Goal: Task Accomplishment & Management: Use online tool/utility

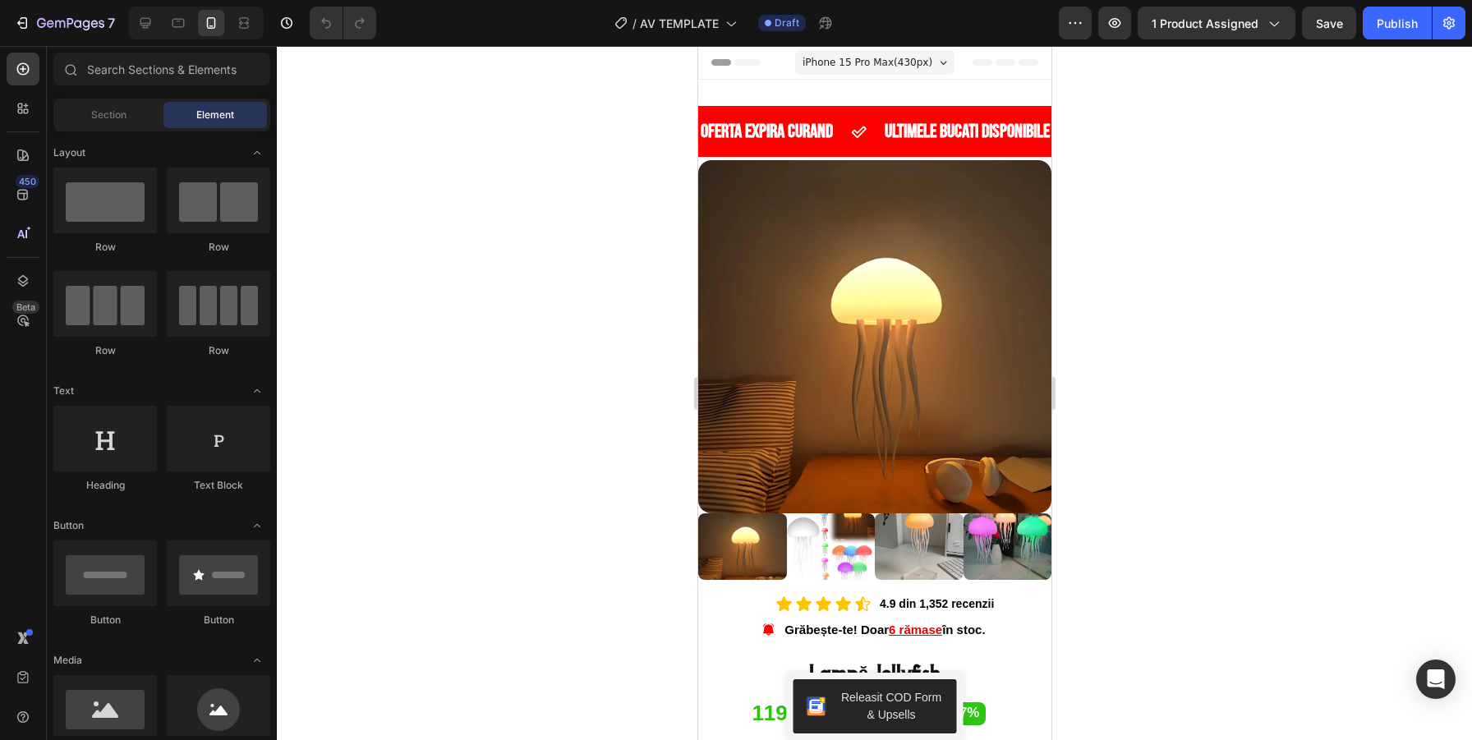
click at [492, 214] on div at bounding box center [874, 393] width 1195 height 694
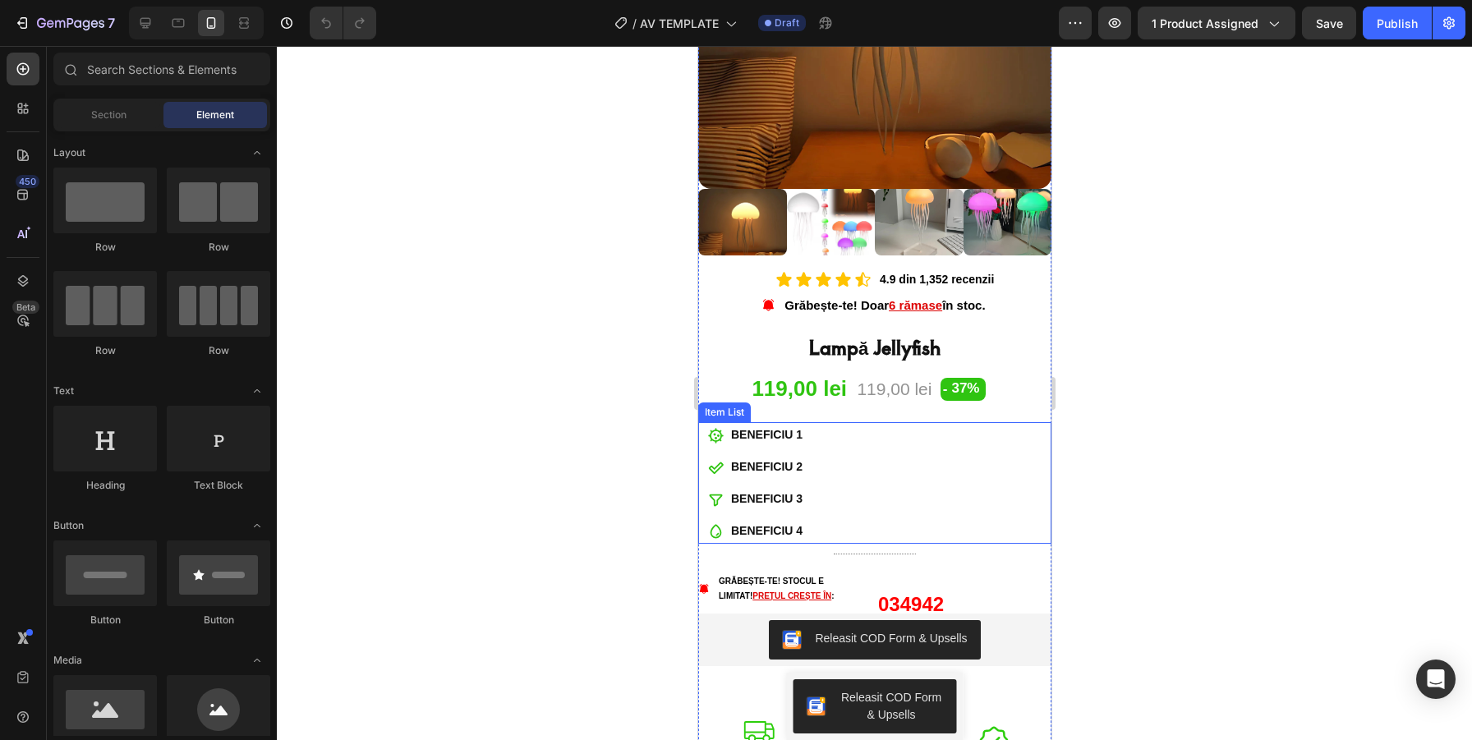
scroll to position [331, 0]
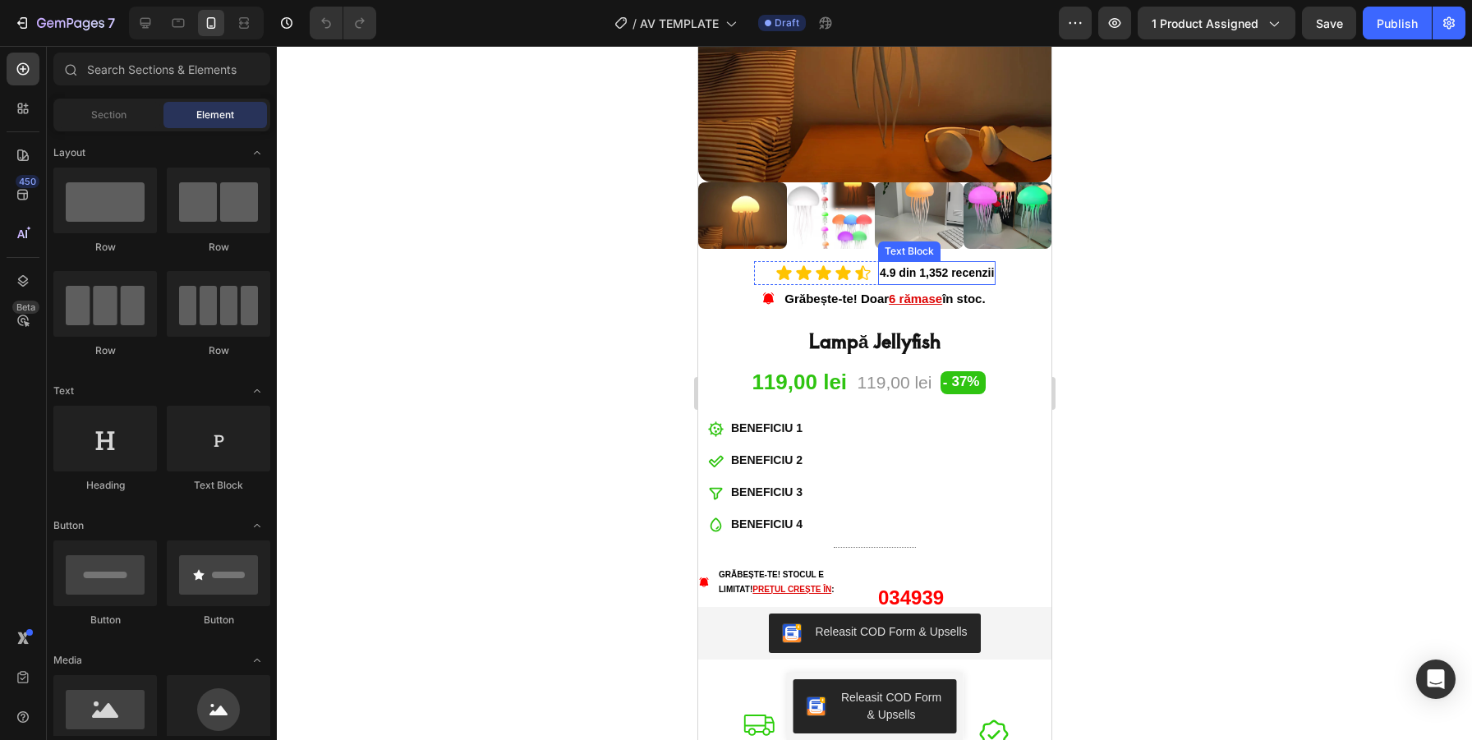
click at [942, 276] on p "4.9 din 1,352 recenzii" at bounding box center [936, 273] width 114 height 21
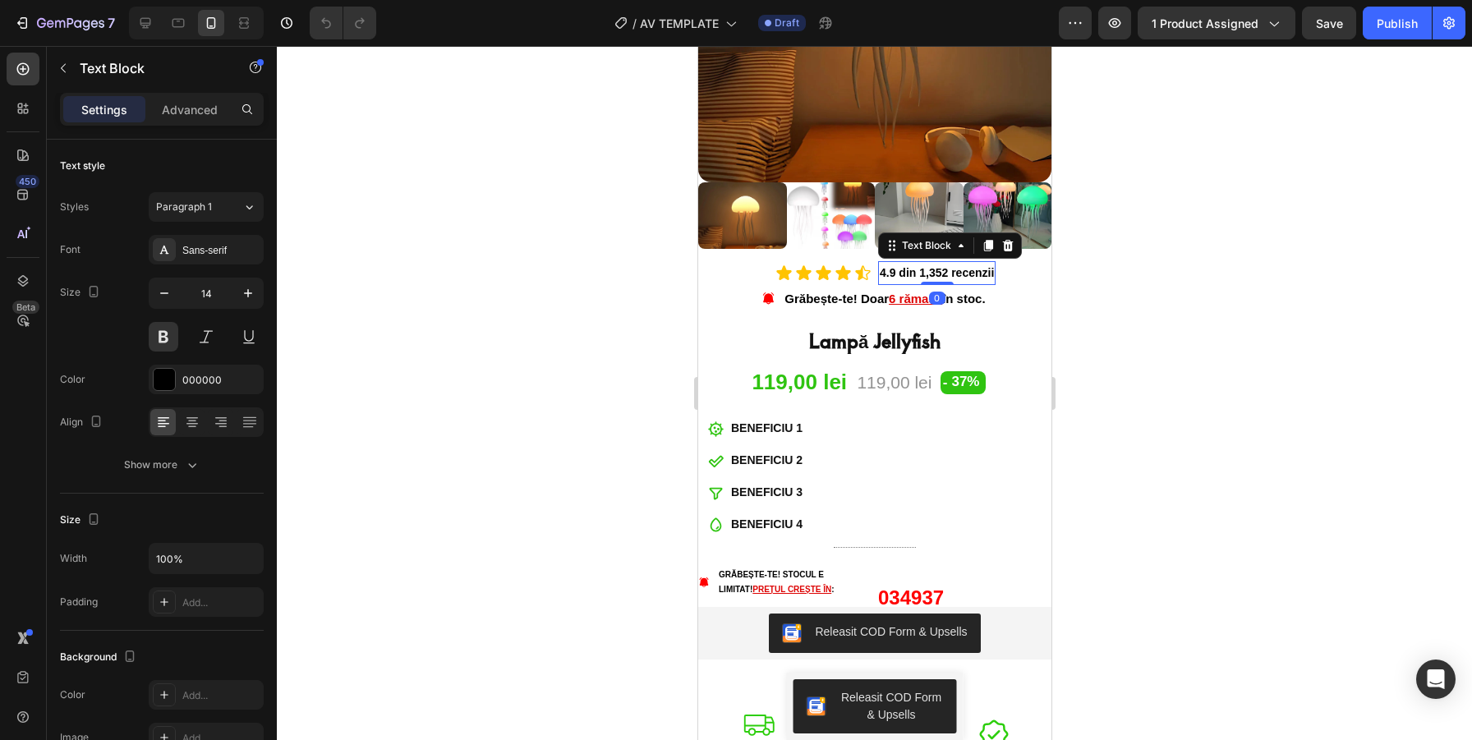
click at [938, 276] on p "4.9 din 1,352 recenzii" at bounding box center [936, 273] width 114 height 21
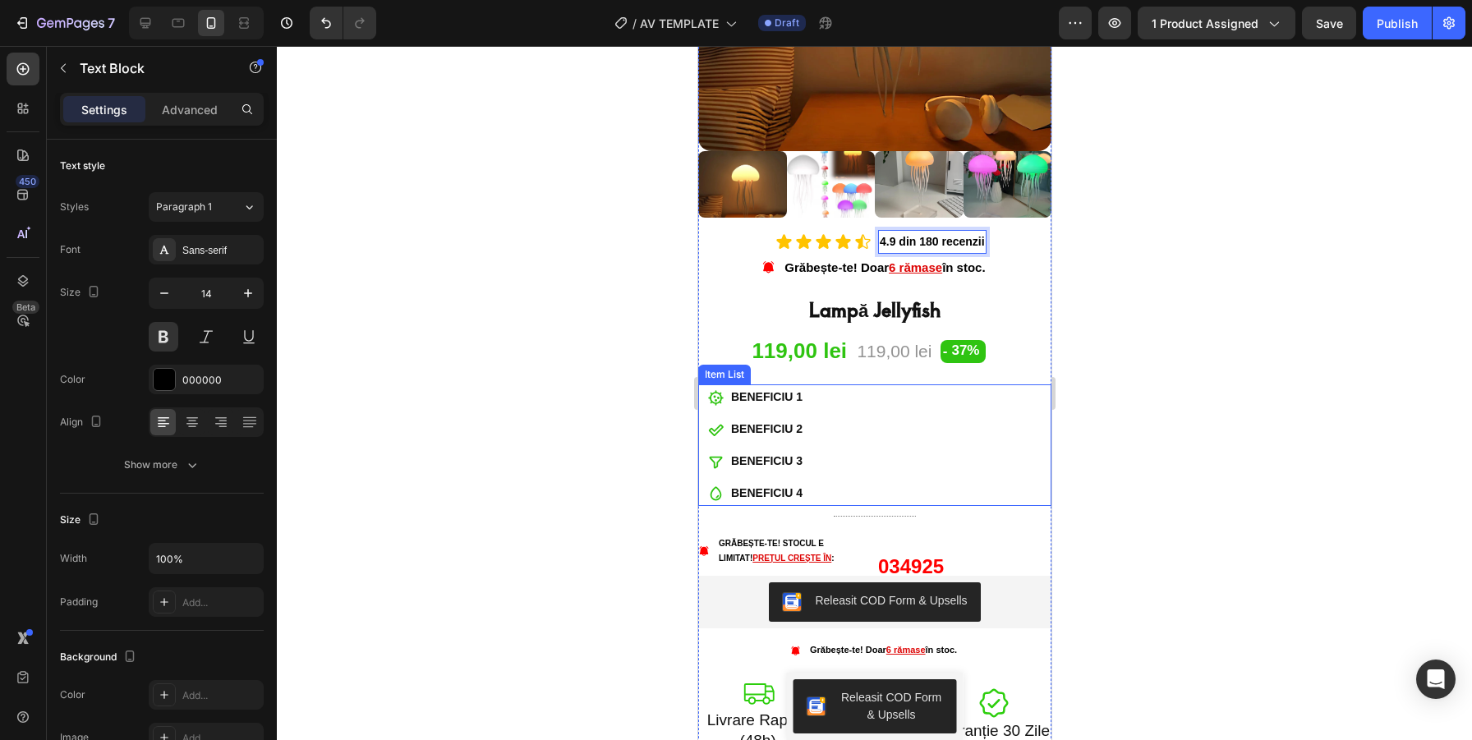
scroll to position [365, 0]
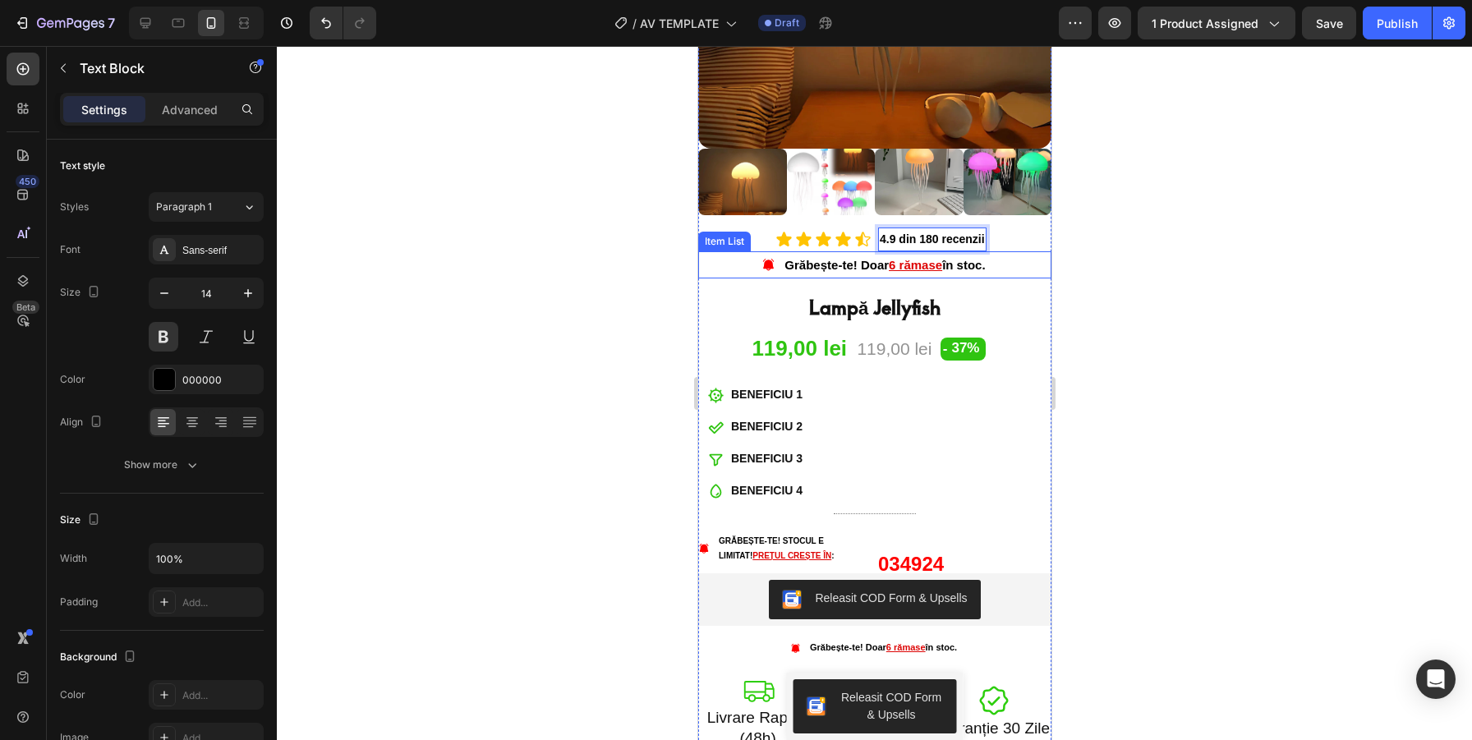
click at [914, 261] on u "6 rămase" at bounding box center [914, 265] width 53 height 14
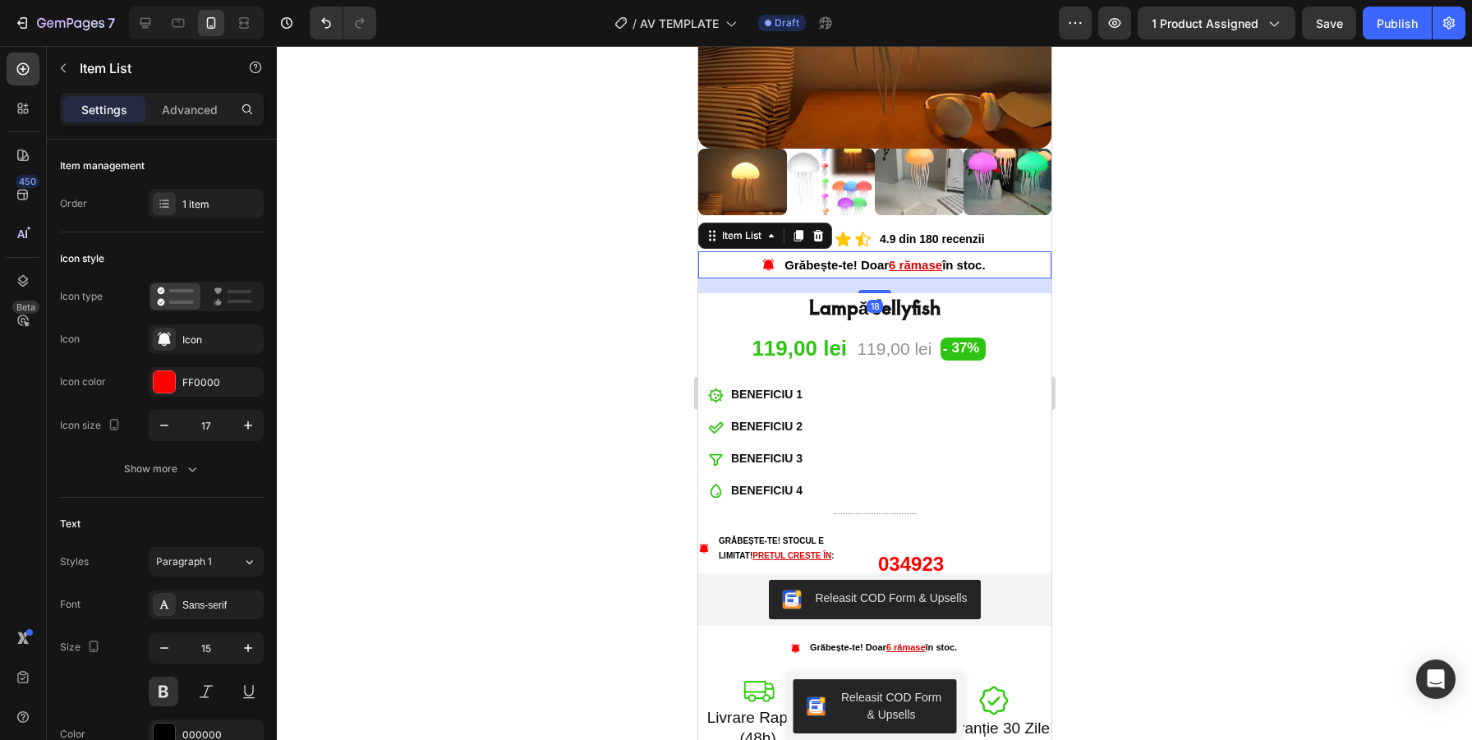
click at [888, 264] on u "6 rămase" at bounding box center [914, 265] width 53 height 14
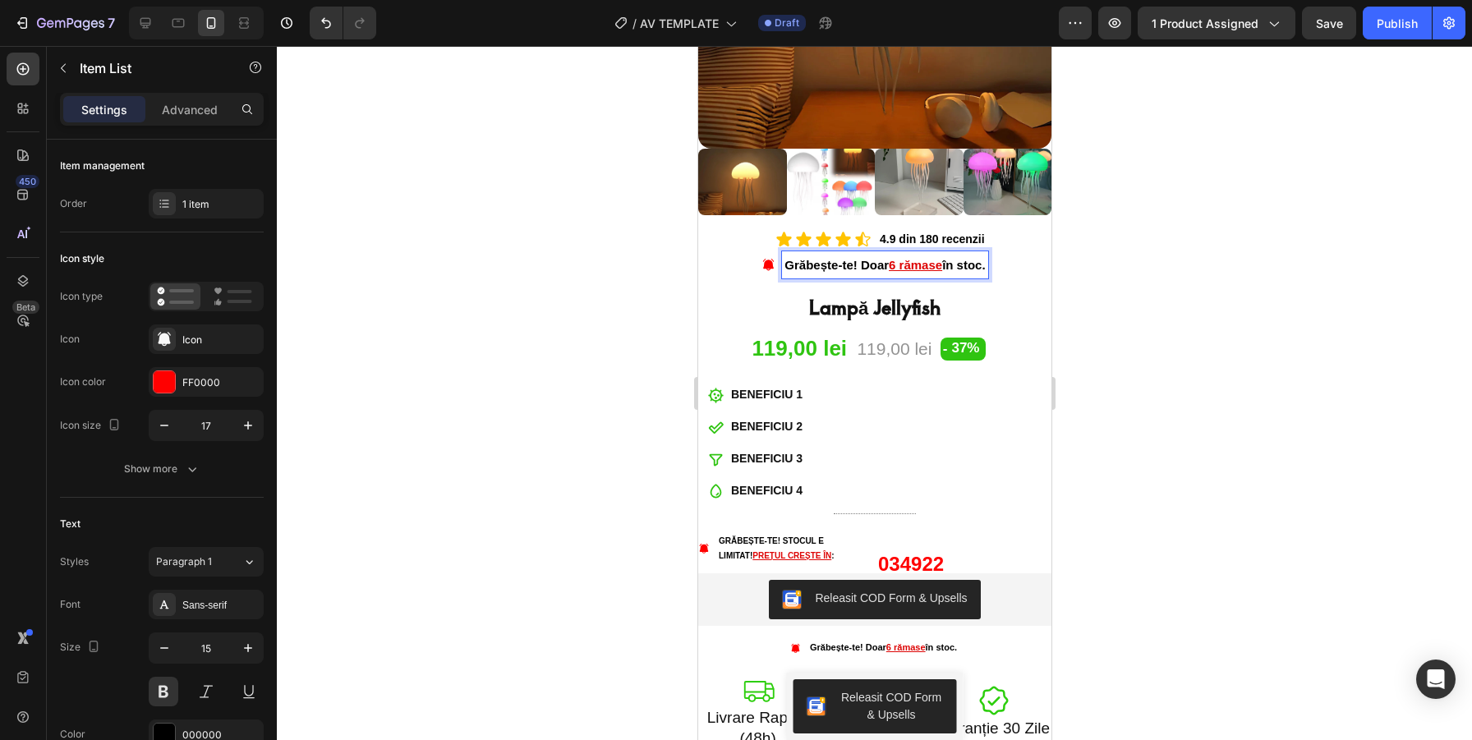
click at [892, 266] on u "6 rămase" at bounding box center [914, 265] width 53 height 14
click at [886, 267] on u "620 rămase" at bounding box center [915, 265] width 67 height 14
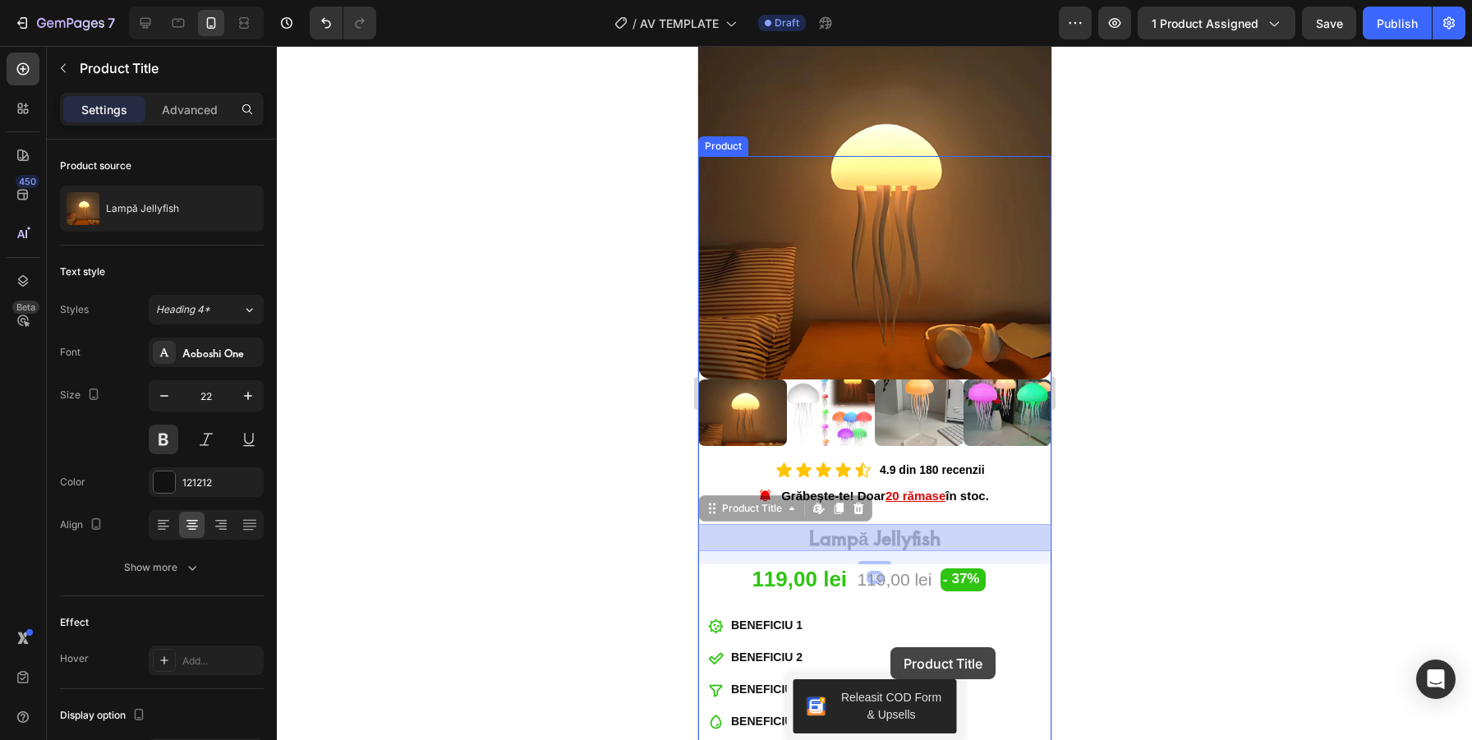
scroll to position [140, 0]
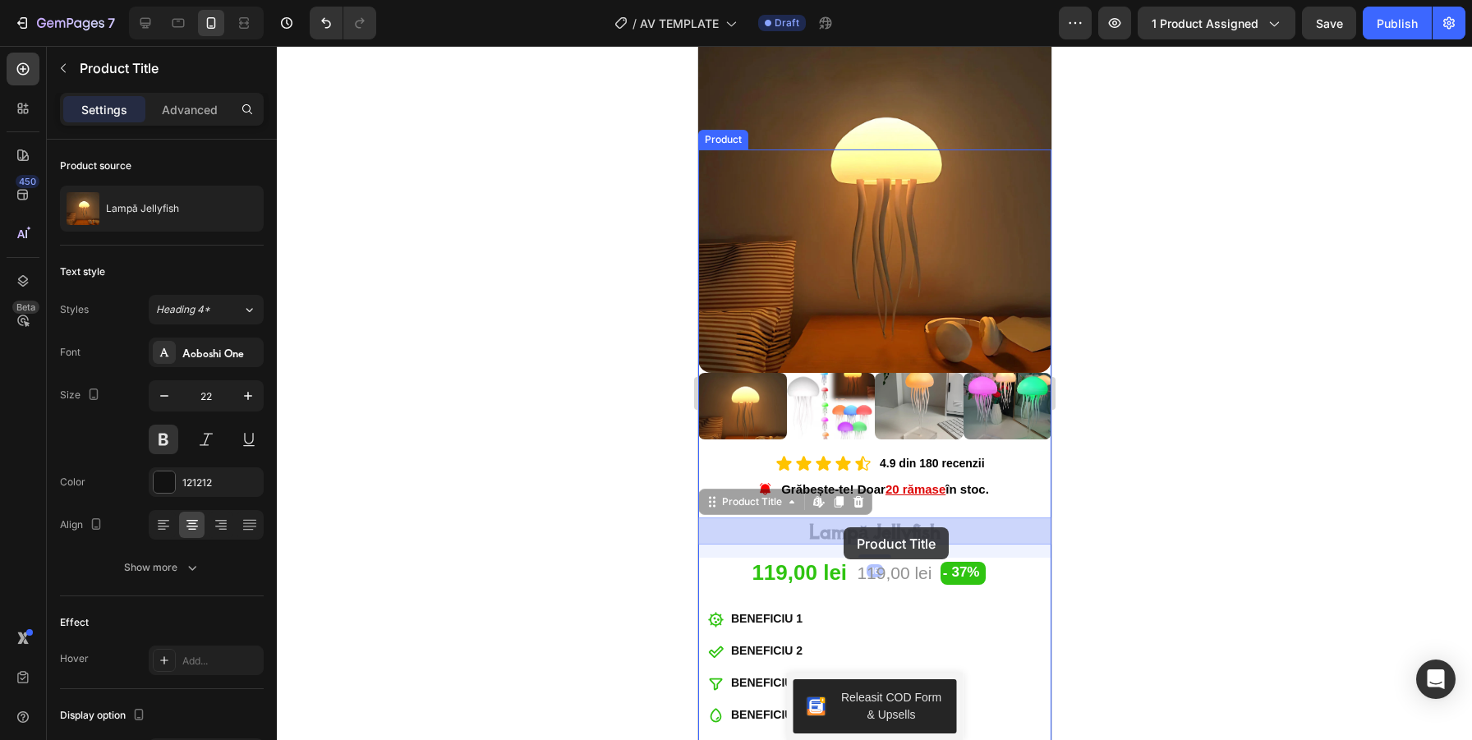
drag, startPoint x: 879, startPoint y: 617, endPoint x: 843, endPoint y: 527, distance: 96.6
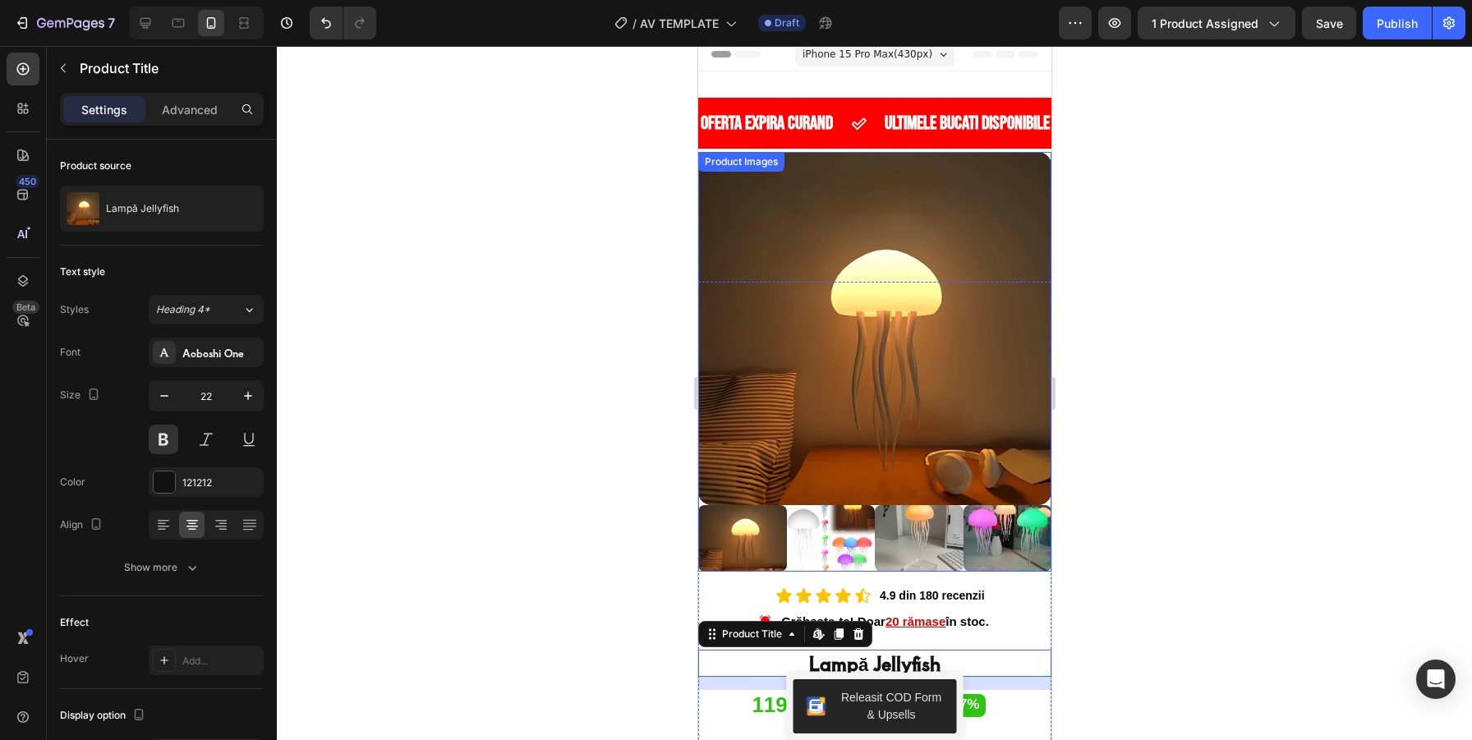
scroll to position [0, 0]
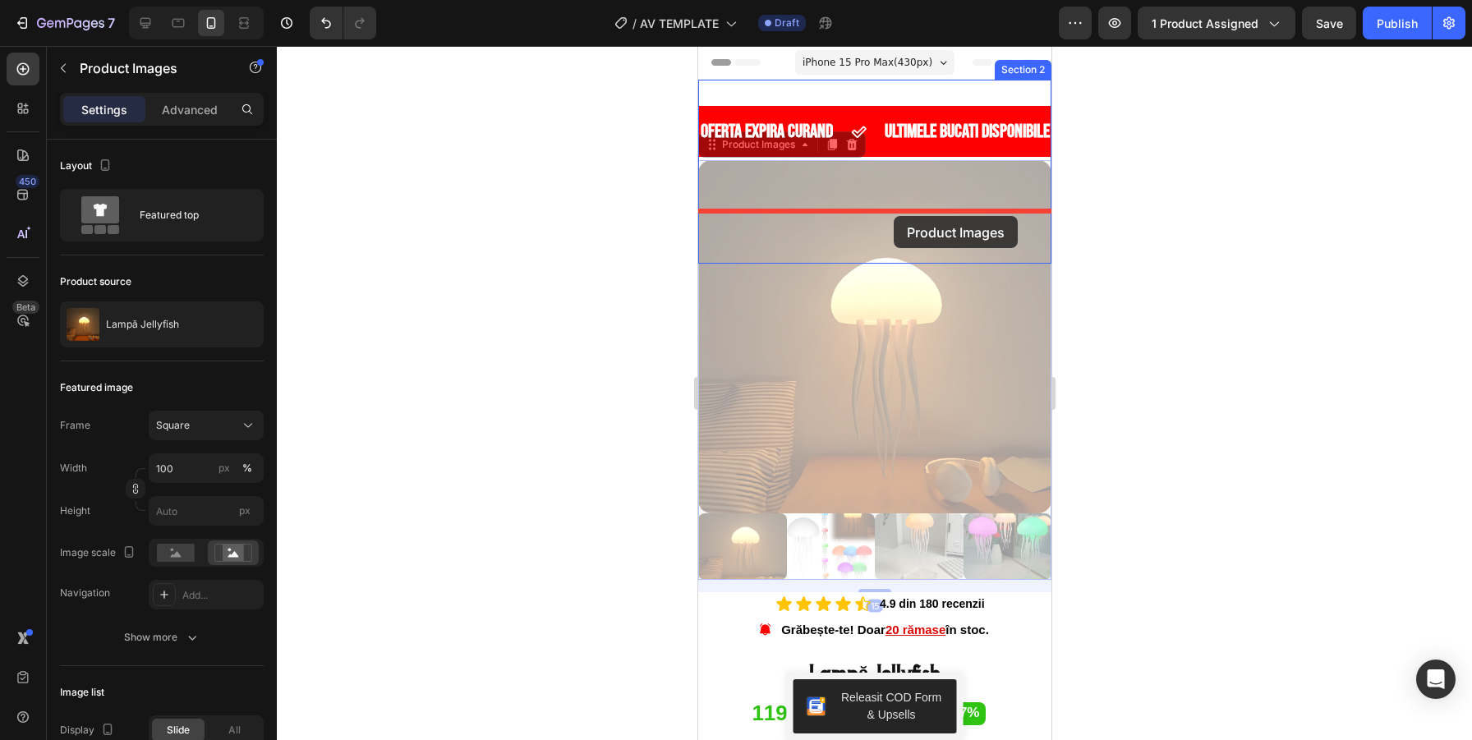
drag, startPoint x: 893, startPoint y: 191, endPoint x: 890, endPoint y: 264, distance: 73.2
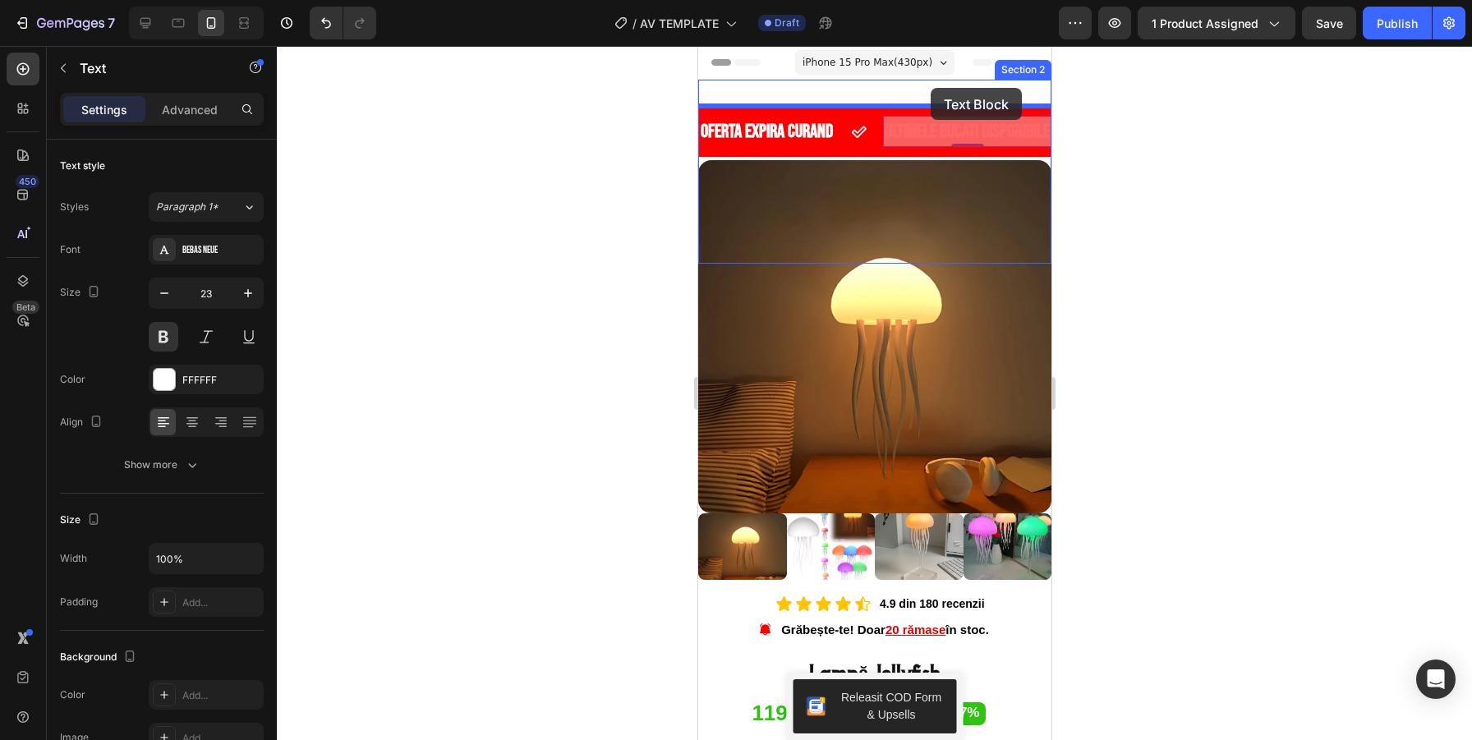
drag, startPoint x: 925, startPoint y: 131, endPoint x: 930, endPoint y: 88, distance: 43.8
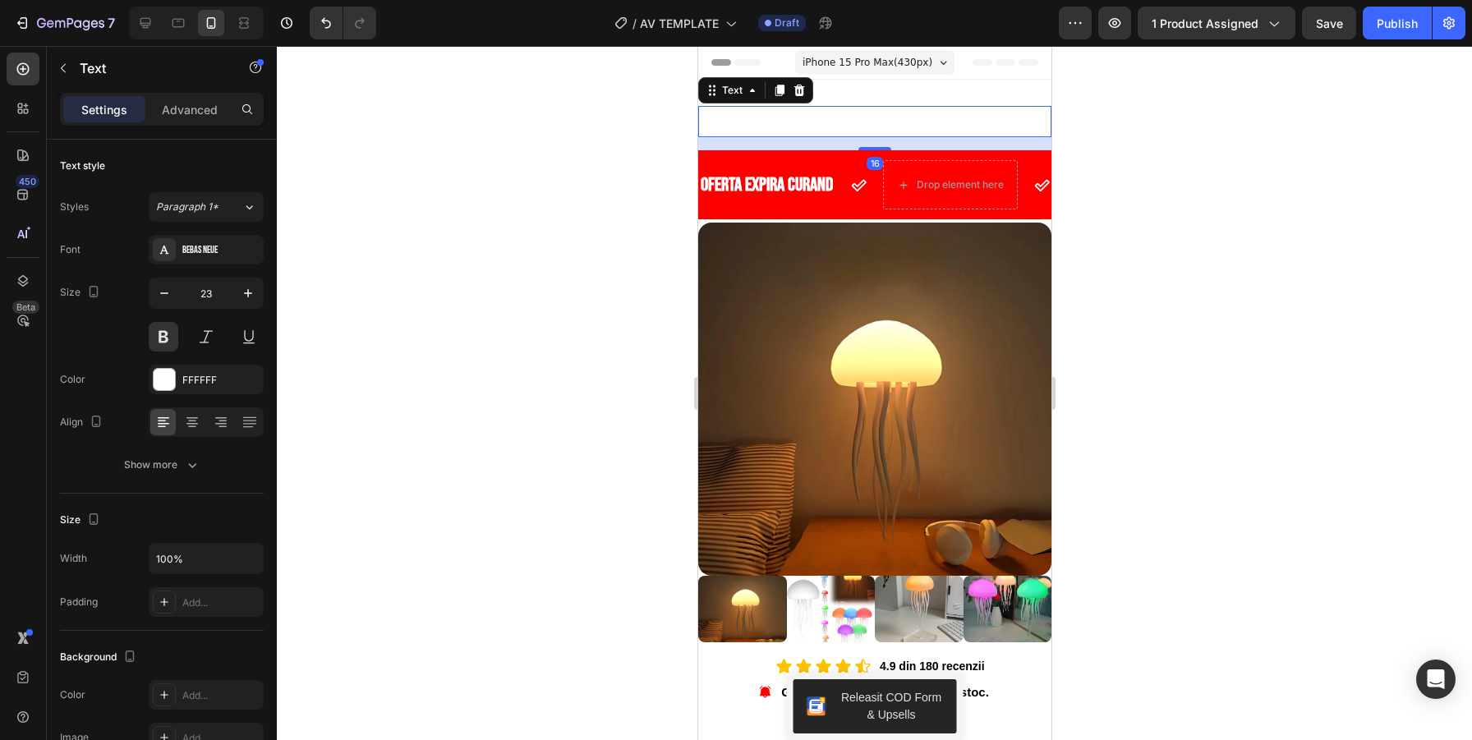
click at [1144, 150] on div at bounding box center [874, 393] width 1195 height 694
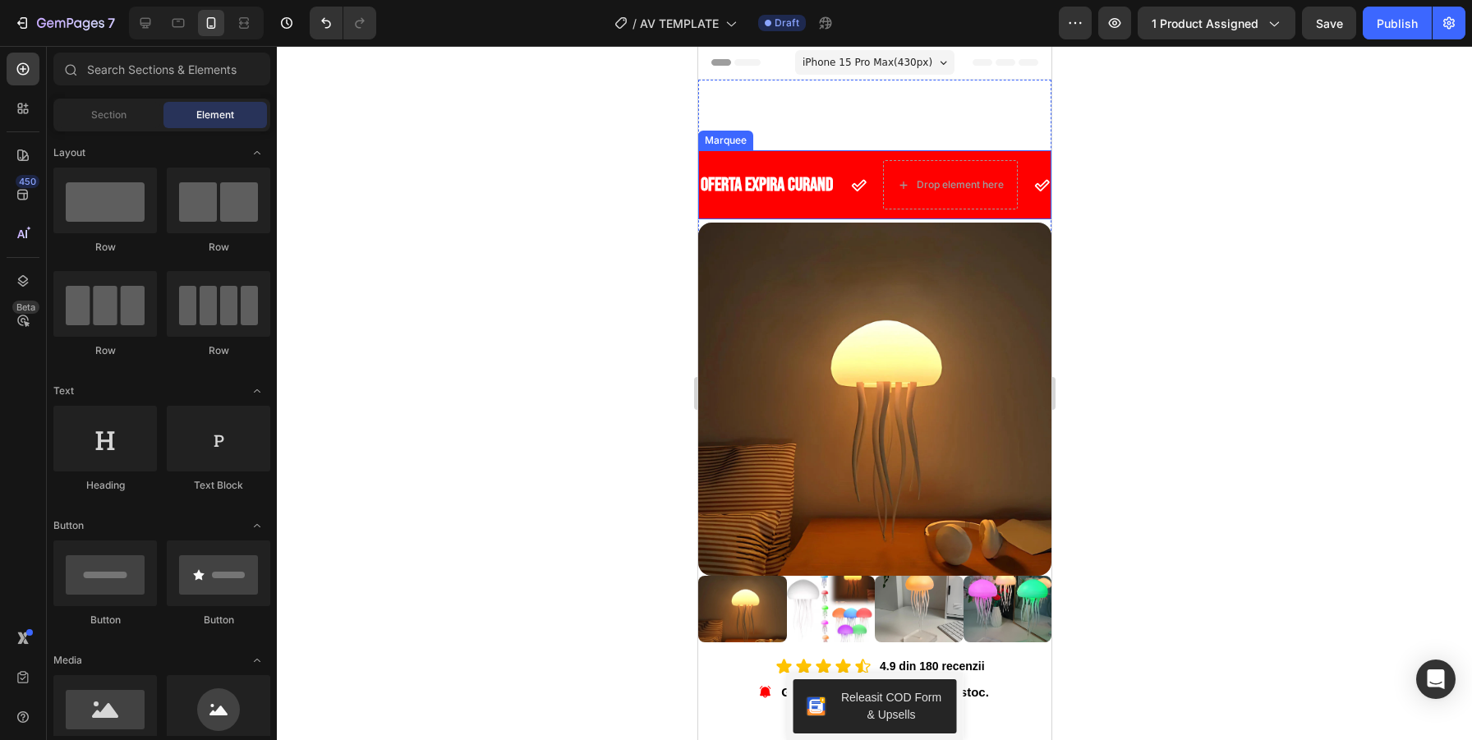
click at [841, 206] on div "OFERTA EXPIRA CURAND Text Drop element here" at bounding box center [881, 184] width 367 height 49
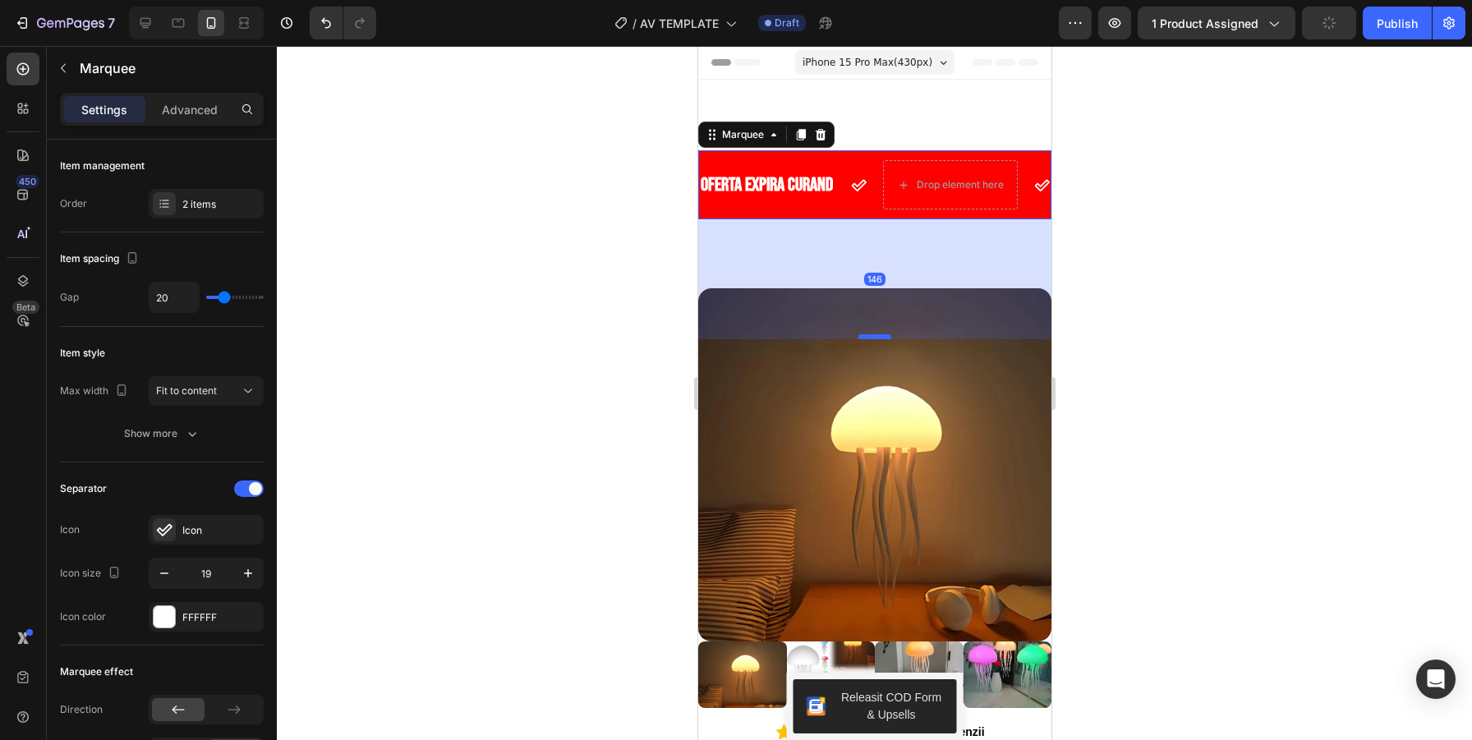
drag, startPoint x: 882, startPoint y: 273, endPoint x: 877, endPoint y: 341, distance: 68.4
click at [877, 339] on div at bounding box center [874, 336] width 33 height 5
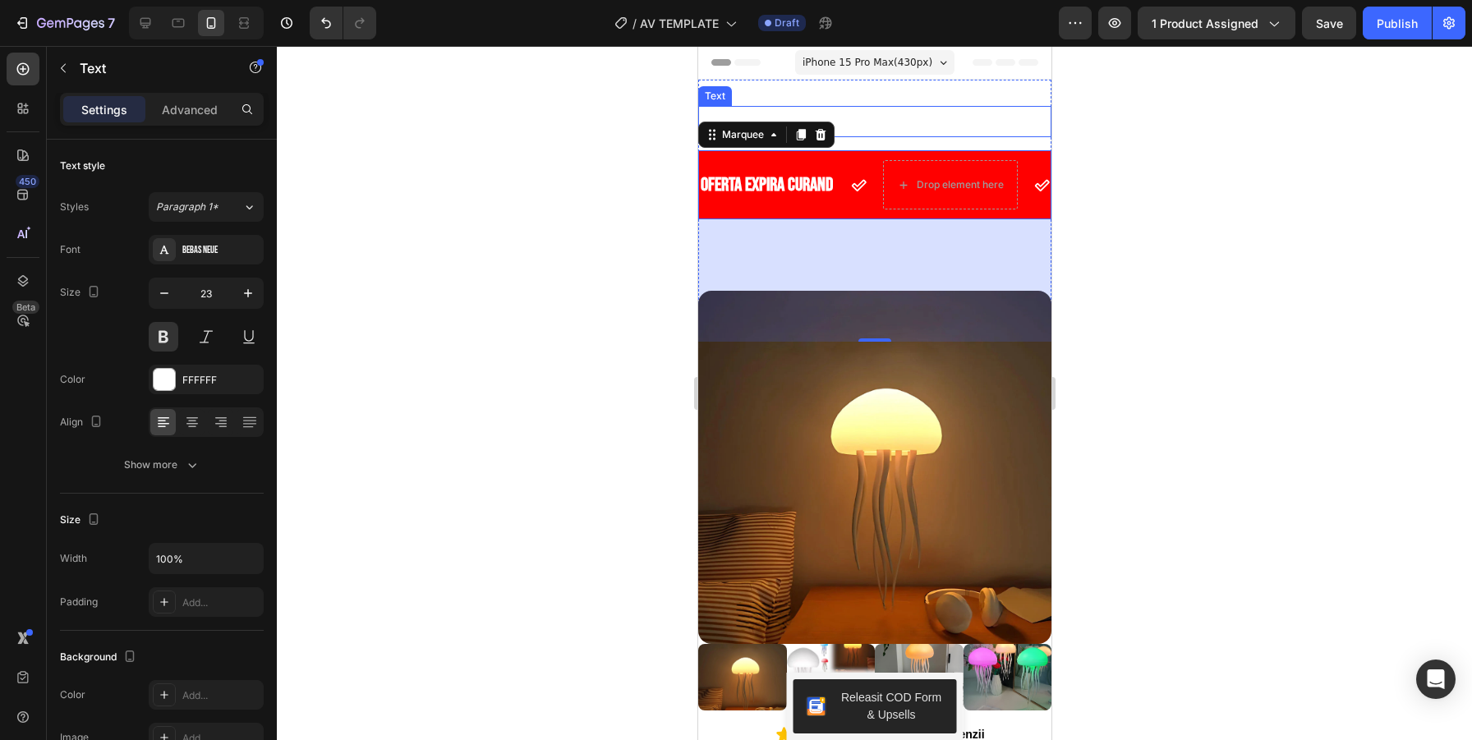
click at [867, 126] on p "ULTIMELE BUCATI DISPONIBILE" at bounding box center [874, 121] width 350 height 15
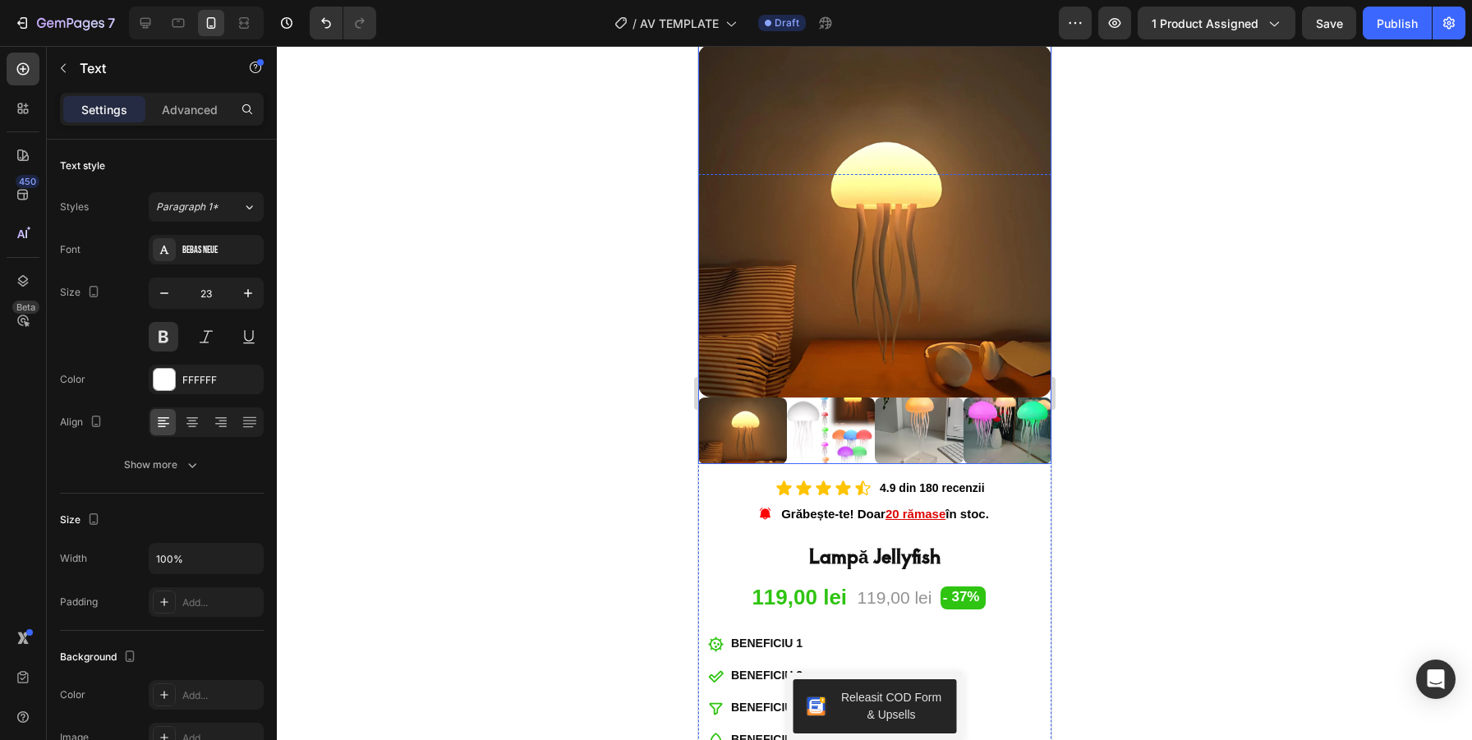
scroll to position [252, 0]
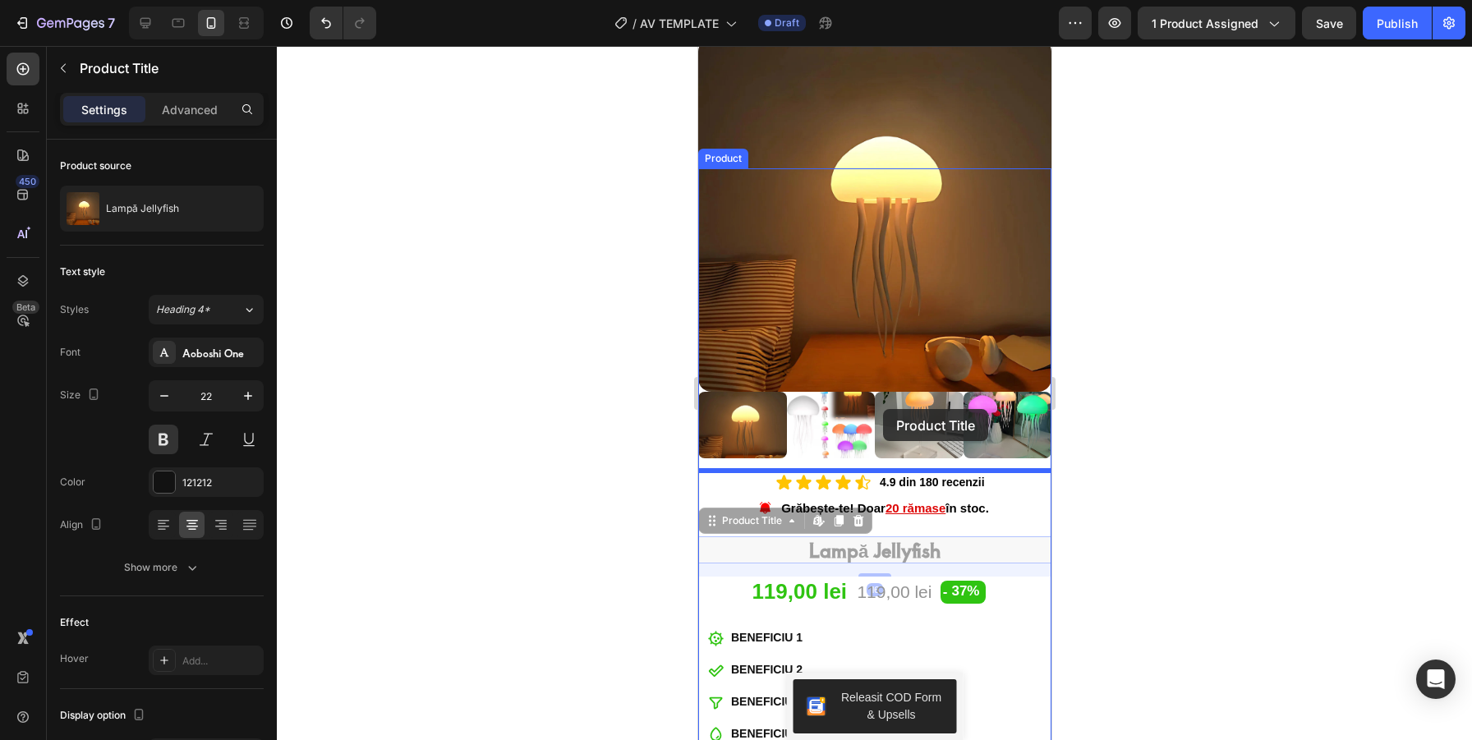
drag, startPoint x: 870, startPoint y: 550, endPoint x: 875, endPoint y: 465, distance: 84.8
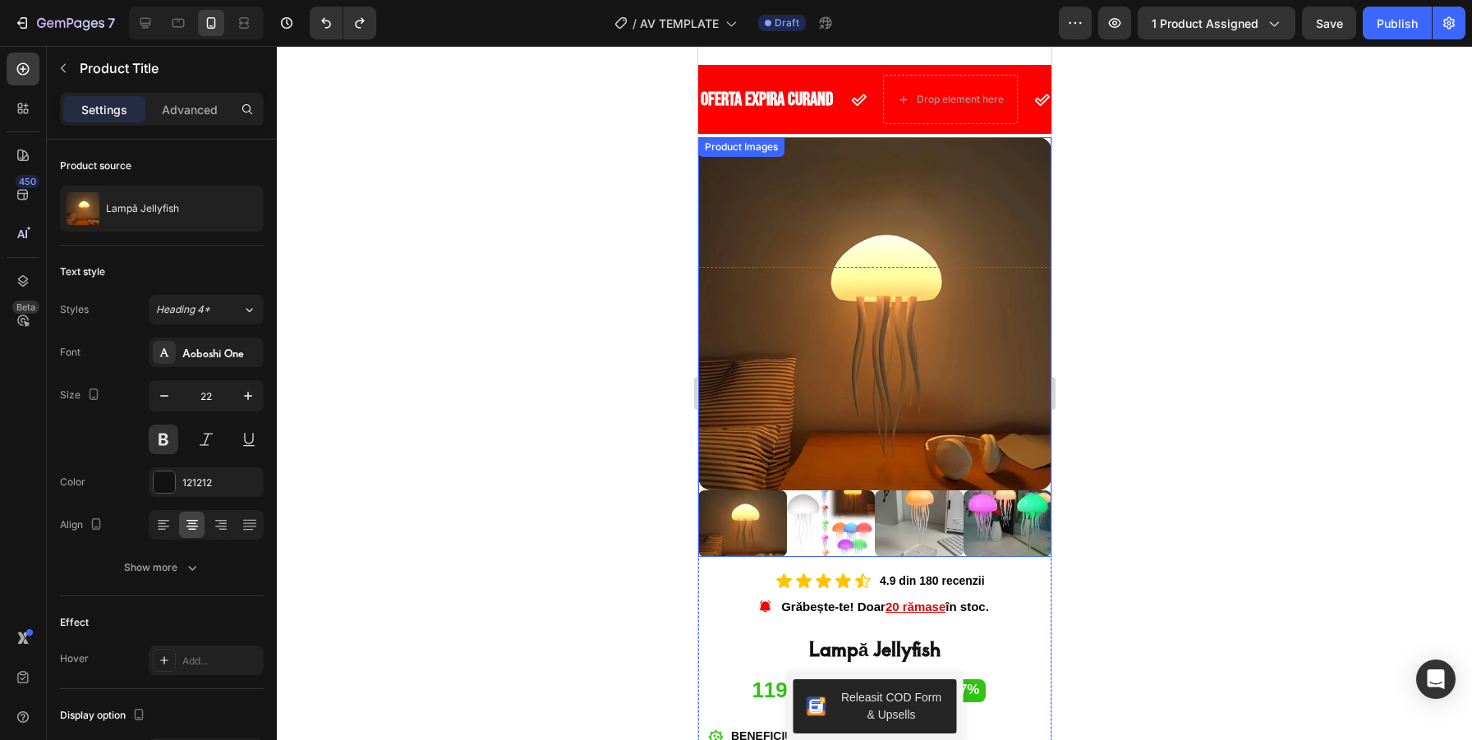
scroll to position [0, 0]
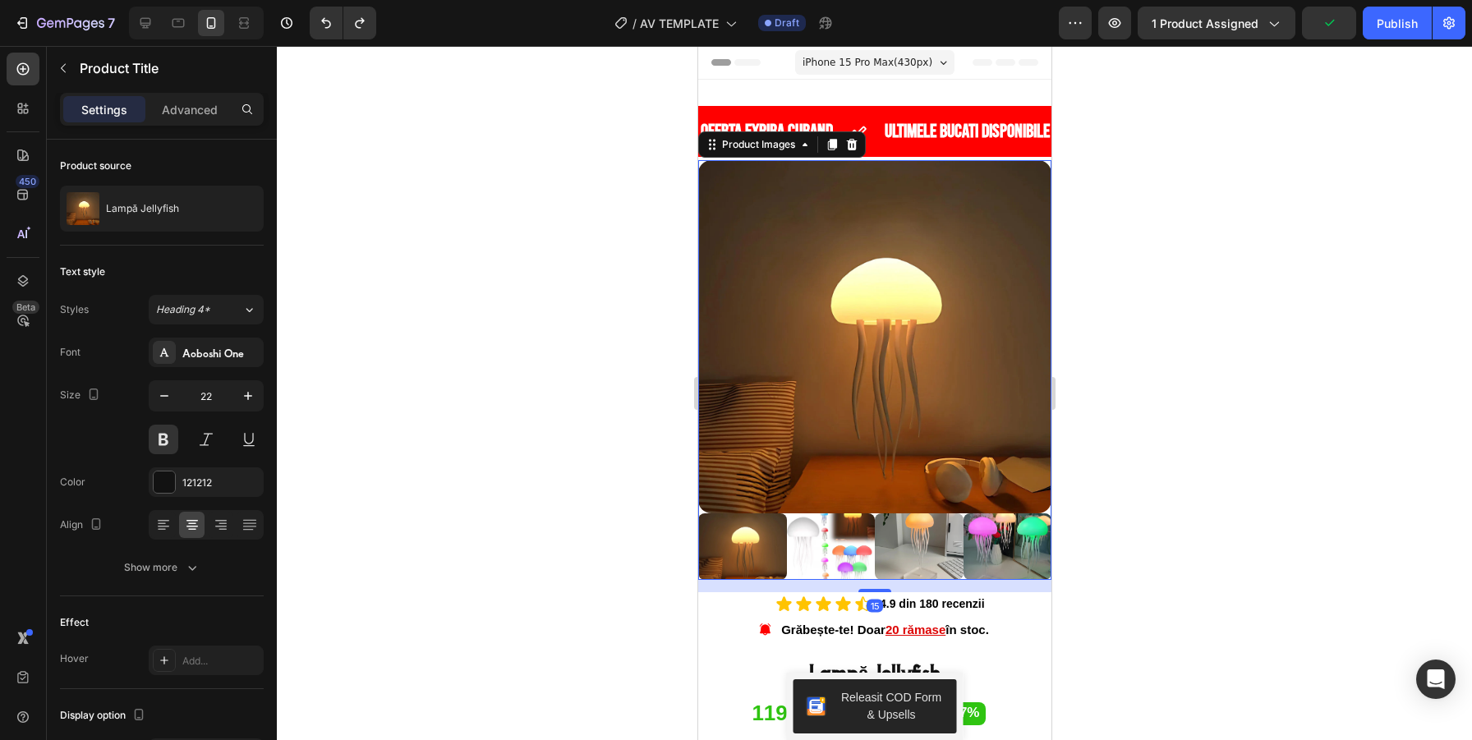
click at [884, 203] on img at bounding box center [874, 336] width 353 height 353
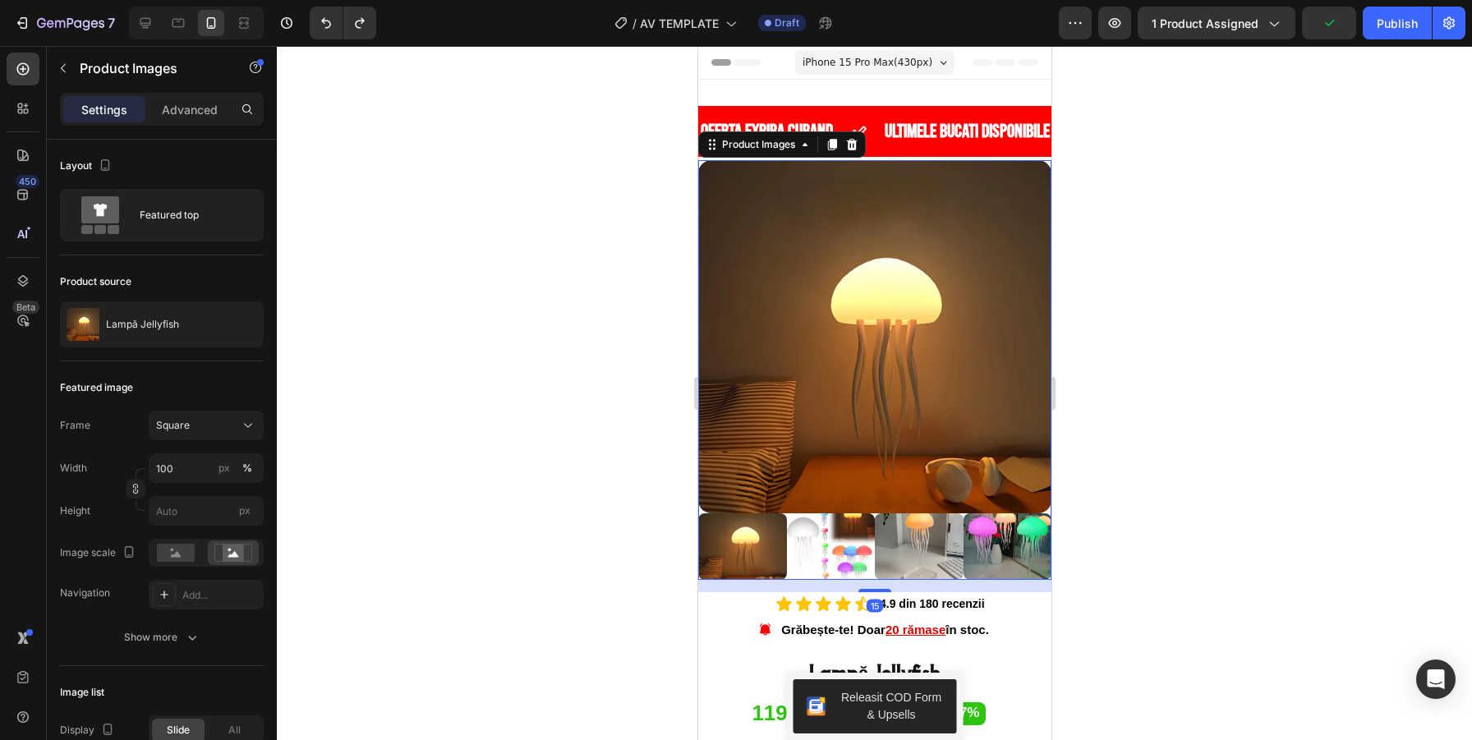
click at [882, 286] on img at bounding box center [874, 336] width 353 height 353
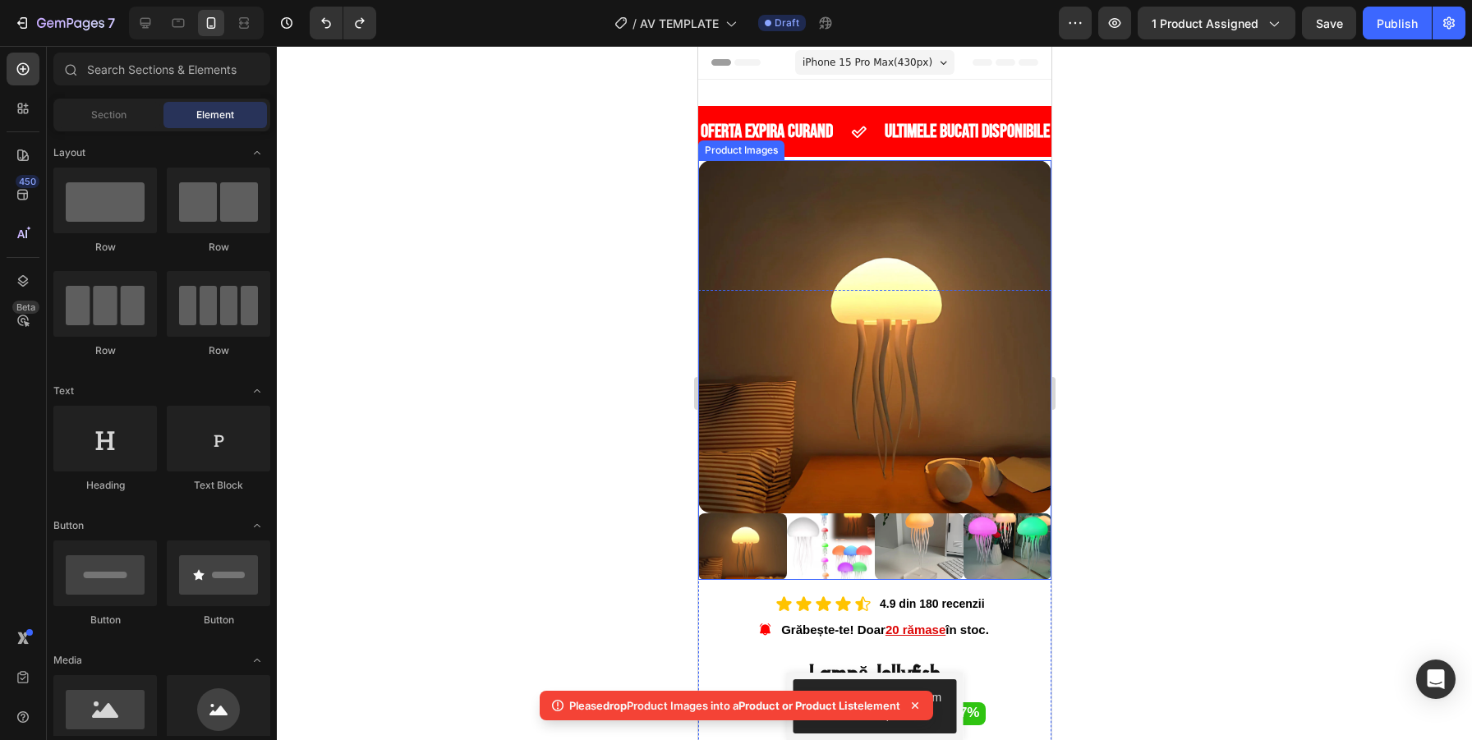
click at [875, 210] on img at bounding box center [874, 336] width 353 height 353
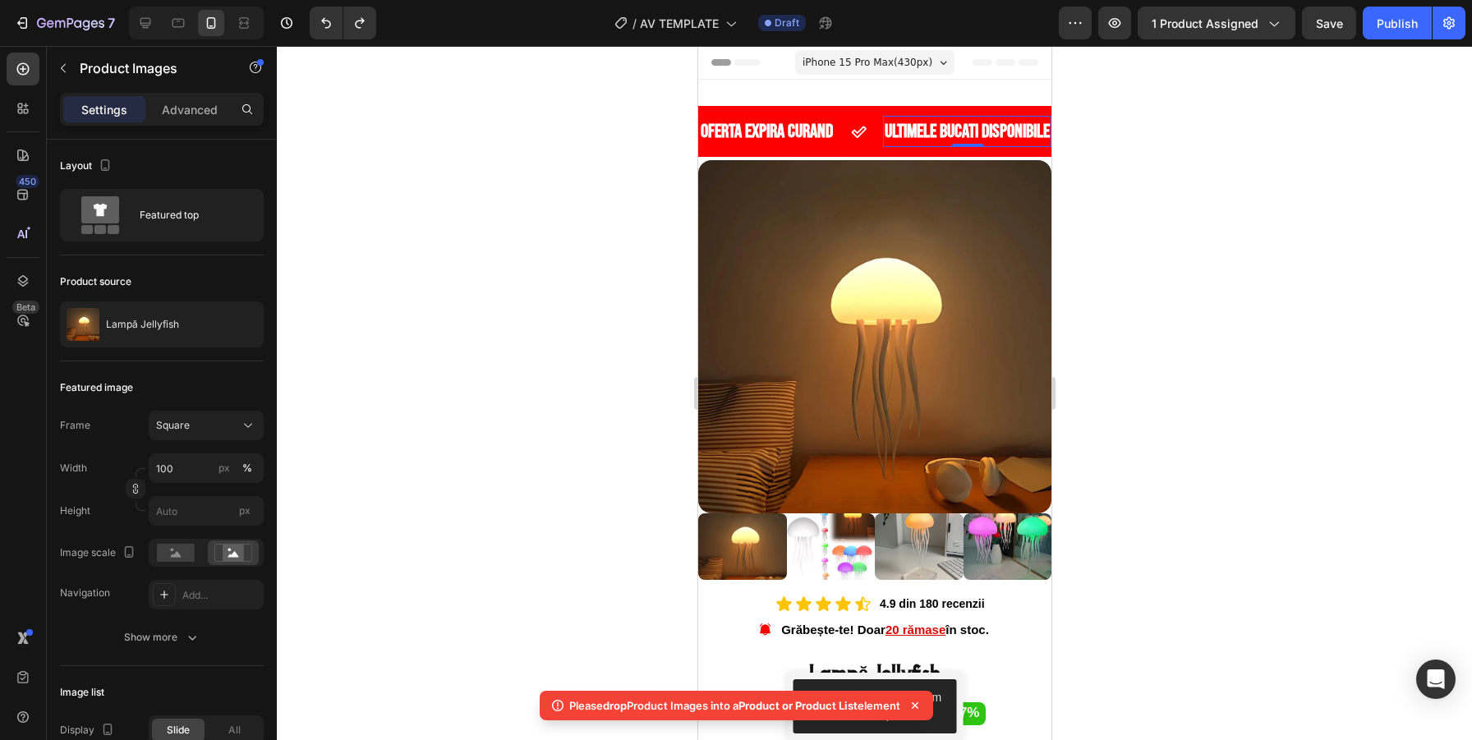
click at [898, 144] on div "ULTIMELE BUCATI DISPONIBILE Text 0" at bounding box center [966, 131] width 168 height 31
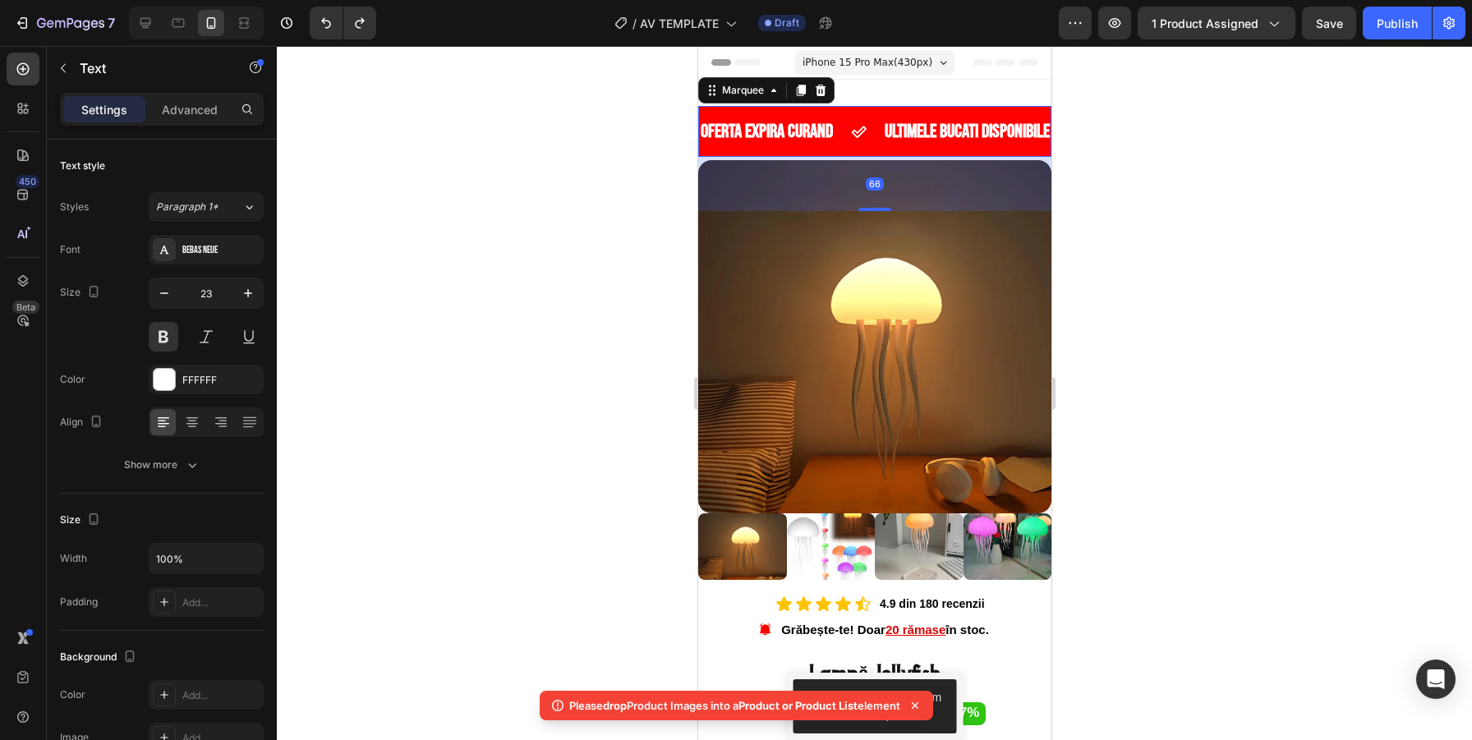
click at [864, 148] on div "OFERTA EXPIRA CURAND Text ULTIMELE BUCATI DISPONIBILE Text OFERTA EXPIRA CURAND…" at bounding box center [874, 131] width 353 height 51
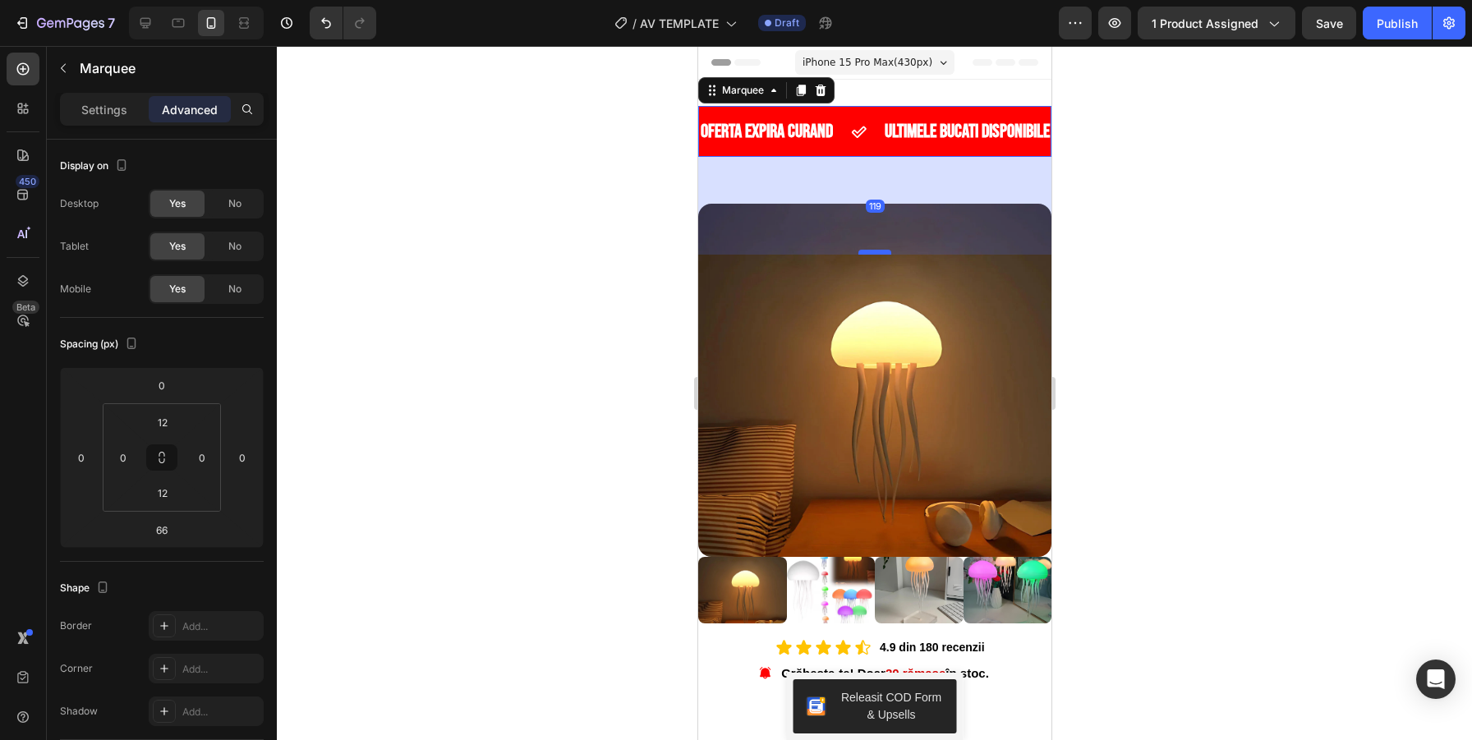
drag, startPoint x: 873, startPoint y: 207, endPoint x: 877, endPoint y: 251, distance: 43.7
click at [877, 251] on div at bounding box center [874, 252] width 33 height 5
type input "119"
click at [1205, 256] on div at bounding box center [874, 393] width 1195 height 694
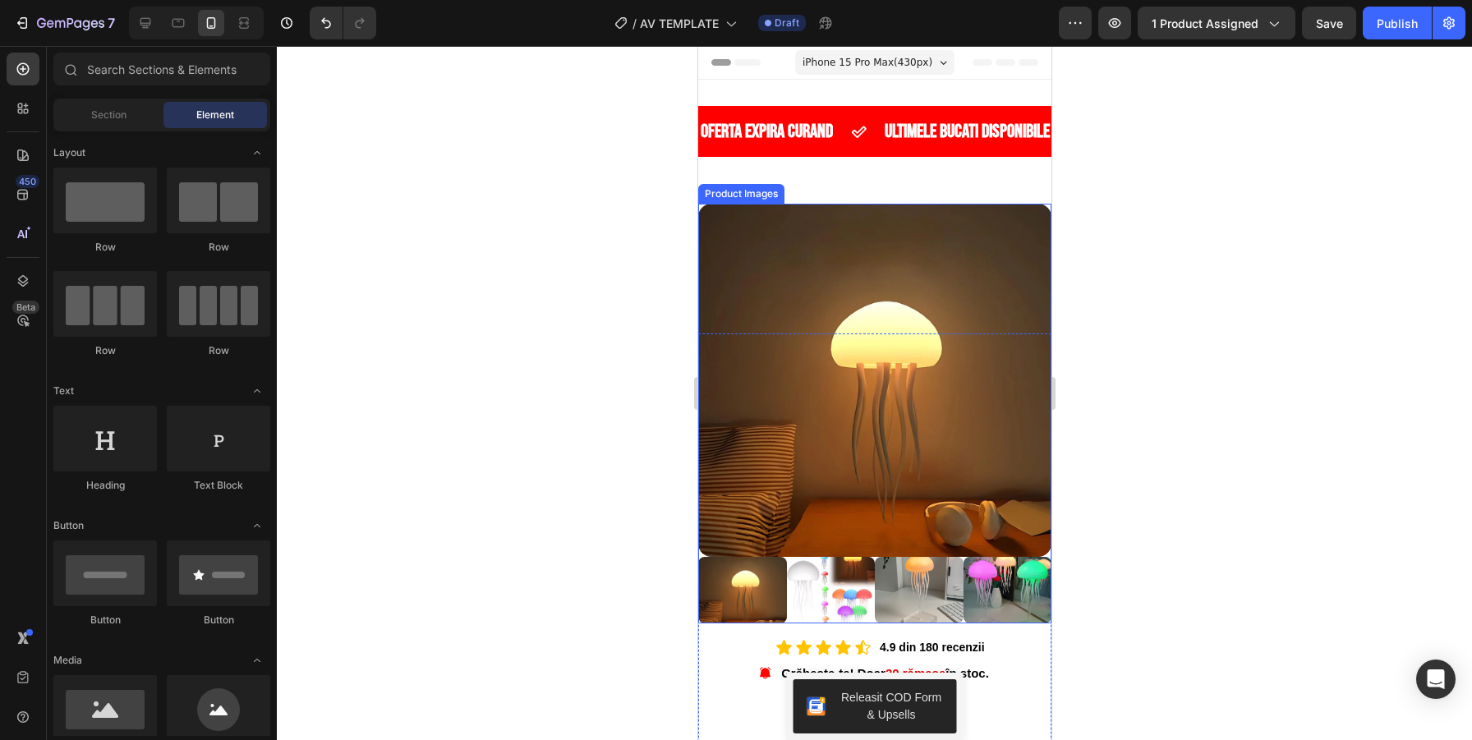
click at [907, 226] on img at bounding box center [874, 380] width 353 height 353
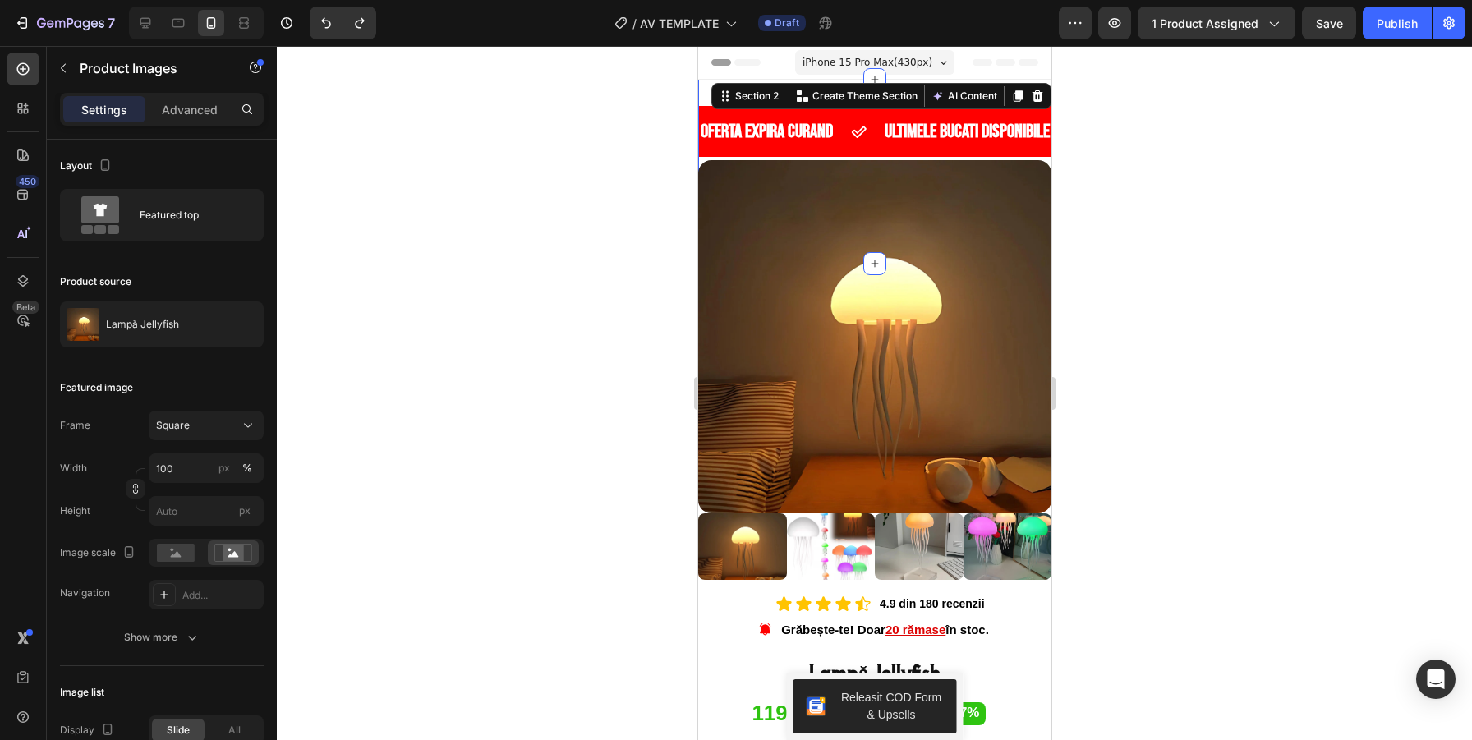
click at [881, 90] on div "OFERTA EXPIRA CURAND Text ULTIMELE BUCATI DISPONIBILE Text OFERTA EXPIRA CURAND…" at bounding box center [874, 172] width 353 height 184
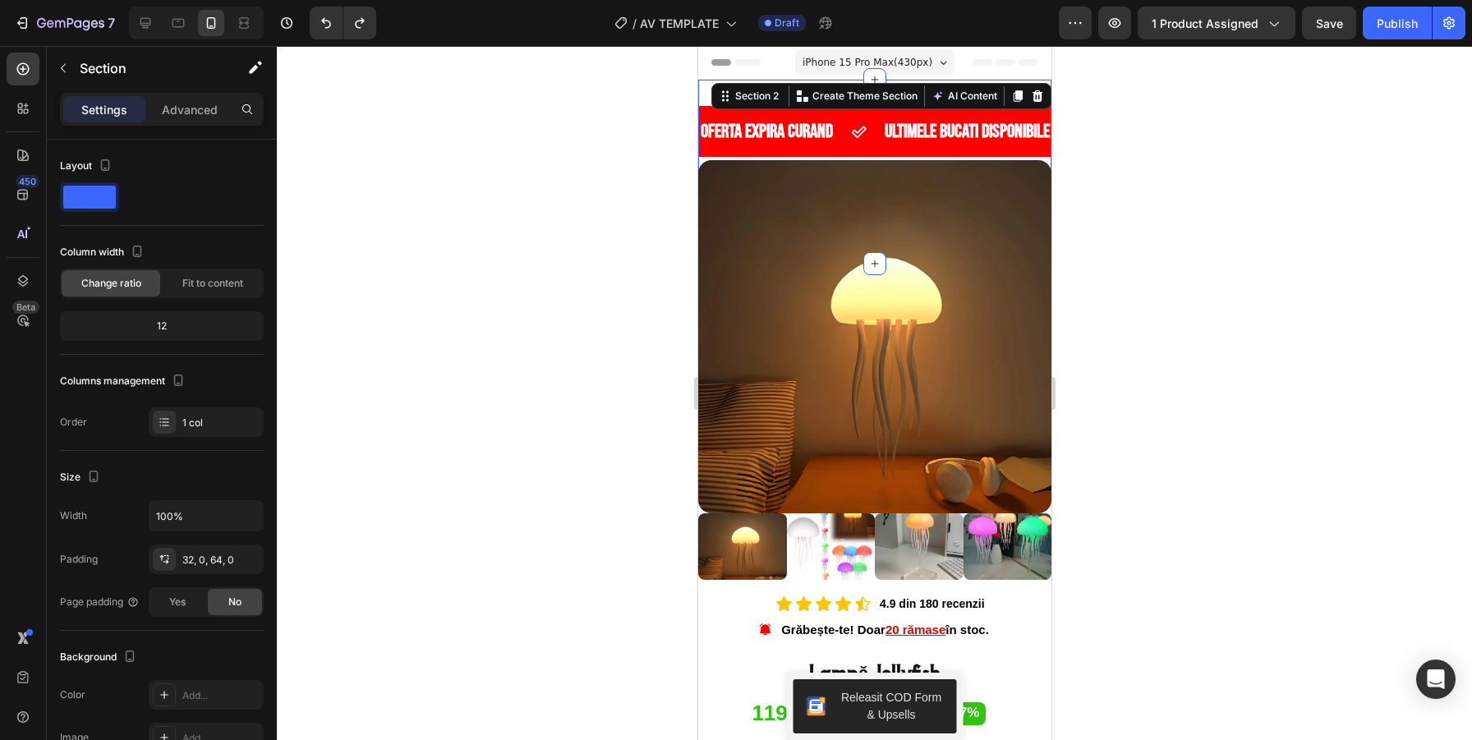
click at [1247, 141] on div at bounding box center [874, 393] width 1195 height 694
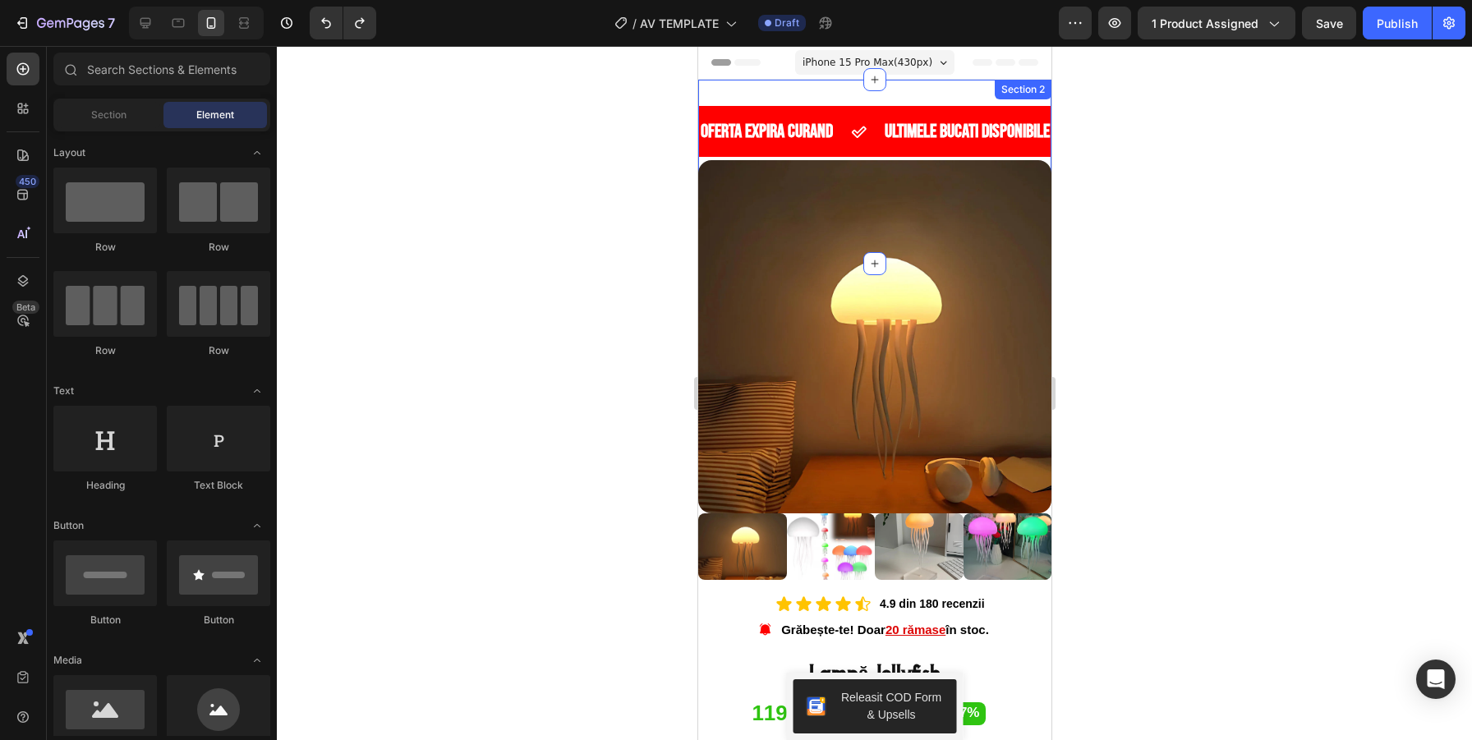
click at [818, 87] on div "OFERTA EXPIRA CURAND Text ULTIMELE BUCATI DISPONIBILE Text OFERTA EXPIRA CURAND…" at bounding box center [874, 172] width 353 height 184
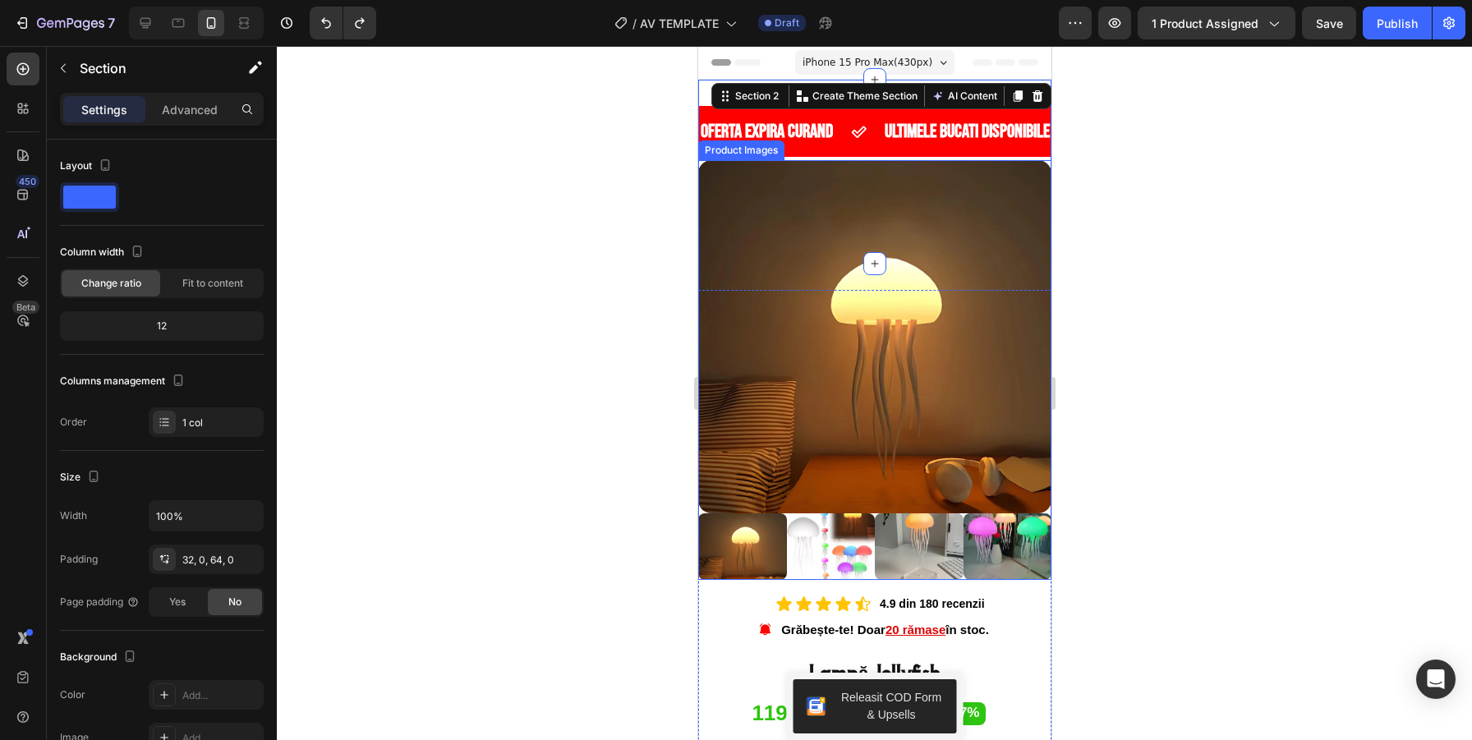
click at [1209, 200] on div at bounding box center [874, 393] width 1195 height 694
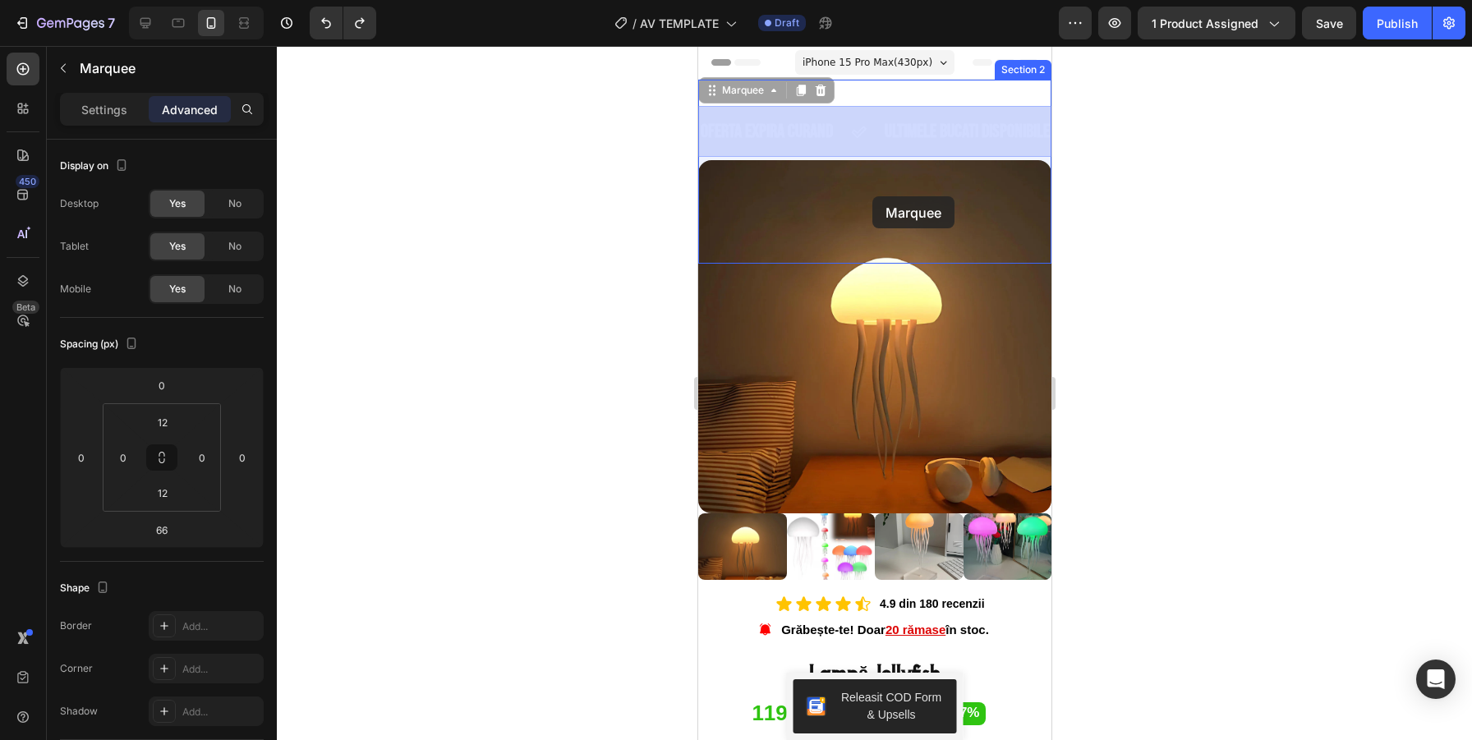
drag, startPoint x: 869, startPoint y: 122, endPoint x: 872, endPoint y: 196, distance: 74.8
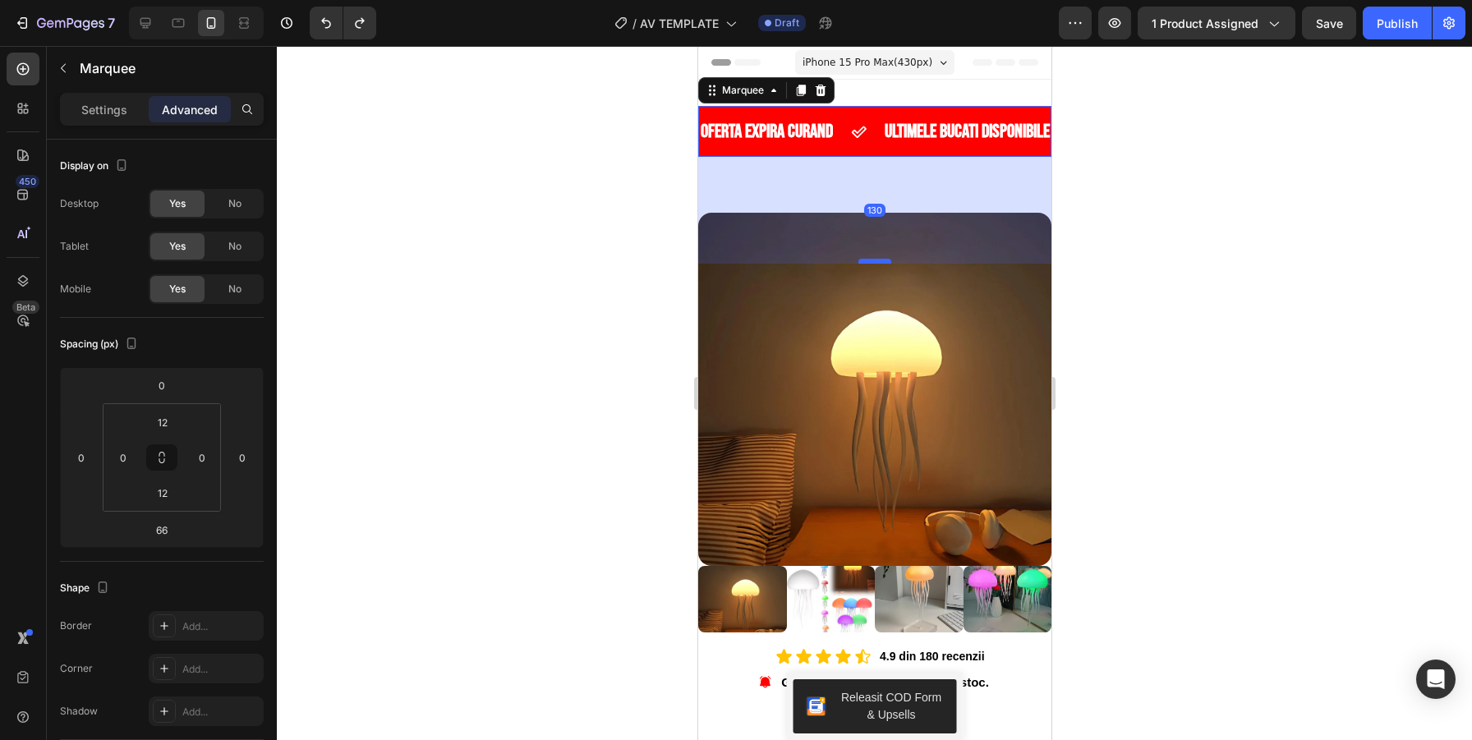
drag, startPoint x: 881, startPoint y: 210, endPoint x: 884, endPoint y: 267, distance: 57.6
click at [884, 264] on div at bounding box center [874, 261] width 33 height 5
type input "136"
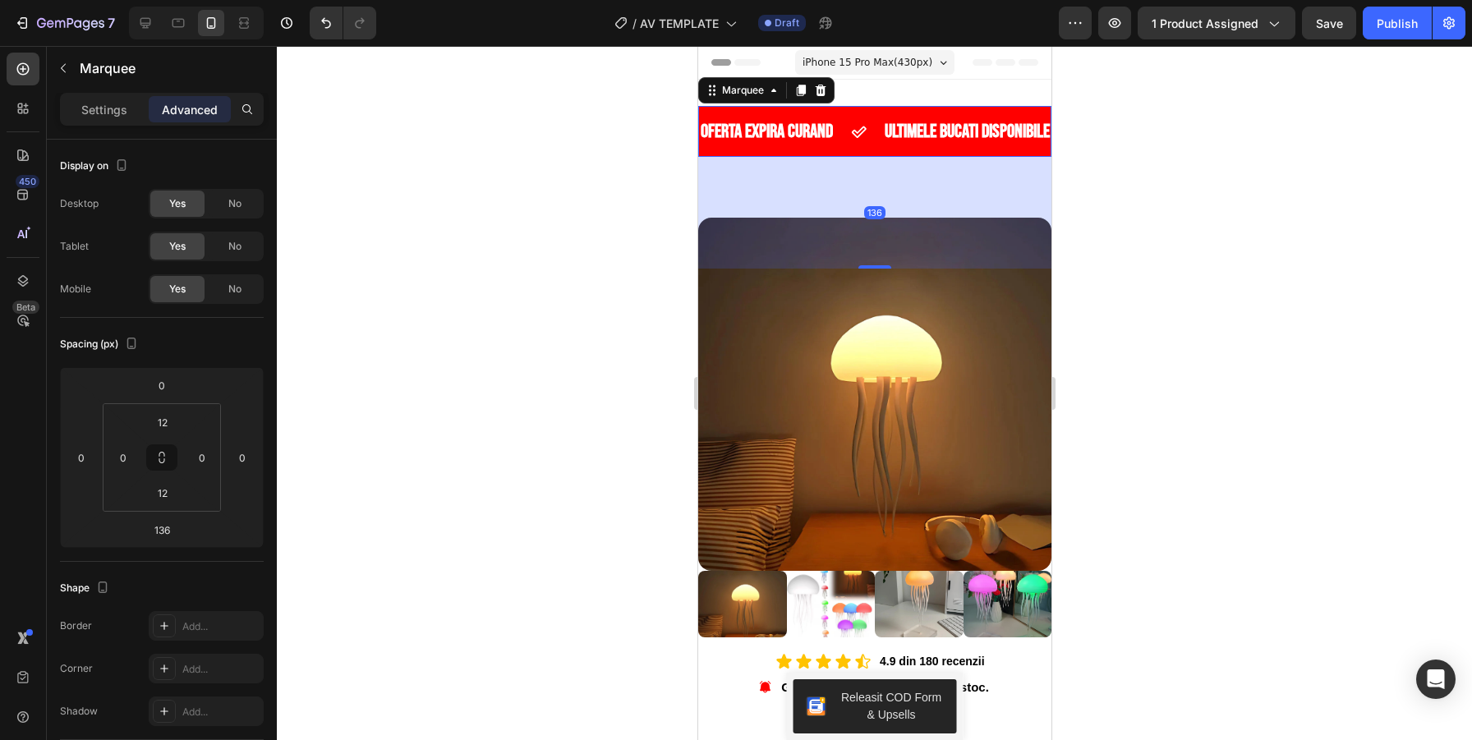
click at [849, 145] on div "OFERTA EXPIRA CURAND Text" at bounding box center [790, 131] width 184 height 31
click at [867, 122] on div "OFERTA EXPIRA CURAND Text" at bounding box center [790, 131] width 184 height 31
click at [772, 94] on icon at bounding box center [773, 90] width 13 height 13
click at [730, 90] on div "Marquee" at bounding box center [742, 90] width 48 height 15
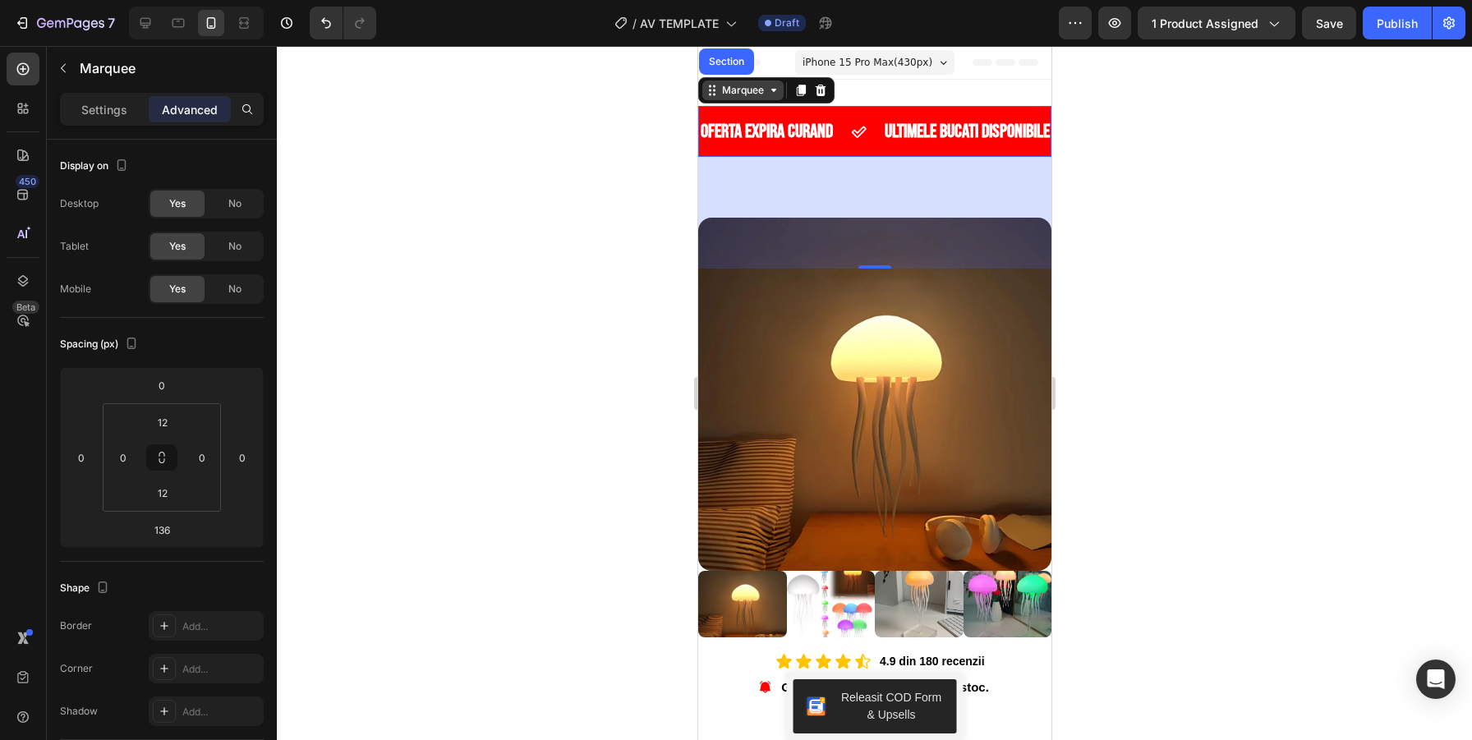
click at [730, 90] on div "Marquee" at bounding box center [742, 90] width 48 height 15
click at [861, 132] on icon at bounding box center [858, 132] width 16 height 16
click at [619, 175] on div at bounding box center [874, 393] width 1195 height 694
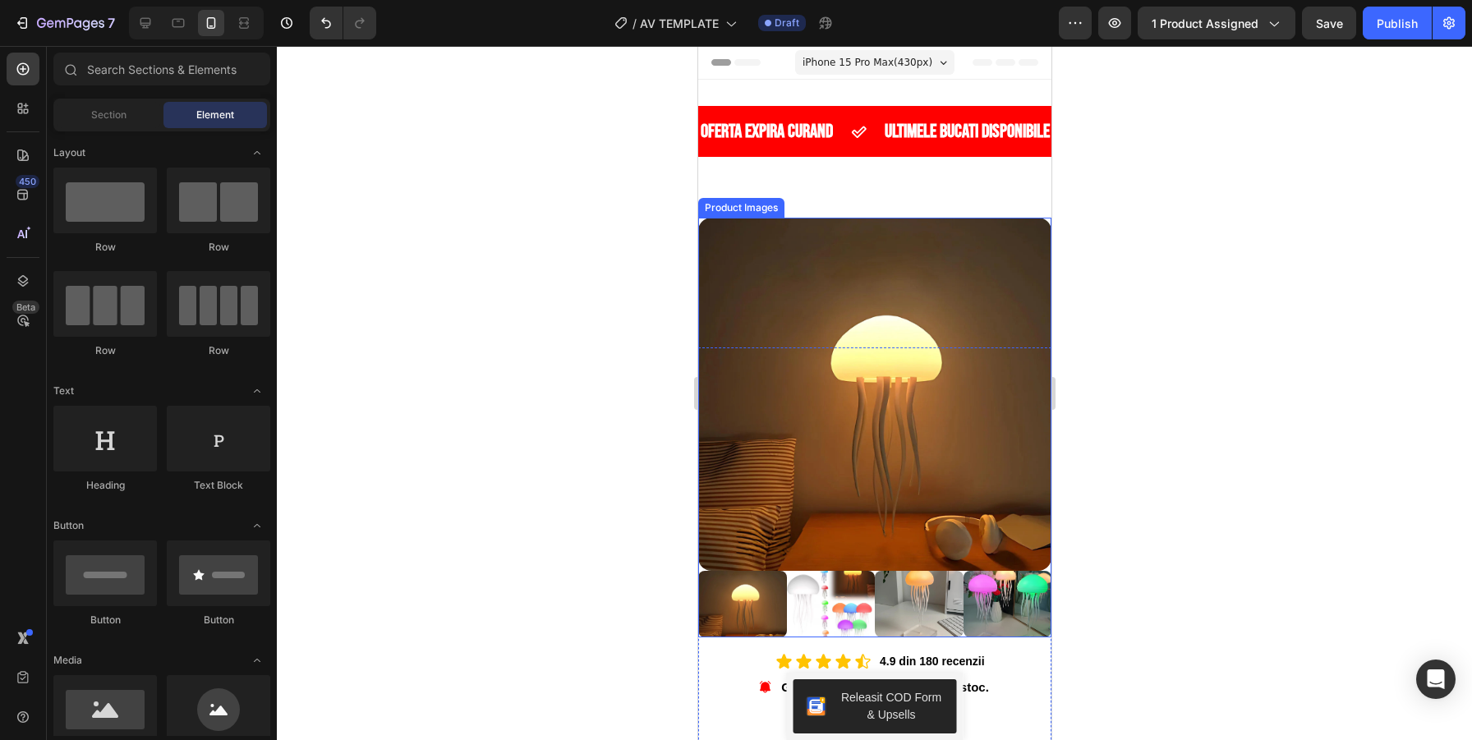
click at [846, 276] on img at bounding box center [874, 394] width 353 height 353
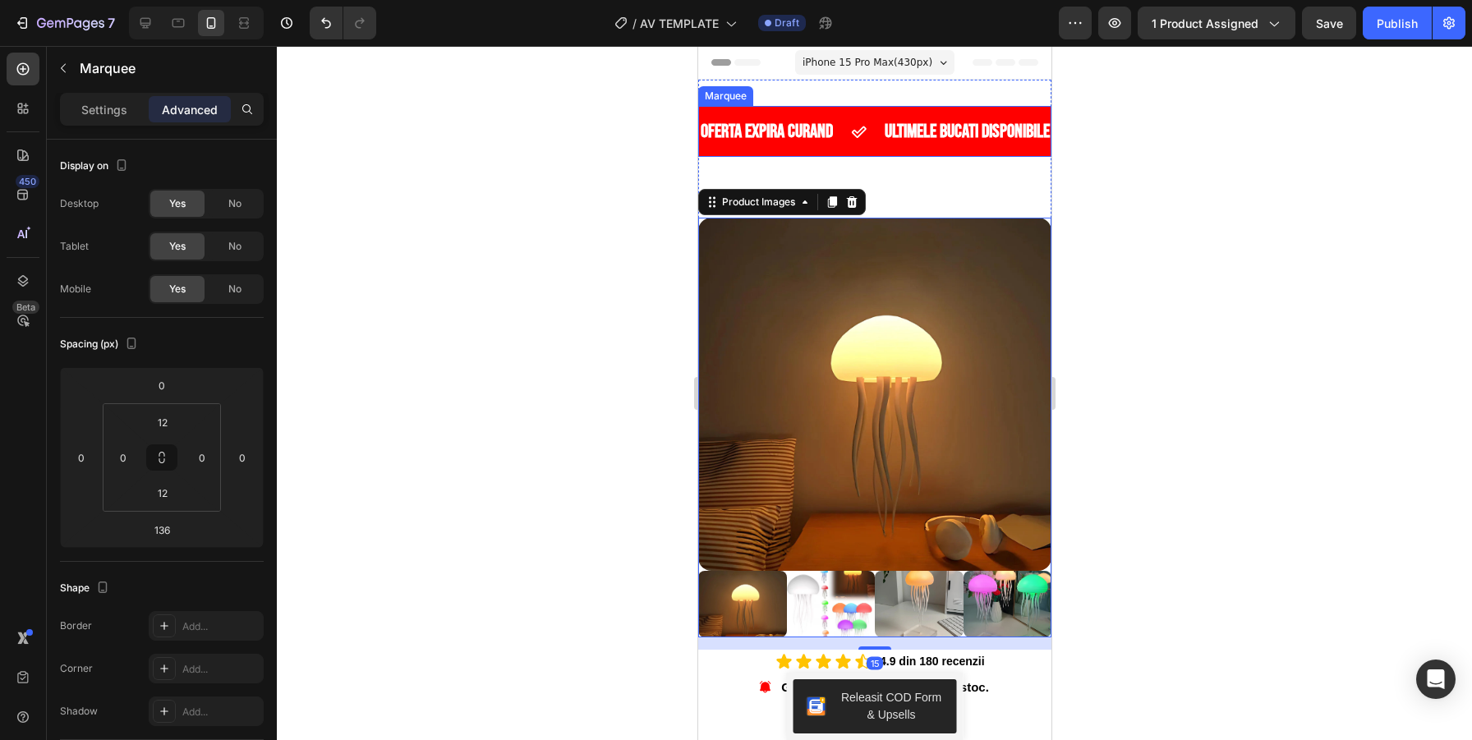
click at [868, 126] on div "OFERTA EXPIRA CURAND Text" at bounding box center [790, 131] width 184 height 31
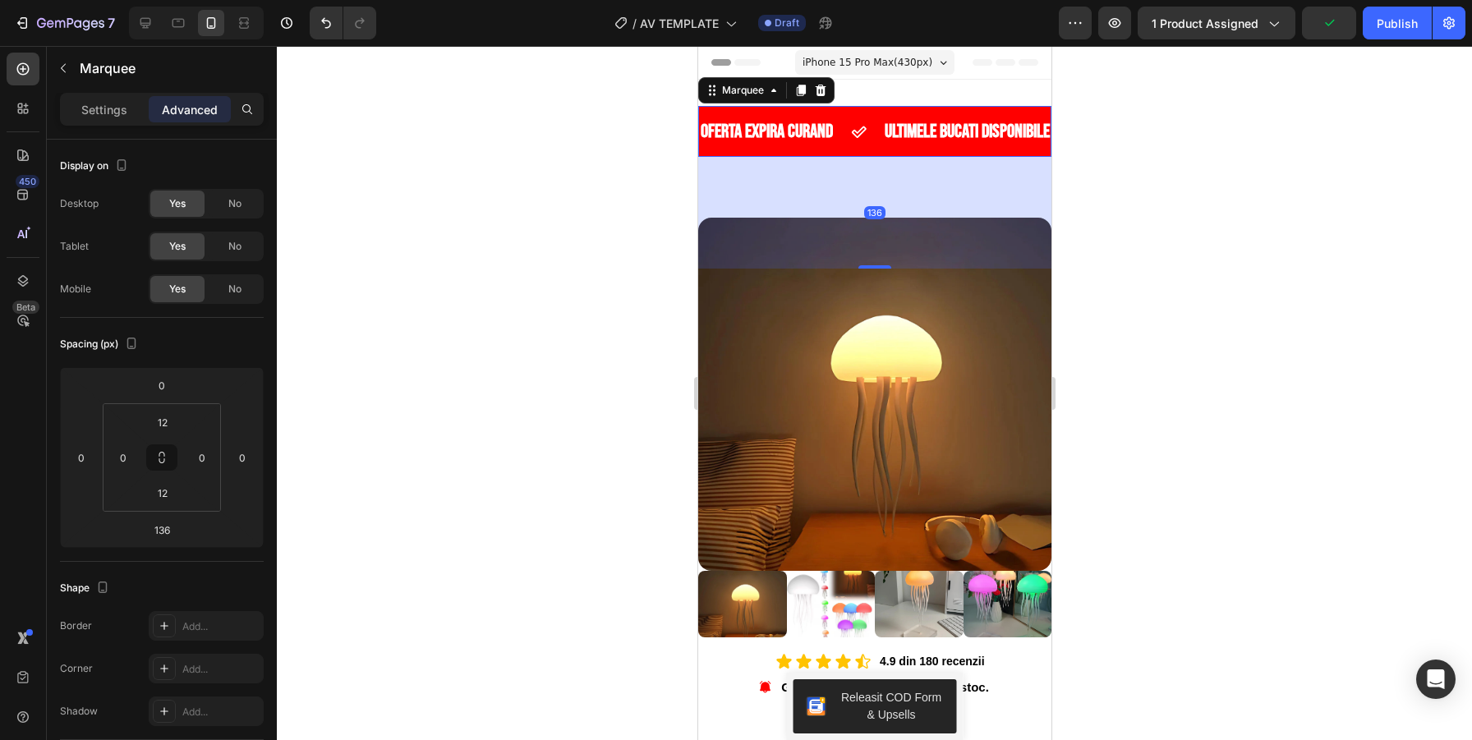
click at [866, 127] on icon at bounding box center [858, 132] width 16 height 16
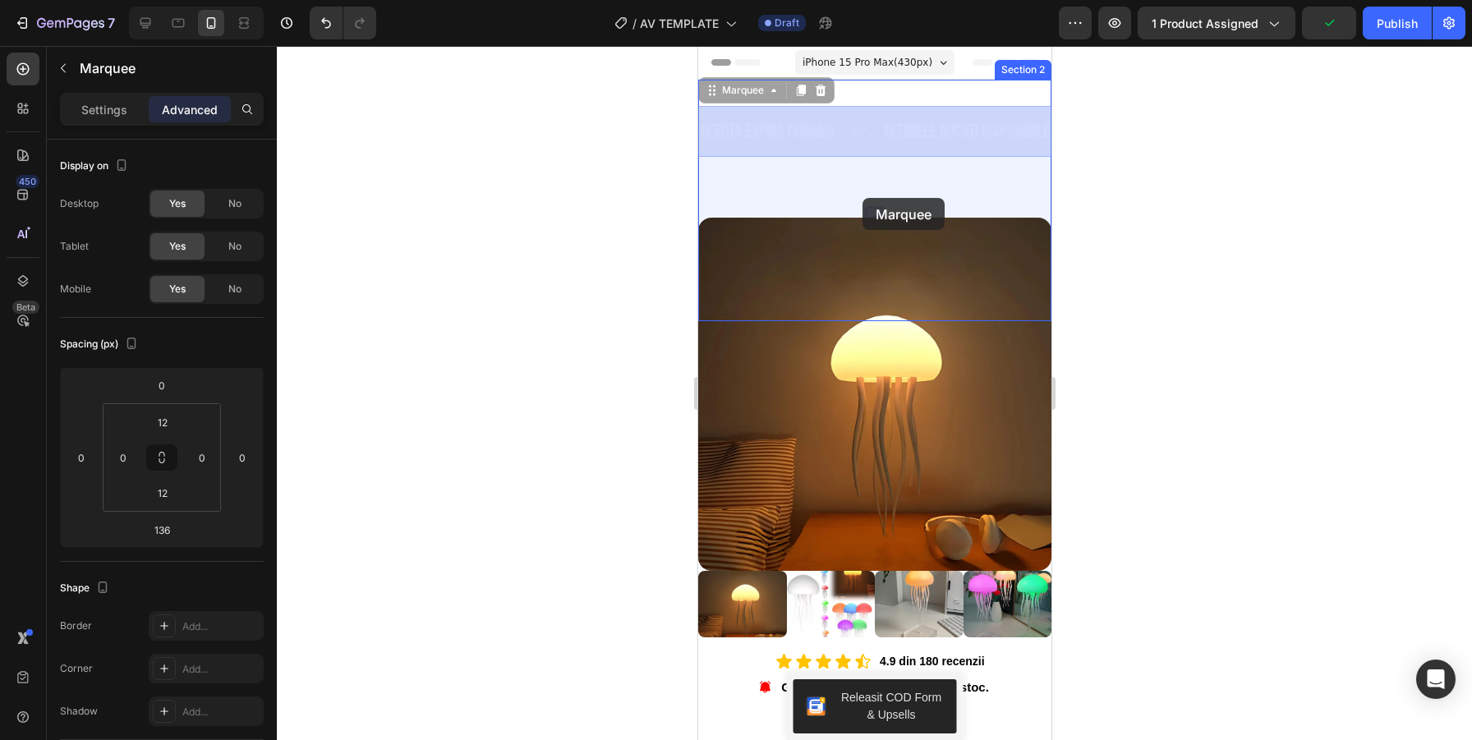
drag, startPoint x: 867, startPoint y: 127, endPoint x: 862, endPoint y: 198, distance: 71.6
drag, startPoint x: 875, startPoint y: 137, endPoint x: 886, endPoint y: 242, distance: 105.7
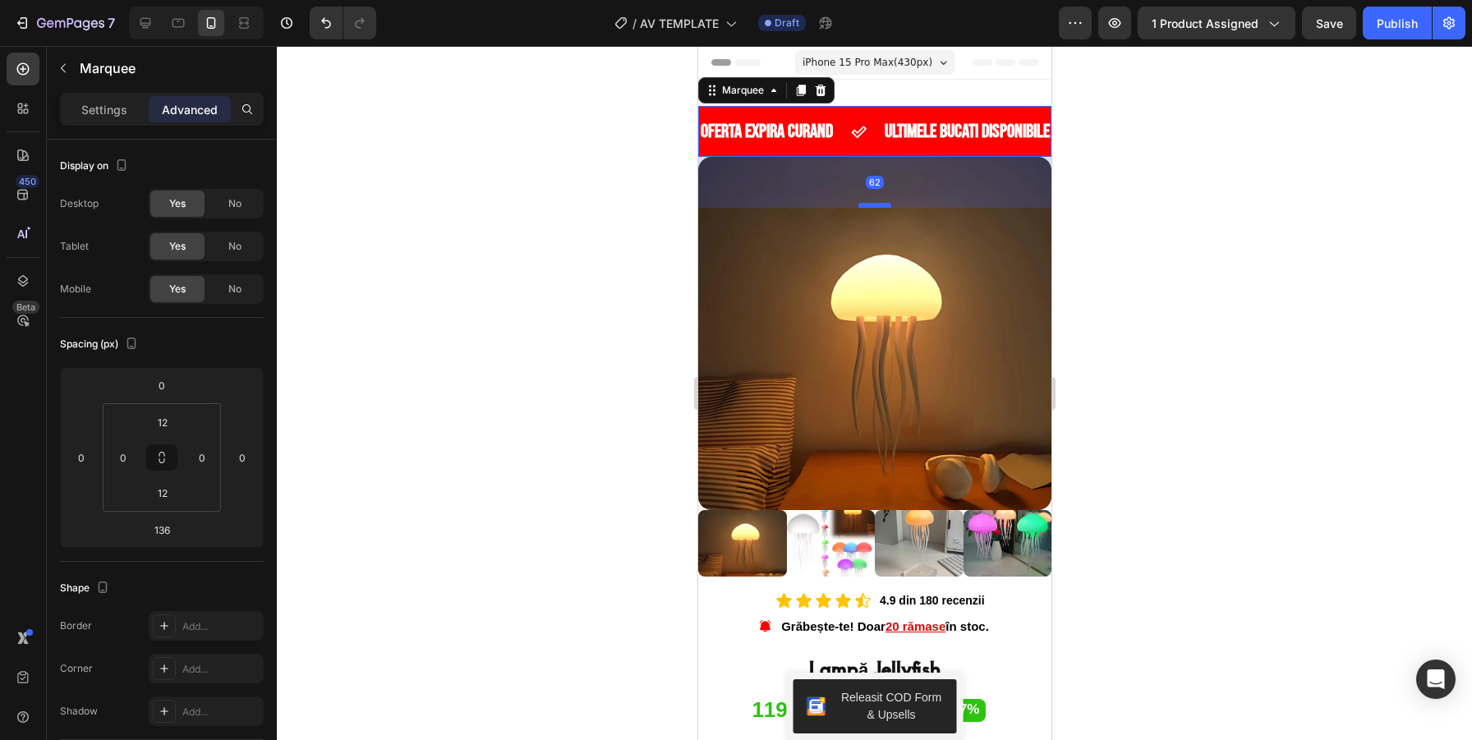
drag, startPoint x: 876, startPoint y: 265, endPoint x: 886, endPoint y: 204, distance: 61.6
click at [886, 204] on div at bounding box center [874, 205] width 33 height 5
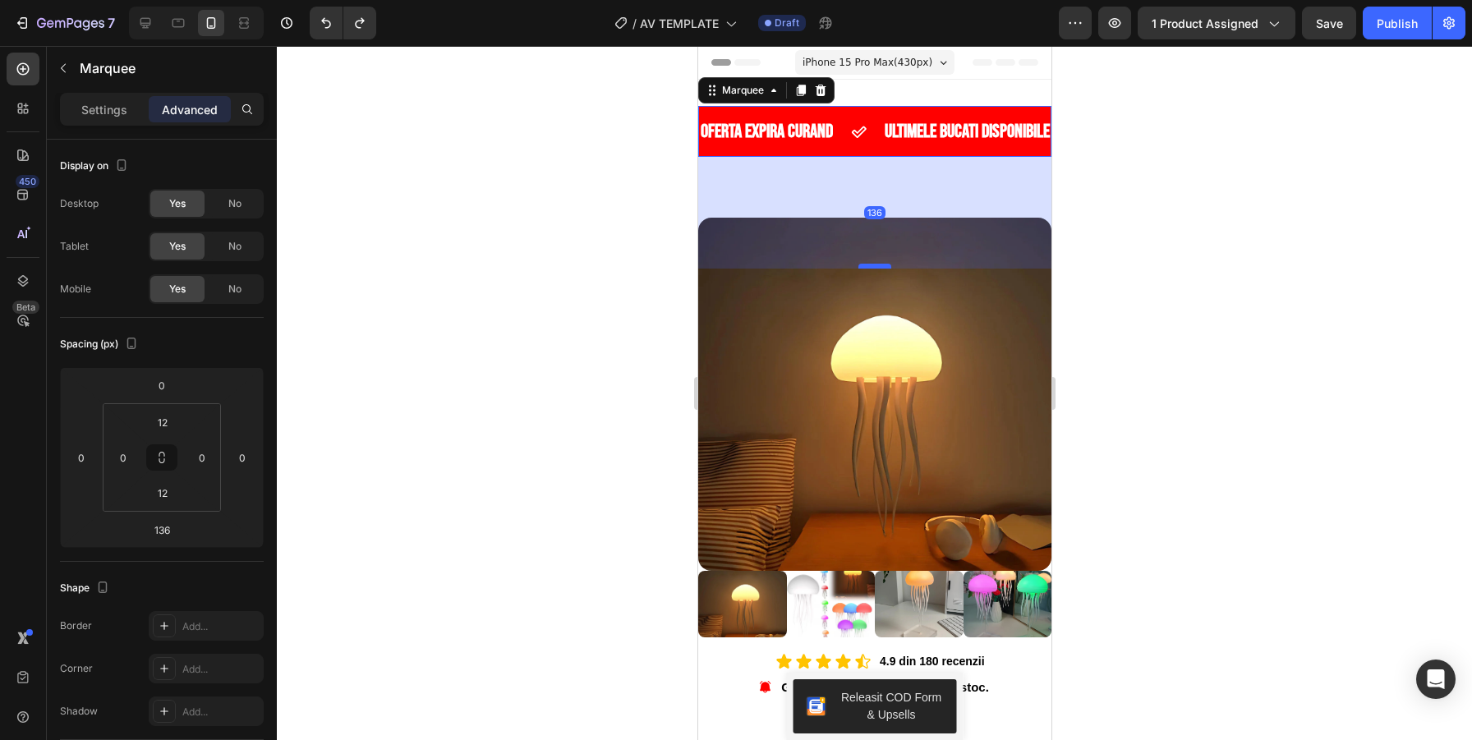
type input "66"
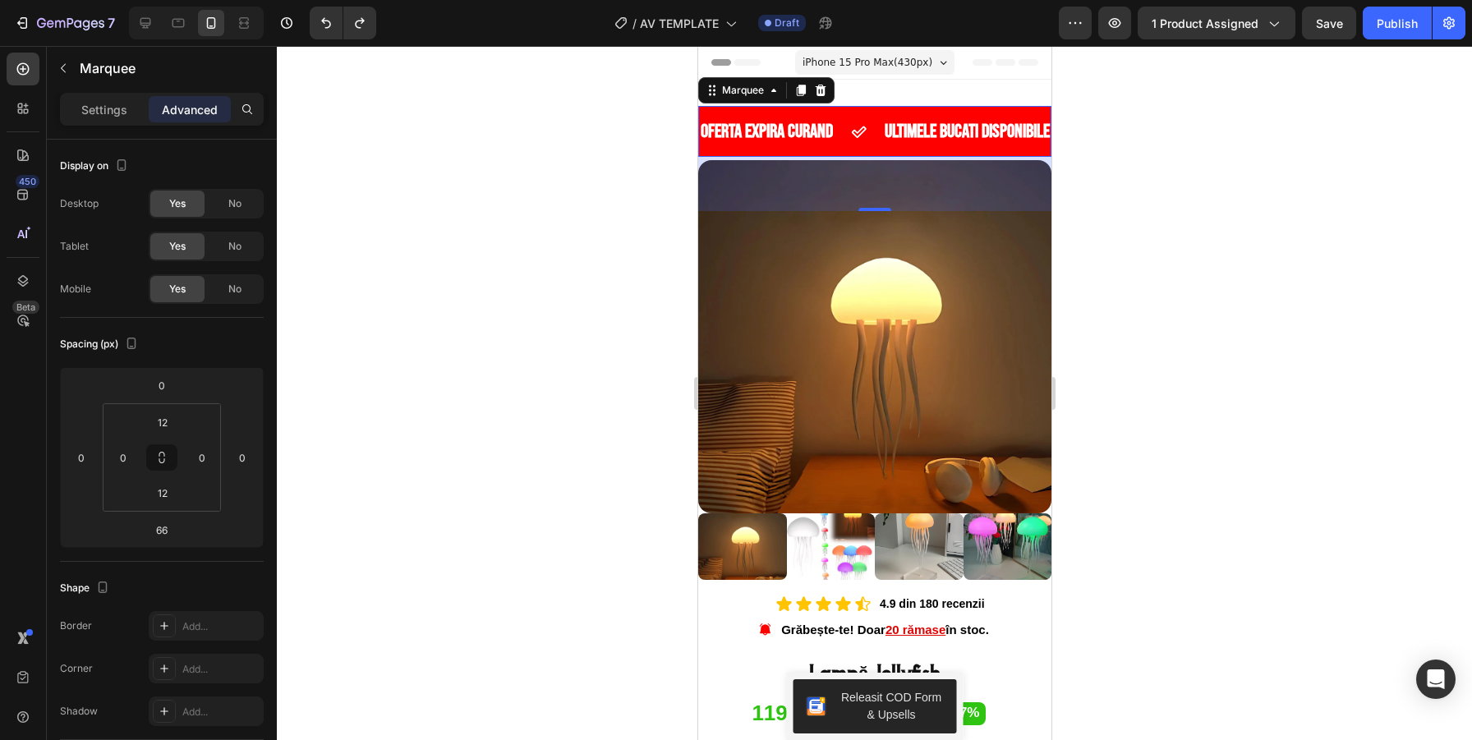
click at [1350, 210] on div at bounding box center [874, 393] width 1195 height 694
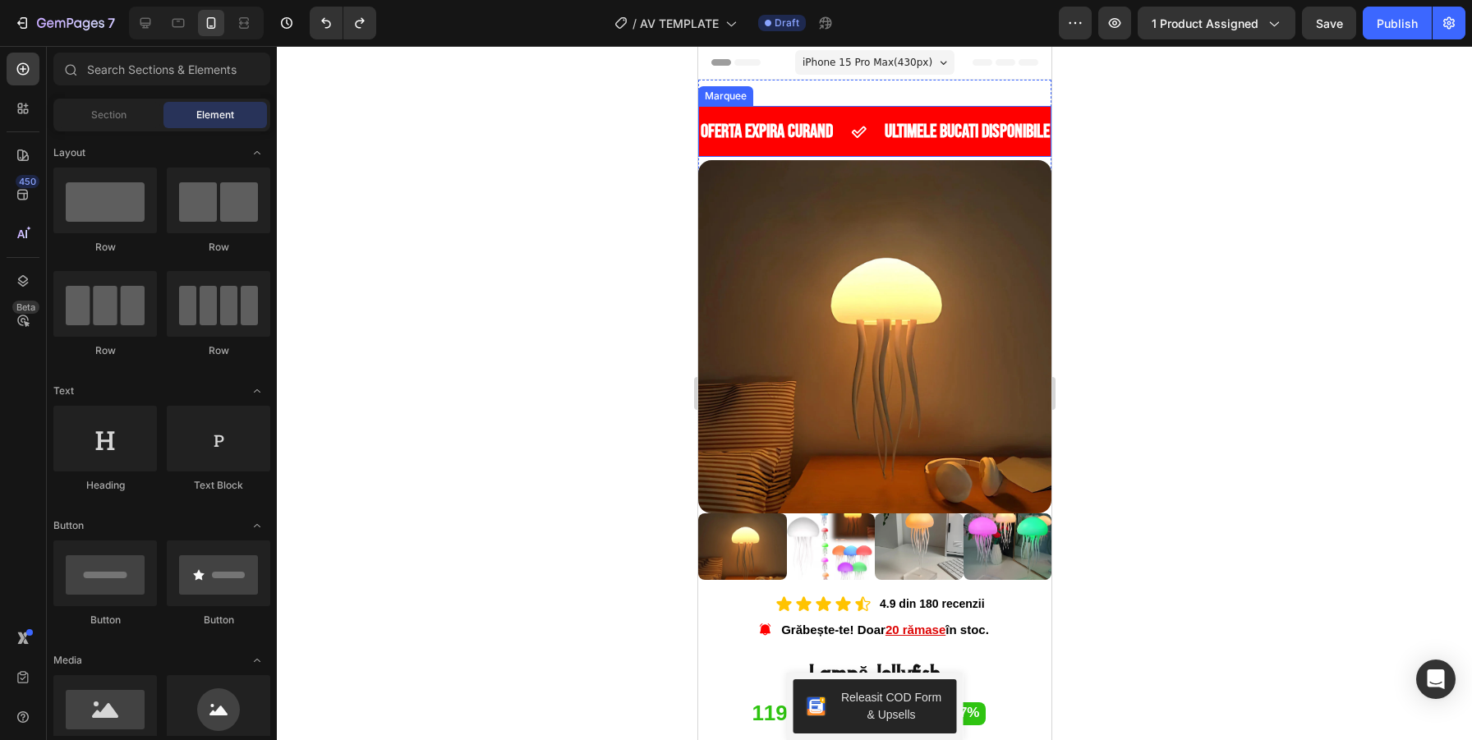
click at [840, 131] on div "OFERTA EXPIRA CURAND Text" at bounding box center [790, 131] width 184 height 31
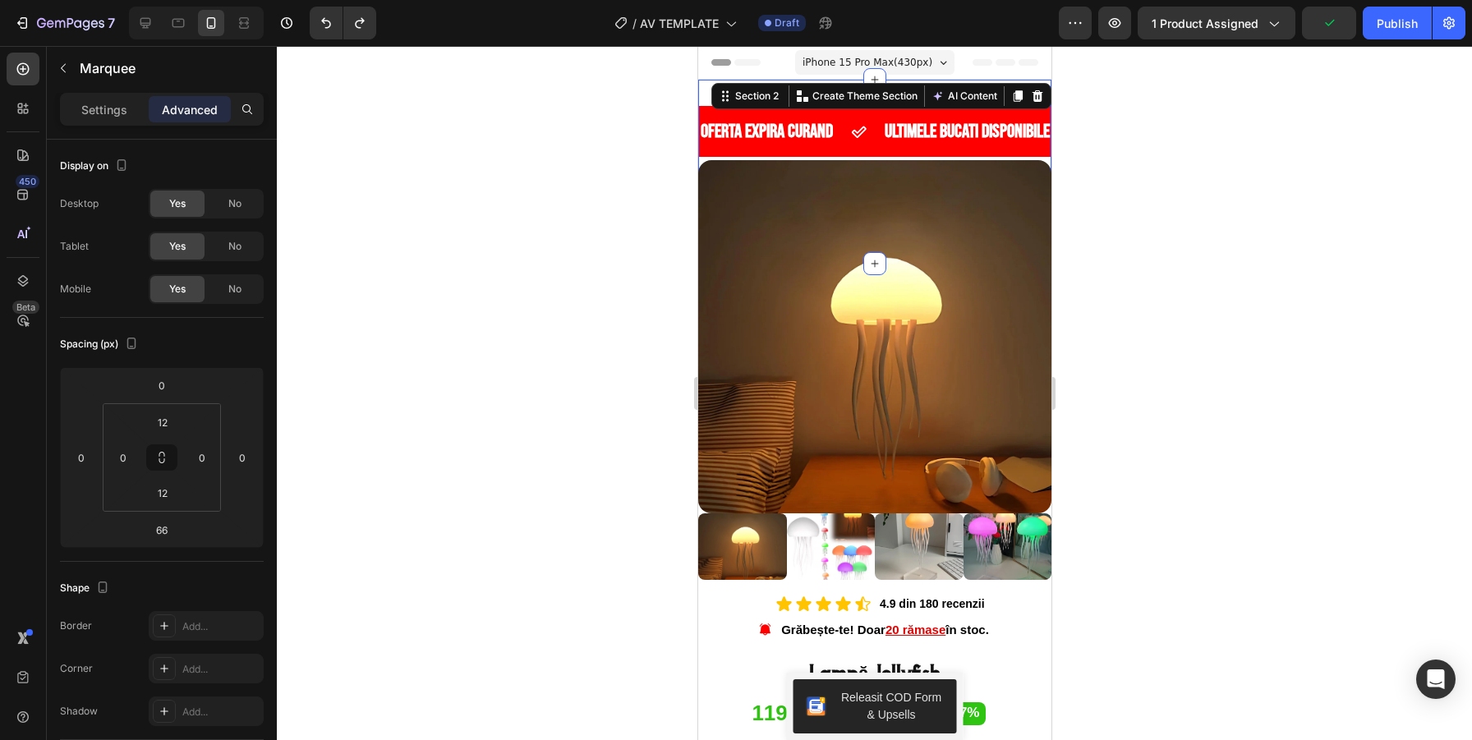
click at [882, 94] on div "OFERTA EXPIRA CURAND Text ULTIMELE BUCATI DISPONIBILE Text OFERTA EXPIRA CURAND…" at bounding box center [874, 172] width 353 height 184
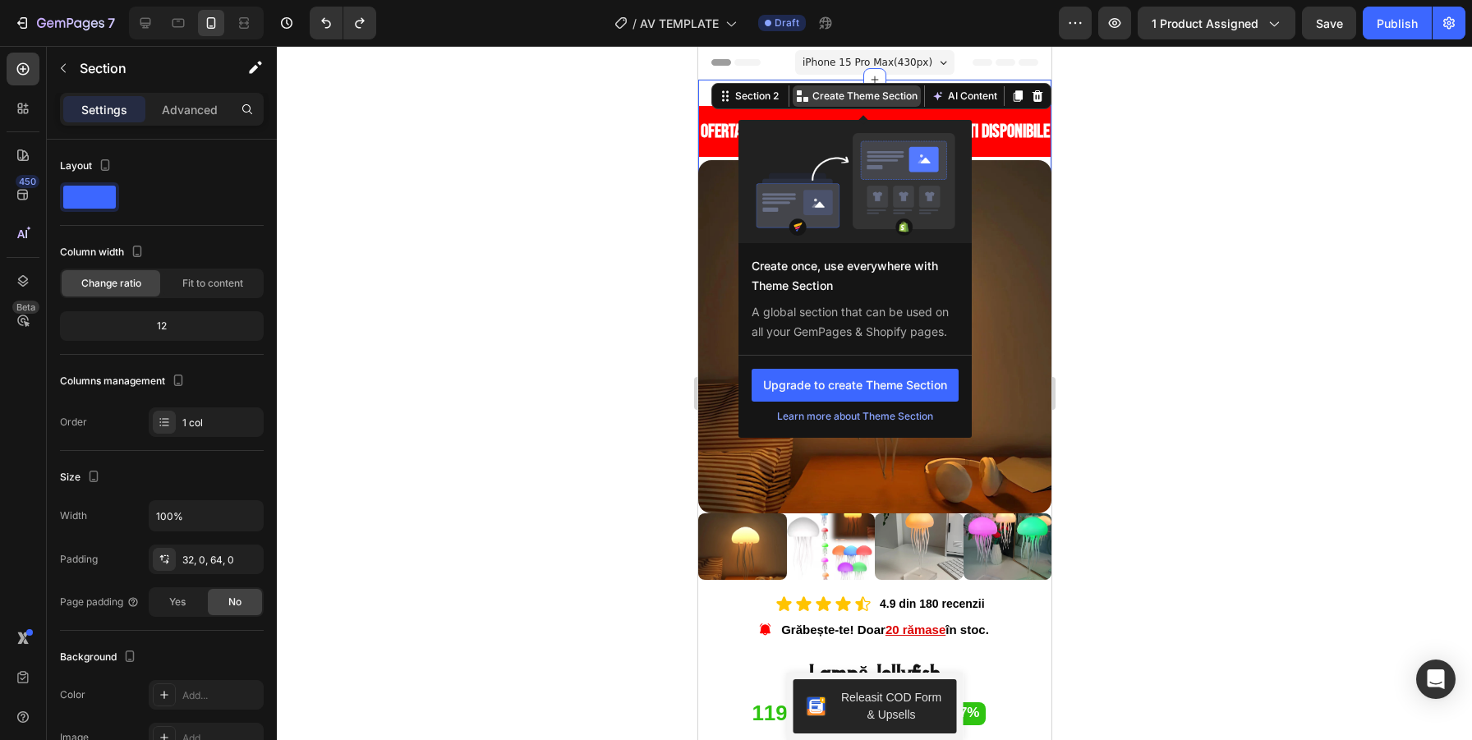
click at [872, 97] on p "Create Theme Section" at bounding box center [864, 96] width 105 height 15
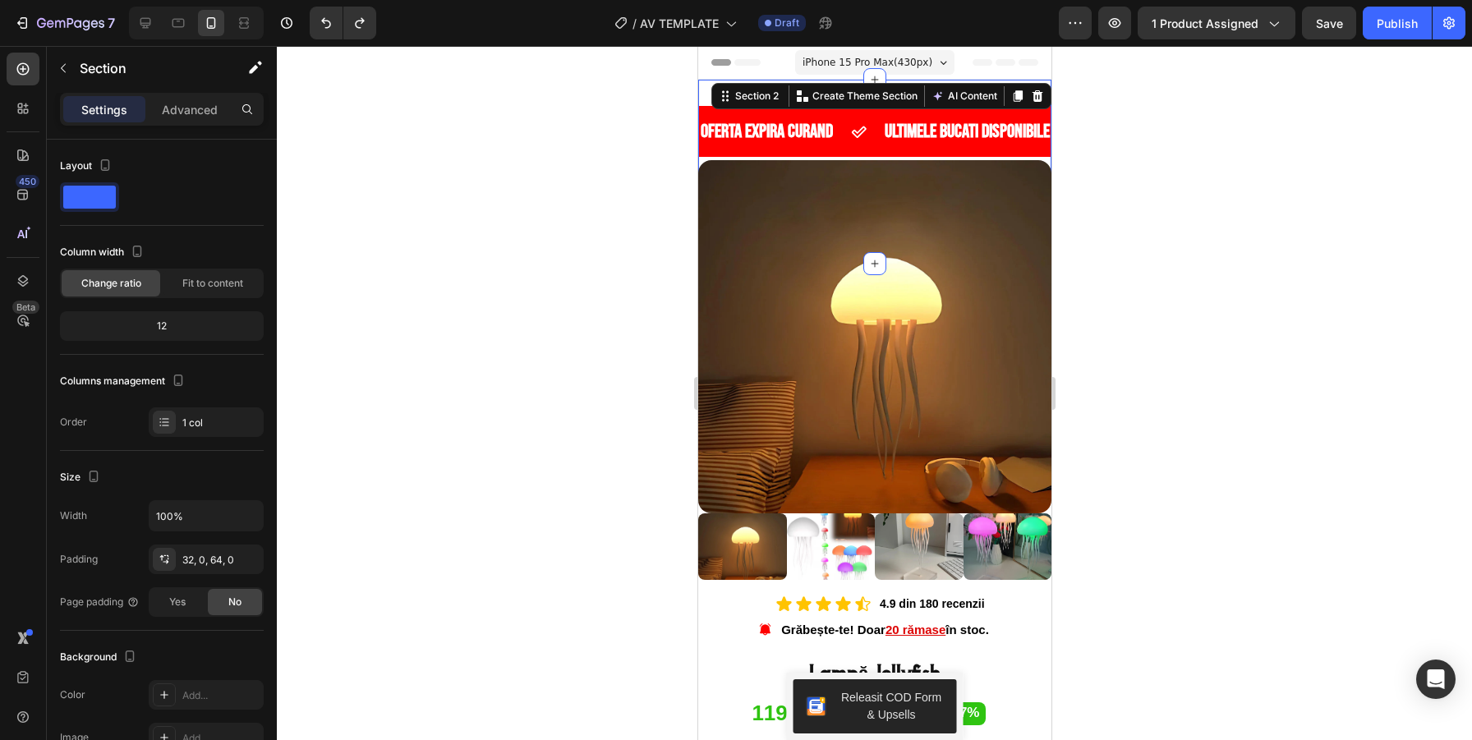
click at [1238, 138] on div at bounding box center [874, 393] width 1195 height 694
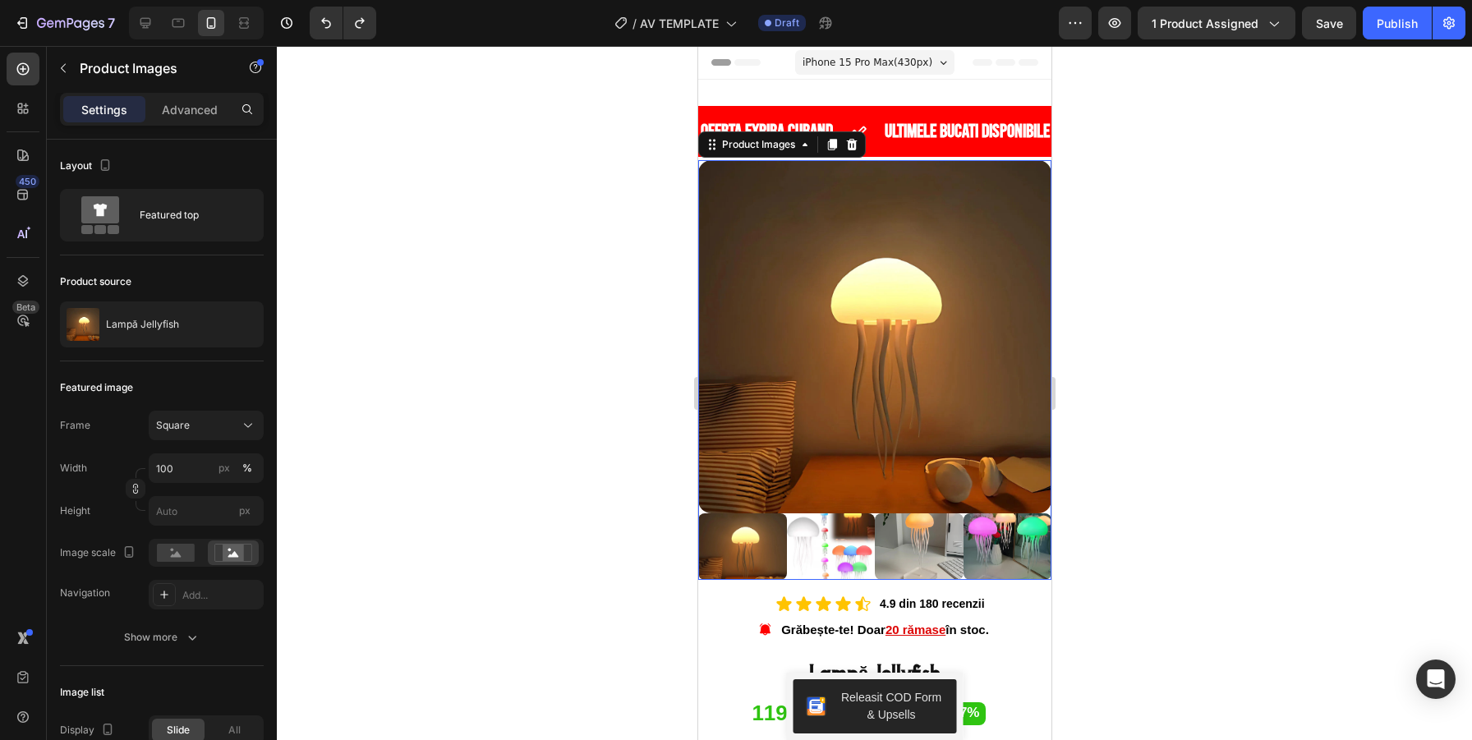
click at [945, 408] on img at bounding box center [874, 336] width 353 height 353
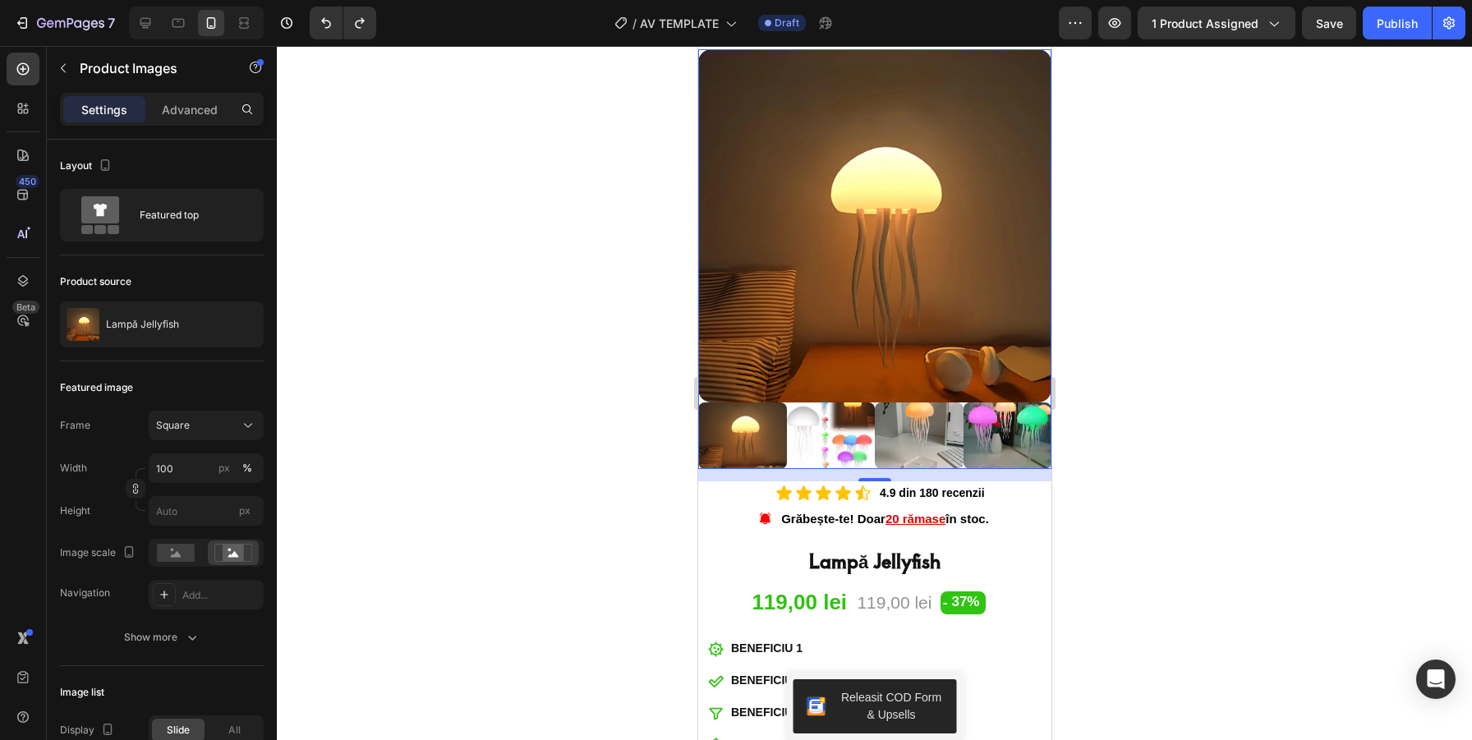
scroll to position [117, 0]
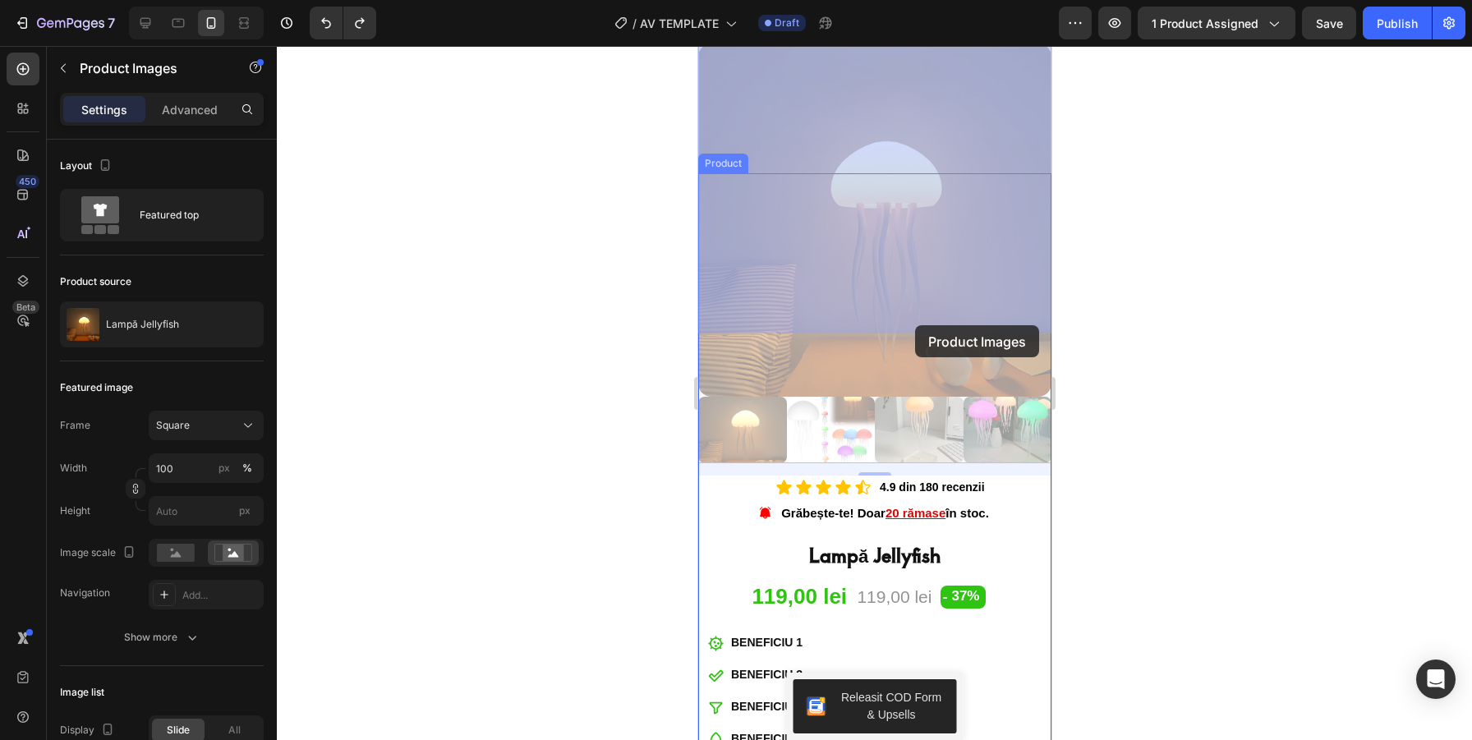
drag, startPoint x: 914, startPoint y: 322, endPoint x: 911, endPoint y: 412, distance: 90.4
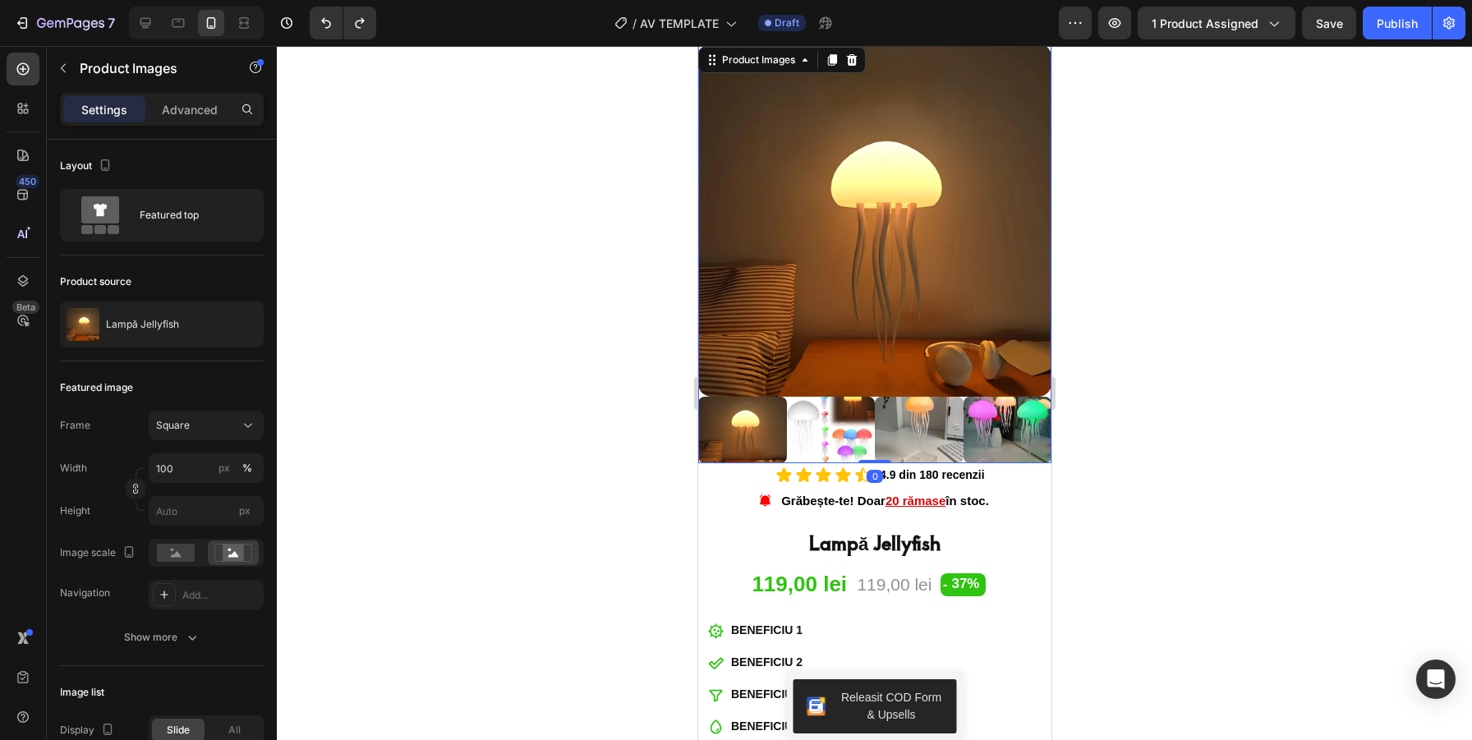
drag, startPoint x: 870, startPoint y: 473, endPoint x: 877, endPoint y: 445, distance: 28.7
click at [877, 445] on div "Product Images 0" at bounding box center [874, 254] width 353 height 420
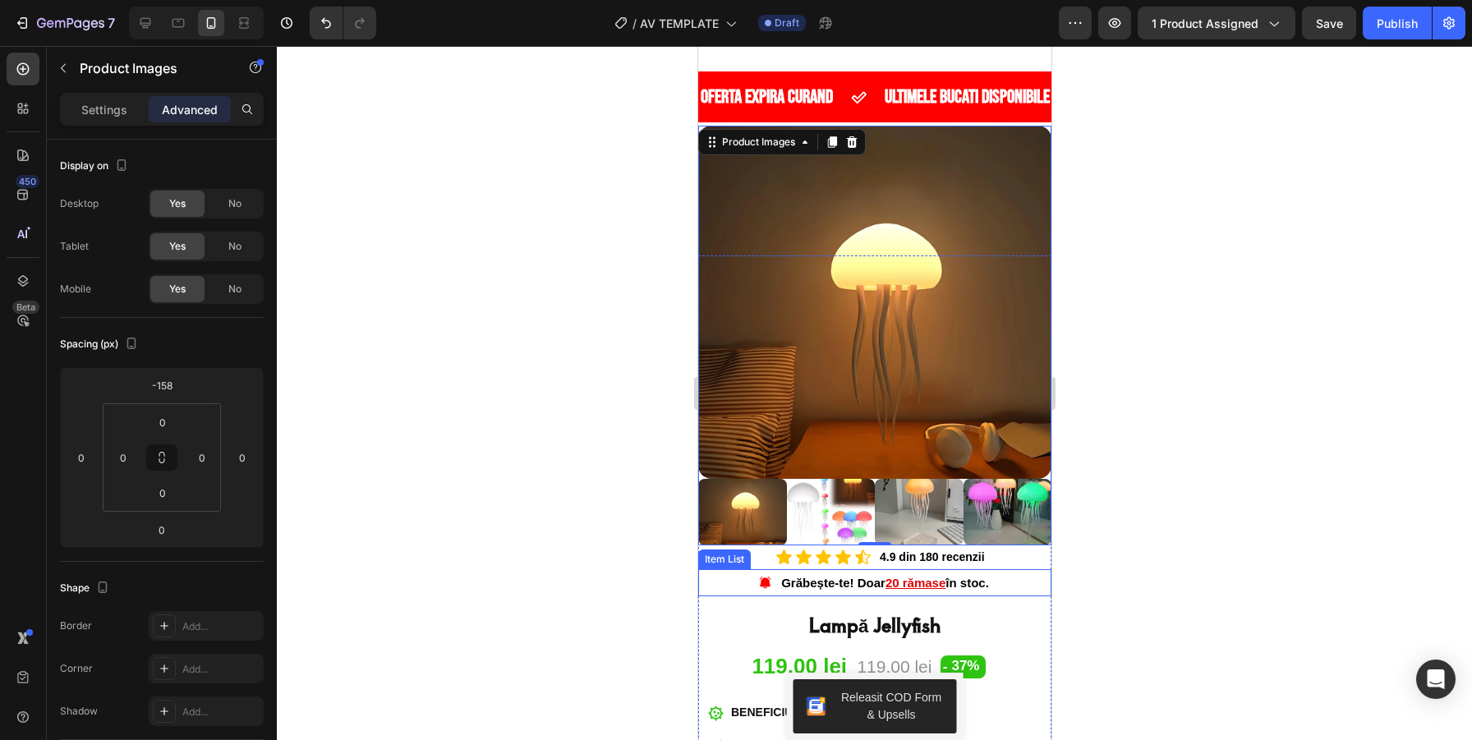
scroll to position [44, 0]
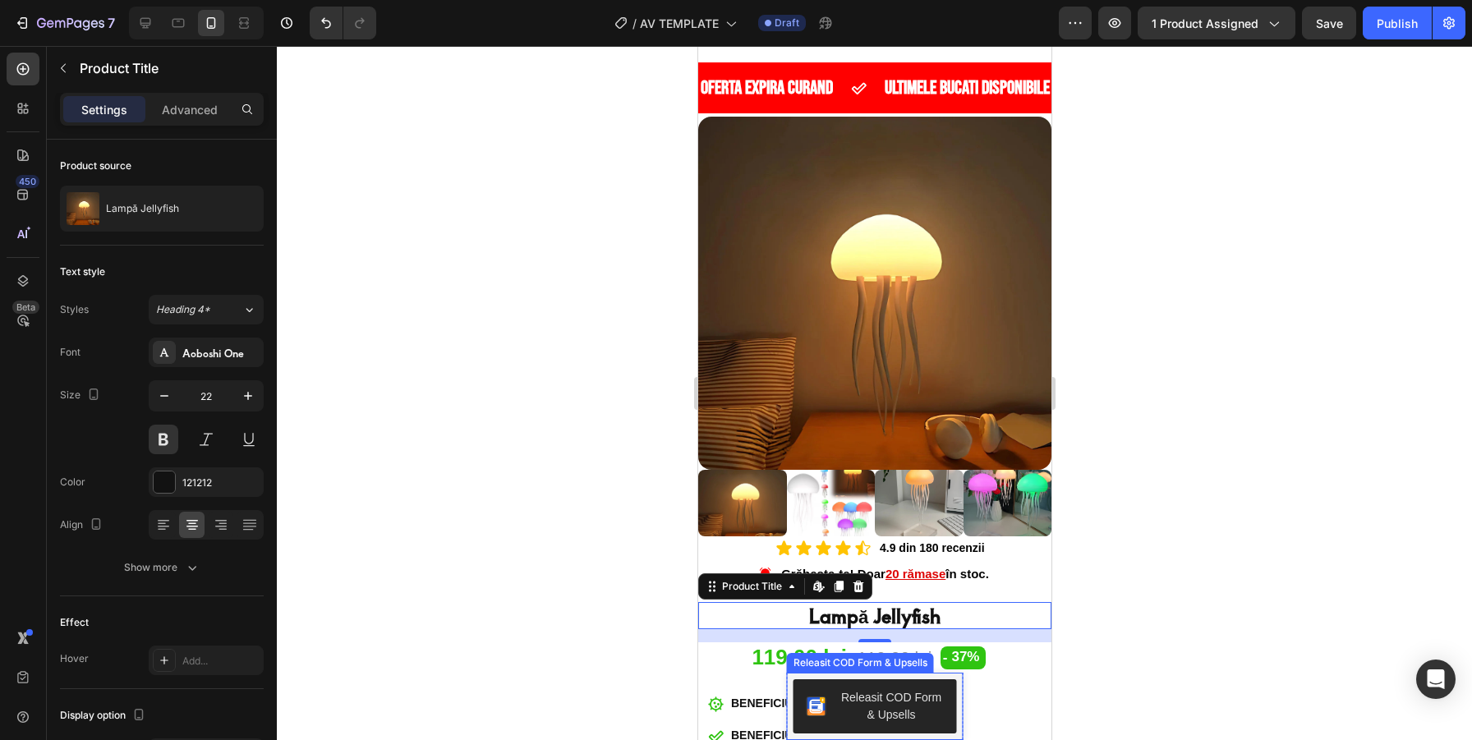
drag, startPoint x: 882, startPoint y: 635, endPoint x: 885, endPoint y: 663, distance: 28.1
click at [965, 610] on h1 "Lampă Jellyfish" at bounding box center [874, 615] width 353 height 27
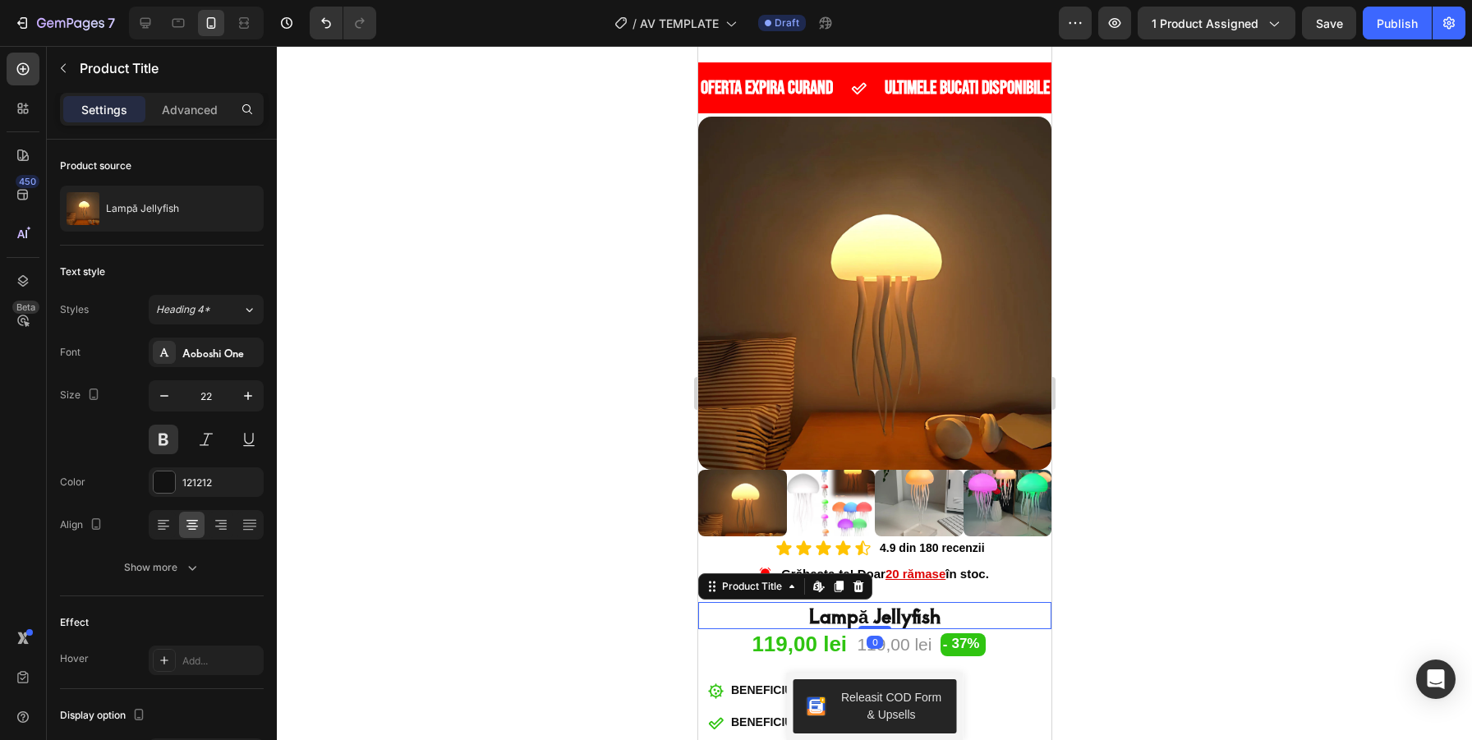
drag, startPoint x: 882, startPoint y: 641, endPoint x: 909, endPoint y: 620, distance: 34.0
click at [909, 620] on div "Lampă Jellyfish Product Title Edit content in Shopify 0" at bounding box center [874, 615] width 353 height 27
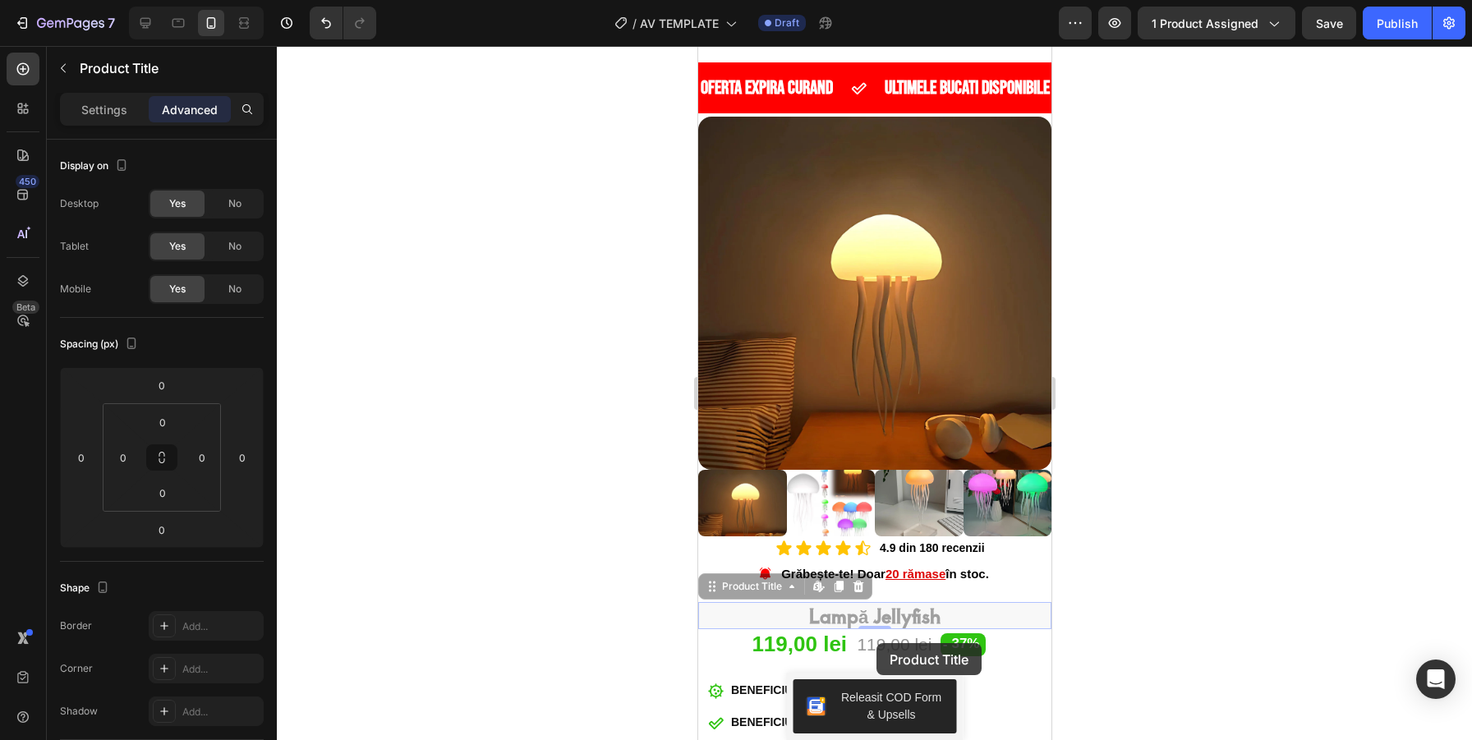
drag, startPoint x: 874, startPoint y: 624, endPoint x: 876, endPoint y: 643, distance: 19.8
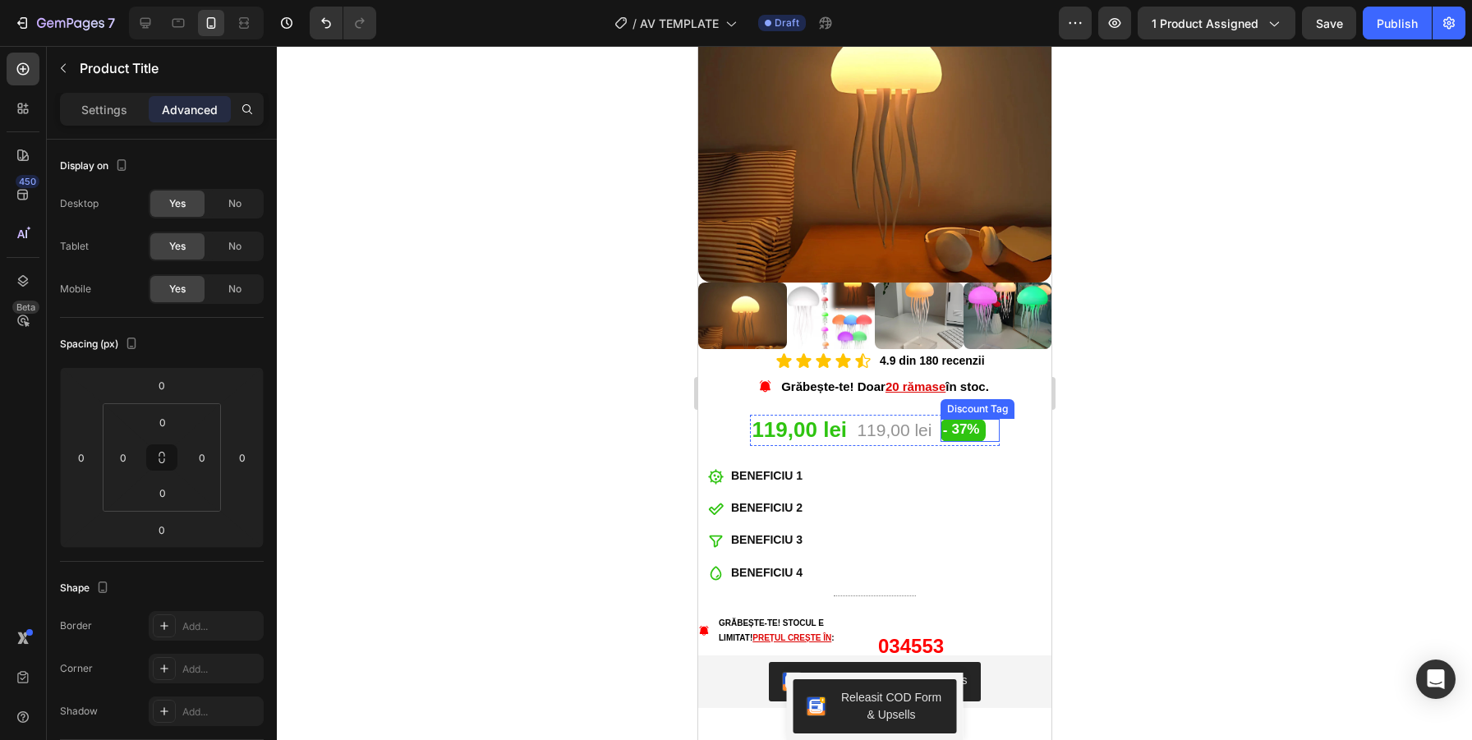
scroll to position [233, 0]
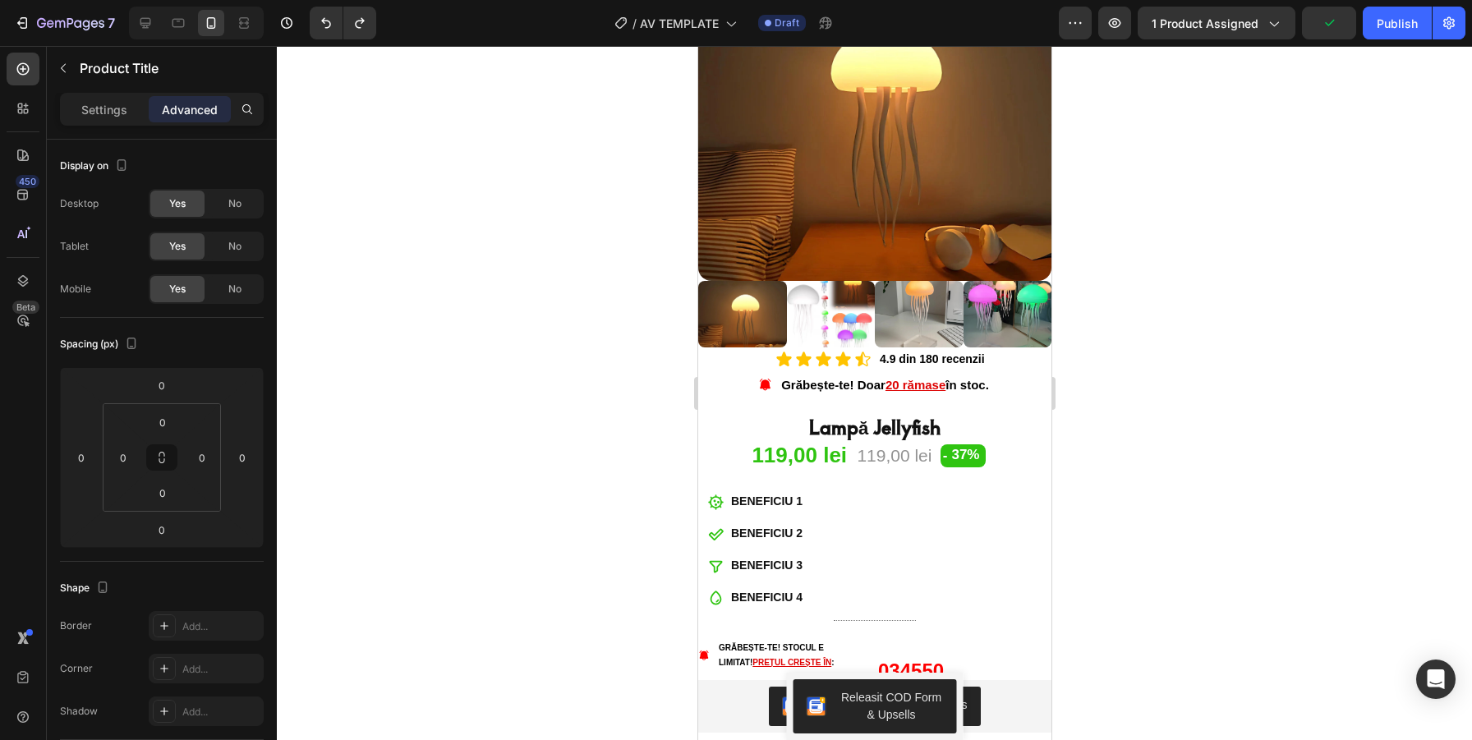
click at [833, 422] on h1 "Lampă Jellyfish" at bounding box center [874, 426] width 353 height 27
click at [881, 429] on h1 "Lampă Jellyfish" at bounding box center [874, 426] width 353 height 27
click at [881, 424] on h1 "Lampă Jellyfish" at bounding box center [874, 426] width 353 height 27
click at [891, 424] on h1 "Lampă Jellyfish" at bounding box center [874, 426] width 353 height 27
click at [951, 421] on h1 "Lampă Jellyfish" at bounding box center [874, 426] width 353 height 27
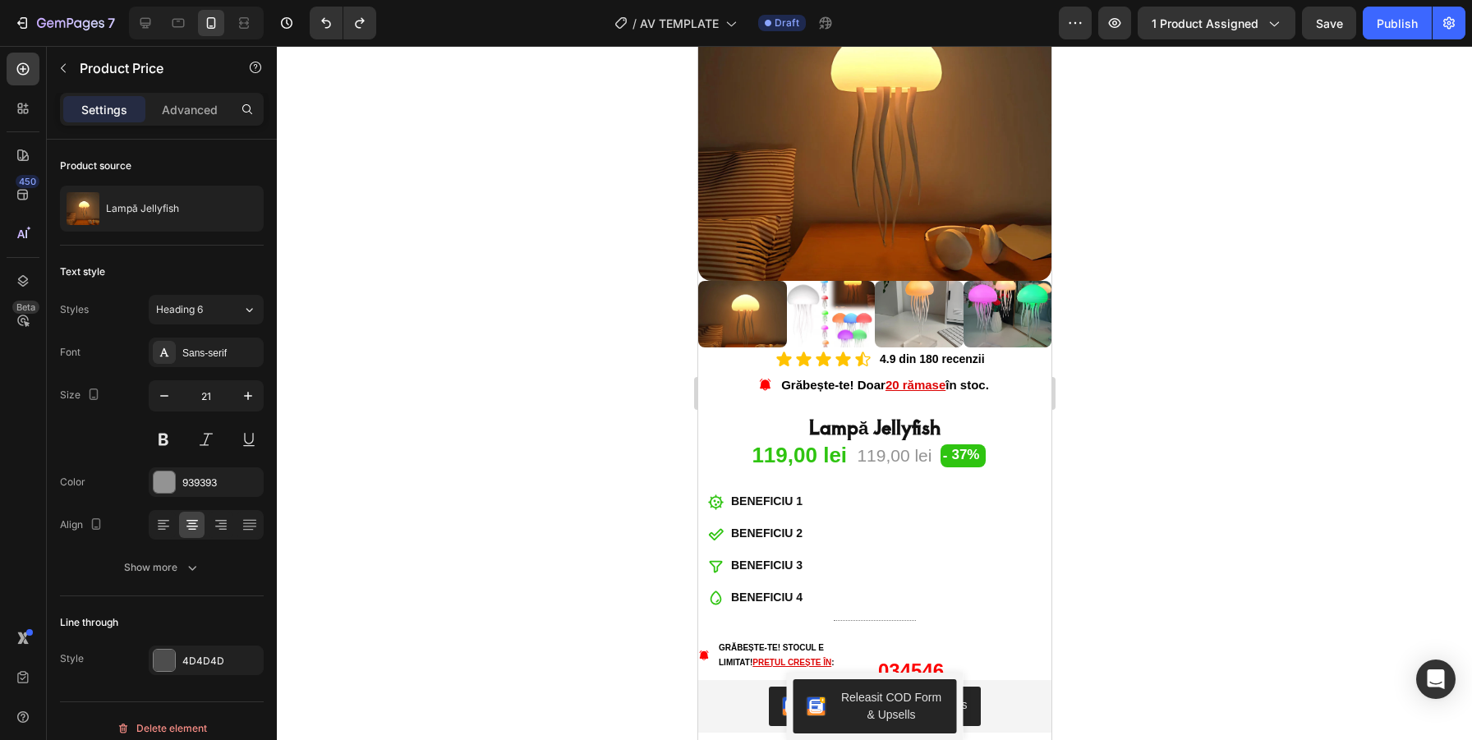
click at [888, 453] on div "119,00 lei" at bounding box center [893, 455] width 79 height 25
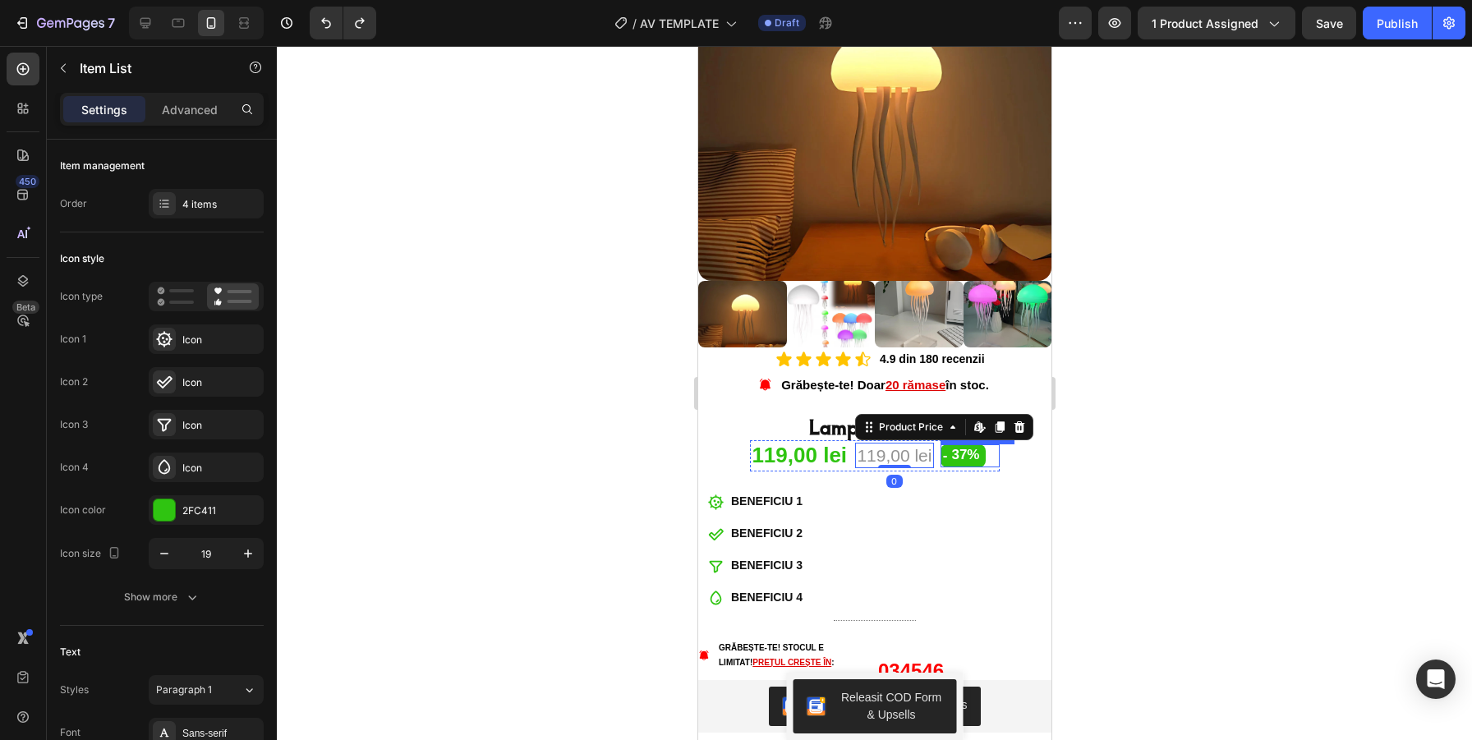
click at [913, 510] on div "BENEFICIU 1 BENEFICIU 2 BENEFICIU 3 BENEFICIU 4" at bounding box center [874, 550] width 353 height 122
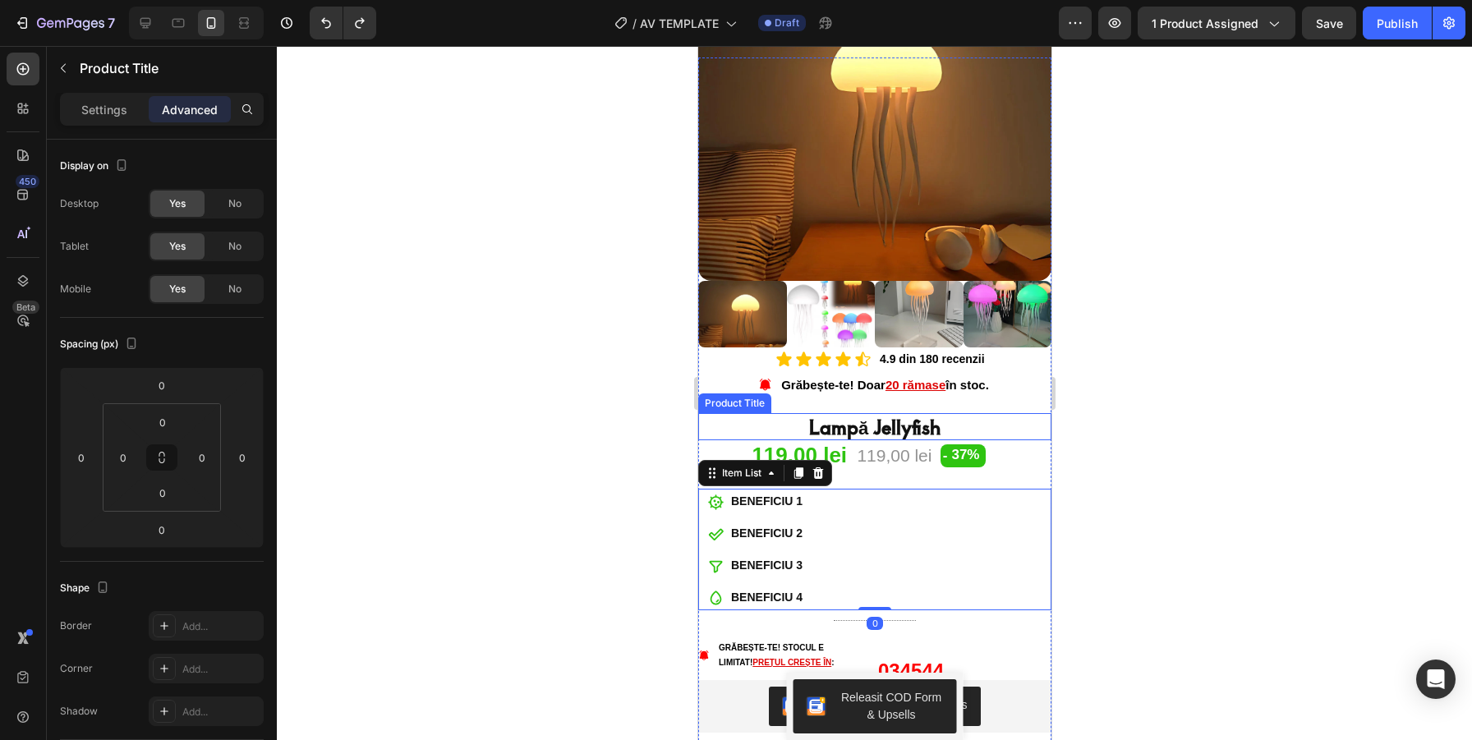
click at [836, 429] on h1 "Lampă Jellyfish" at bounding box center [874, 426] width 353 height 27
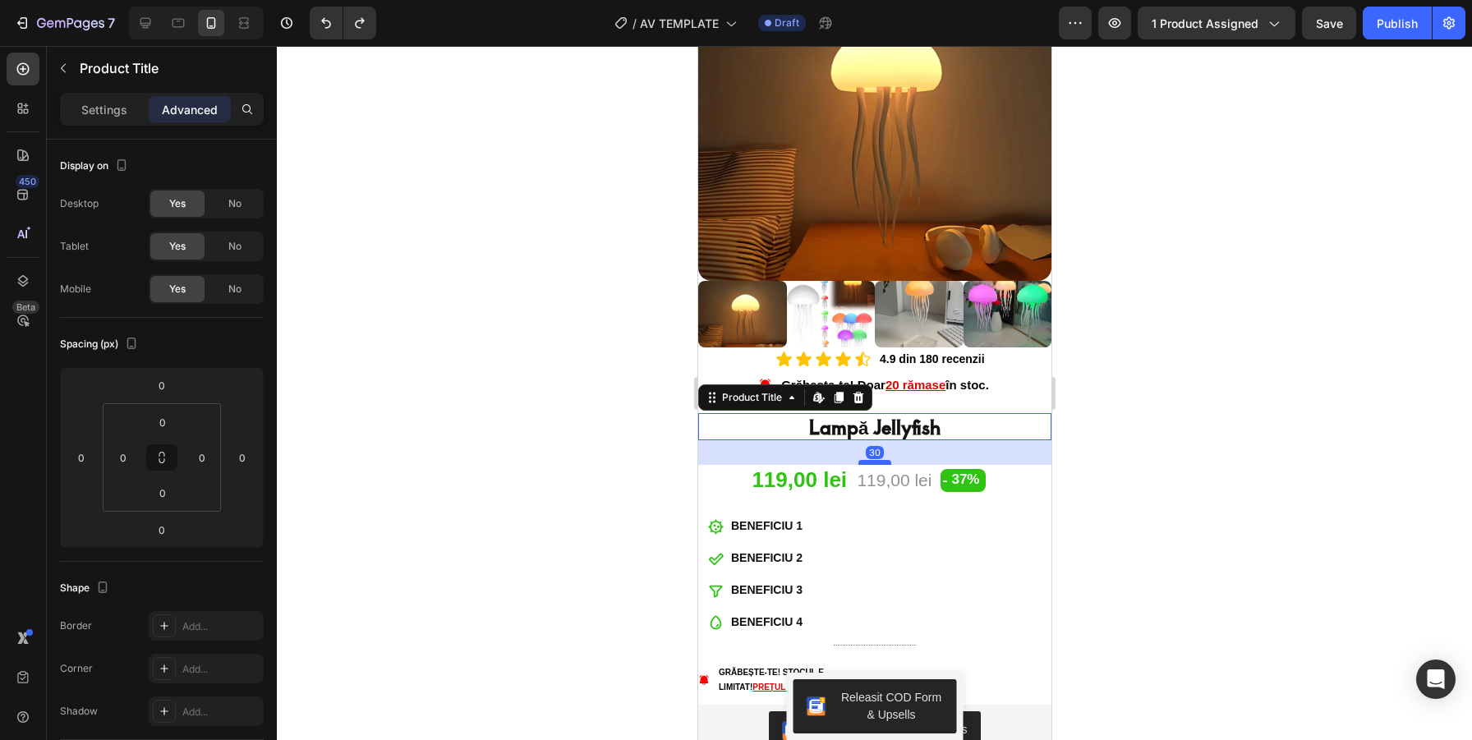
drag, startPoint x: 882, startPoint y: 440, endPoint x: 882, endPoint y: 464, distance: 24.6
click at [882, 464] on div at bounding box center [874, 462] width 33 height 5
type input "30"
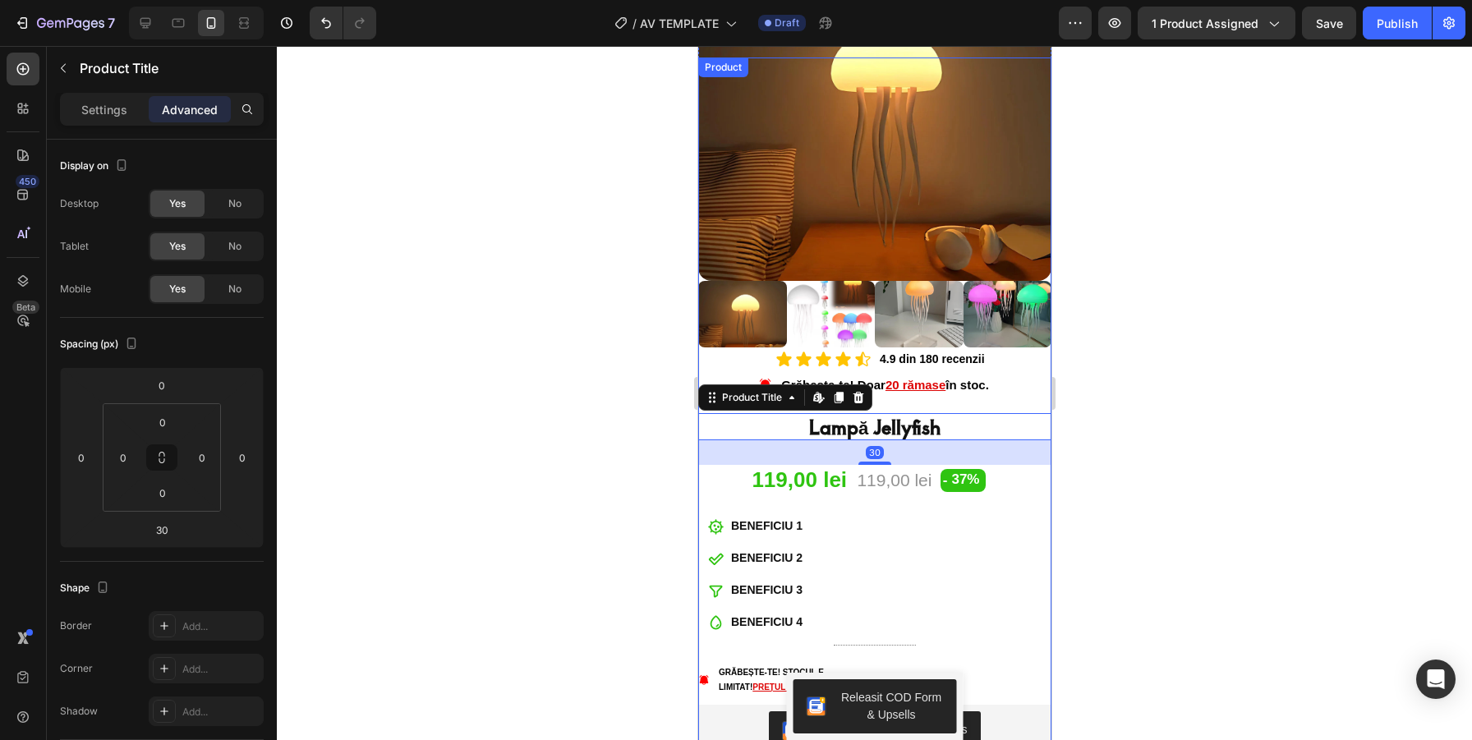
click at [983, 606] on div "BENEFICIU 1 BENEFICIU 2 BENEFICIU 3 BENEFICIU 4" at bounding box center [874, 574] width 353 height 122
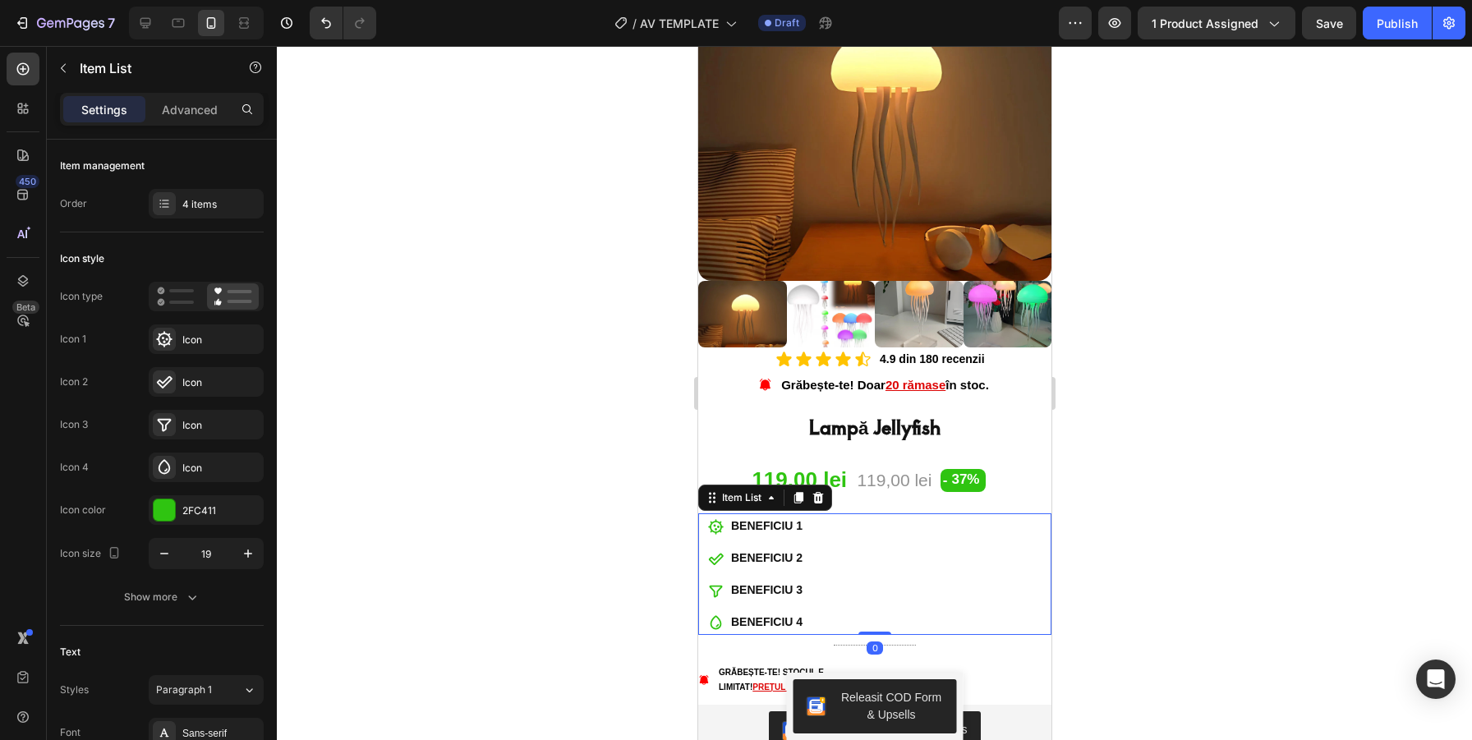
click at [1154, 506] on div at bounding box center [874, 393] width 1195 height 694
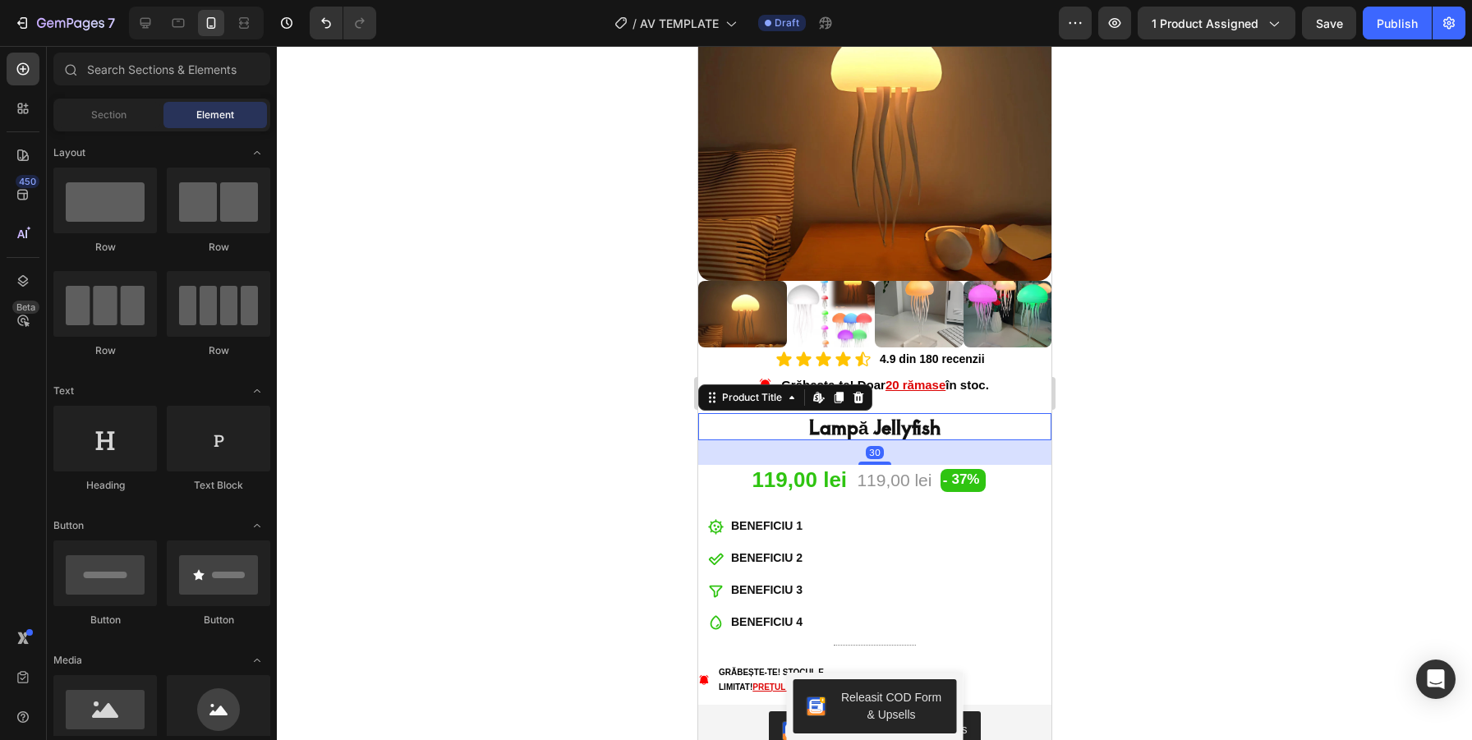
click at [898, 431] on h1 "Lampă Jellyfish" at bounding box center [874, 426] width 353 height 27
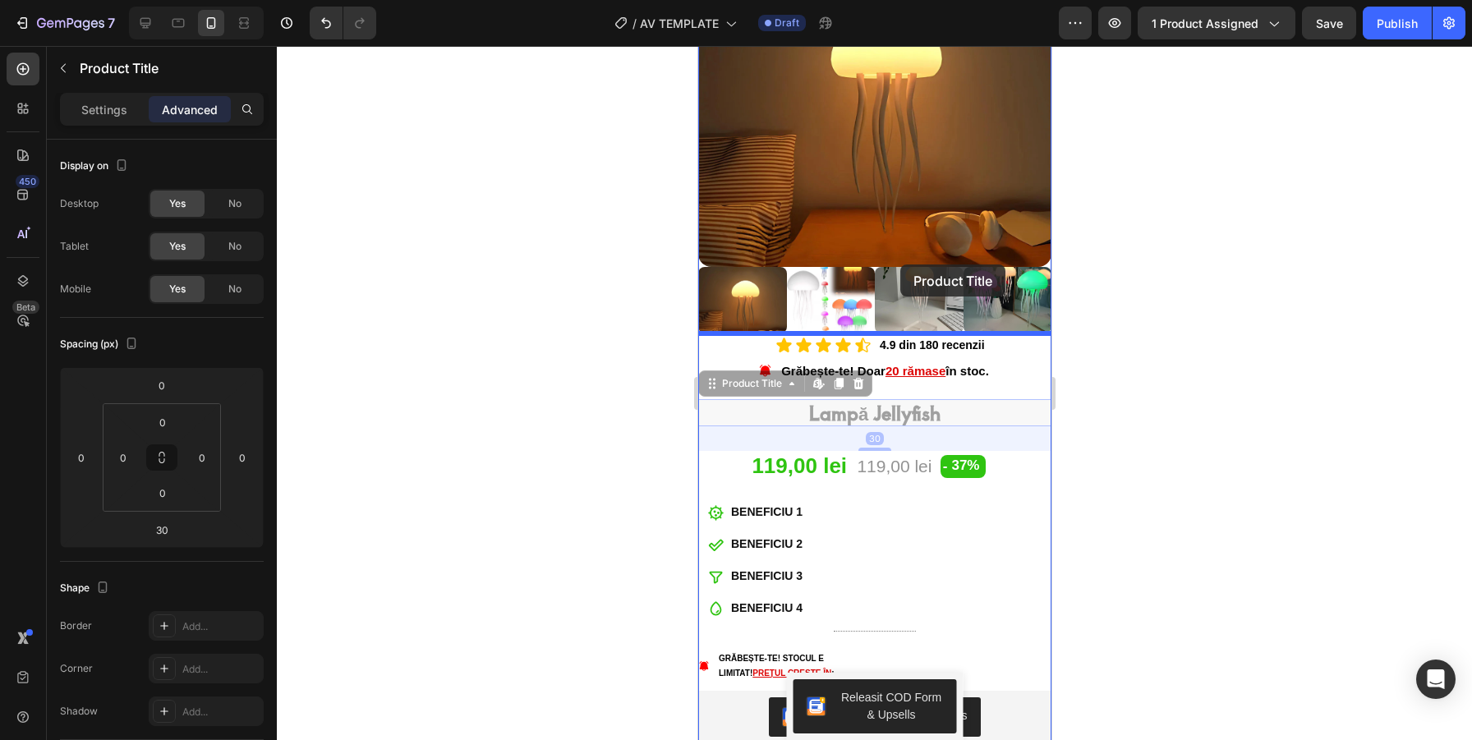
scroll to position [250, 0]
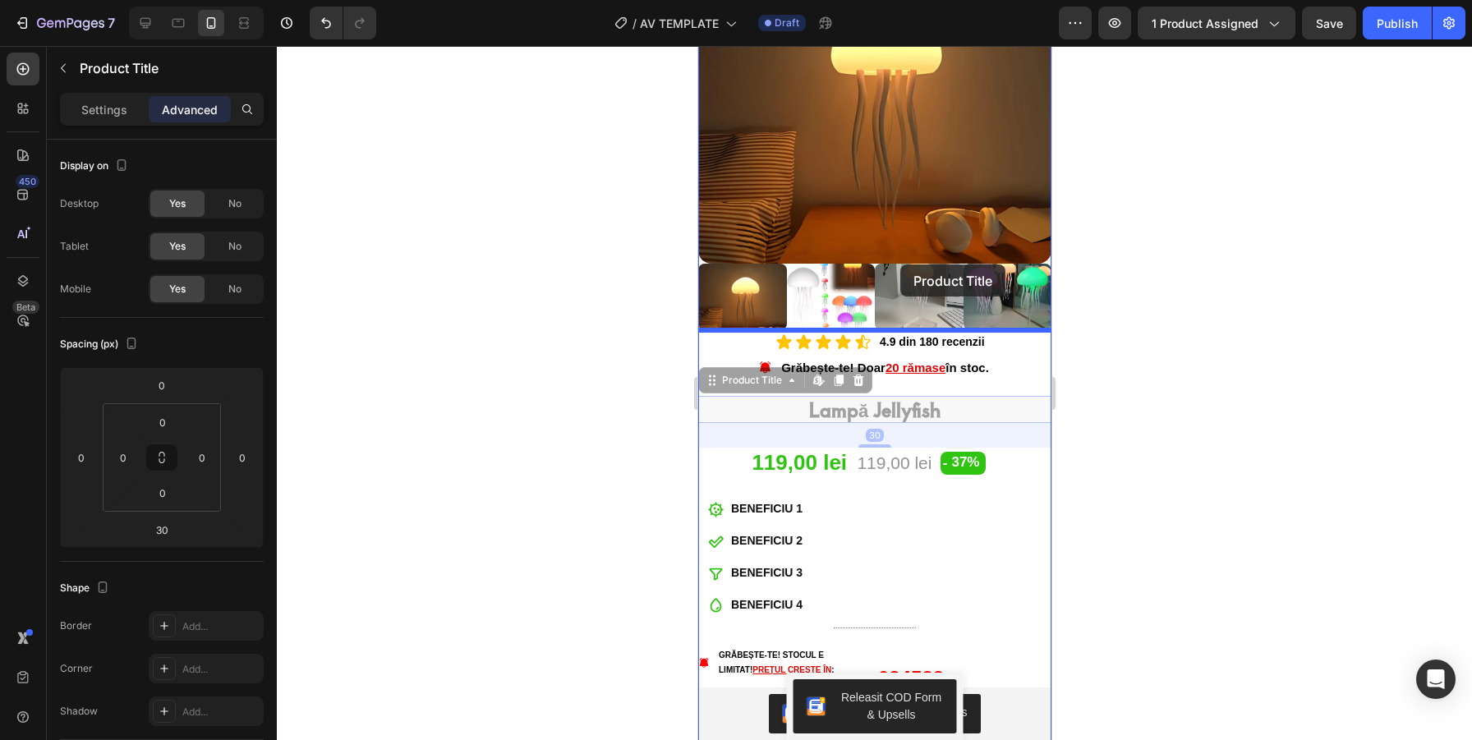
drag, startPoint x: 898, startPoint y: 431, endPoint x: 900, endPoint y: 265, distance: 166.8
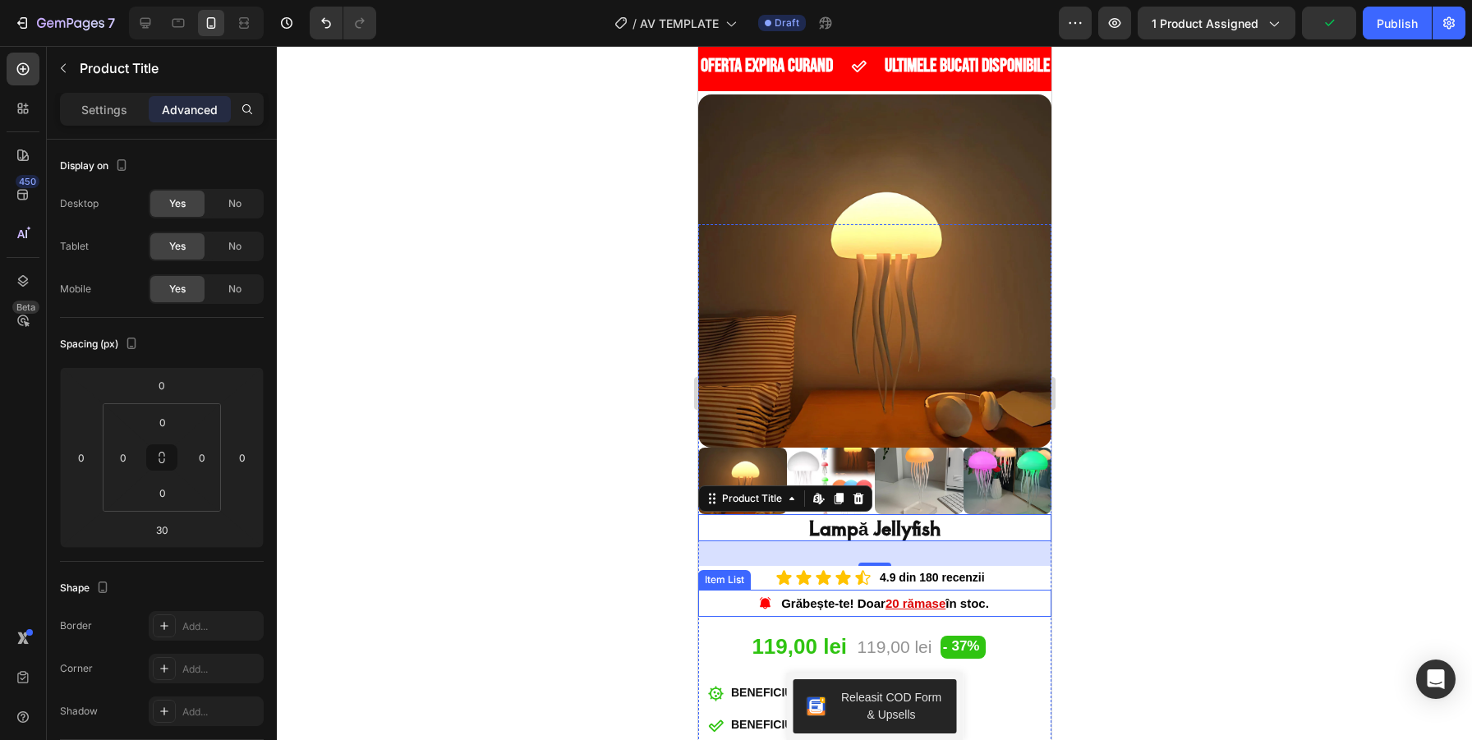
scroll to position [0, 0]
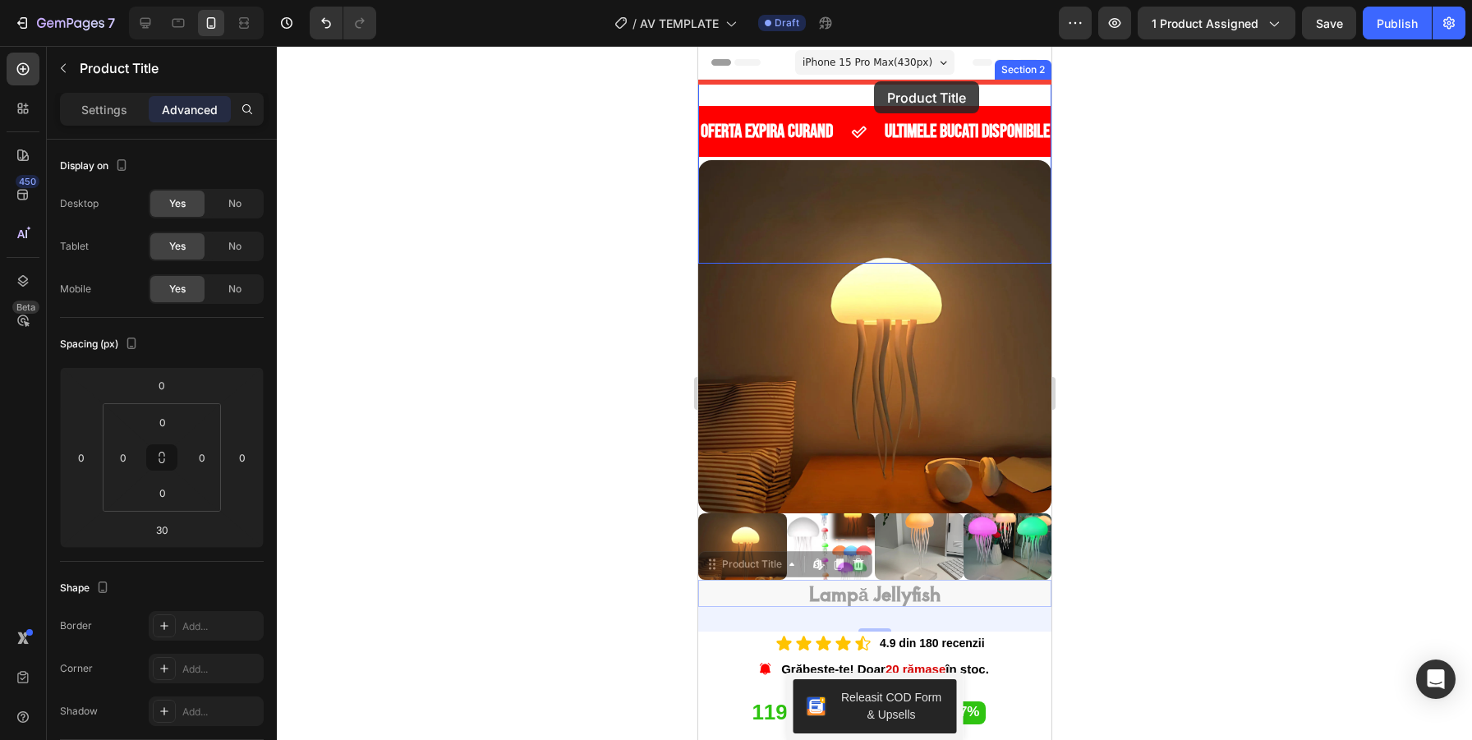
drag, startPoint x: 892, startPoint y: 592, endPoint x: 873, endPoint y: 81, distance: 510.6
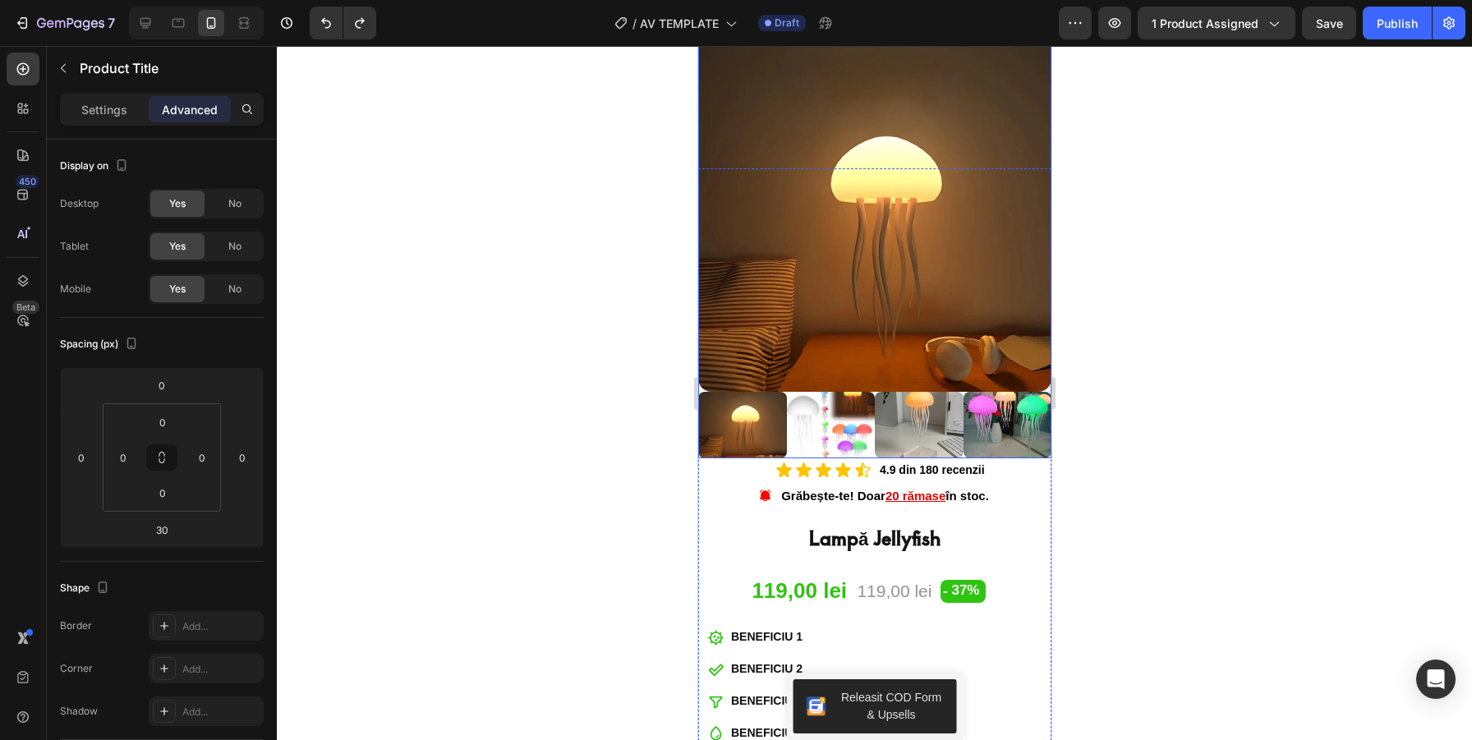
scroll to position [120, 0]
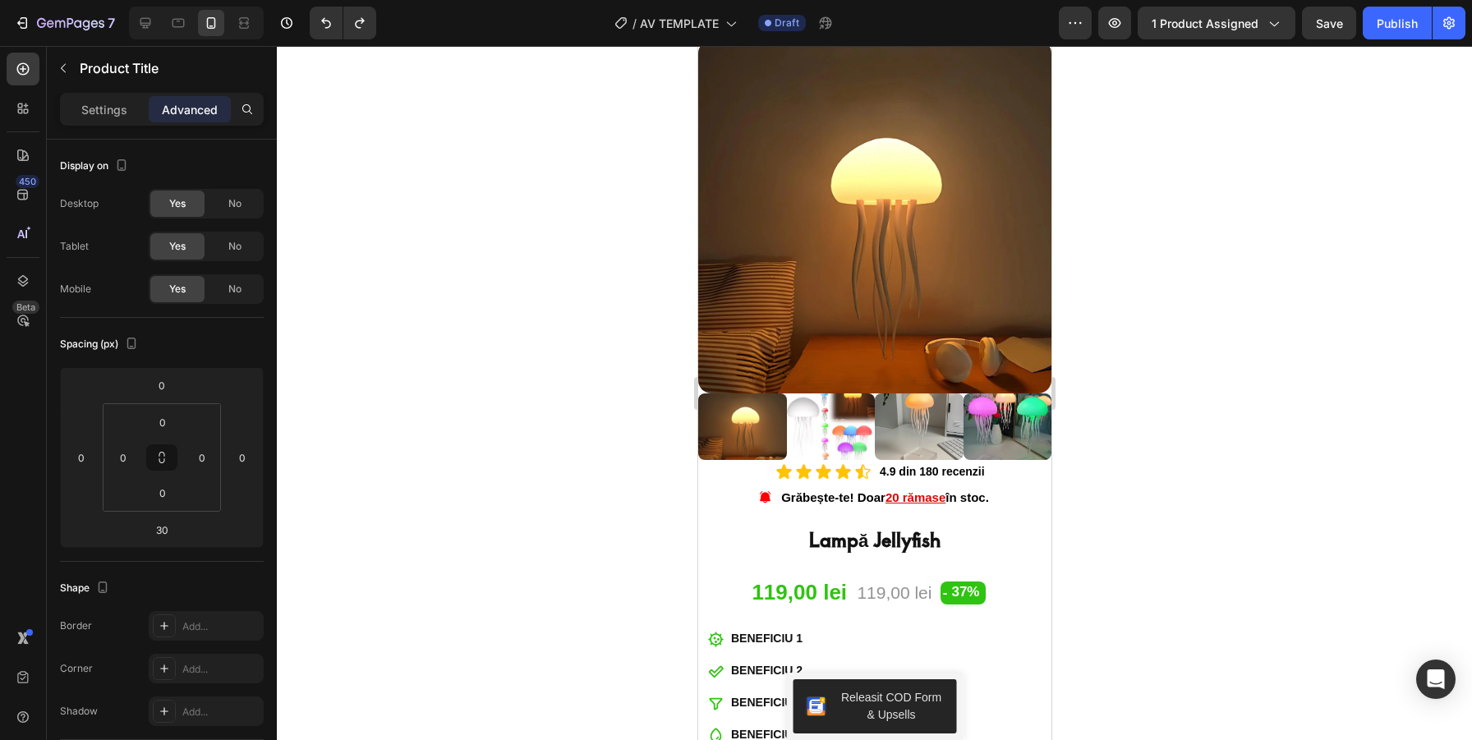
click at [868, 539] on h1 "Lampă Jellyfish" at bounding box center [874, 539] width 353 height 27
click at [913, 547] on h1 "Lampă Jellyfish" at bounding box center [874, 539] width 353 height 27
click at [921, 541] on h1 "Lampă Jellyfish" at bounding box center [874, 539] width 353 height 27
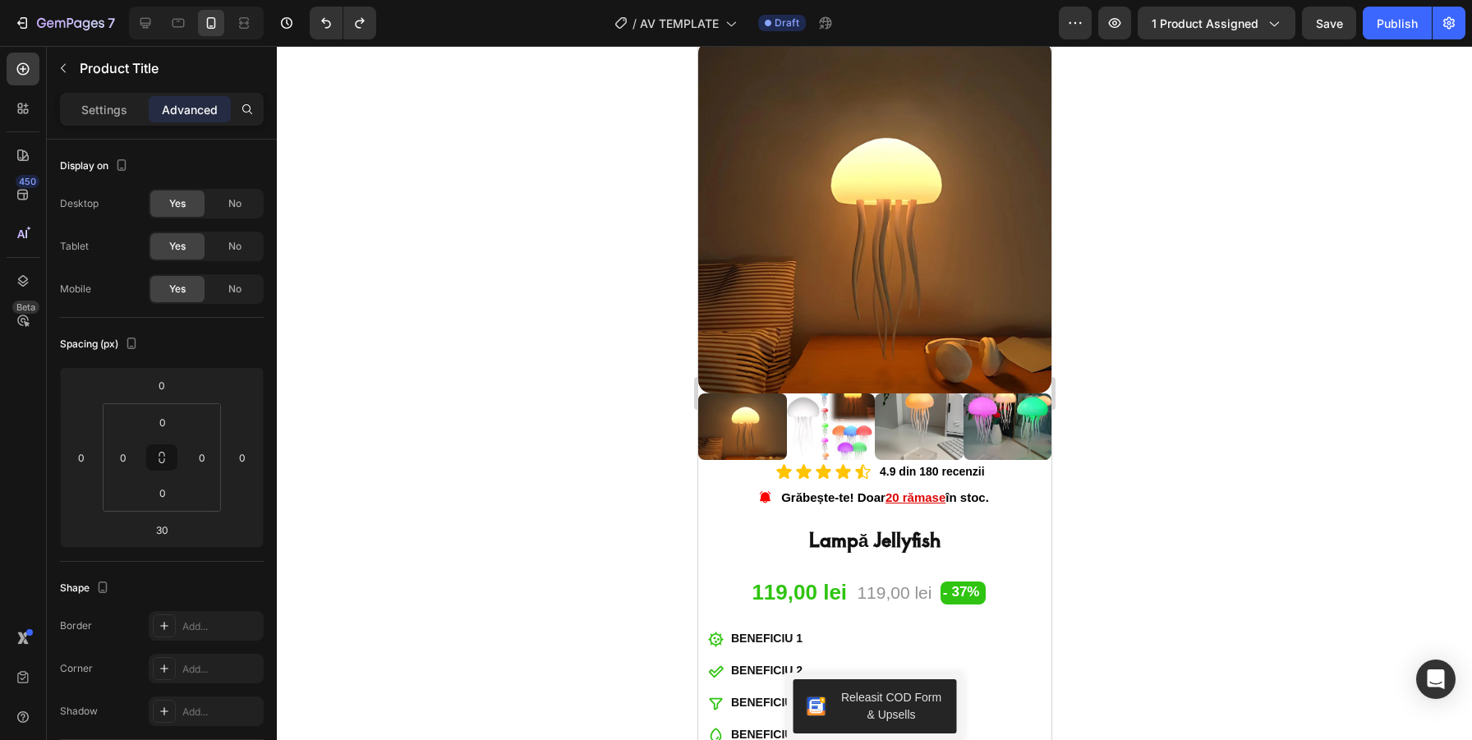
click at [839, 538] on h1 "Lampă Jellyfish" at bounding box center [874, 539] width 353 height 27
click at [874, 538] on h1 "Lampă Jellyfish" at bounding box center [874, 539] width 353 height 27
click at [863, 535] on h1 "Lampă Jellyfish" at bounding box center [874, 539] width 353 height 27
click at [868, 534] on h1 "Lampă Jellyfish" at bounding box center [874, 539] width 353 height 27
click at [844, 534] on h1 "Lampă Jellyfish" at bounding box center [874, 539] width 353 height 27
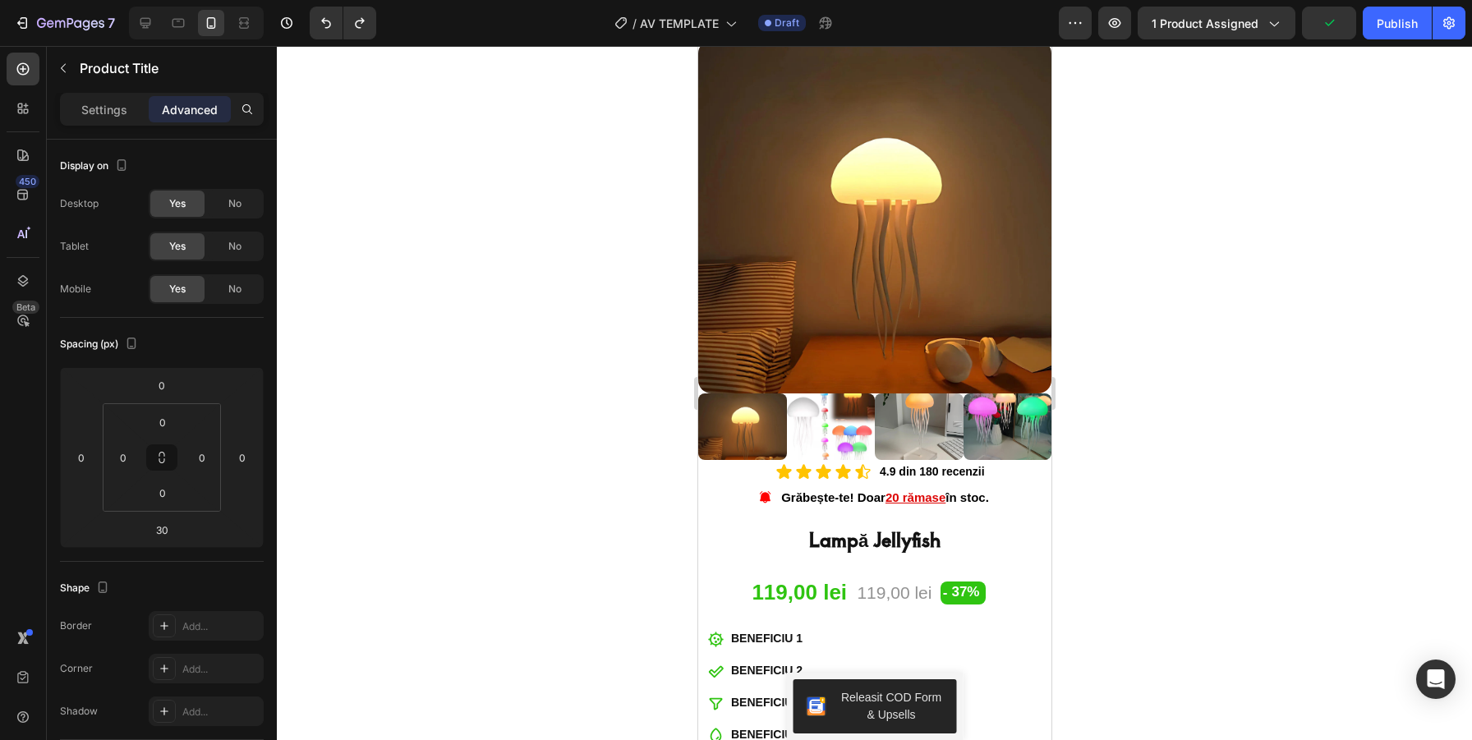
type input "0"
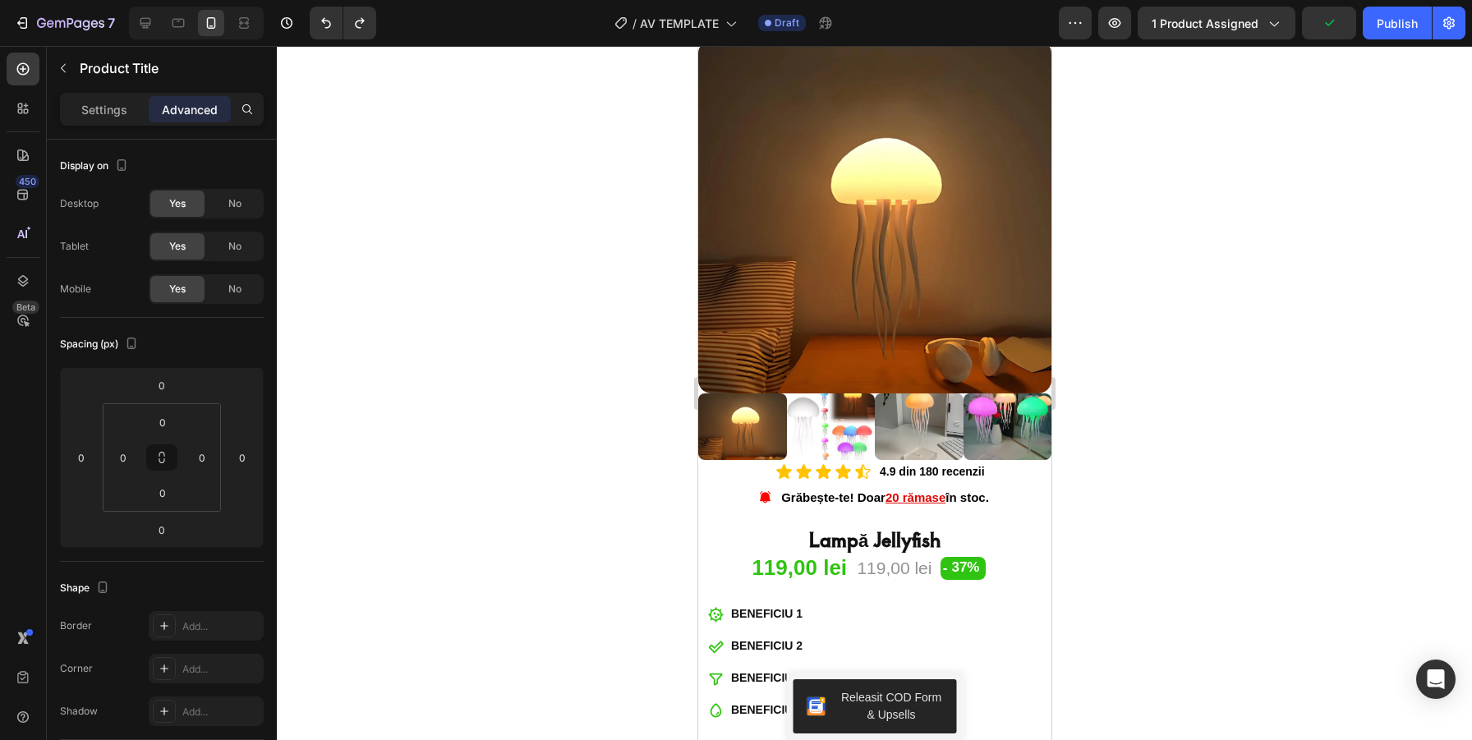
click at [836, 535] on h1 "Lampă Jellyfish" at bounding box center [874, 539] width 353 height 27
click at [851, 536] on h1 "Lampă Jellyfish" at bounding box center [874, 539] width 353 height 27
click at [860, 540] on h1 "Lampă Jellyfish" at bounding box center [874, 539] width 353 height 27
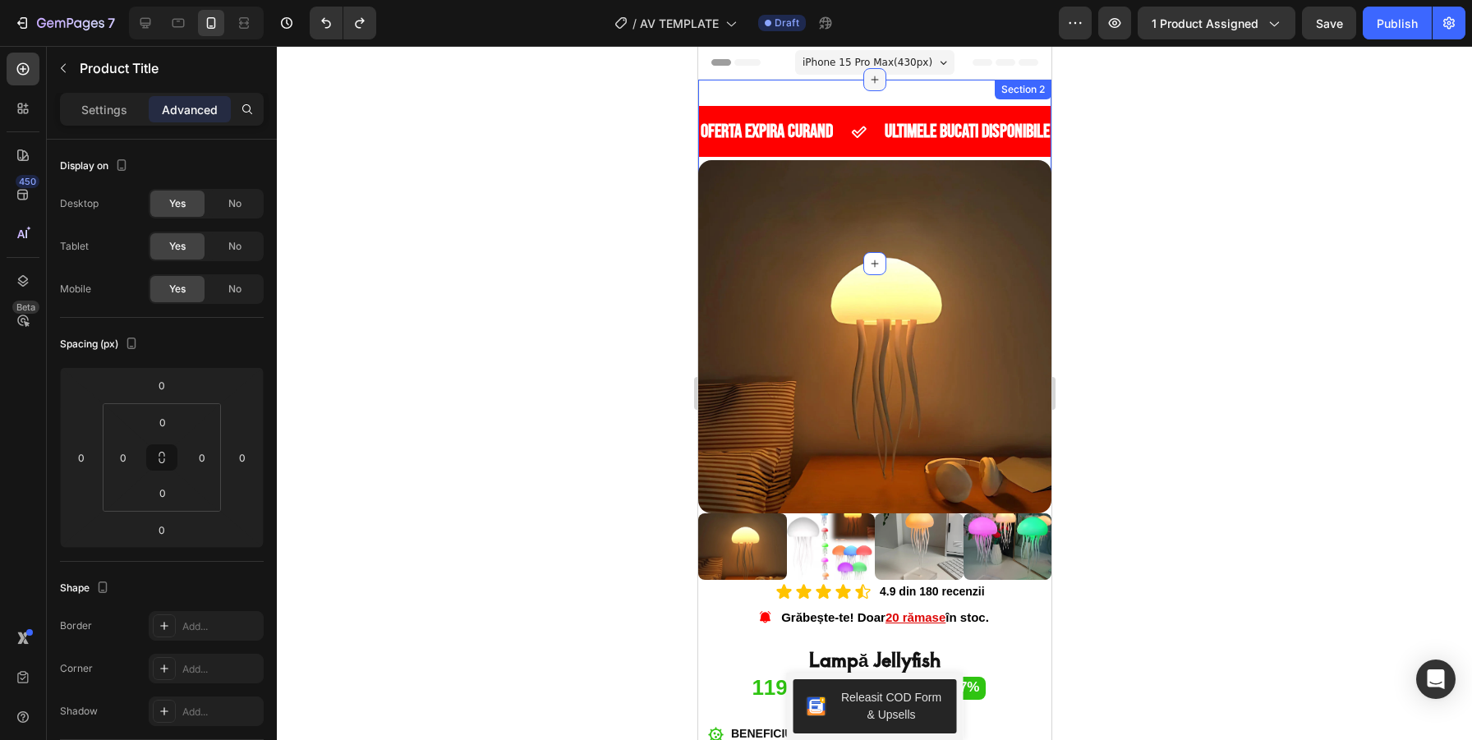
click at [876, 84] on icon at bounding box center [874, 79] width 13 height 13
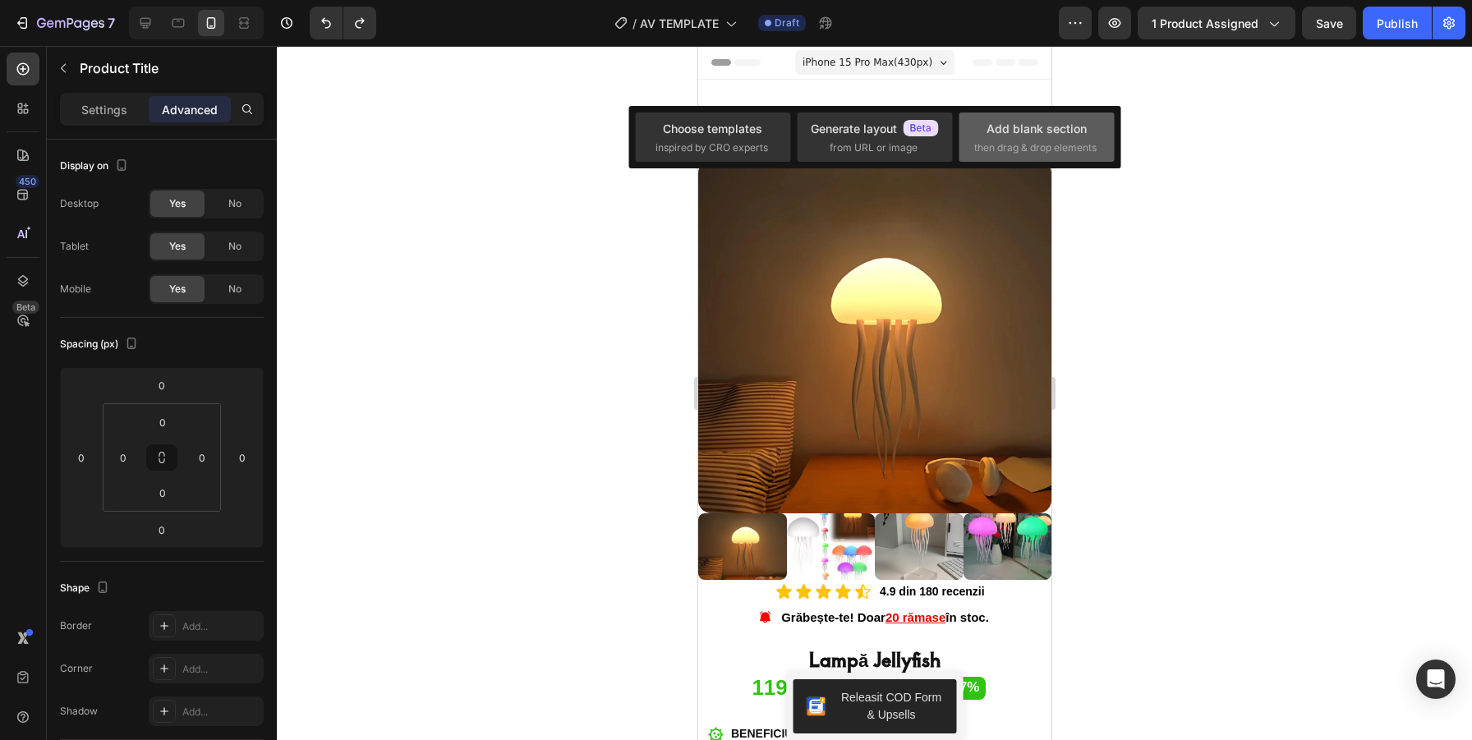
click at [1038, 136] on div "Add blank section" at bounding box center [1037, 128] width 100 height 17
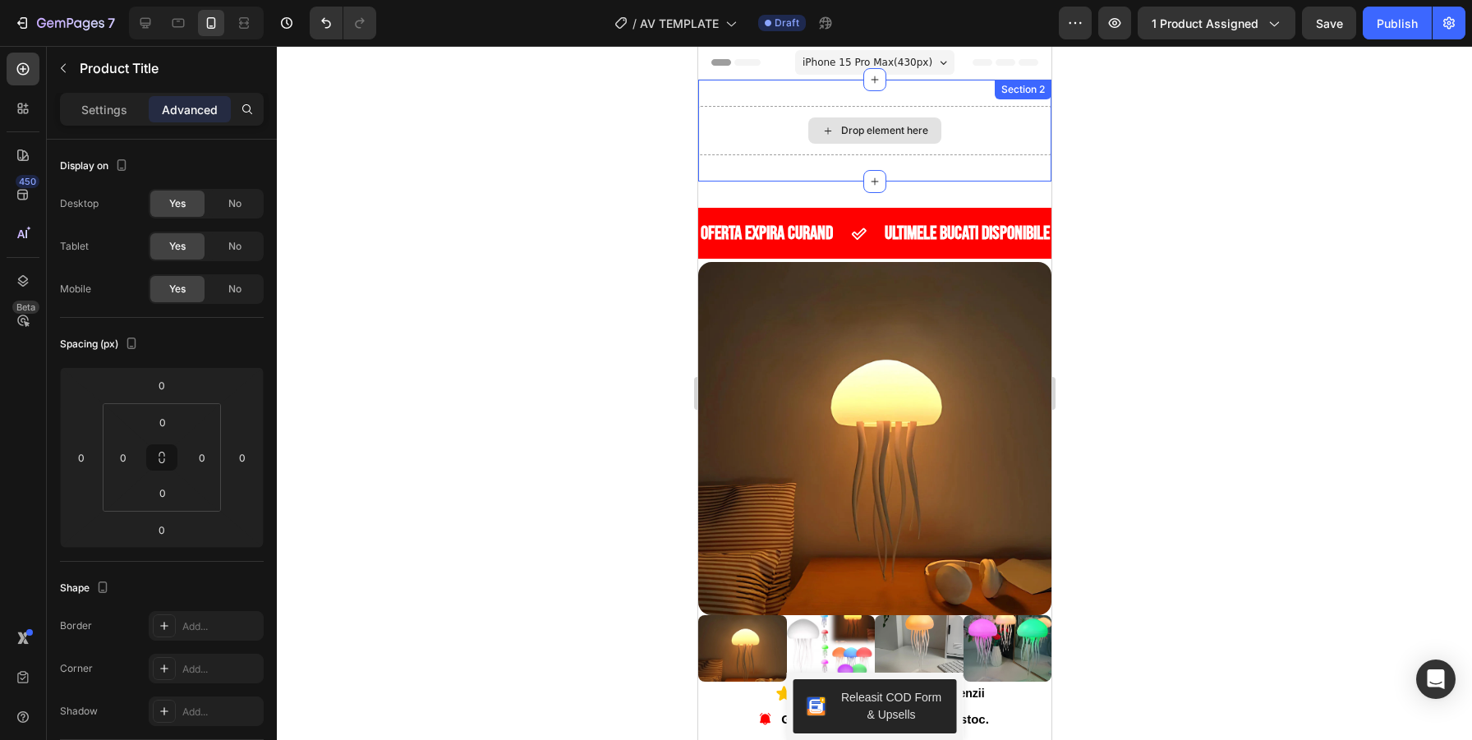
click at [898, 136] on div "Drop element here" at bounding box center [883, 130] width 87 height 13
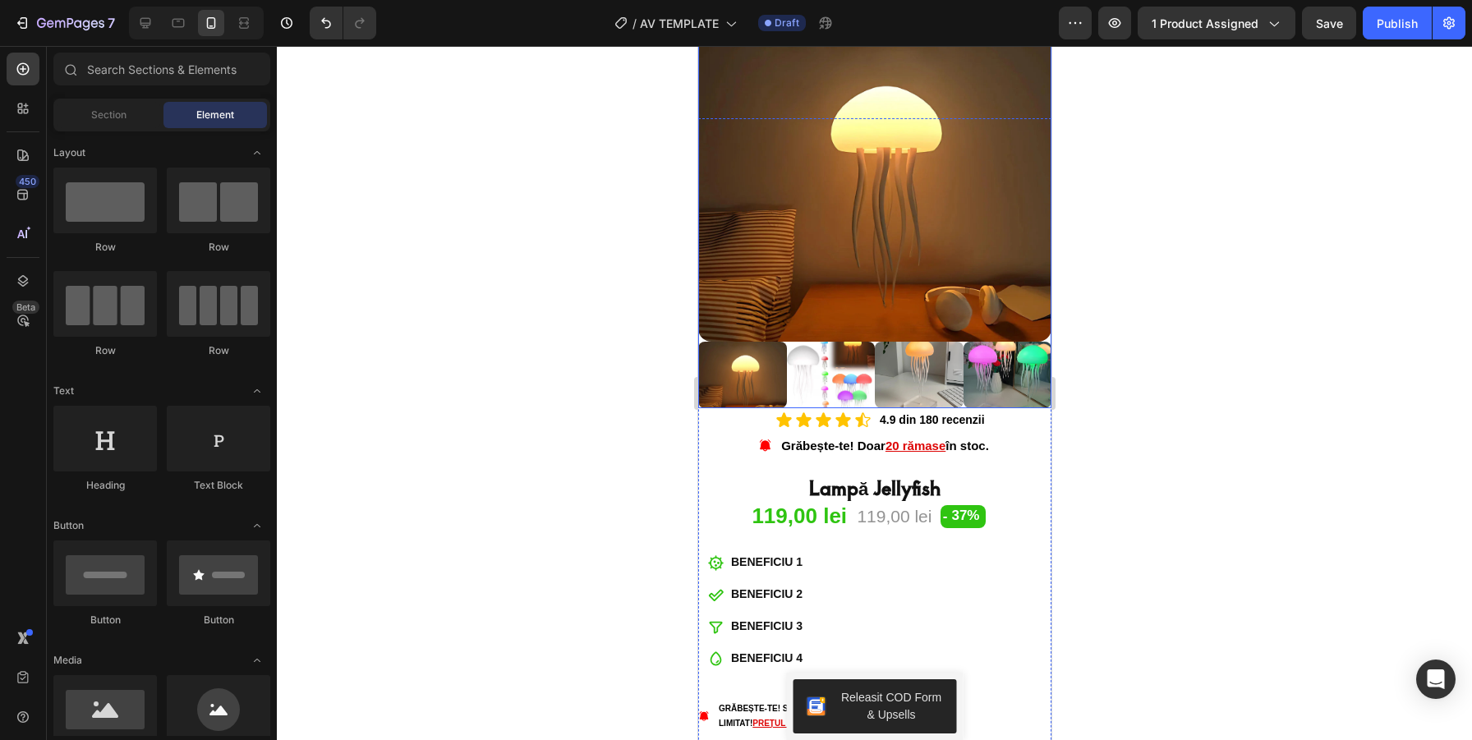
scroll to position [277, 0]
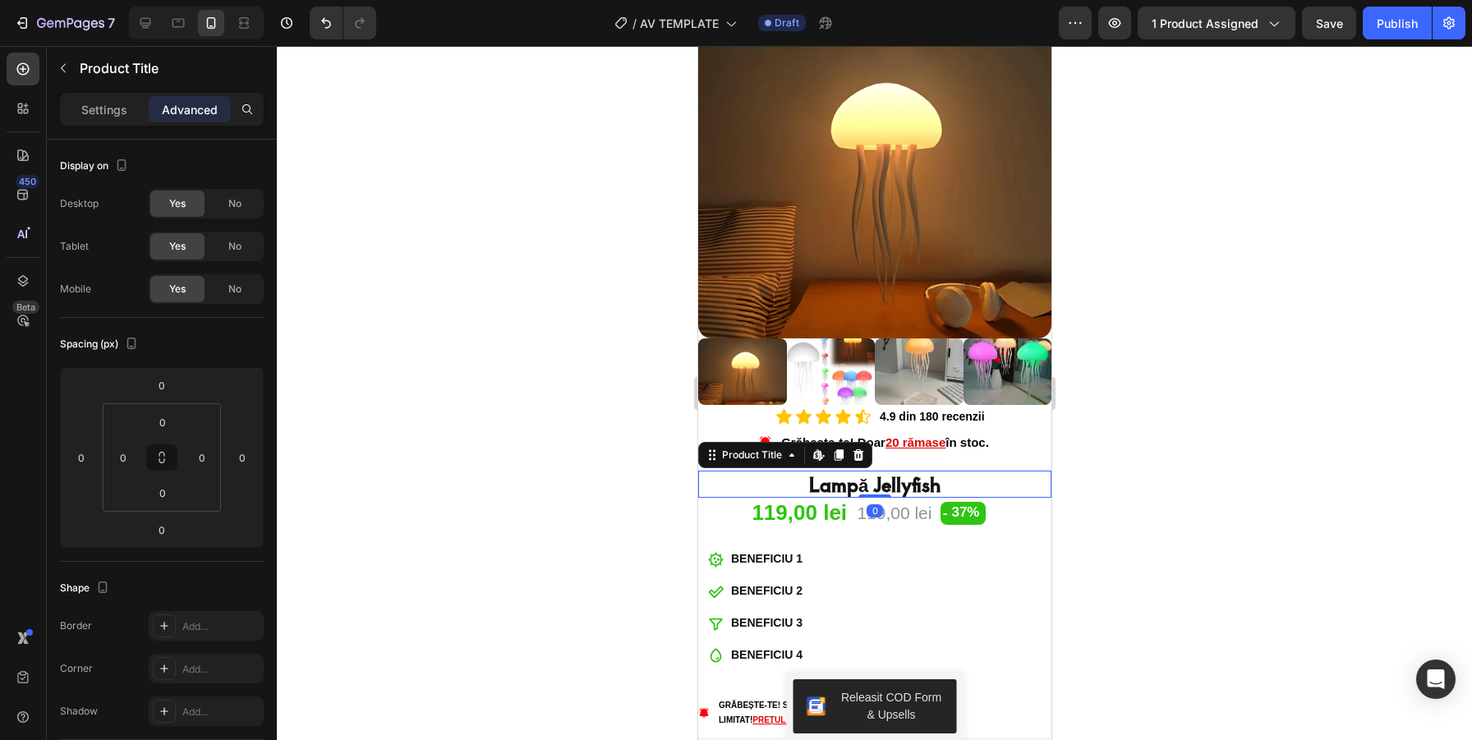
click at [902, 485] on h1 "Lampă Jellyfish" at bounding box center [874, 484] width 353 height 27
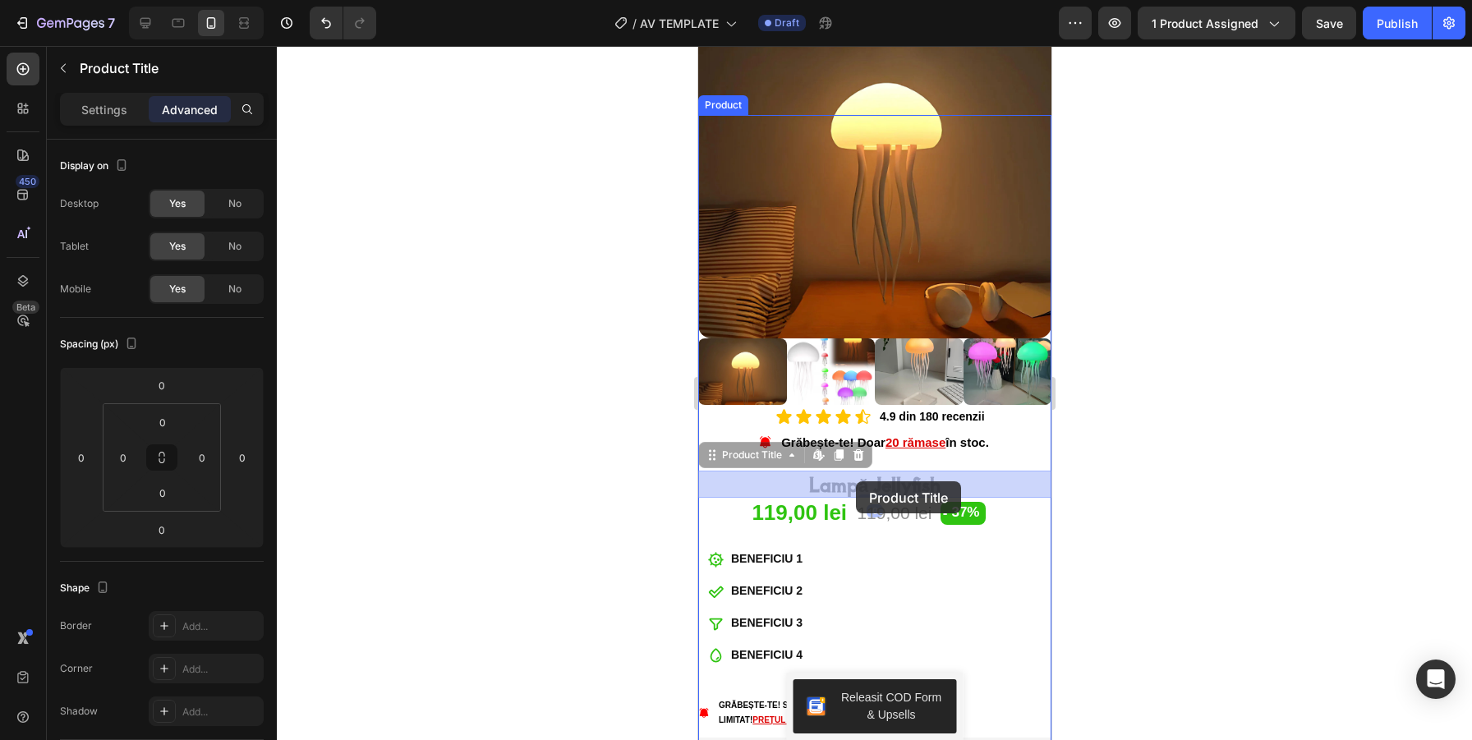
drag, startPoint x: 904, startPoint y: 486, endPoint x: 856, endPoint y: 481, distance: 47.9
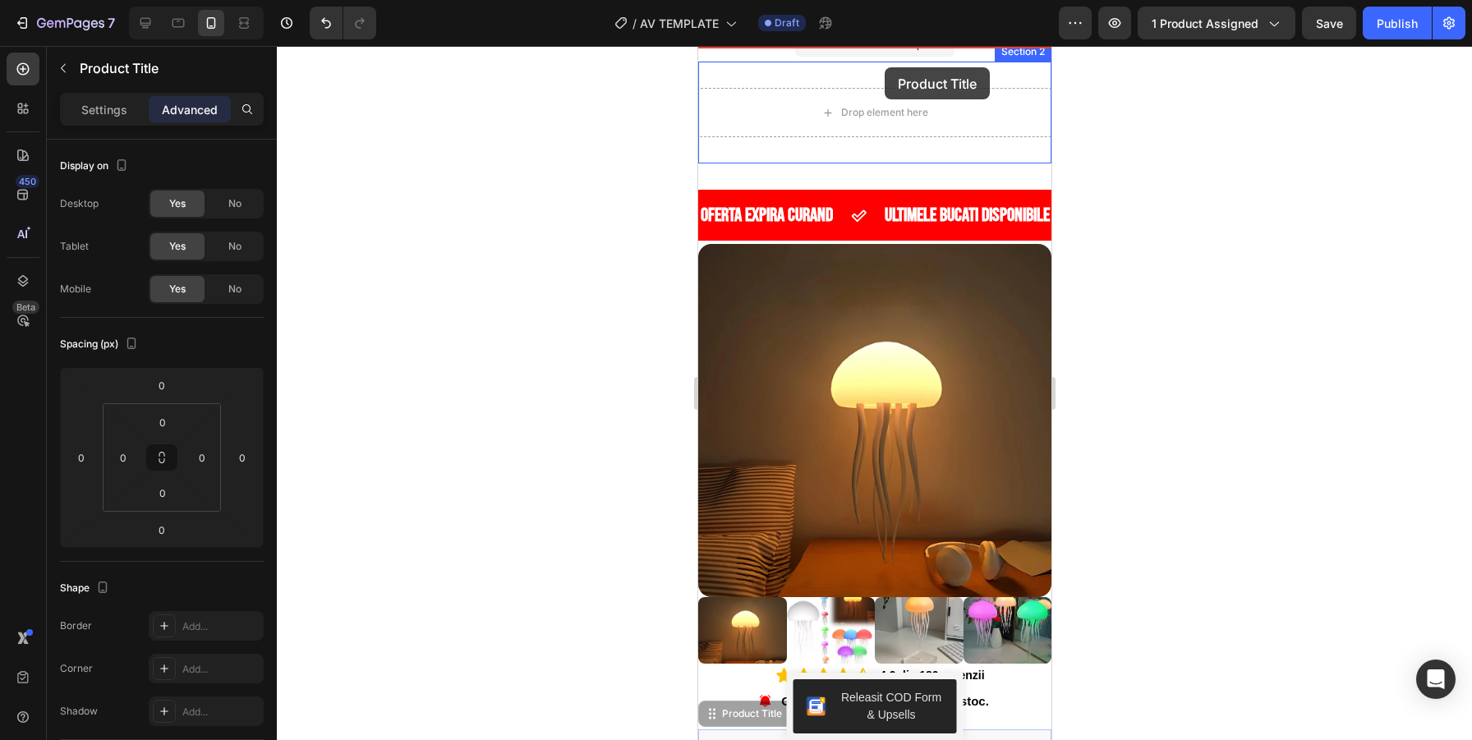
scroll to position [0, 0]
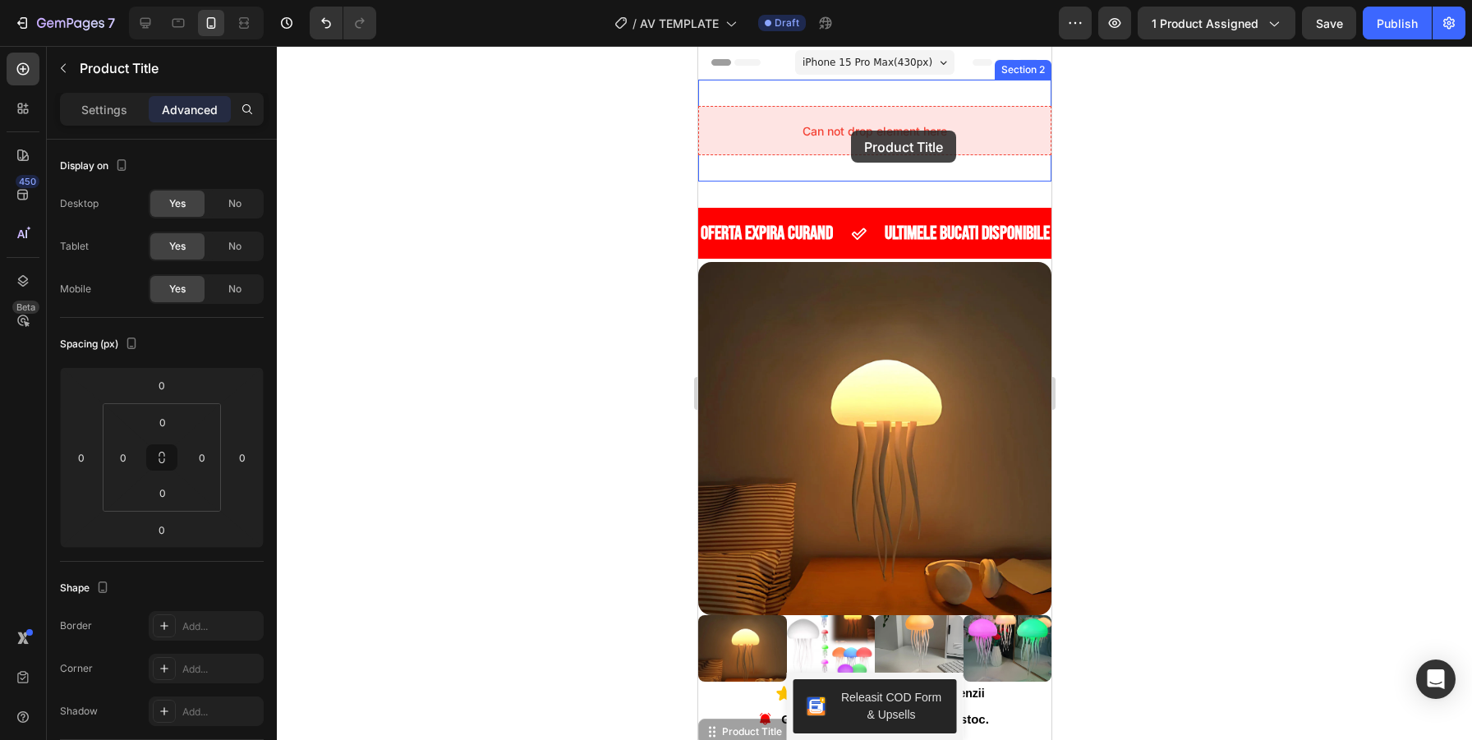
drag, startPoint x: 879, startPoint y: 622, endPoint x: 850, endPoint y: 131, distance: 492.1
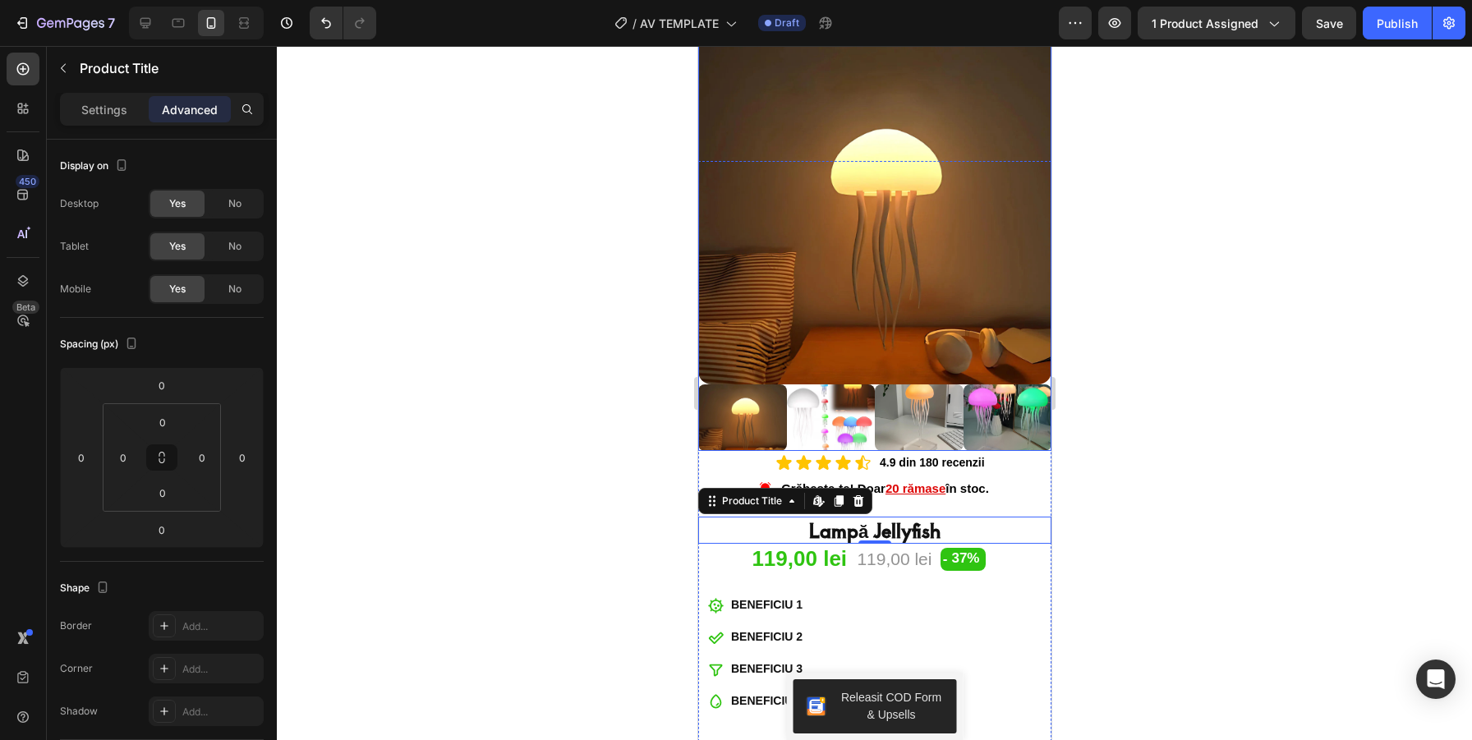
scroll to position [237, 0]
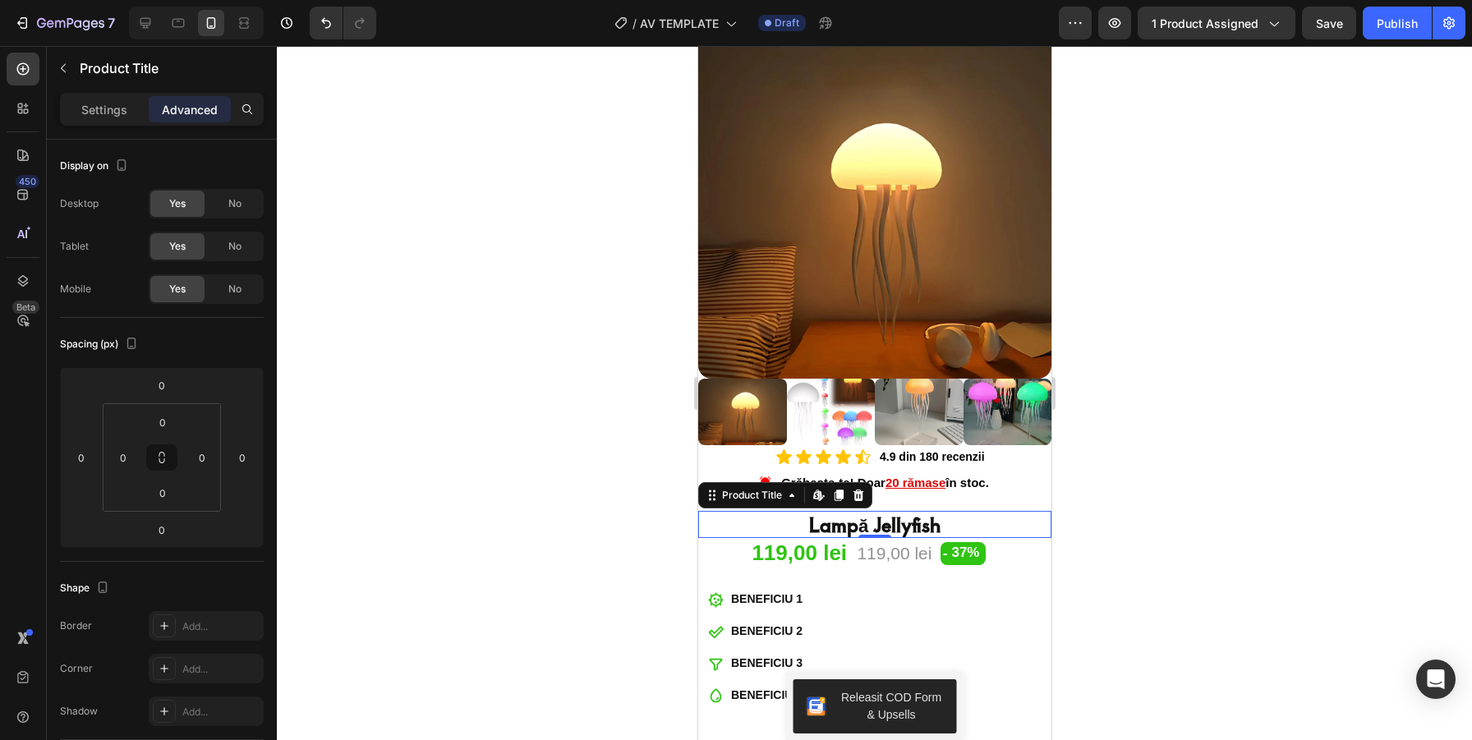
click at [902, 528] on h1 "Lampă Jellyfish" at bounding box center [874, 524] width 353 height 27
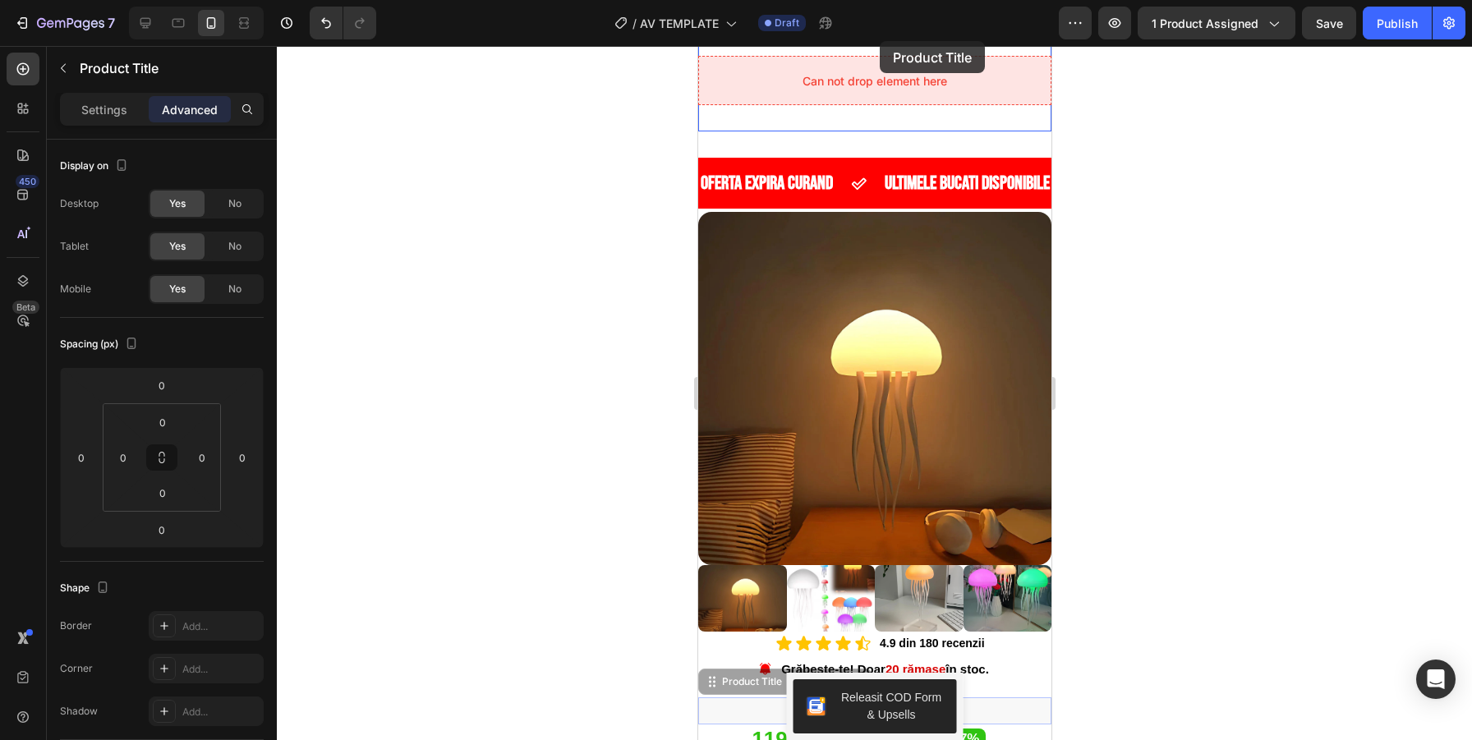
scroll to position [0, 0]
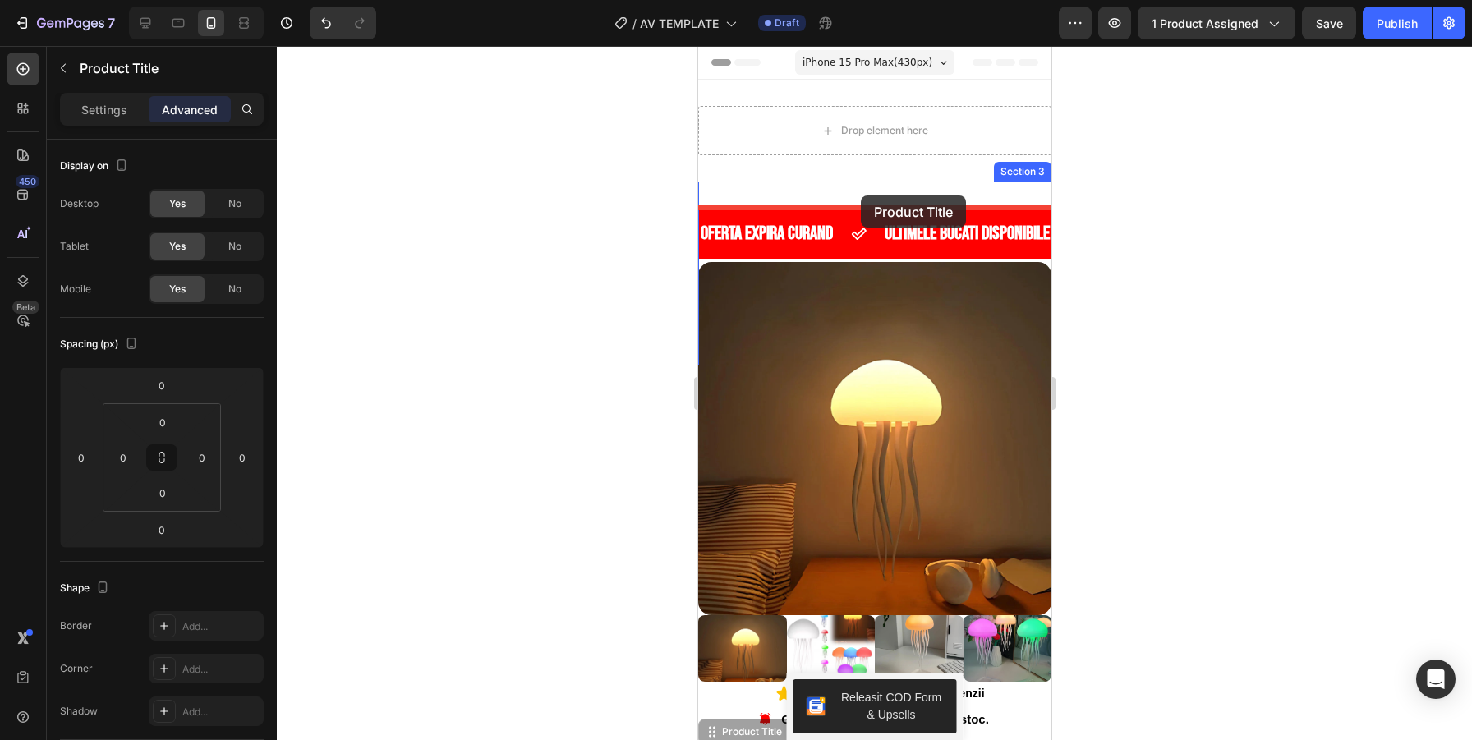
drag, startPoint x: 902, startPoint y: 528, endPoint x: 859, endPoint y: 195, distance: 336.4
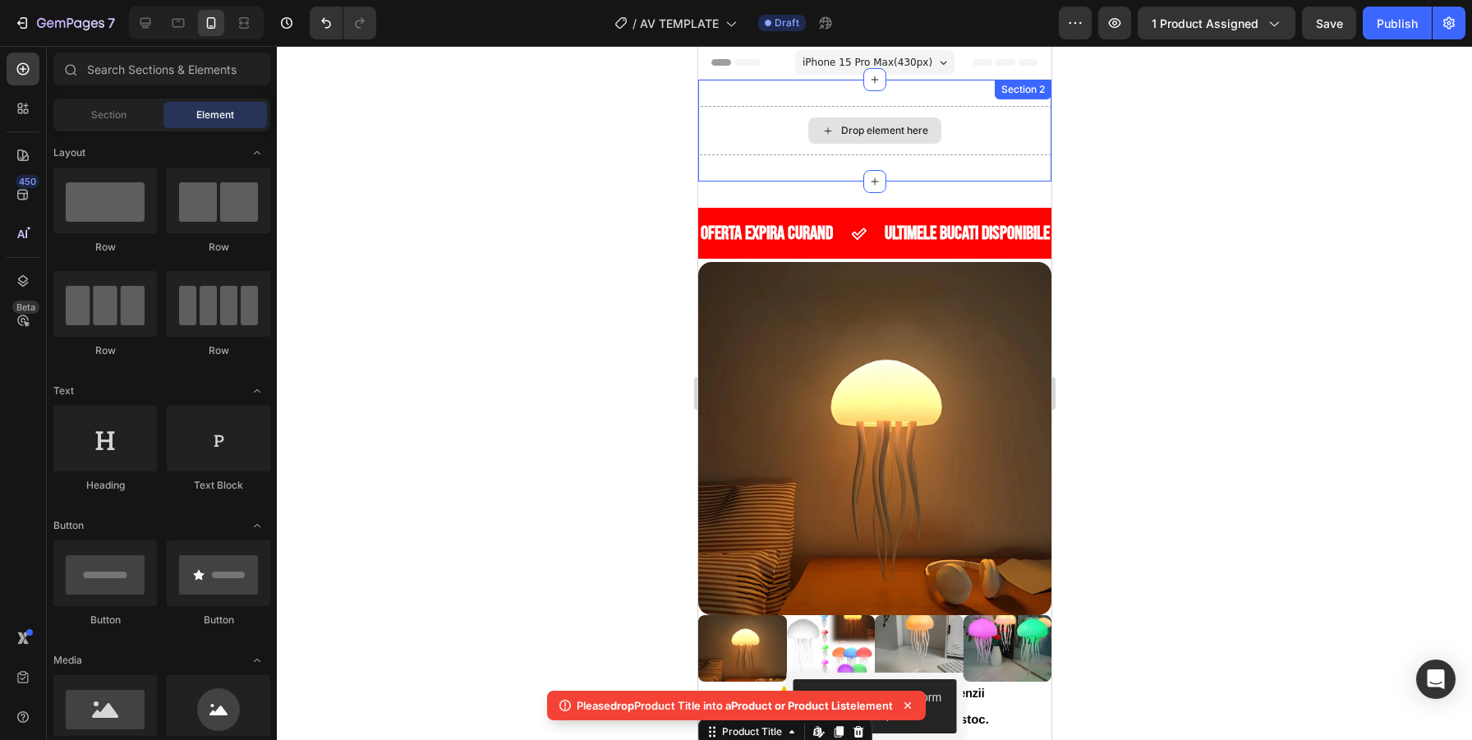
click at [877, 130] on div "Drop element here" at bounding box center [883, 130] width 87 height 13
click at [883, 132] on div "Drop element here" at bounding box center [883, 130] width 87 height 13
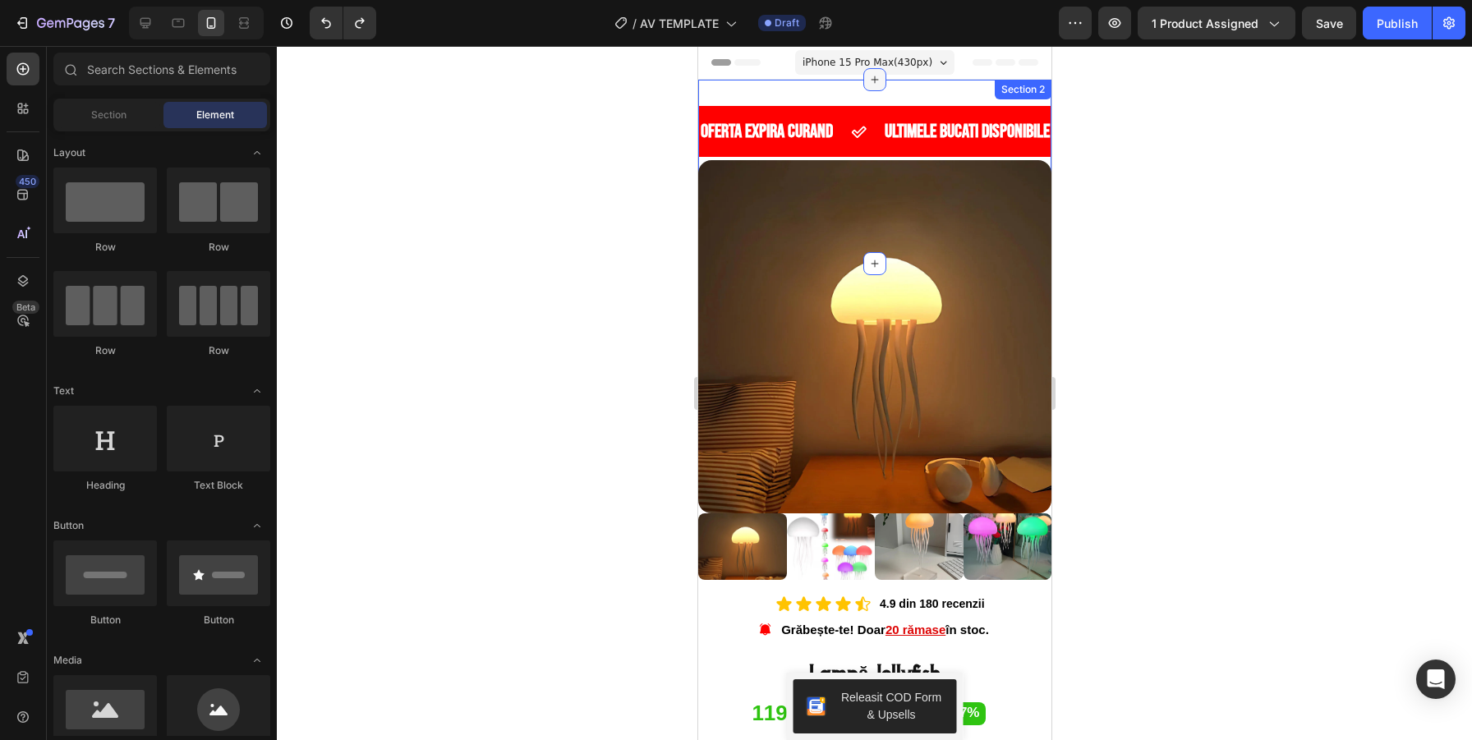
click at [877, 82] on icon at bounding box center [874, 79] width 13 height 13
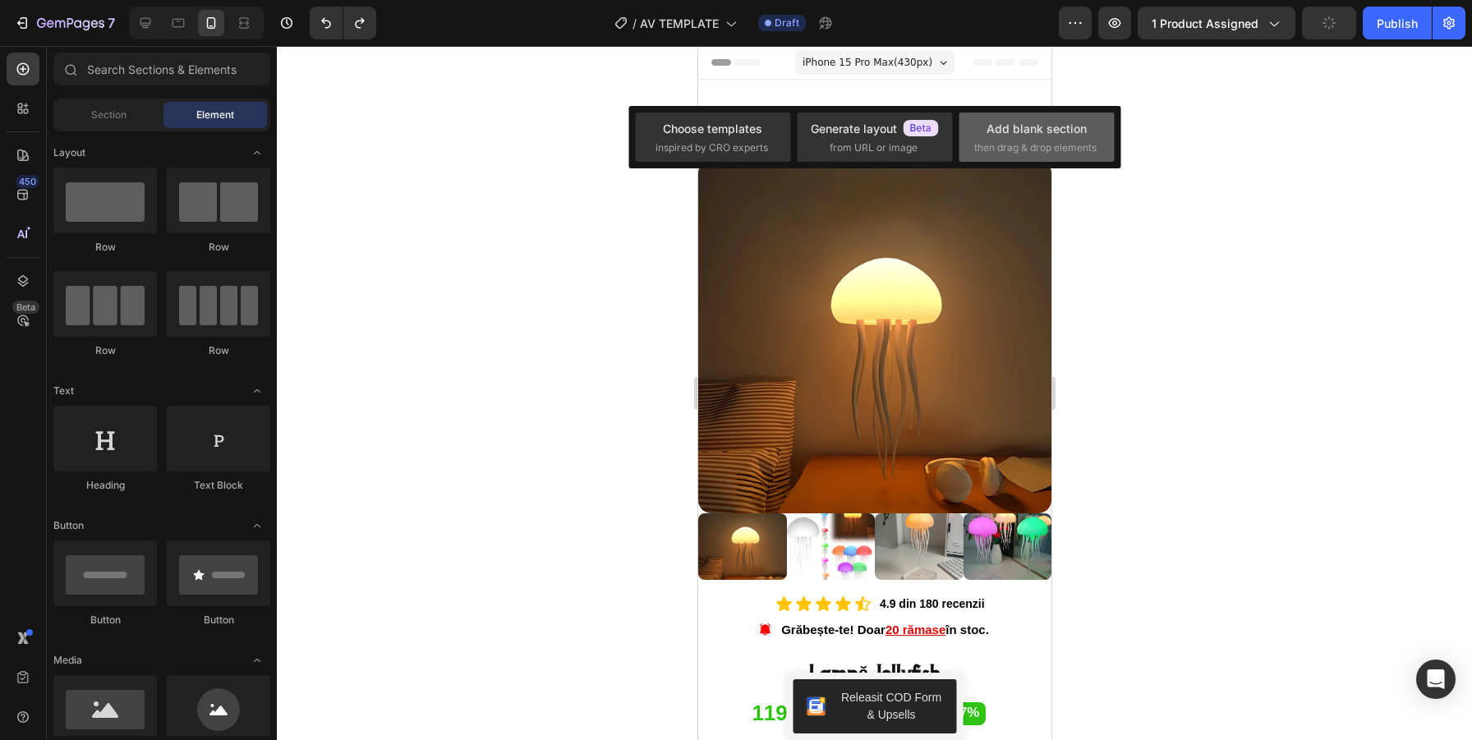
click at [1040, 131] on div "Add blank section" at bounding box center [1037, 128] width 100 height 17
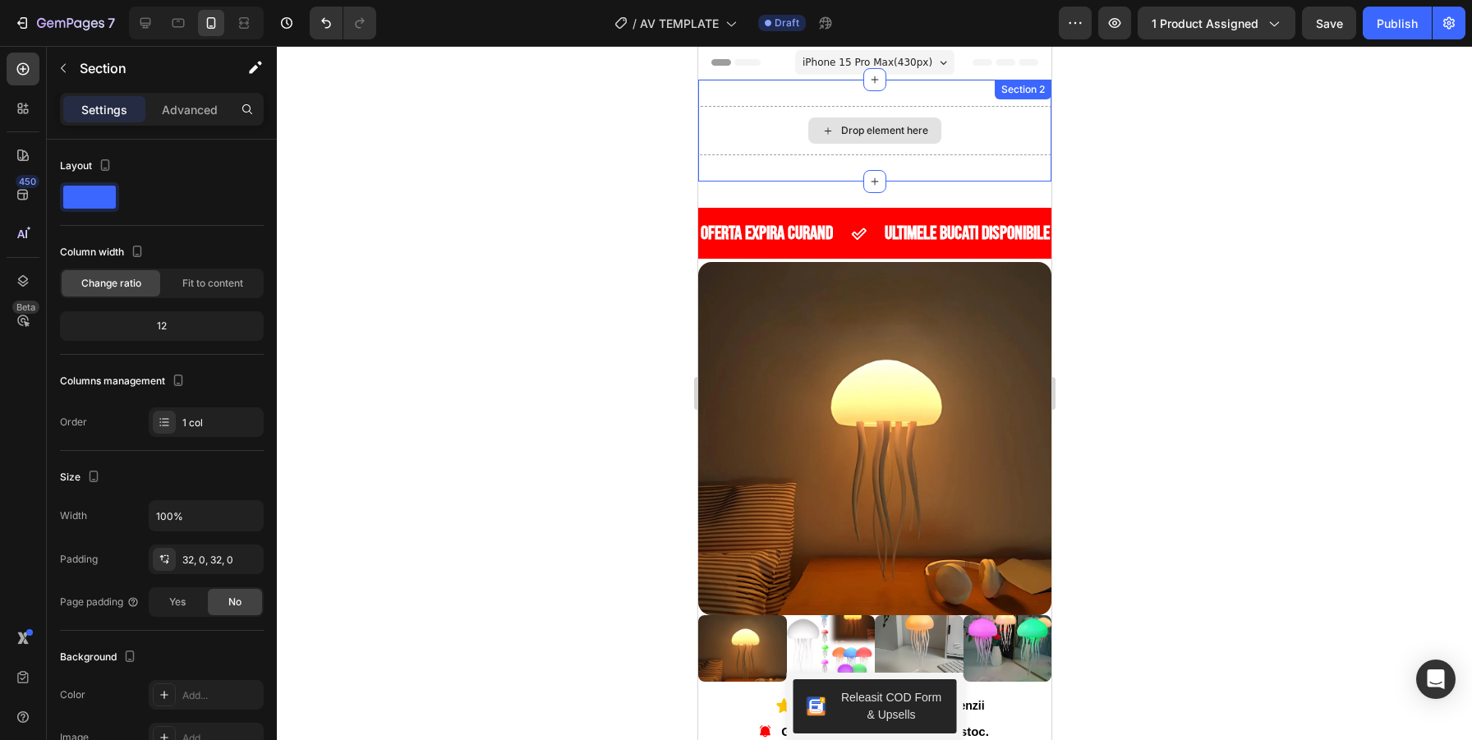
click at [1003, 145] on div "Drop element here" at bounding box center [874, 130] width 353 height 49
click at [999, 131] on div "Drop element here" at bounding box center [874, 130] width 353 height 49
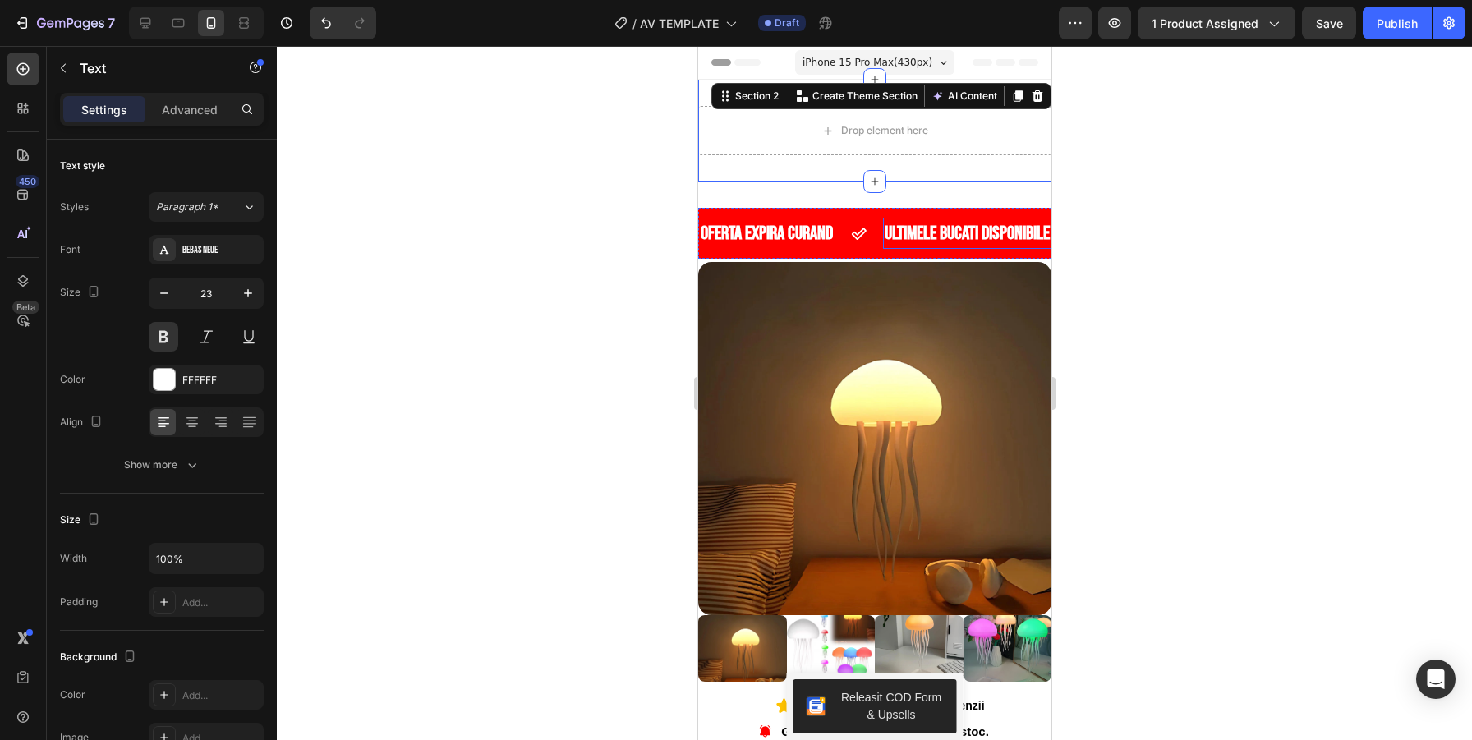
click at [925, 223] on div "ULTIMELE BUCATI DISPONIBILE Text" at bounding box center [966, 233] width 168 height 31
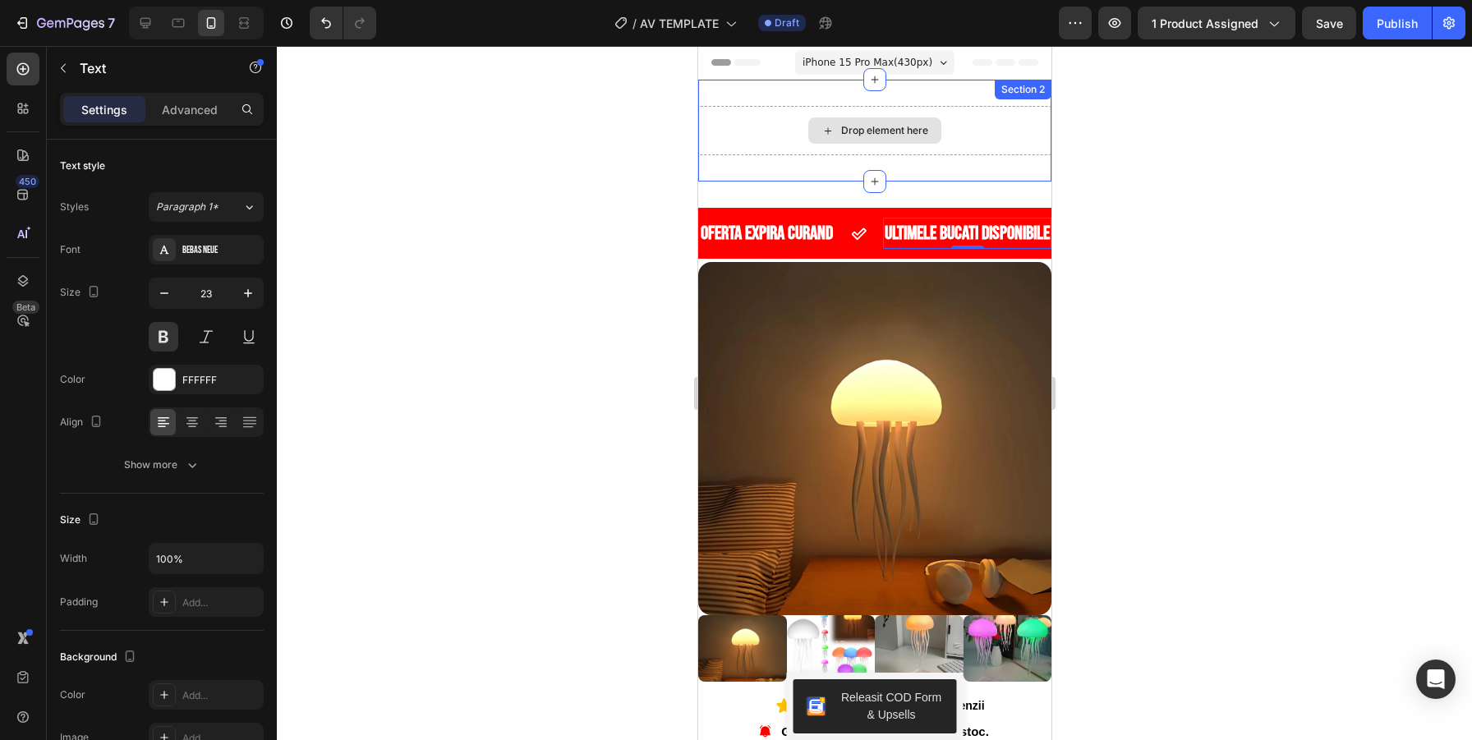
click at [968, 124] on div "Drop element here" at bounding box center [874, 130] width 353 height 49
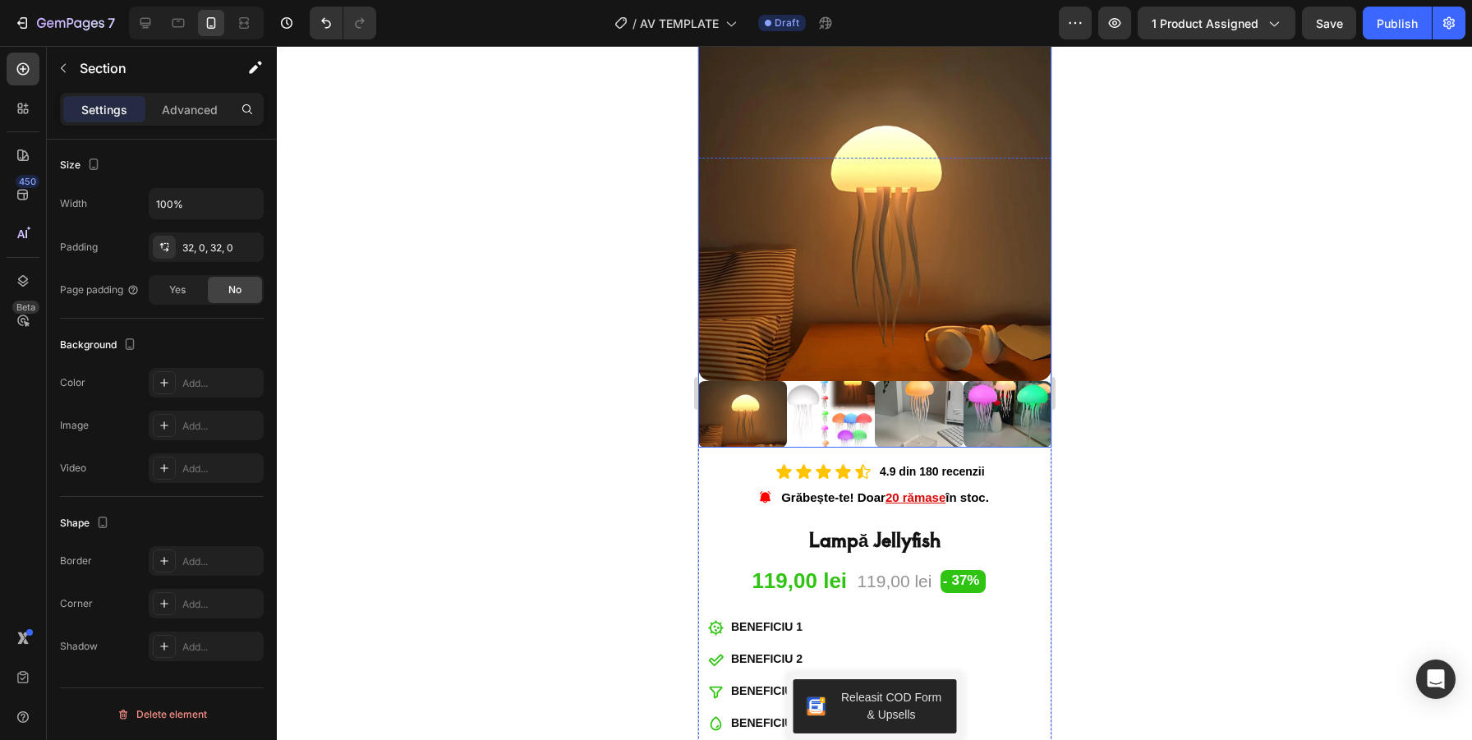
scroll to position [236, 0]
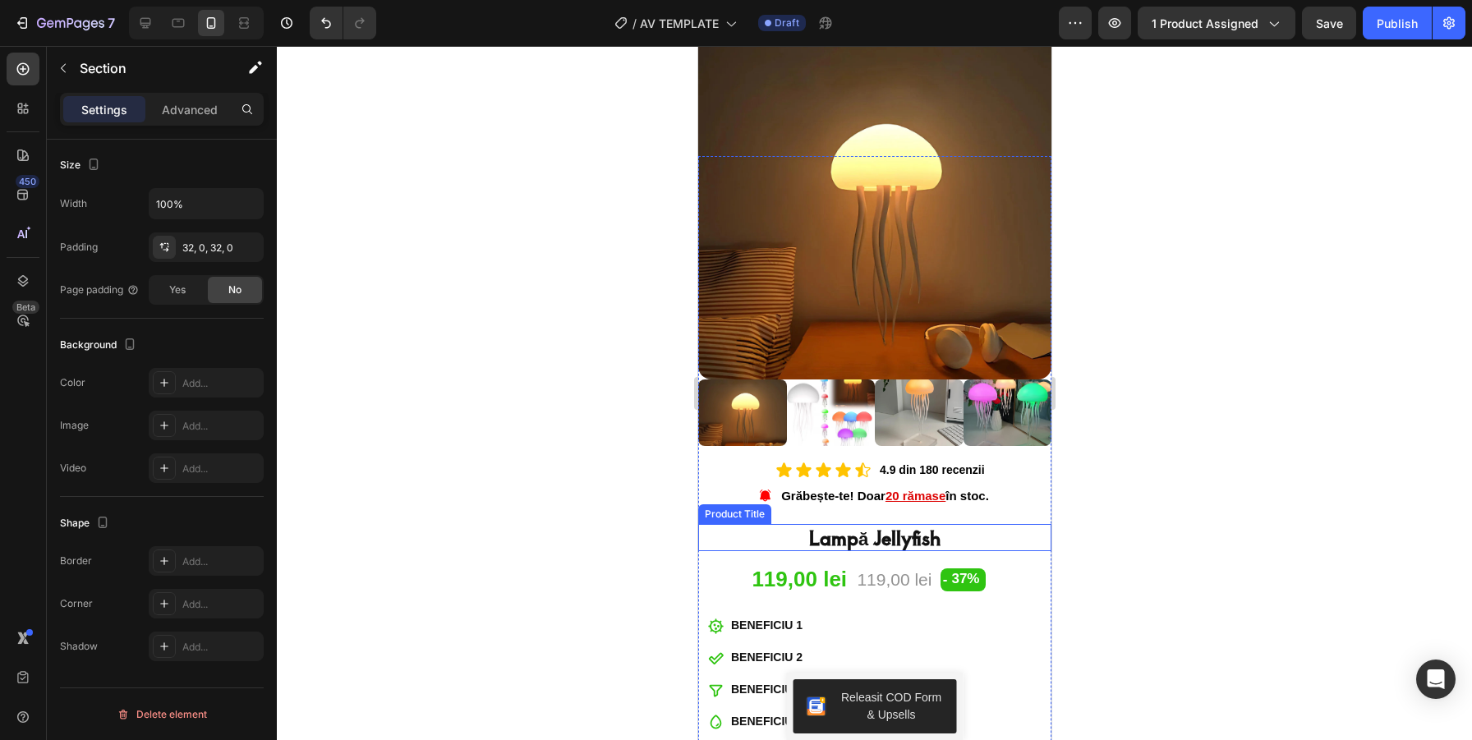
click at [851, 536] on h1 "Lampă Jellyfish" at bounding box center [874, 537] width 353 height 27
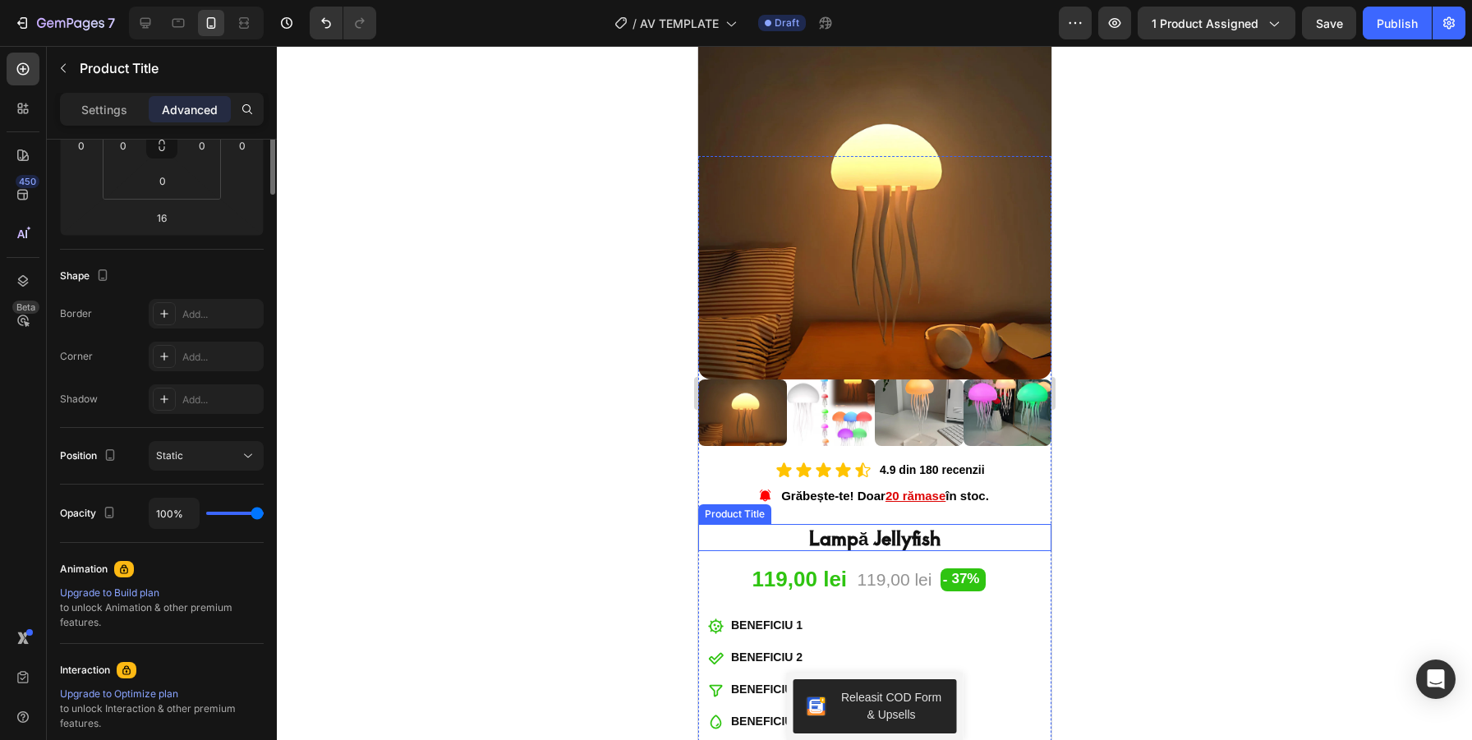
scroll to position [0, 0]
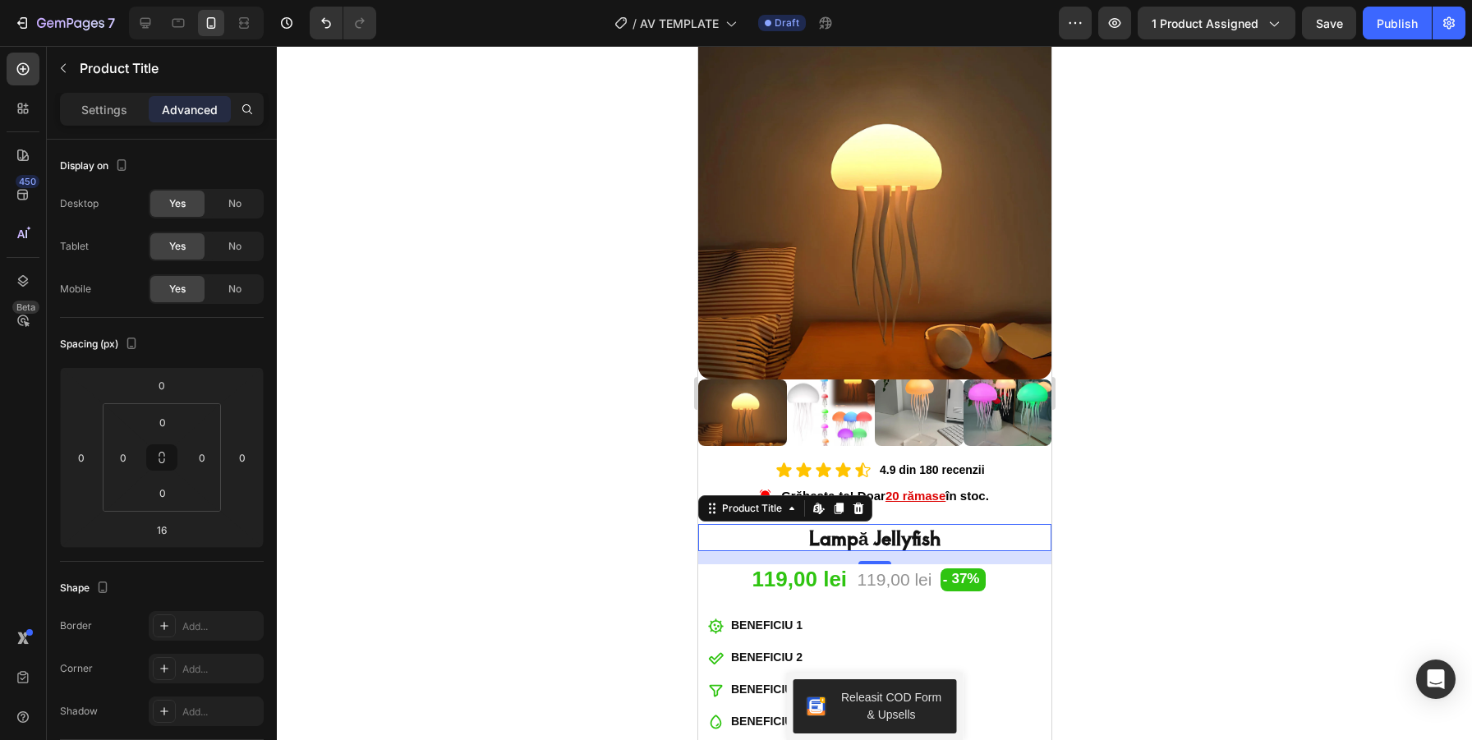
click at [911, 541] on h1 "Lampă Jellyfish" at bounding box center [874, 537] width 353 height 27
click at [915, 541] on h1 "Lampă Jellyfish" at bounding box center [874, 537] width 353 height 27
click at [786, 511] on icon at bounding box center [791, 508] width 13 height 13
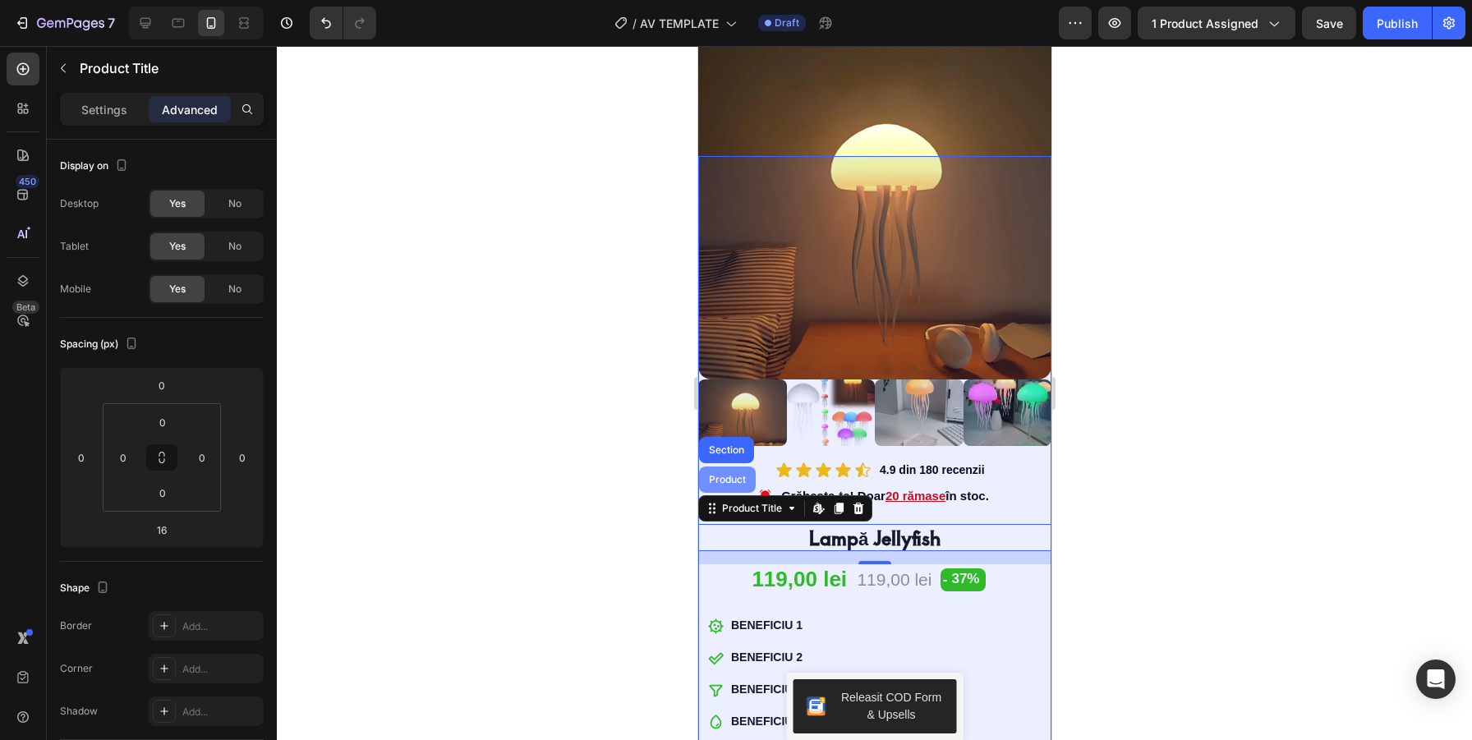
click at [723, 474] on div "Product" at bounding box center [726, 480] width 57 height 26
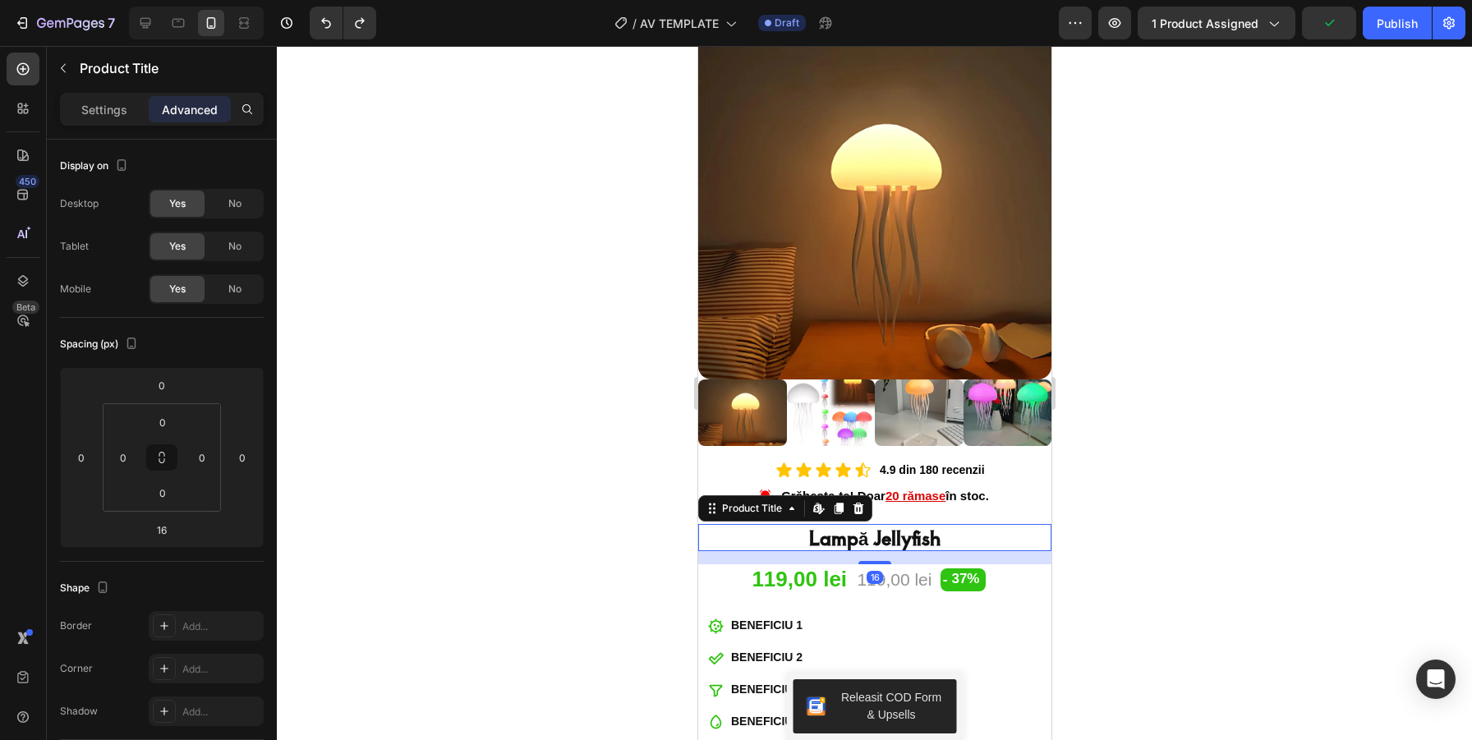
click at [874, 535] on h1 "Lampă Jellyfish" at bounding box center [874, 537] width 353 height 27
click at [713, 513] on icon at bounding box center [711, 508] width 13 height 13
click at [837, 508] on icon at bounding box center [838, 509] width 9 height 12
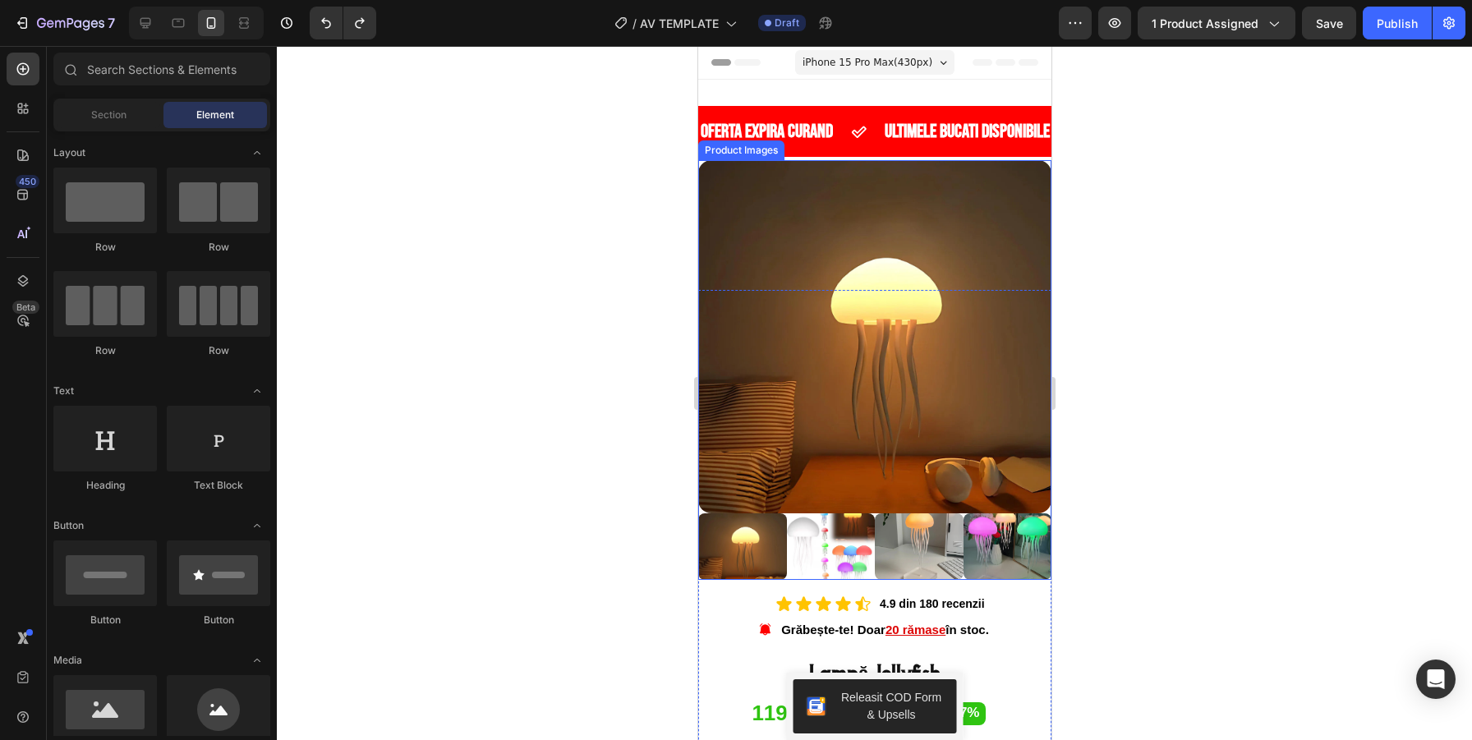
click at [1207, 403] on div at bounding box center [874, 393] width 1195 height 694
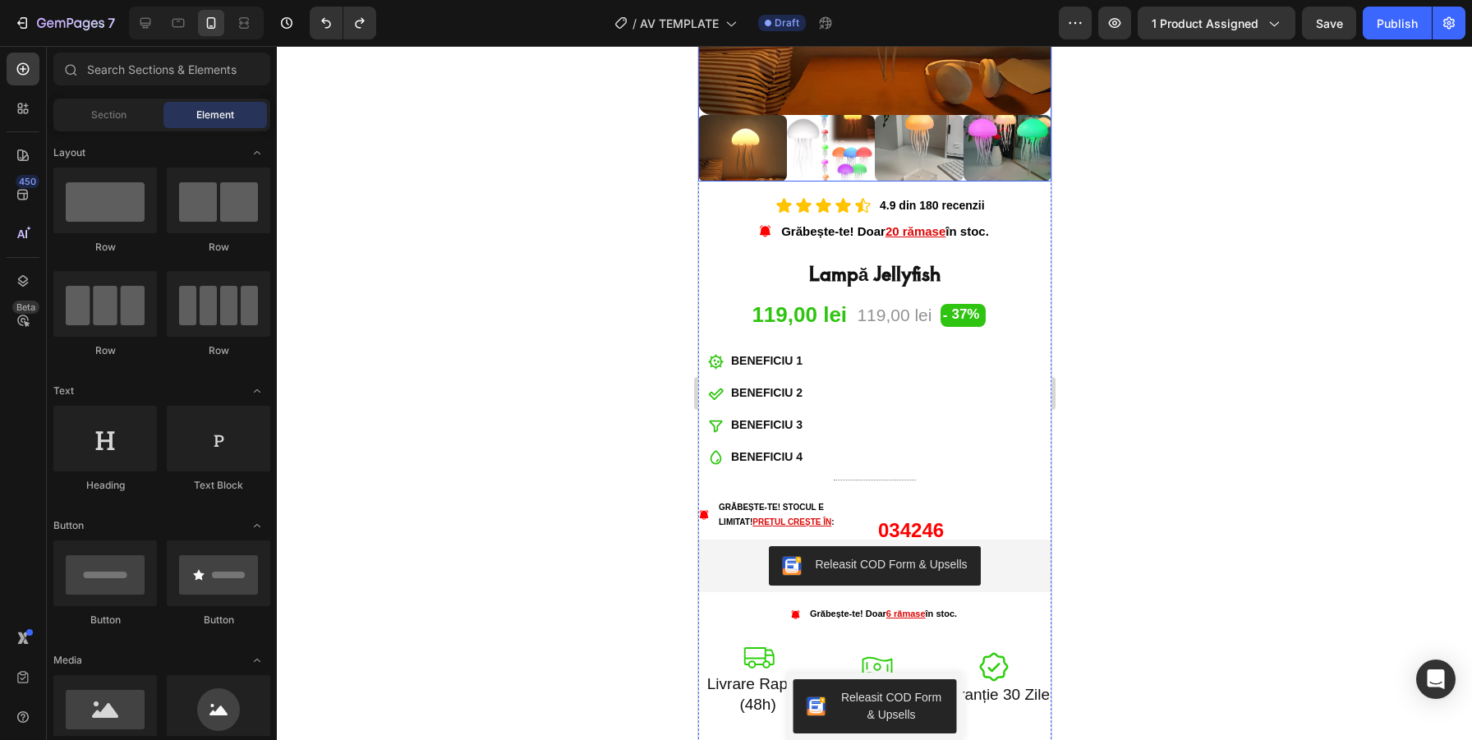
scroll to position [401, 0]
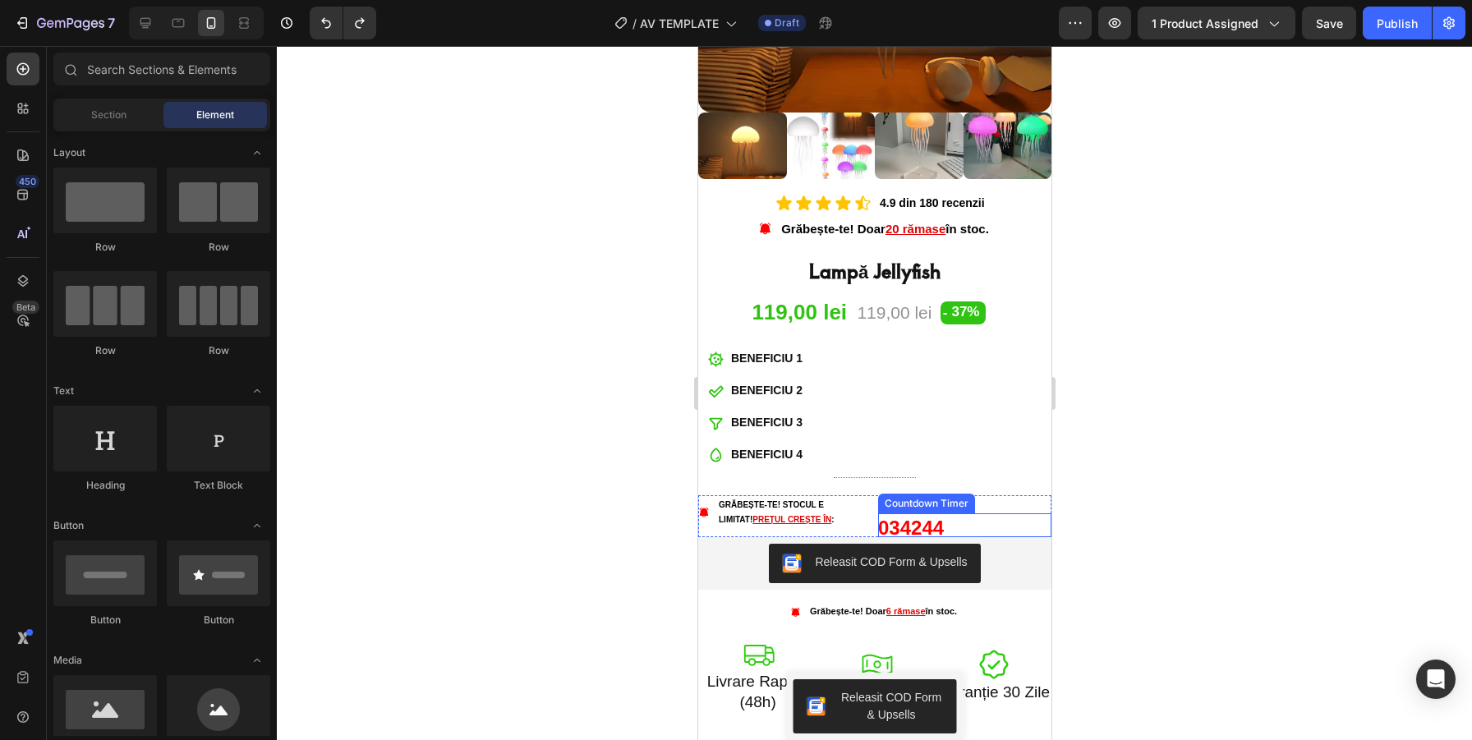
click at [913, 523] on div "42" at bounding box center [911, 528] width 22 height 30
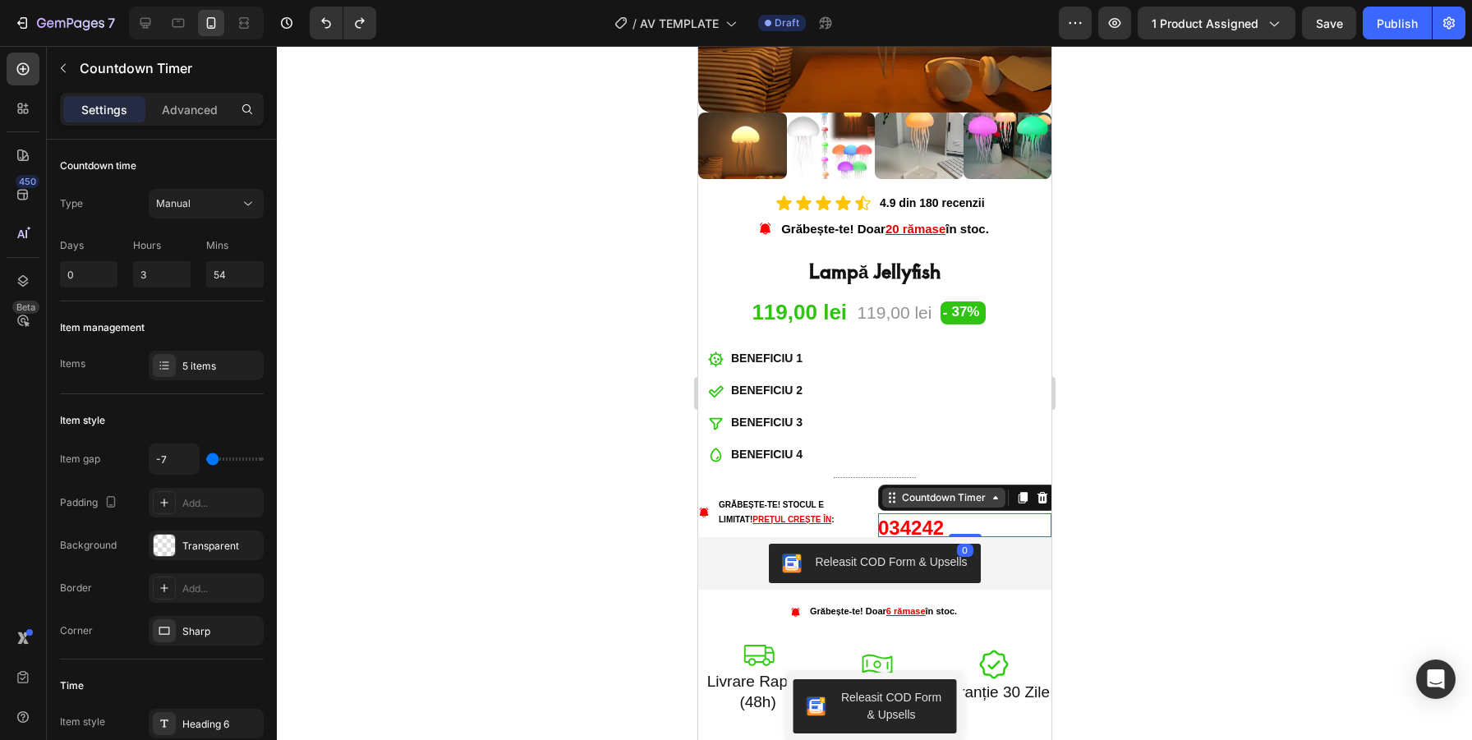
click at [928, 498] on div "Countdown Timer" at bounding box center [943, 497] width 90 height 15
click at [960, 535] on div at bounding box center [964, 534] width 33 height 5
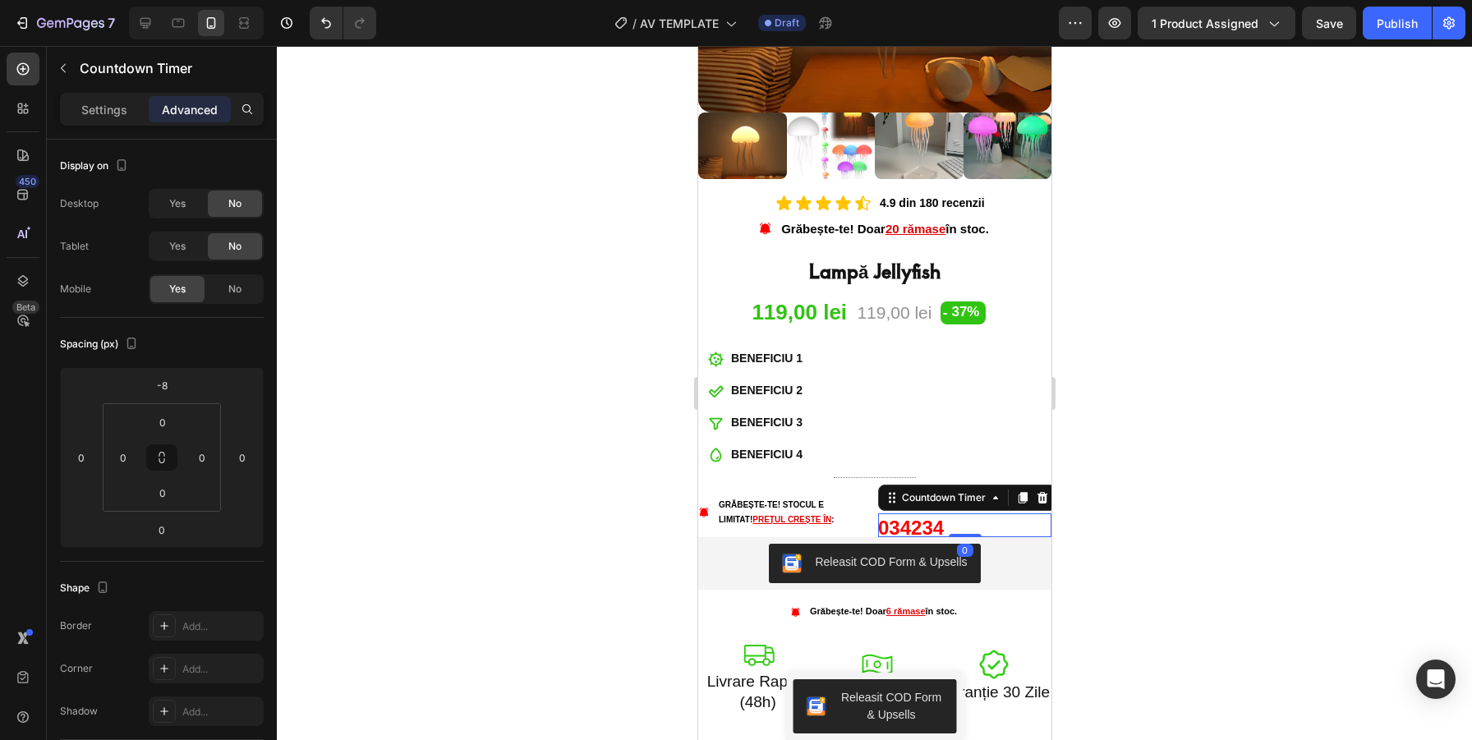
drag, startPoint x: 960, startPoint y: 535, endPoint x: 964, endPoint y: 513, distance: 21.6
click at [964, 513] on div "03 42 34 Countdown Timer 0" at bounding box center [963, 525] width 173 height 24
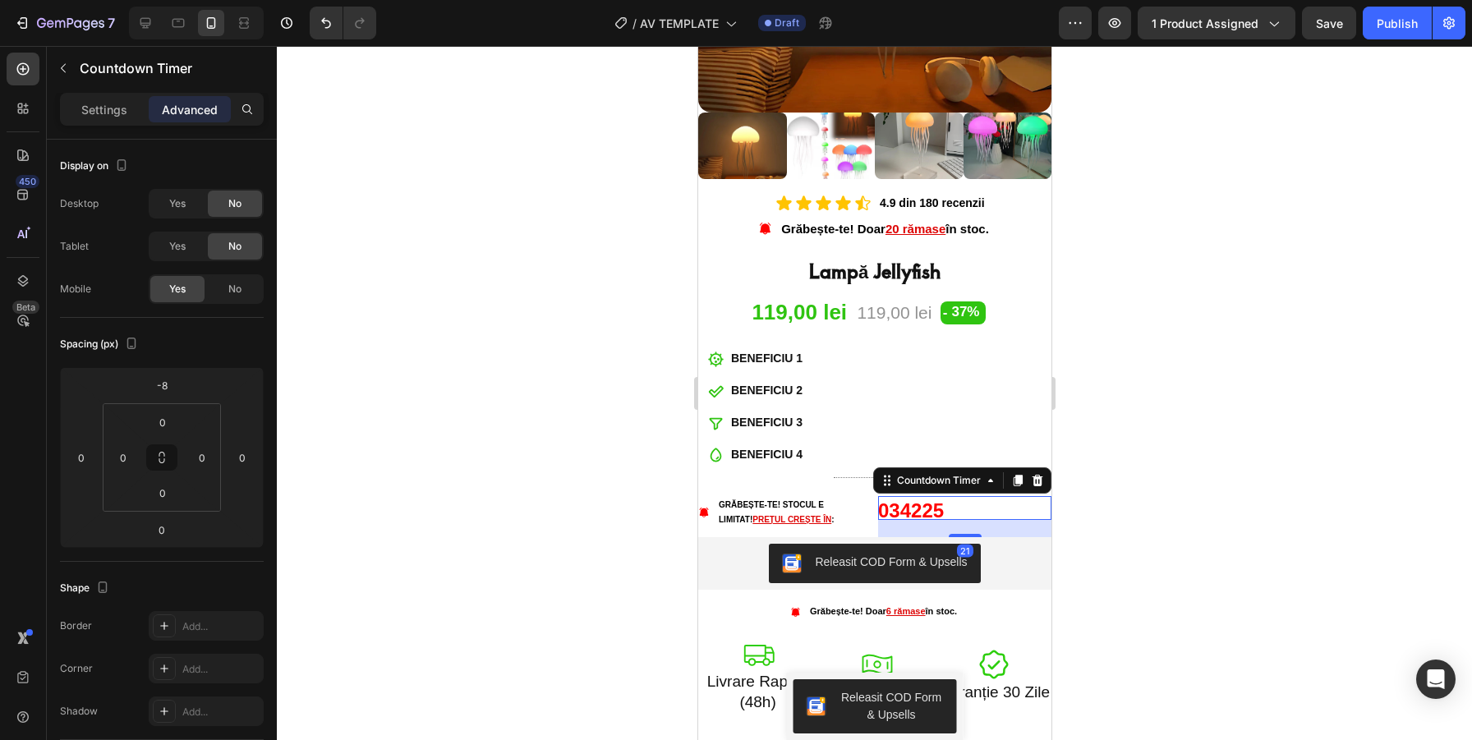
drag, startPoint x: 962, startPoint y: 533, endPoint x: 961, endPoint y: 550, distance: 17.3
click at [961, 520] on div "21" at bounding box center [963, 520] width 173 height 0
type input "21"
click at [961, 550] on div "21" at bounding box center [964, 550] width 16 height 13
click at [1171, 480] on div at bounding box center [874, 393] width 1195 height 694
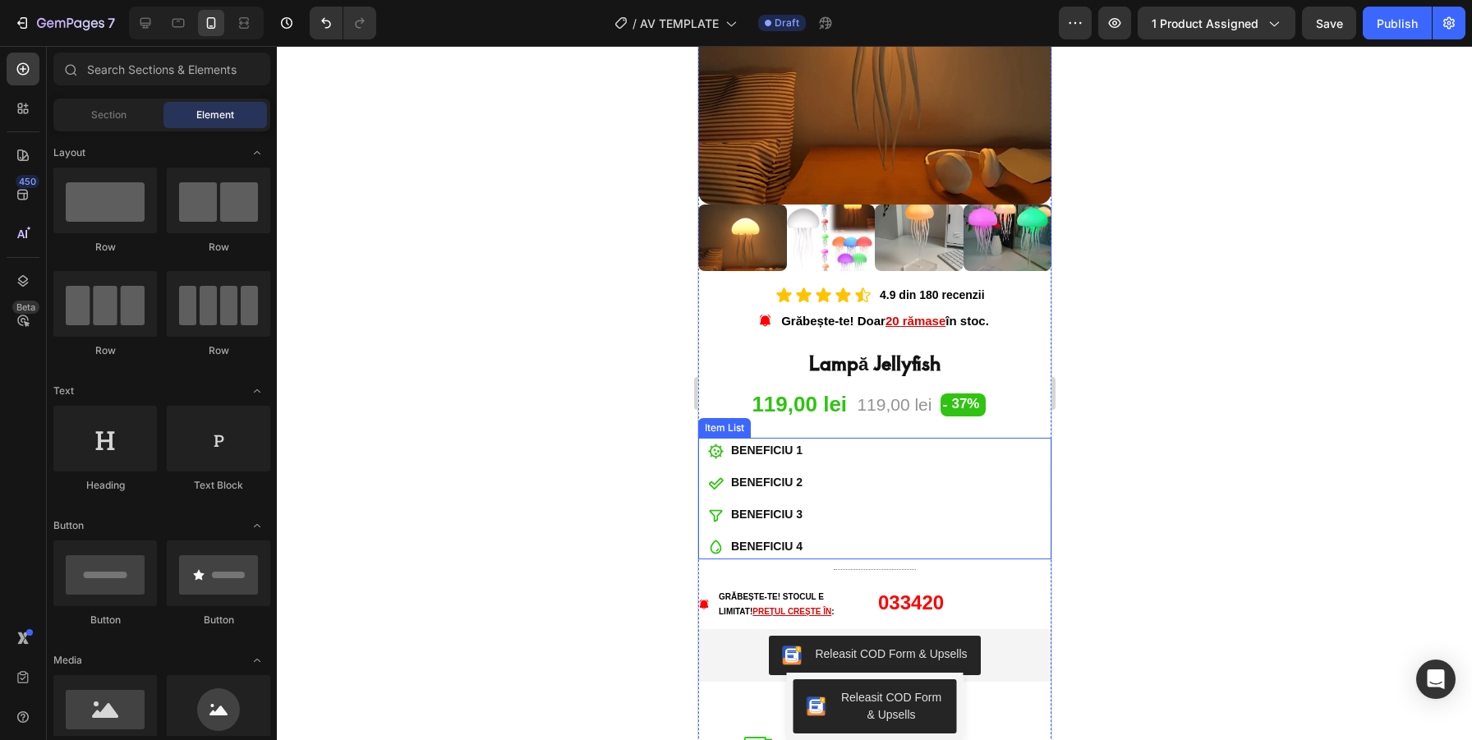
scroll to position [338, 0]
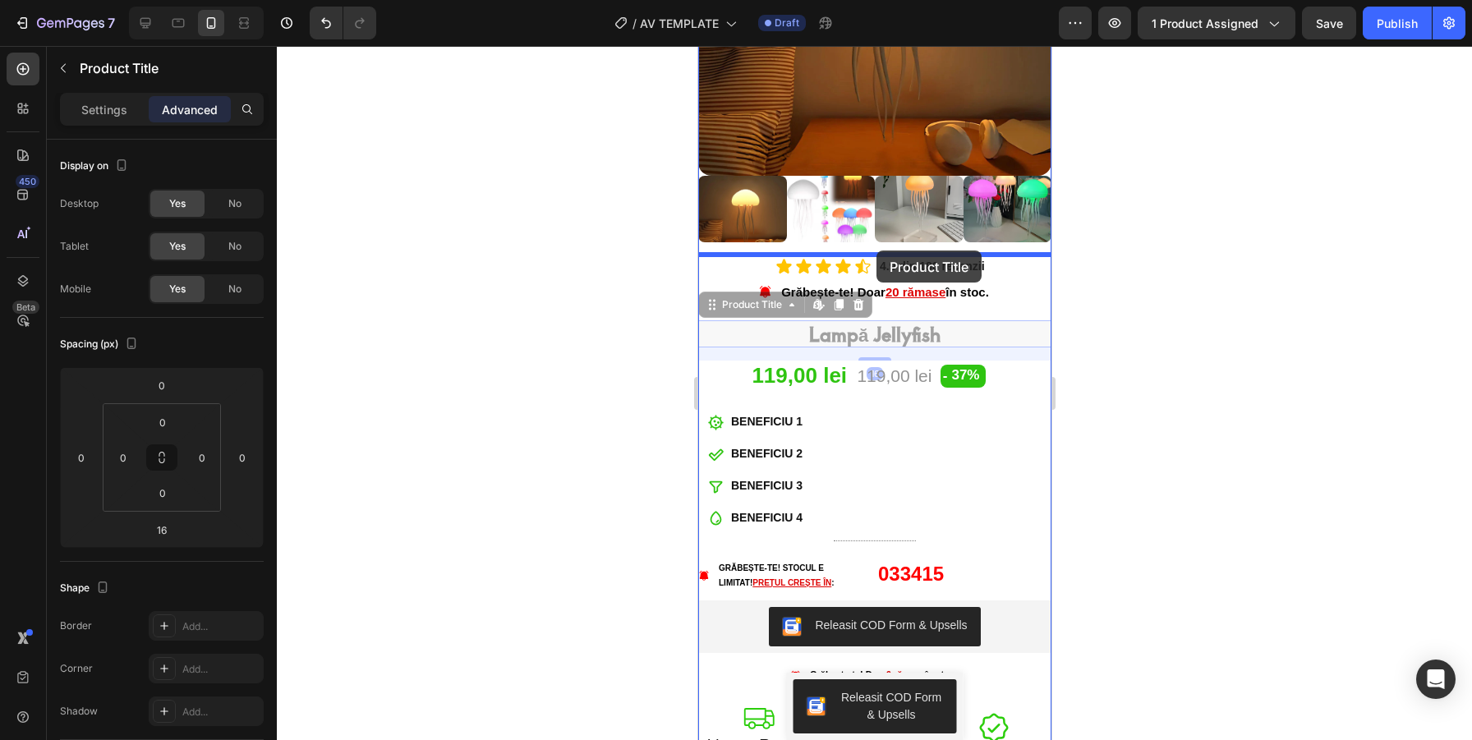
drag, startPoint x: 877, startPoint y: 334, endPoint x: 876, endPoint y: 251, distance: 83.8
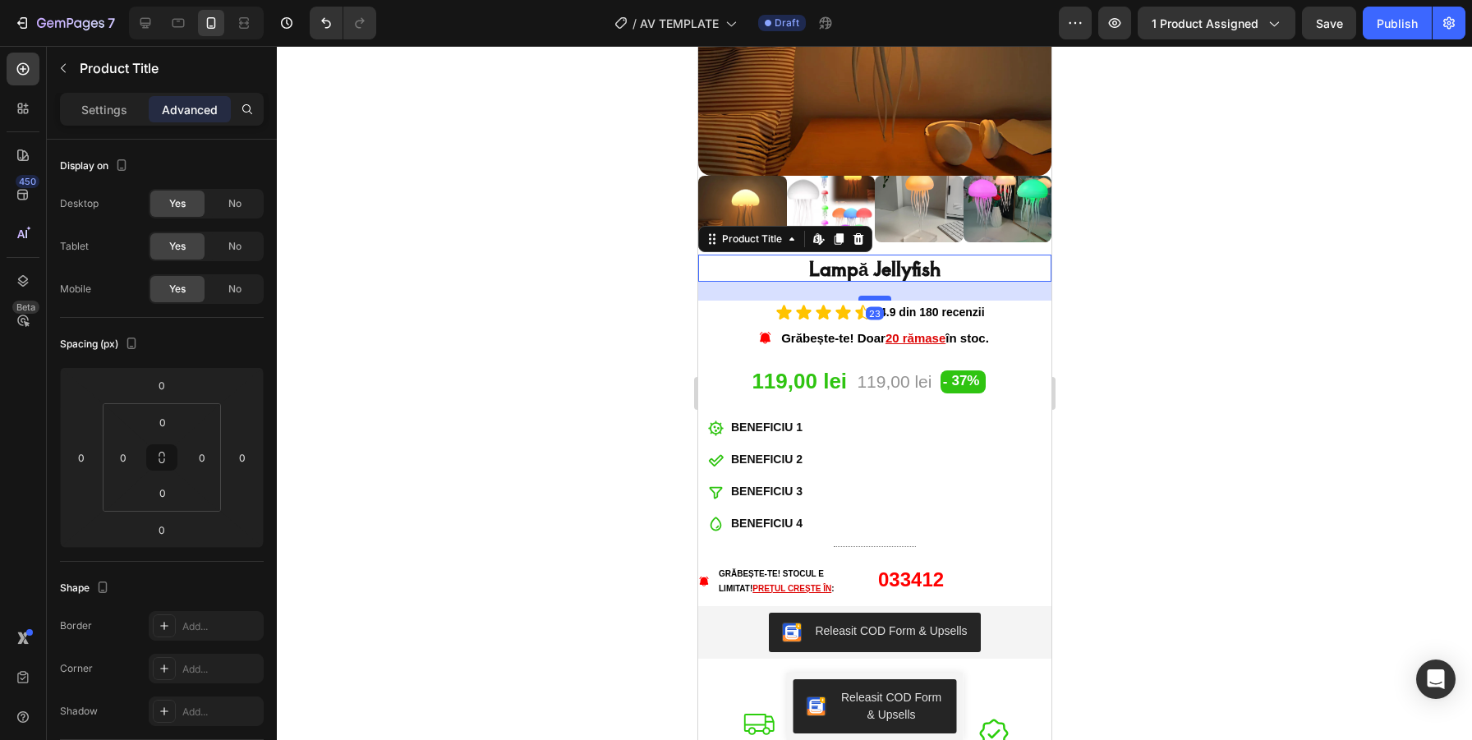
drag, startPoint x: 871, startPoint y: 279, endPoint x: 872, endPoint y: 302, distance: 22.2
click at [872, 301] on div at bounding box center [874, 298] width 33 height 5
type input "27"
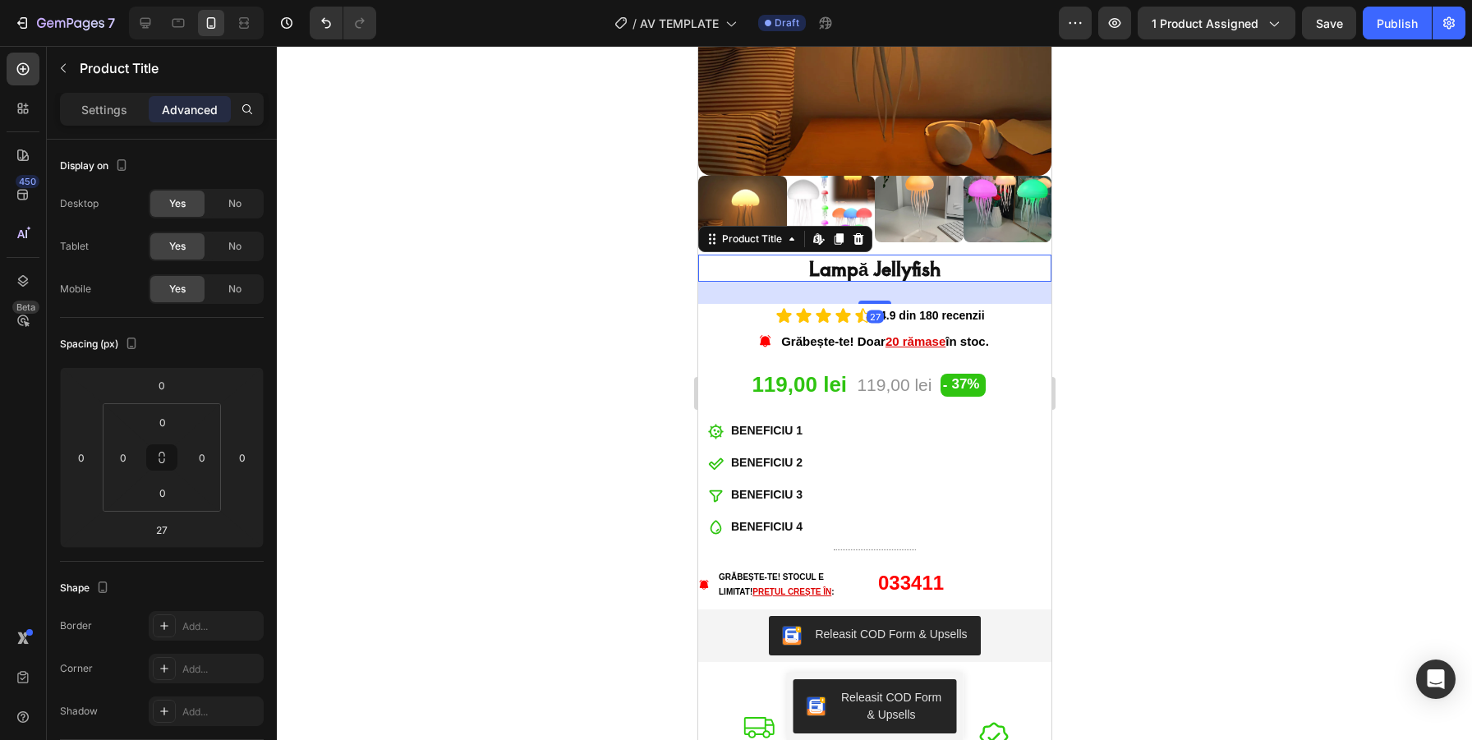
click at [1193, 285] on div at bounding box center [874, 393] width 1195 height 694
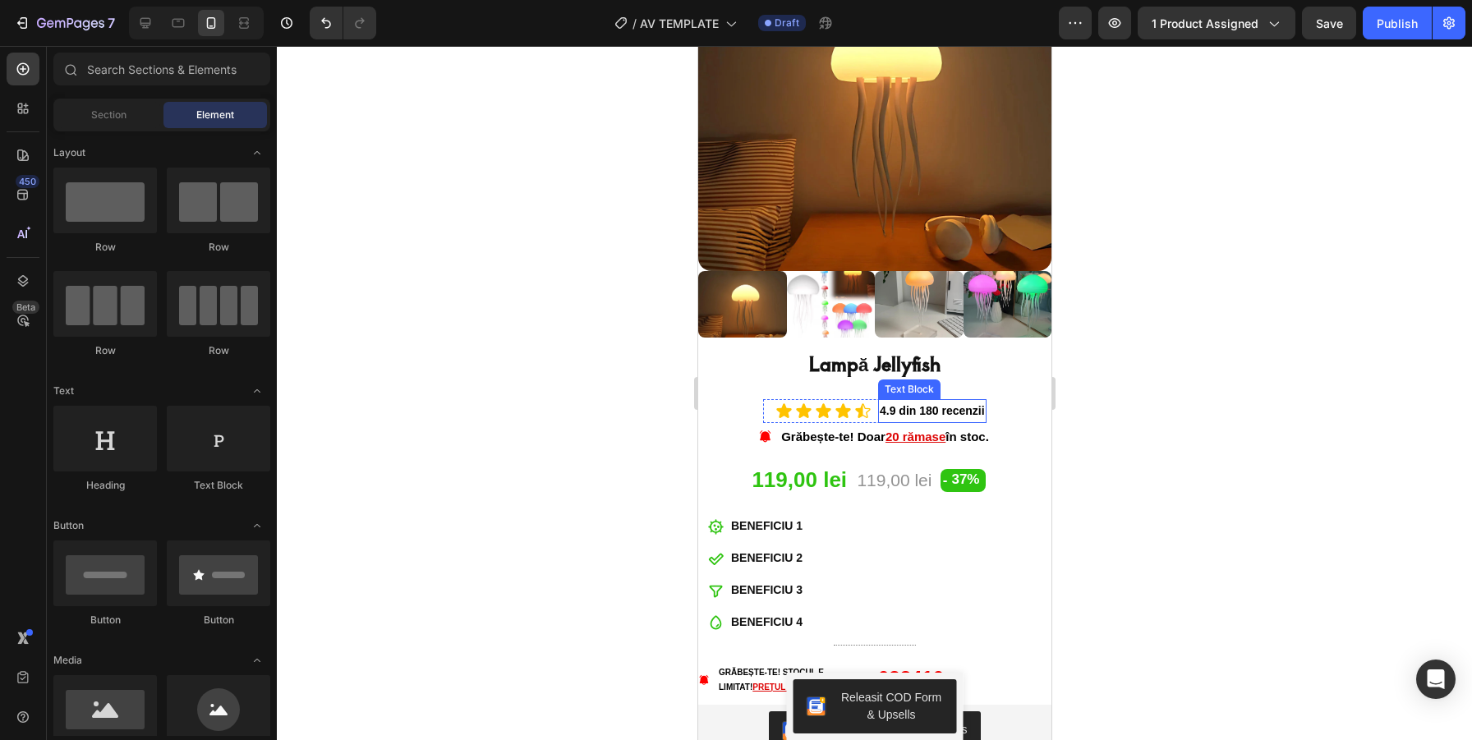
scroll to position [240, 0]
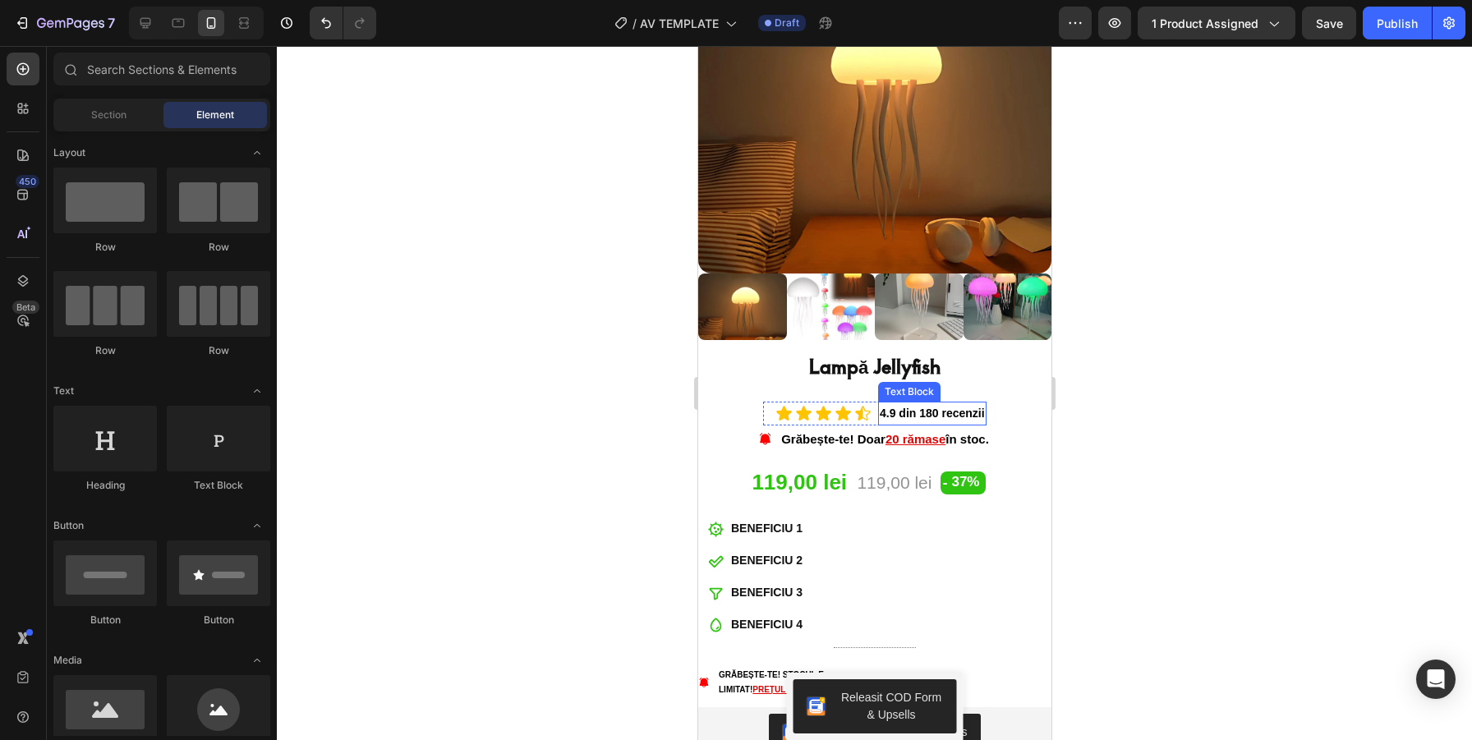
click at [935, 413] on p "4.9 din 180 recenzii" at bounding box center [931, 413] width 105 height 21
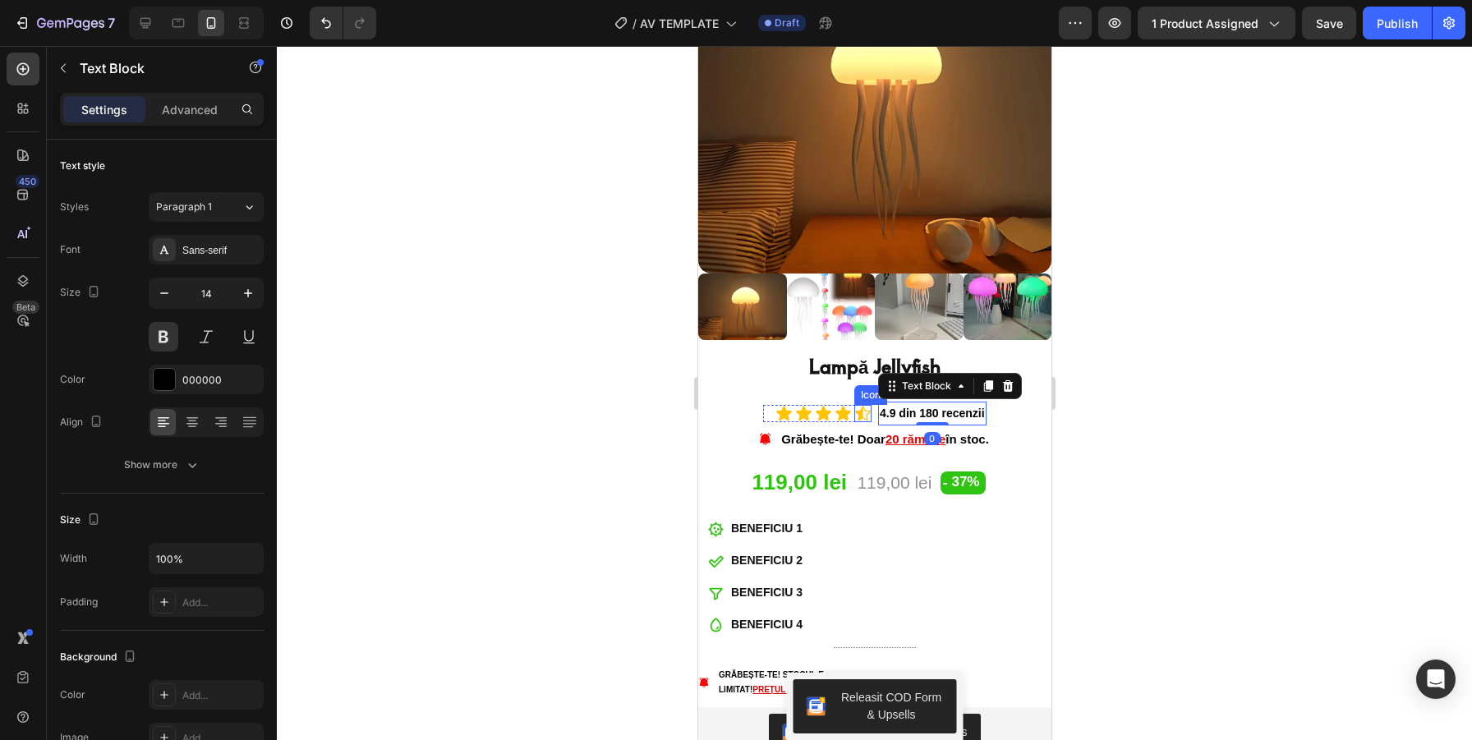
click at [865, 415] on icon at bounding box center [861, 413] width 15 height 15
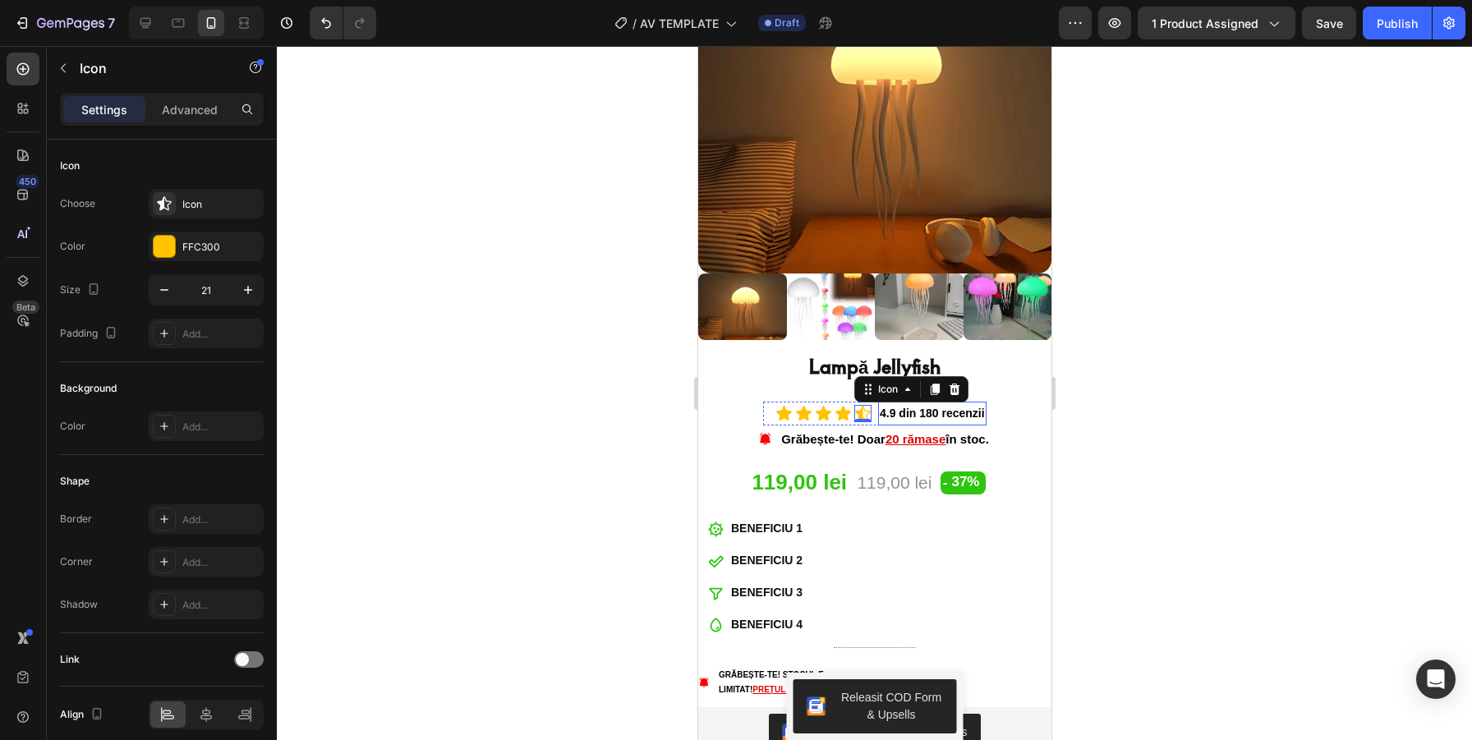
click at [891, 412] on p "4.9 din 180 recenzii" at bounding box center [931, 413] width 105 height 21
drag, startPoint x: 774, startPoint y: 412, endPoint x: 952, endPoint y: 414, distance: 178.3
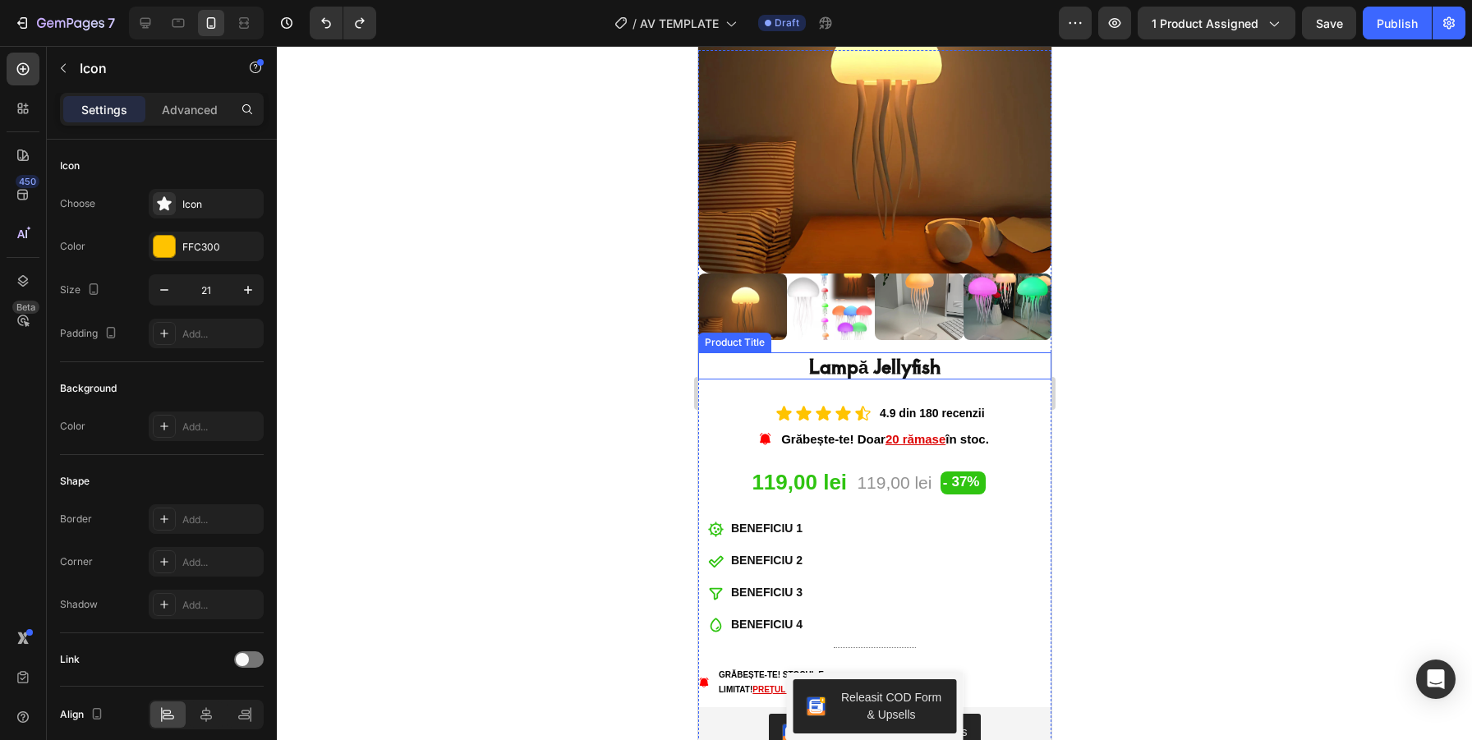
click at [898, 367] on h1 "Lampă Jellyfish" at bounding box center [874, 365] width 353 height 27
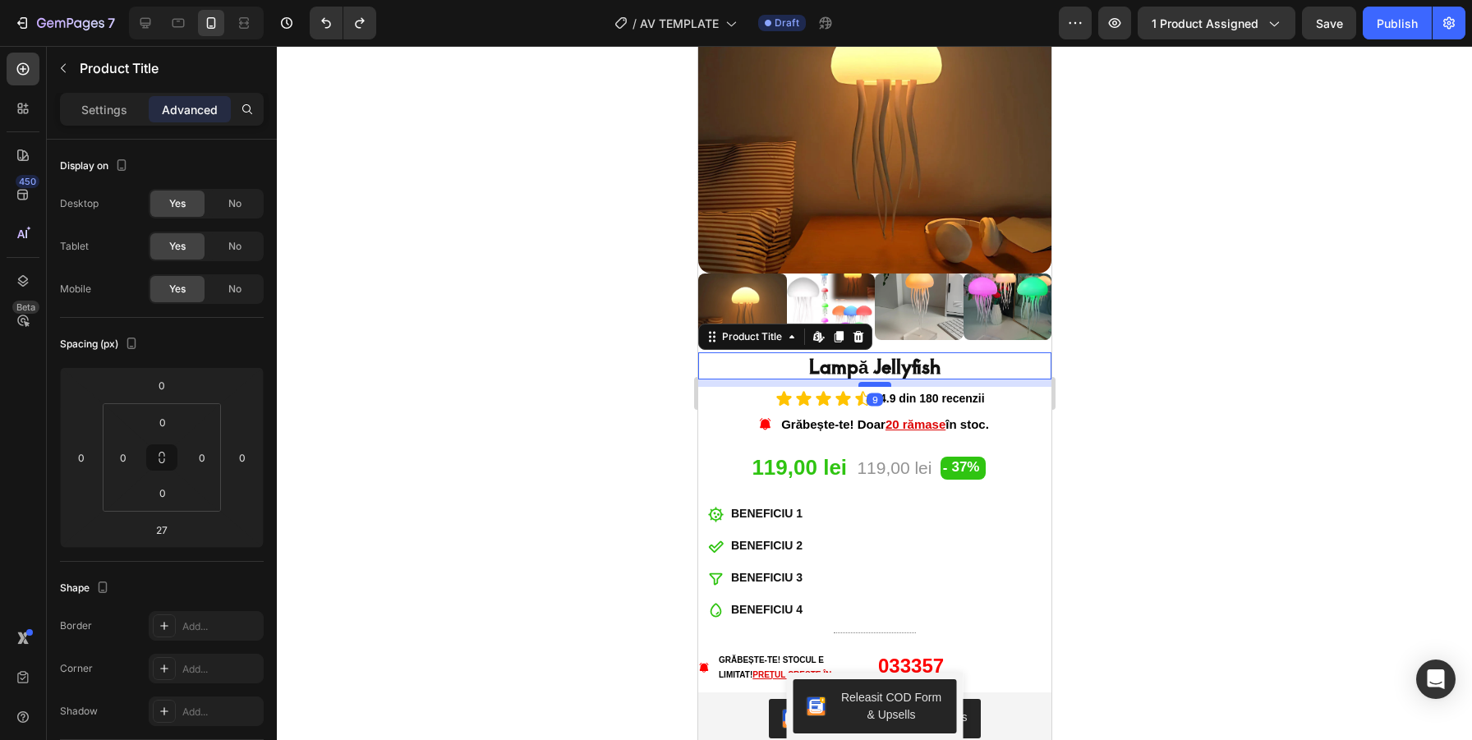
drag, startPoint x: 880, startPoint y: 399, endPoint x: 885, endPoint y: 385, distance: 15.6
click at [885, 385] on div at bounding box center [874, 384] width 33 height 5
type input "9"
click at [1118, 365] on div at bounding box center [874, 393] width 1195 height 694
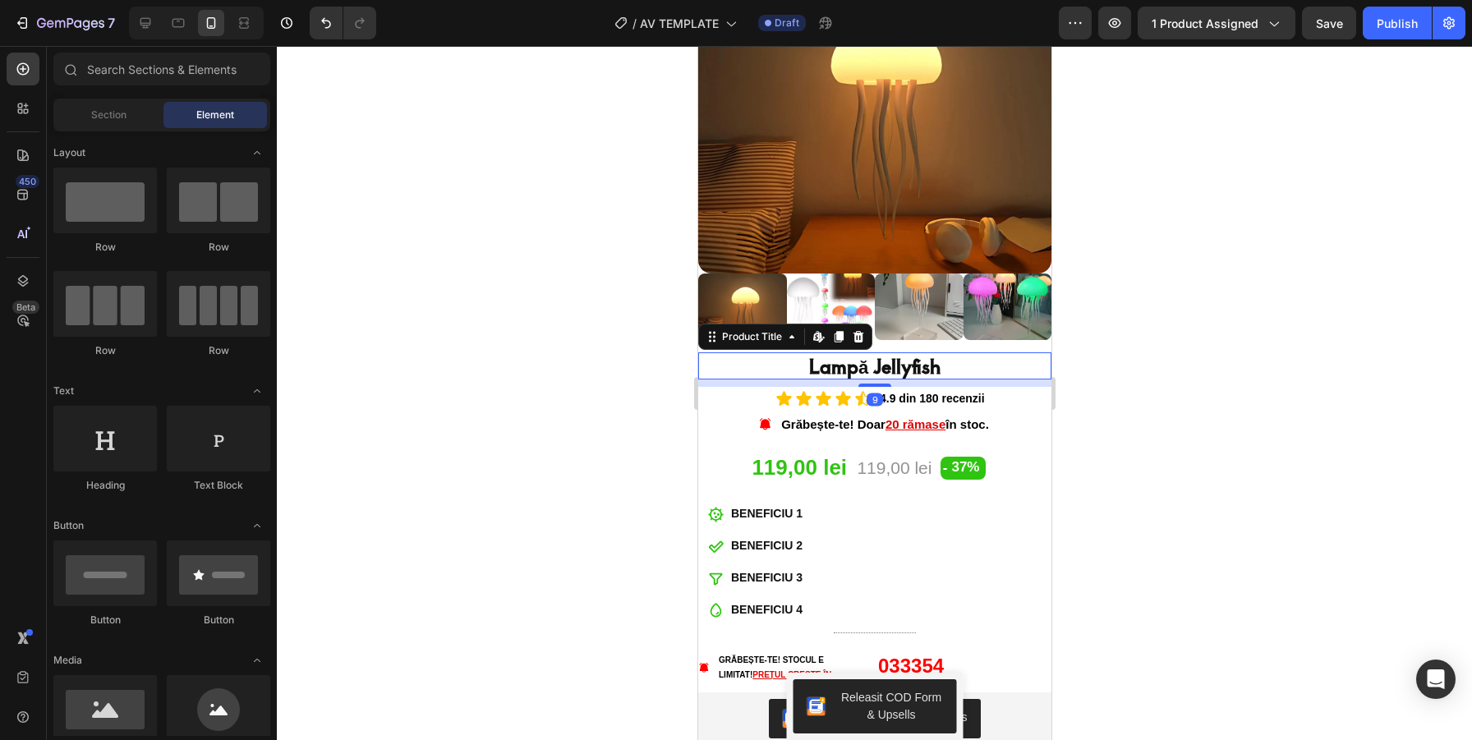
click at [889, 371] on h1 "Lampă Jellyfish" at bounding box center [874, 365] width 353 height 27
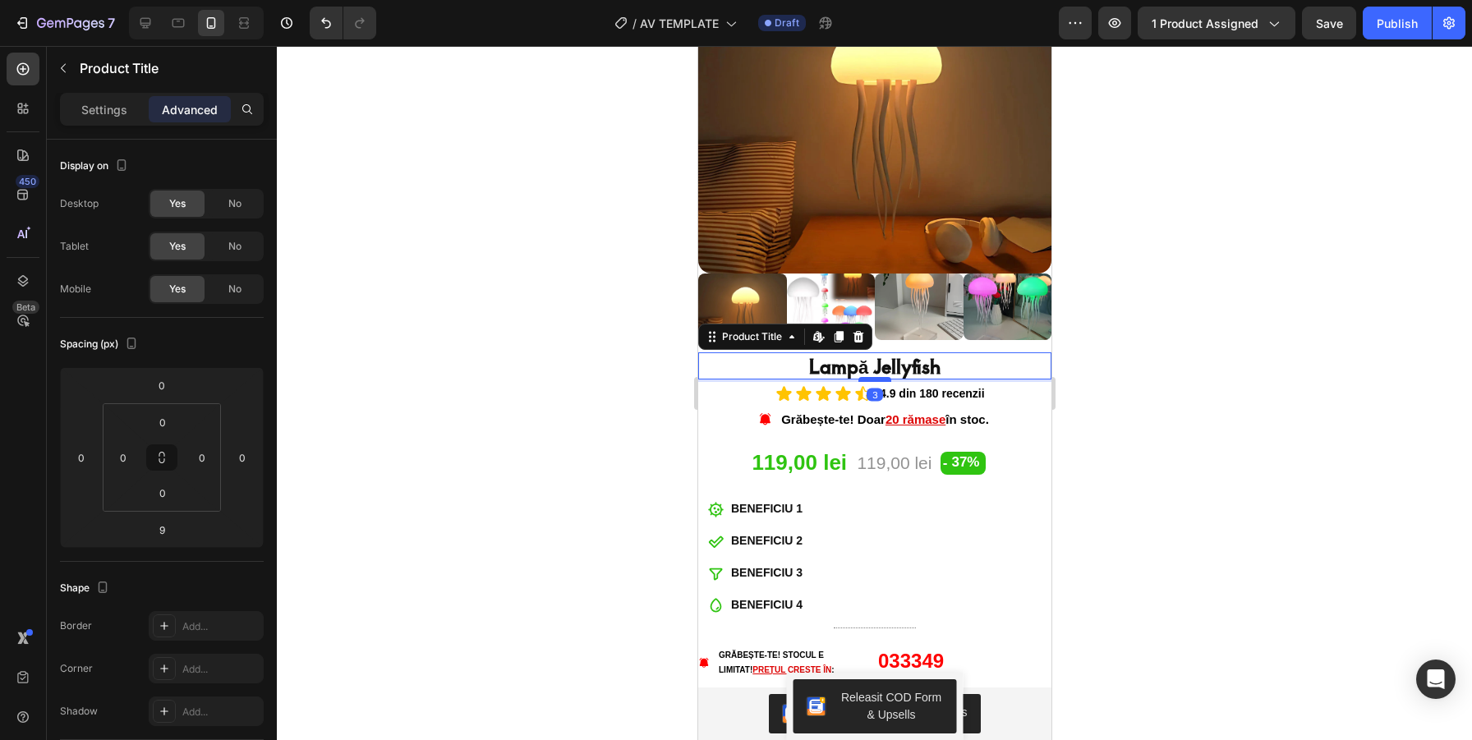
click at [881, 380] on div at bounding box center [874, 379] width 33 height 5
type input "3"
click at [1292, 293] on div at bounding box center [874, 393] width 1195 height 694
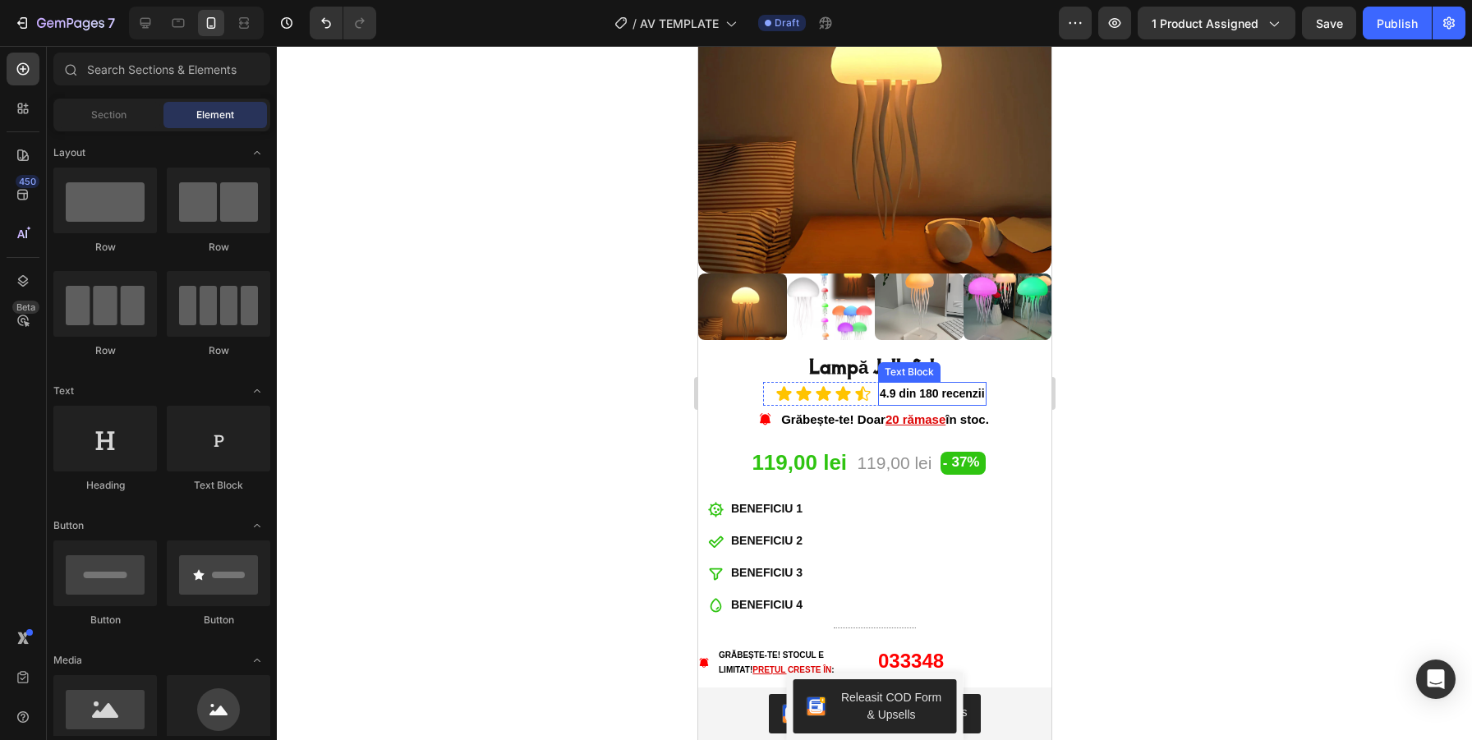
click at [942, 389] on p "4.9 din 180 recenzii" at bounding box center [931, 394] width 105 height 21
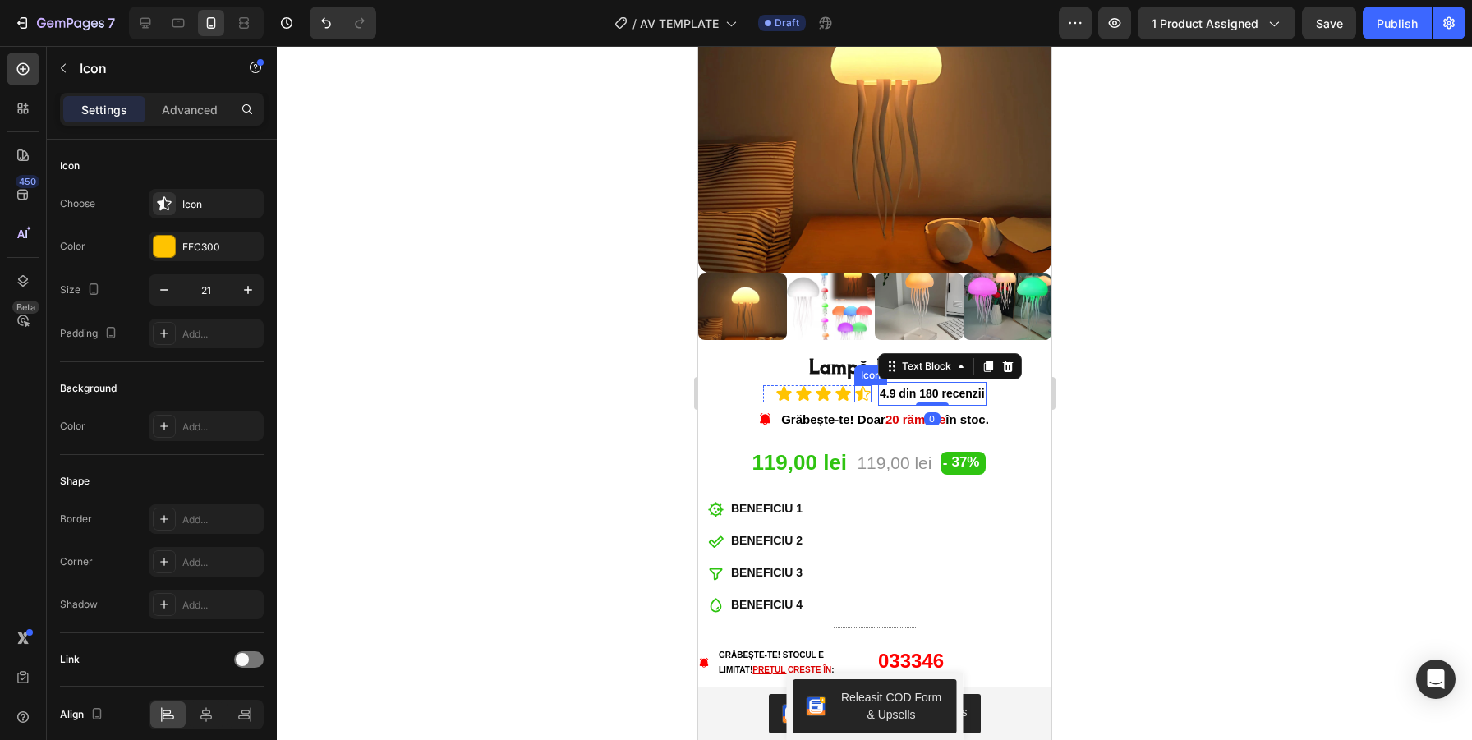
click at [856, 366] on div "Icon" at bounding box center [870, 376] width 33 height 20
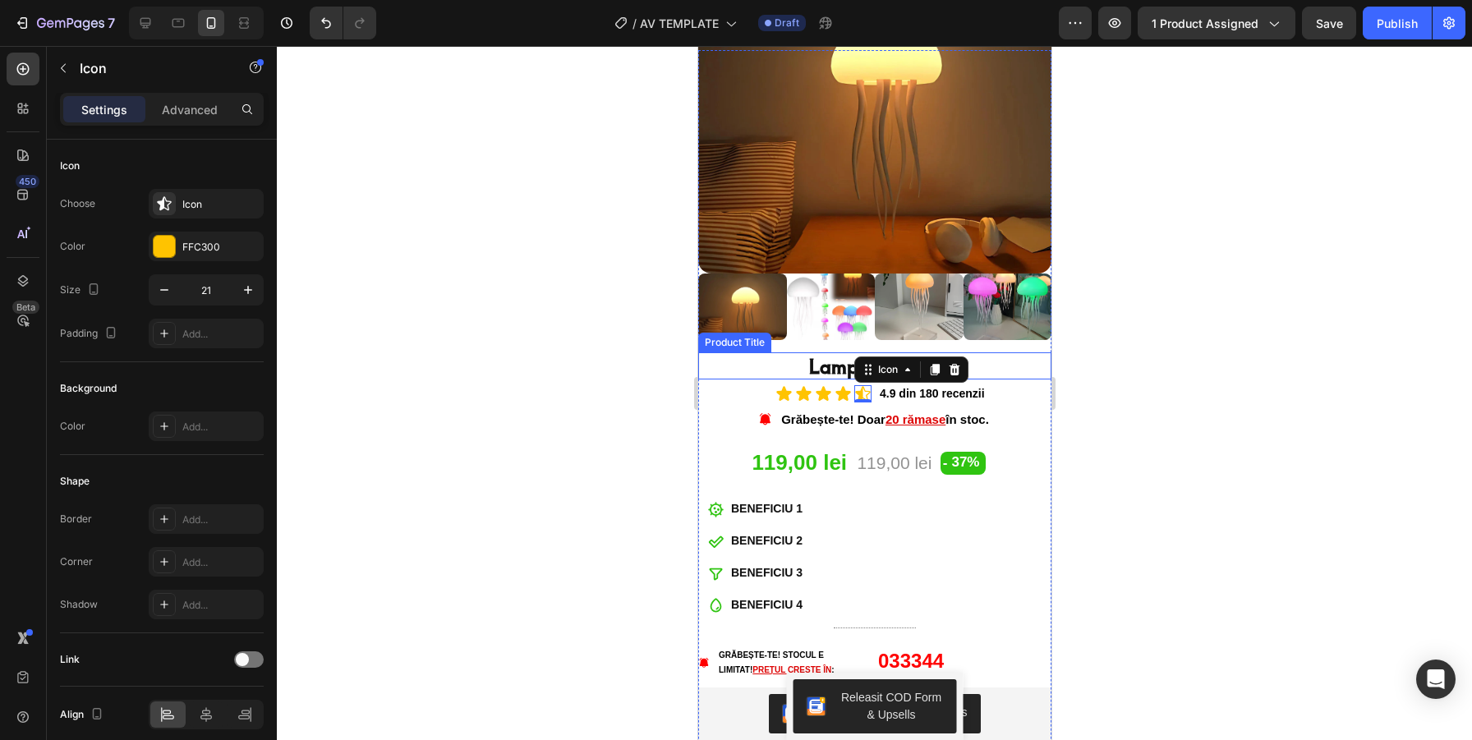
click at [837, 362] on h1 "Lampă Jellyfish" at bounding box center [874, 365] width 353 height 27
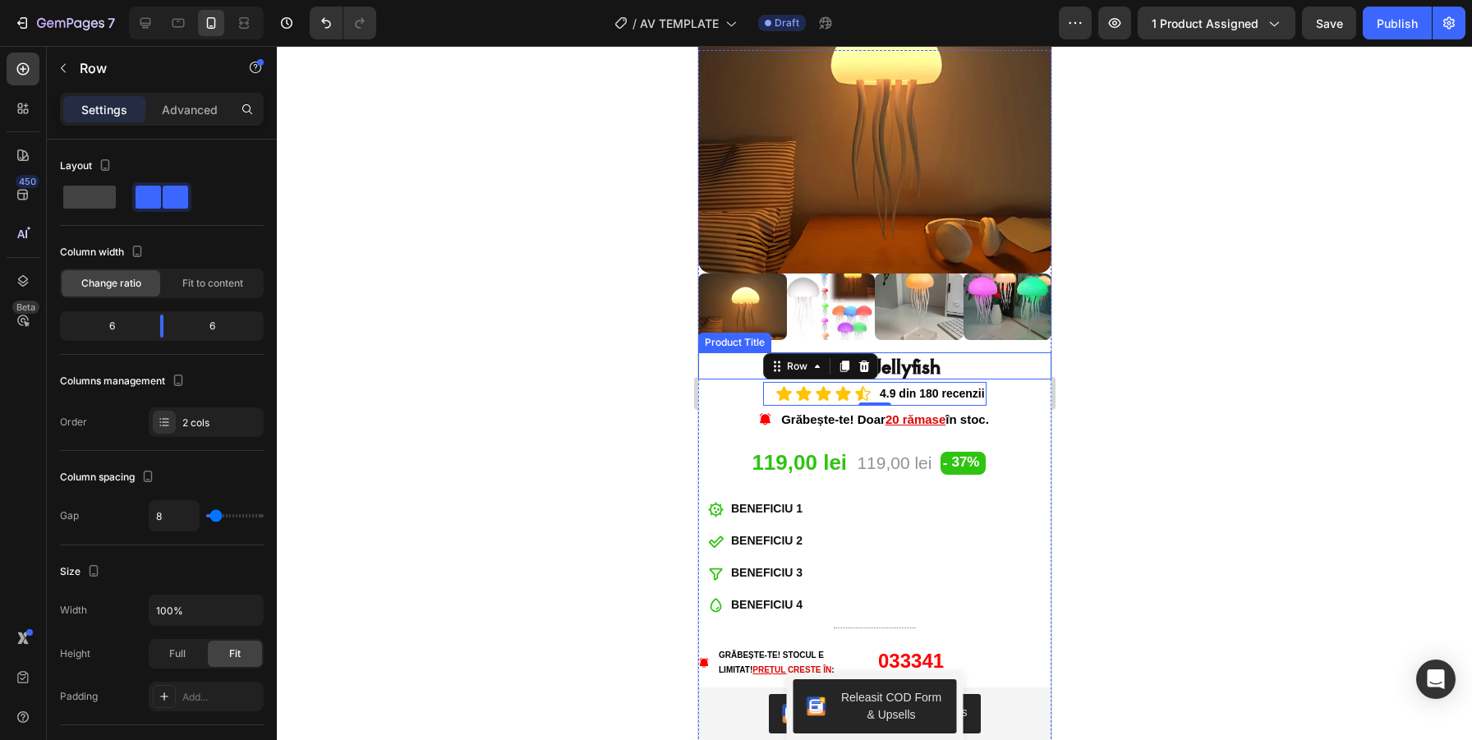
click at [961, 356] on h1 "Lampă Jellyfish" at bounding box center [874, 365] width 353 height 27
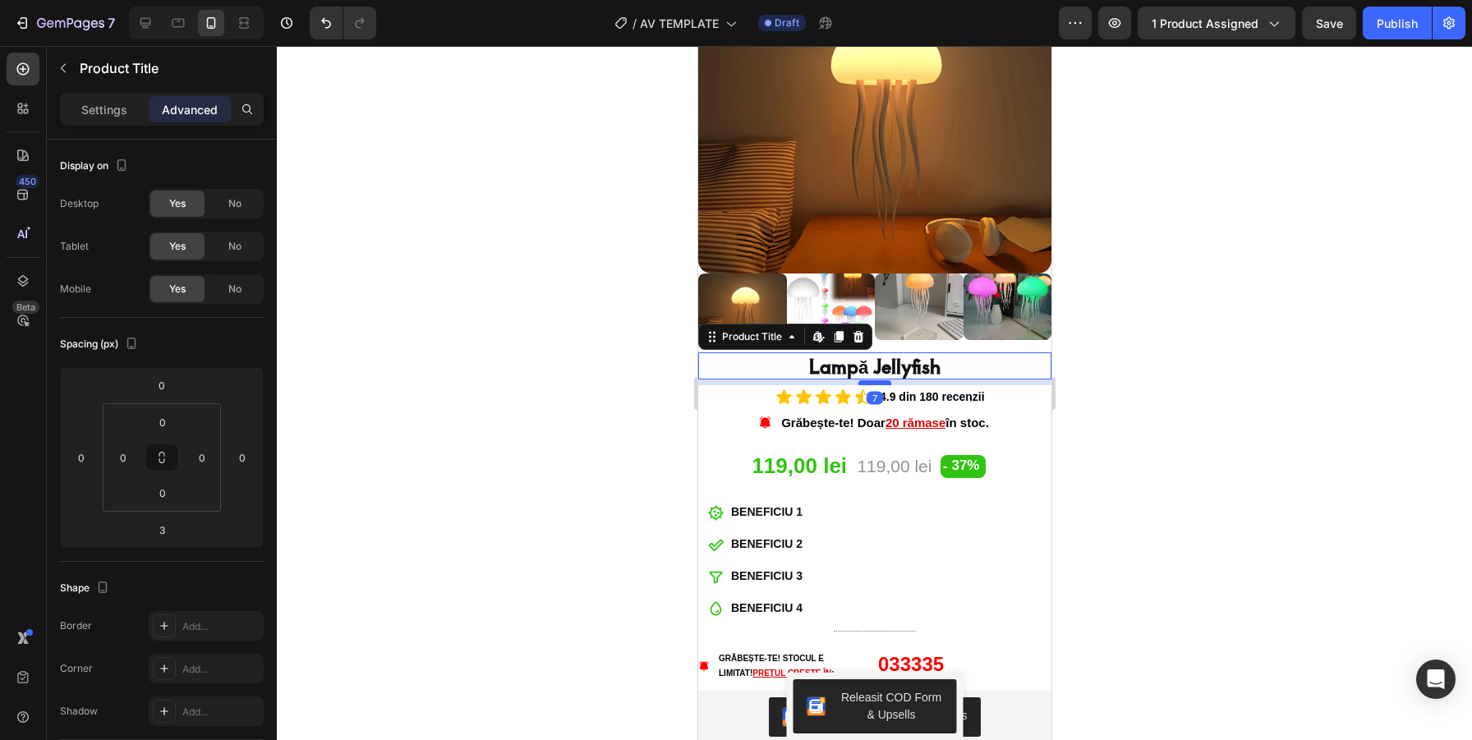
click at [874, 381] on div at bounding box center [874, 382] width 33 height 5
type input "7"
click at [1172, 350] on div at bounding box center [874, 393] width 1195 height 694
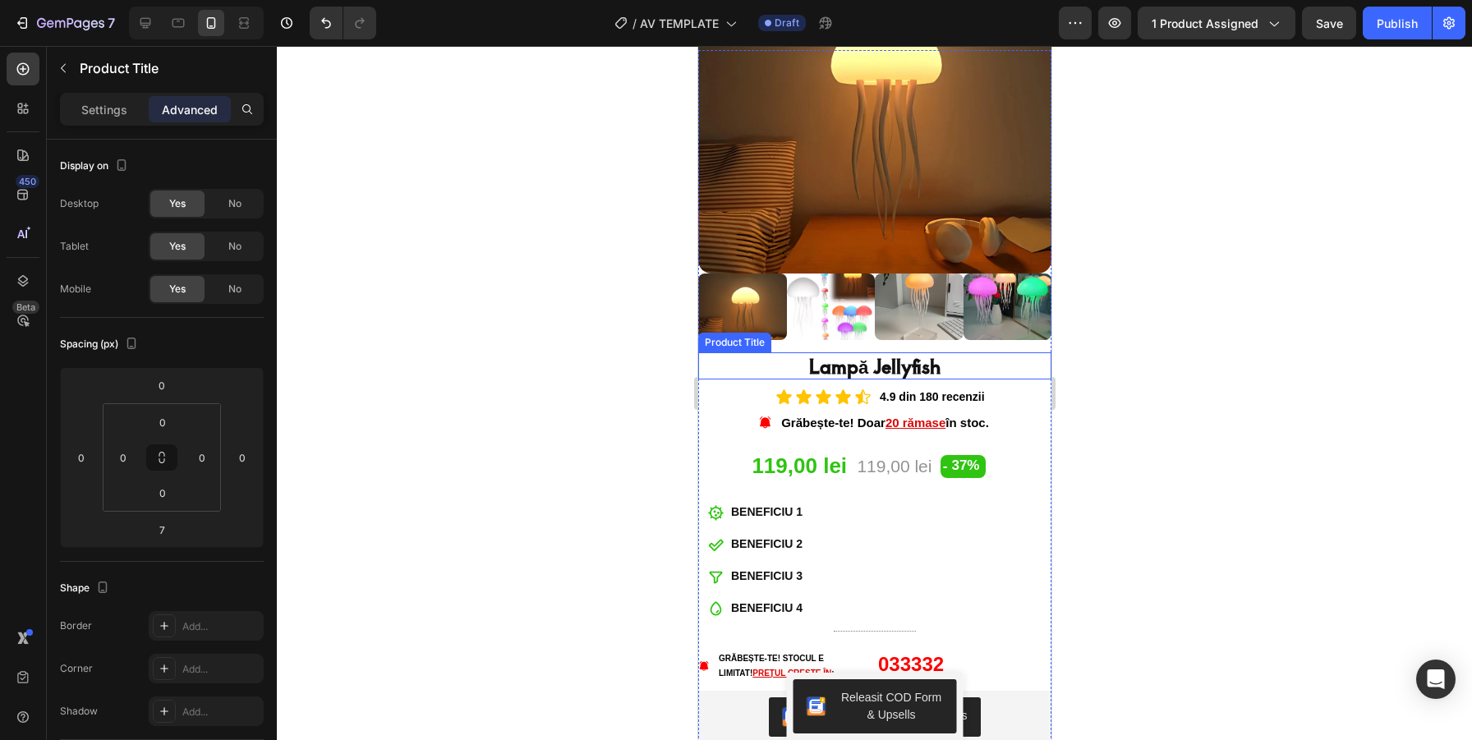
click at [853, 361] on h1 "Lampă Jellyfish" at bounding box center [874, 365] width 353 height 27
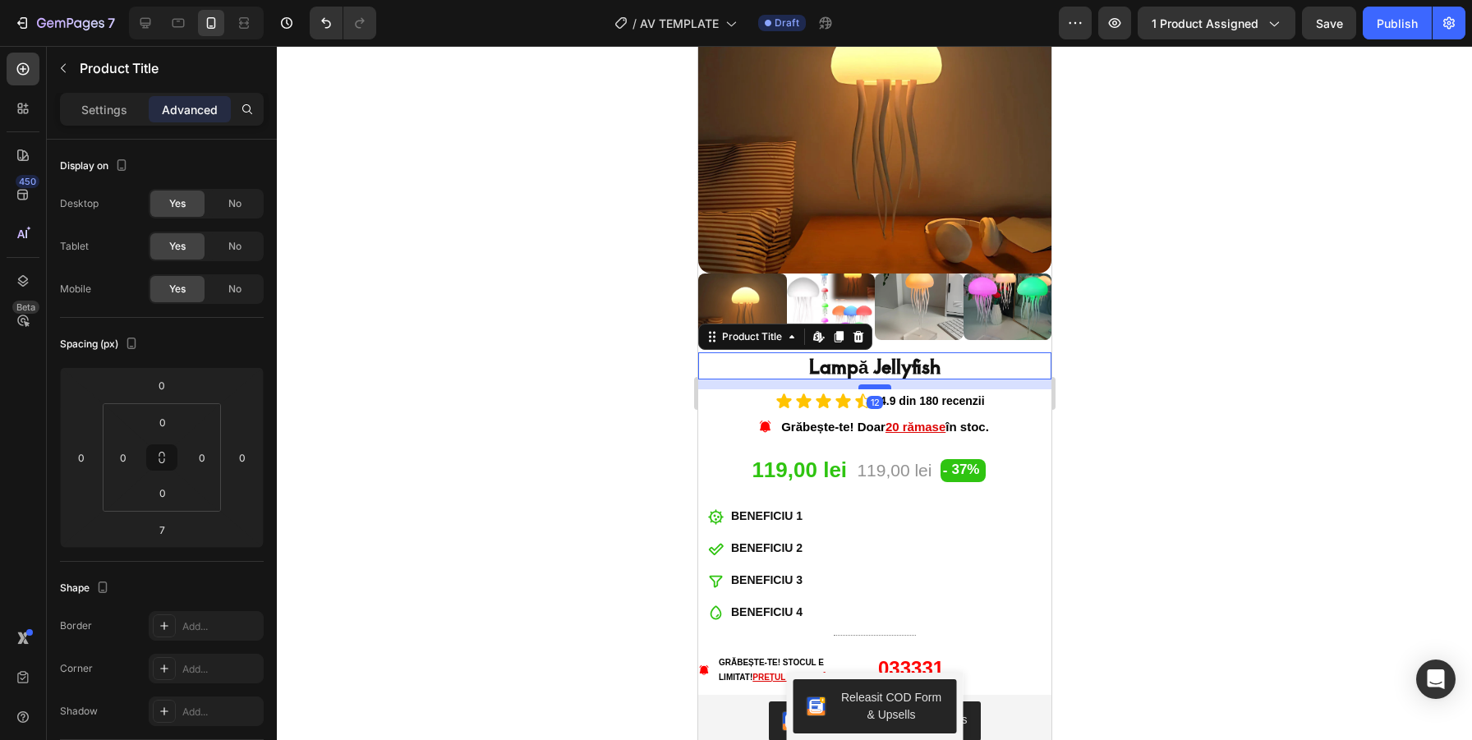
click at [870, 385] on div at bounding box center [874, 387] width 33 height 5
type input "12"
click at [1177, 319] on div at bounding box center [874, 393] width 1195 height 694
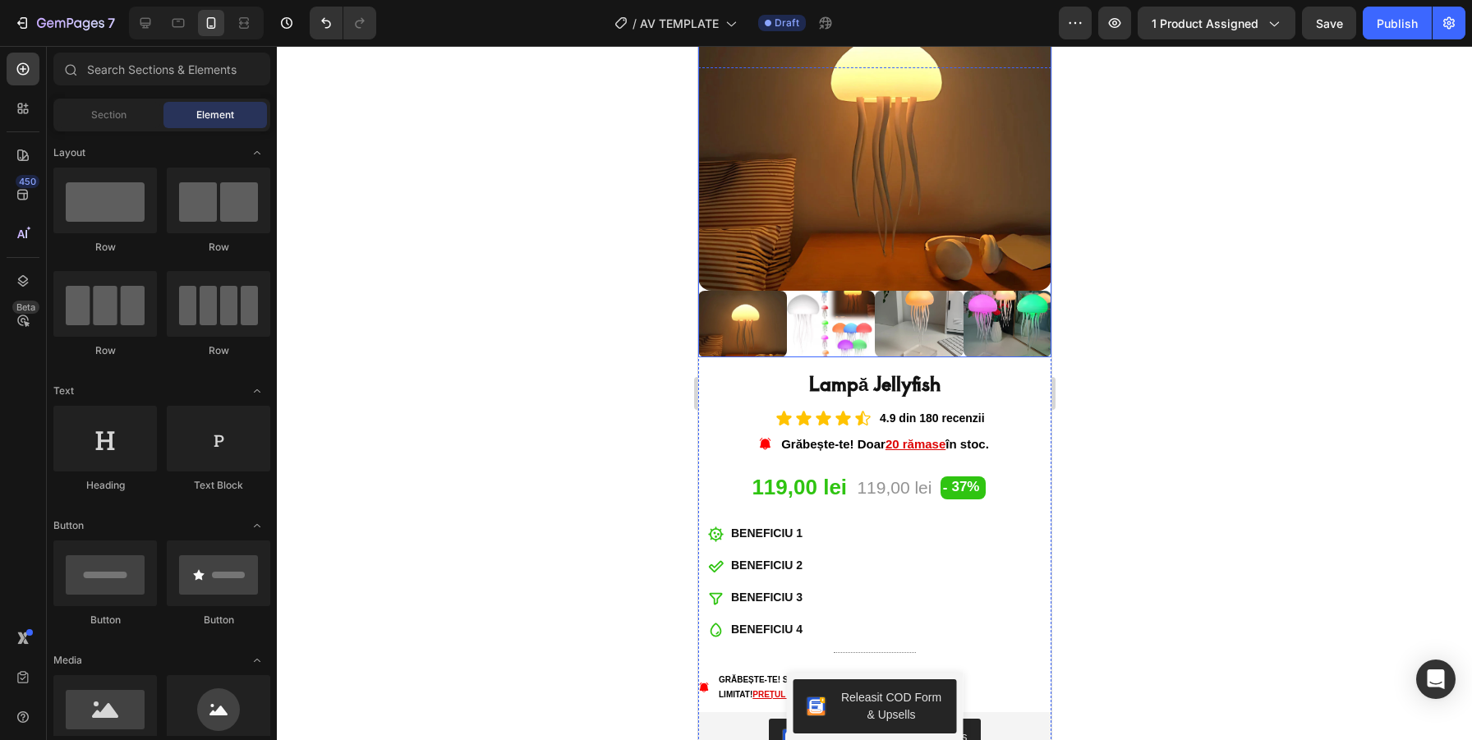
scroll to position [226, 0]
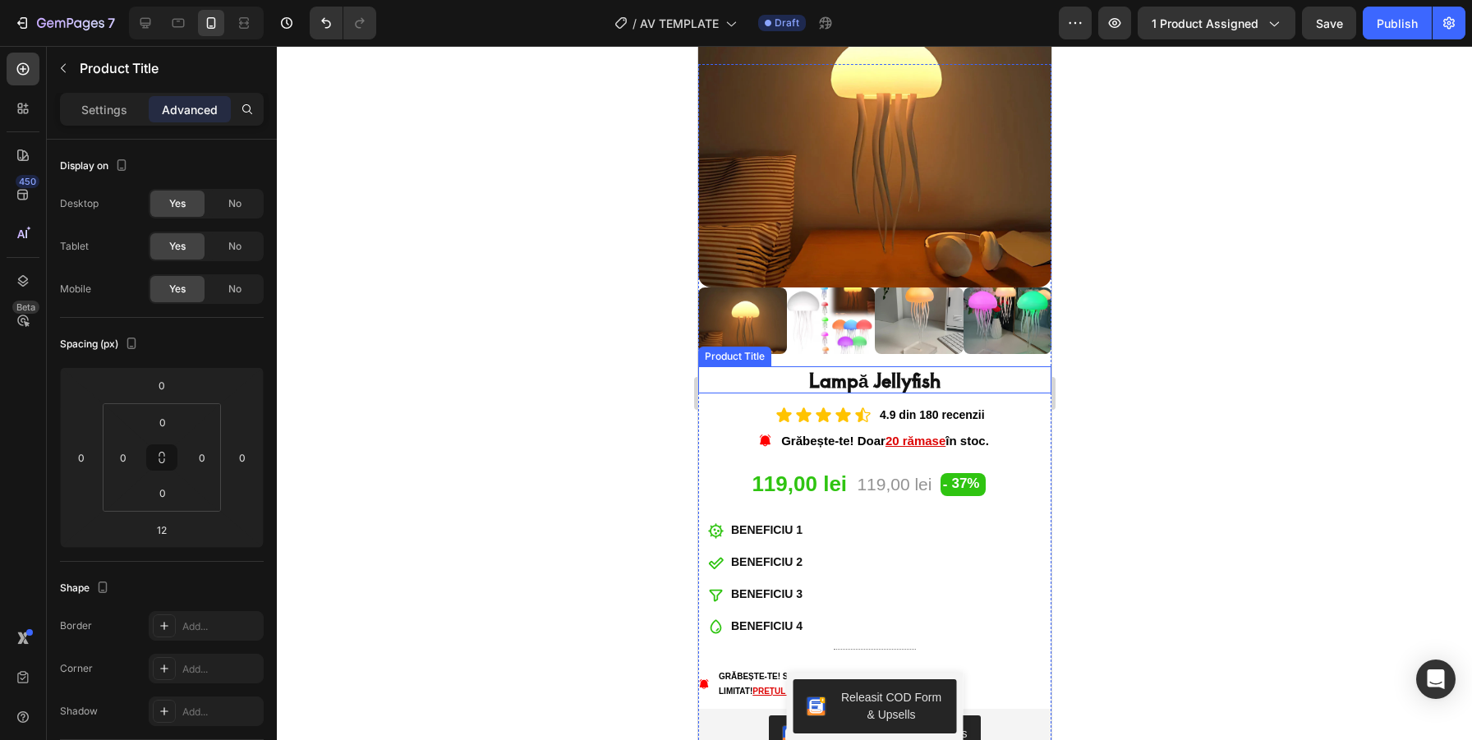
click at [878, 375] on h1 "Lampă Jellyfish" at bounding box center [874, 379] width 353 height 27
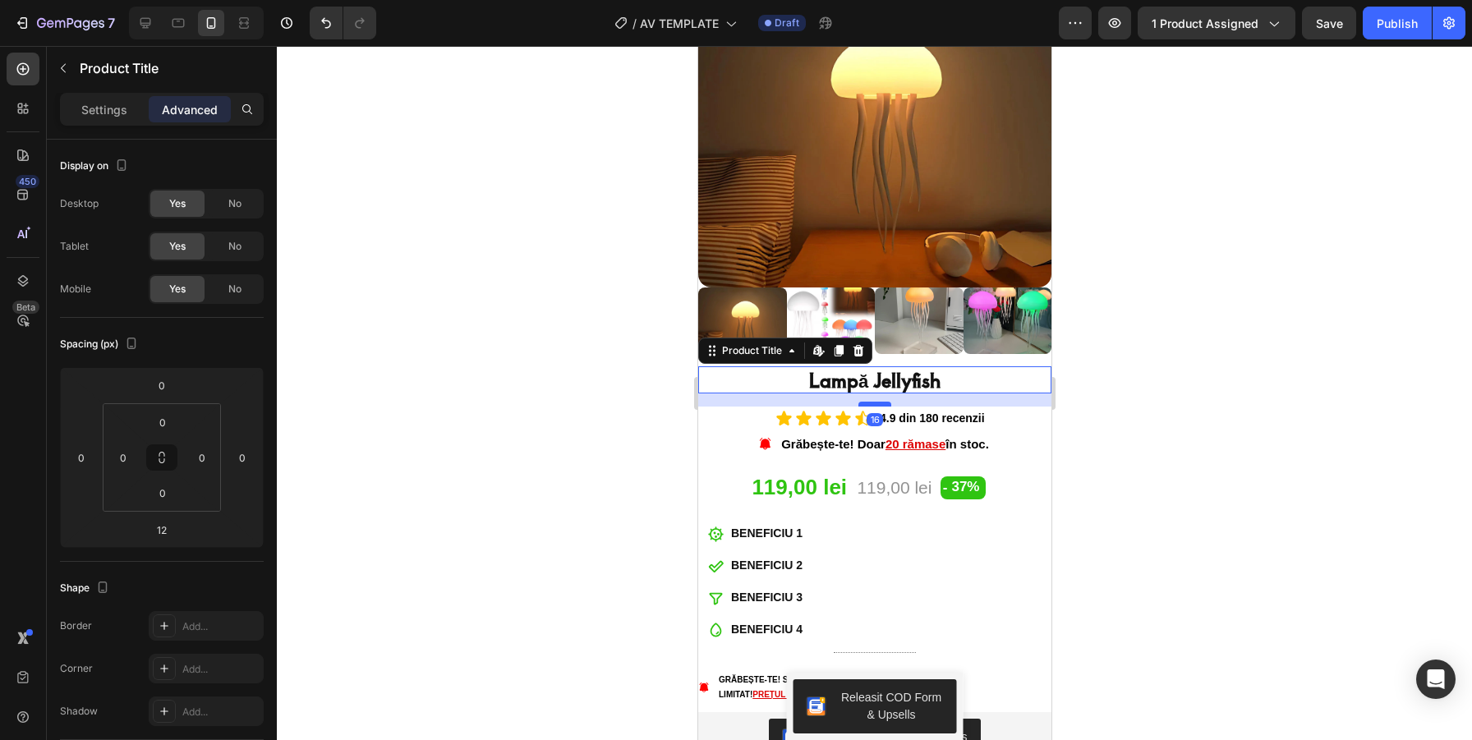
click at [876, 405] on div at bounding box center [874, 404] width 33 height 5
type input "16"
click at [619, 431] on div at bounding box center [874, 393] width 1195 height 694
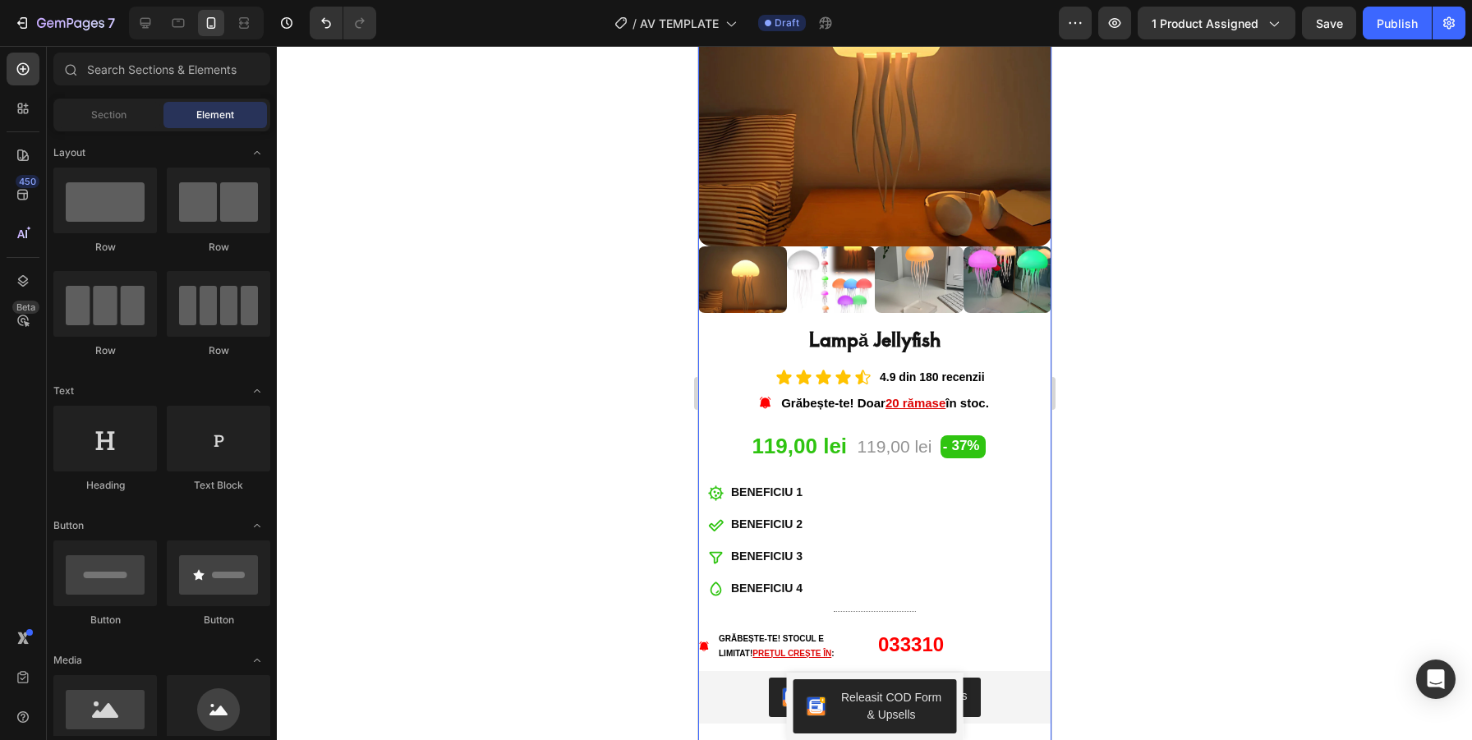
scroll to position [269, 0]
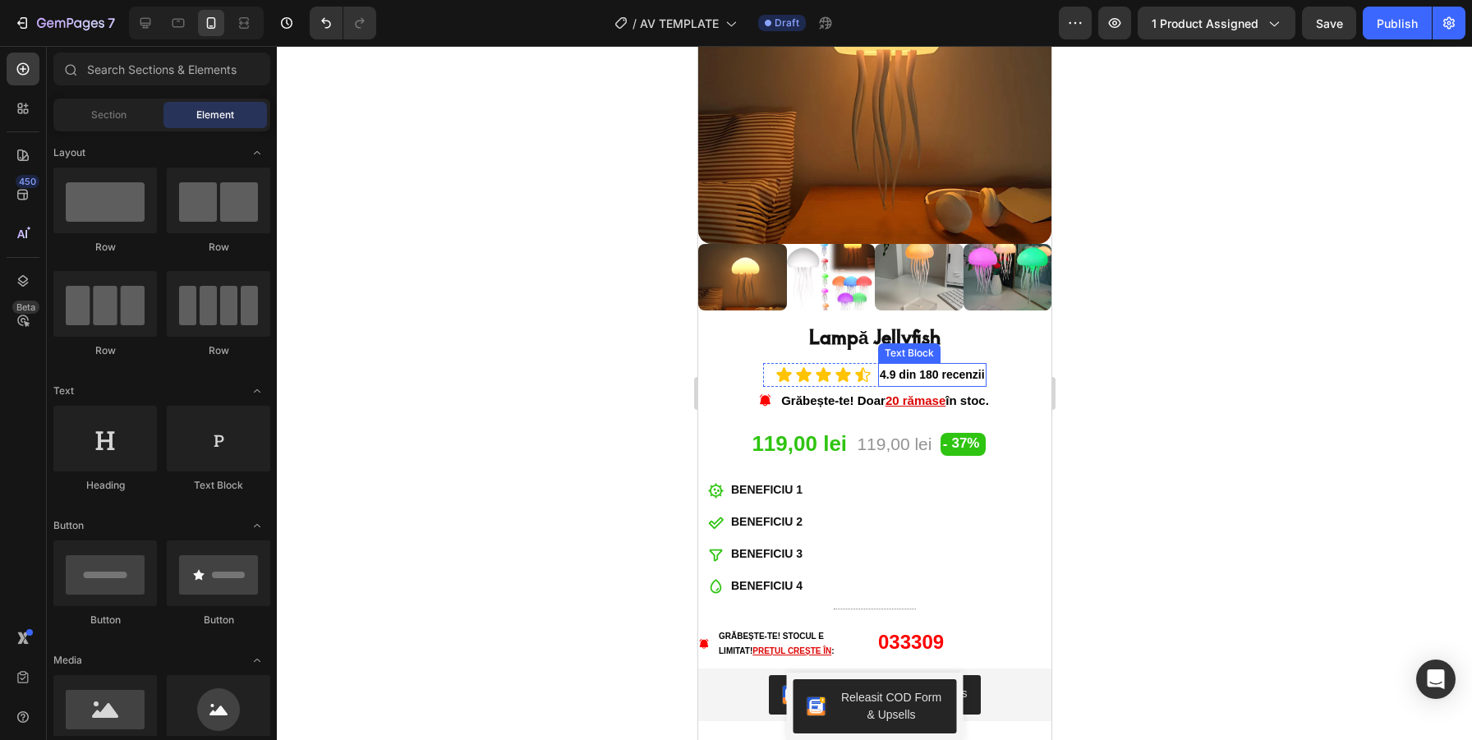
click at [933, 376] on p "4.9 din 180 recenzii" at bounding box center [931, 375] width 105 height 21
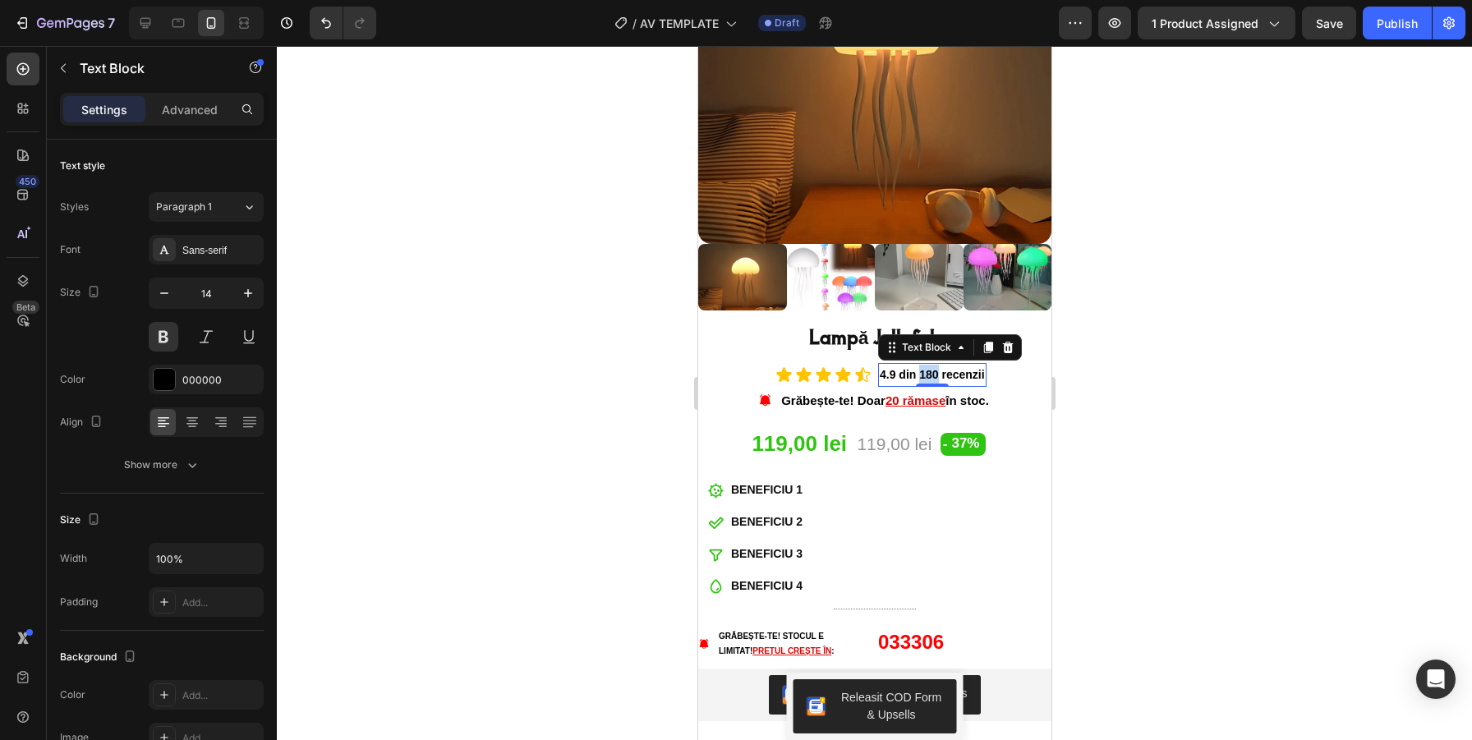
click at [933, 375] on p "4.9 din 180 recenzii" at bounding box center [931, 375] width 105 height 21
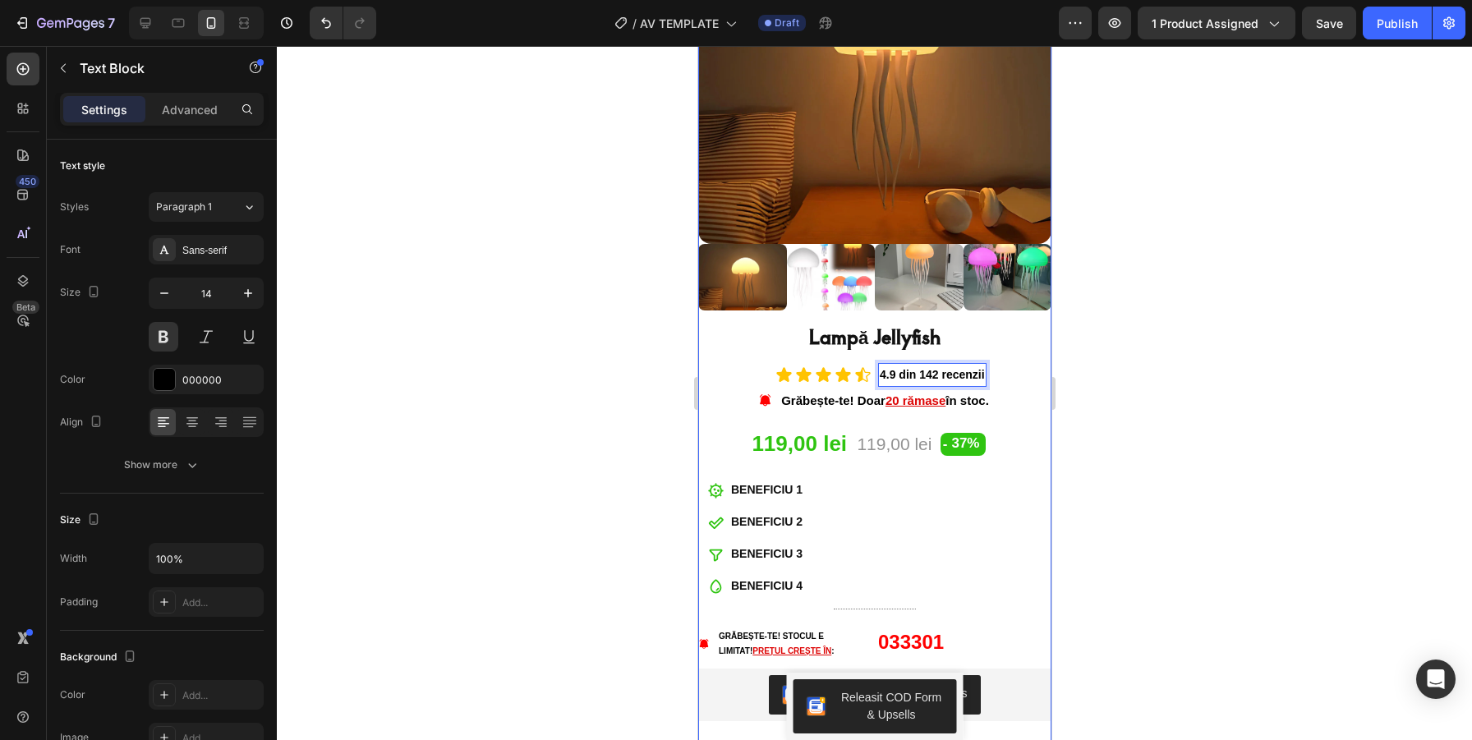
click at [1182, 341] on div at bounding box center [874, 393] width 1195 height 694
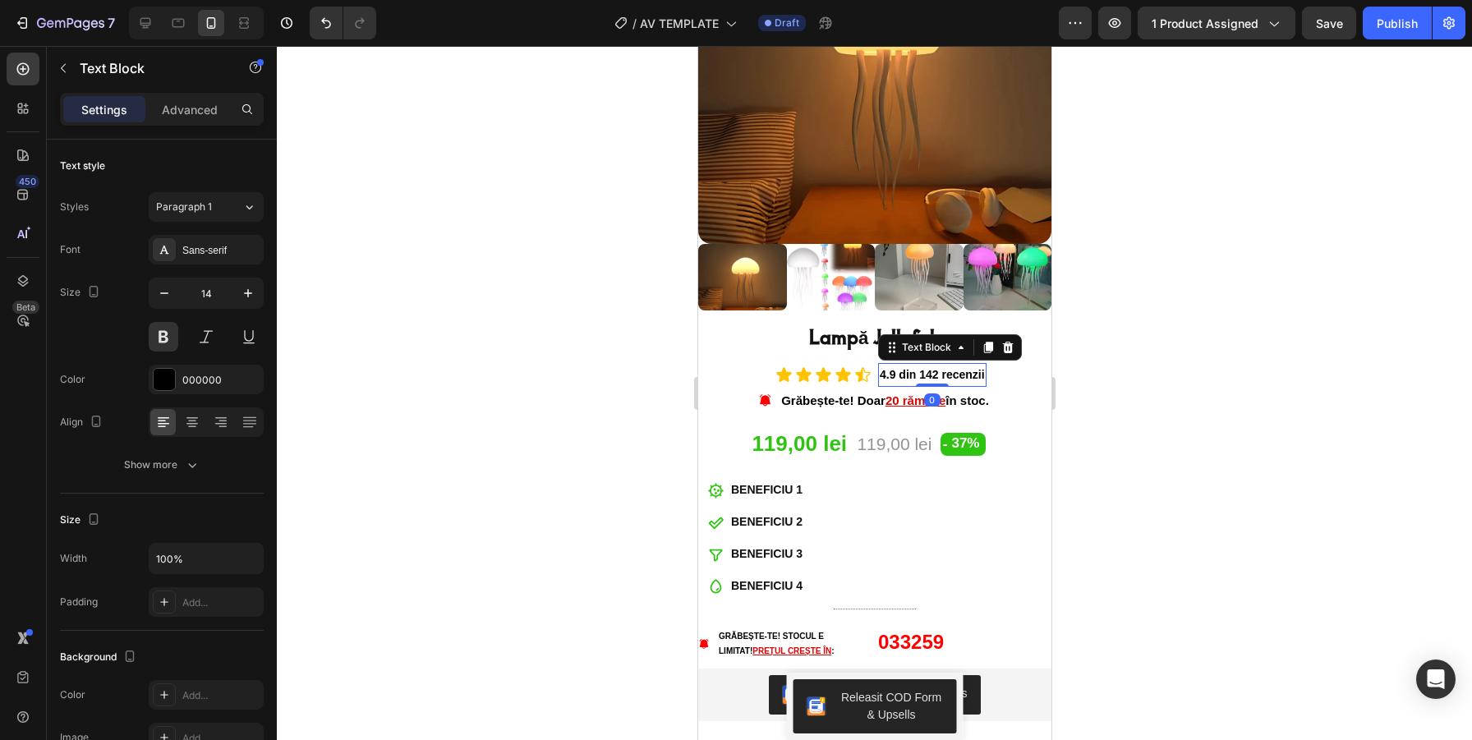
click at [934, 380] on p "4.9 din 142 recenzii" at bounding box center [931, 375] width 105 height 21
click at [928, 368] on p "4.9 din 142 recenzii" at bounding box center [931, 375] width 105 height 21
click at [1238, 375] on div at bounding box center [874, 393] width 1195 height 694
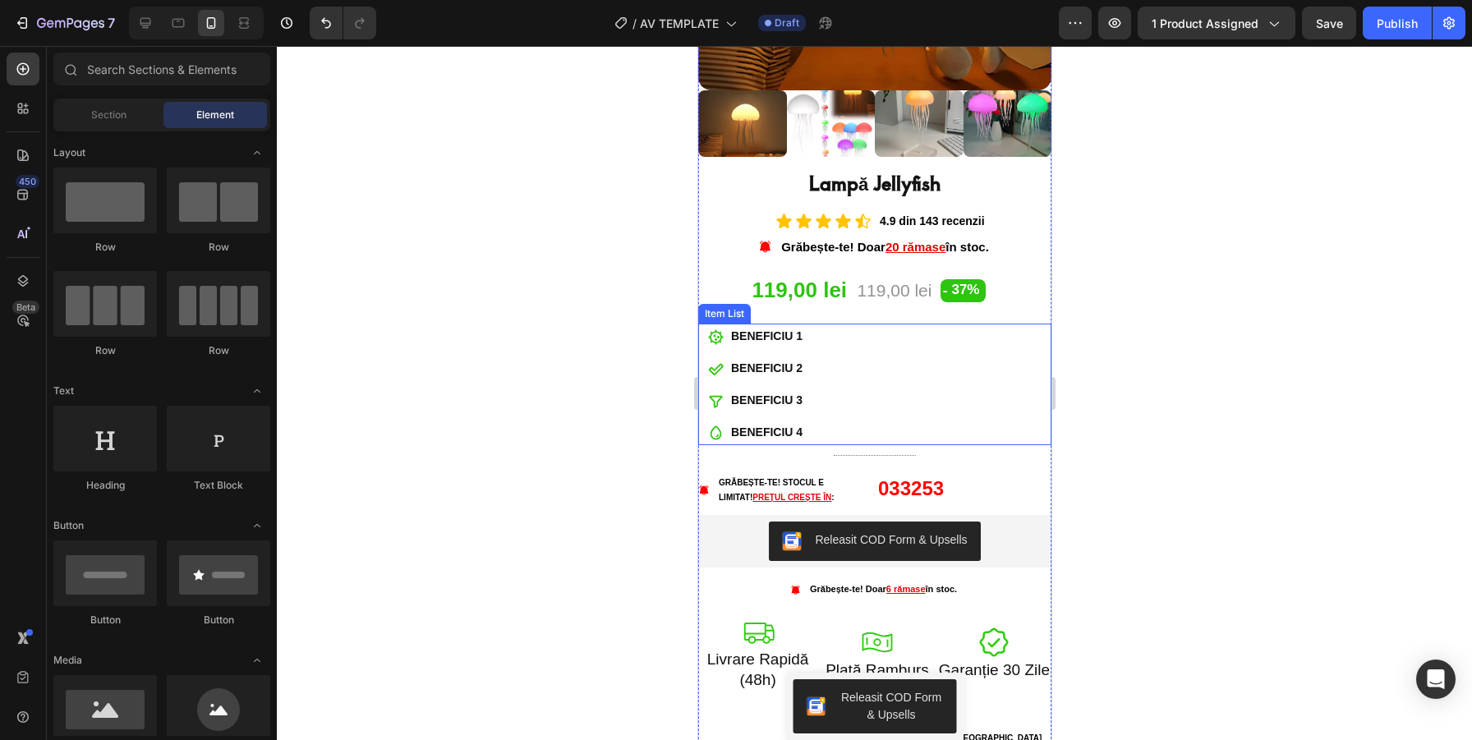
scroll to position [433, 0]
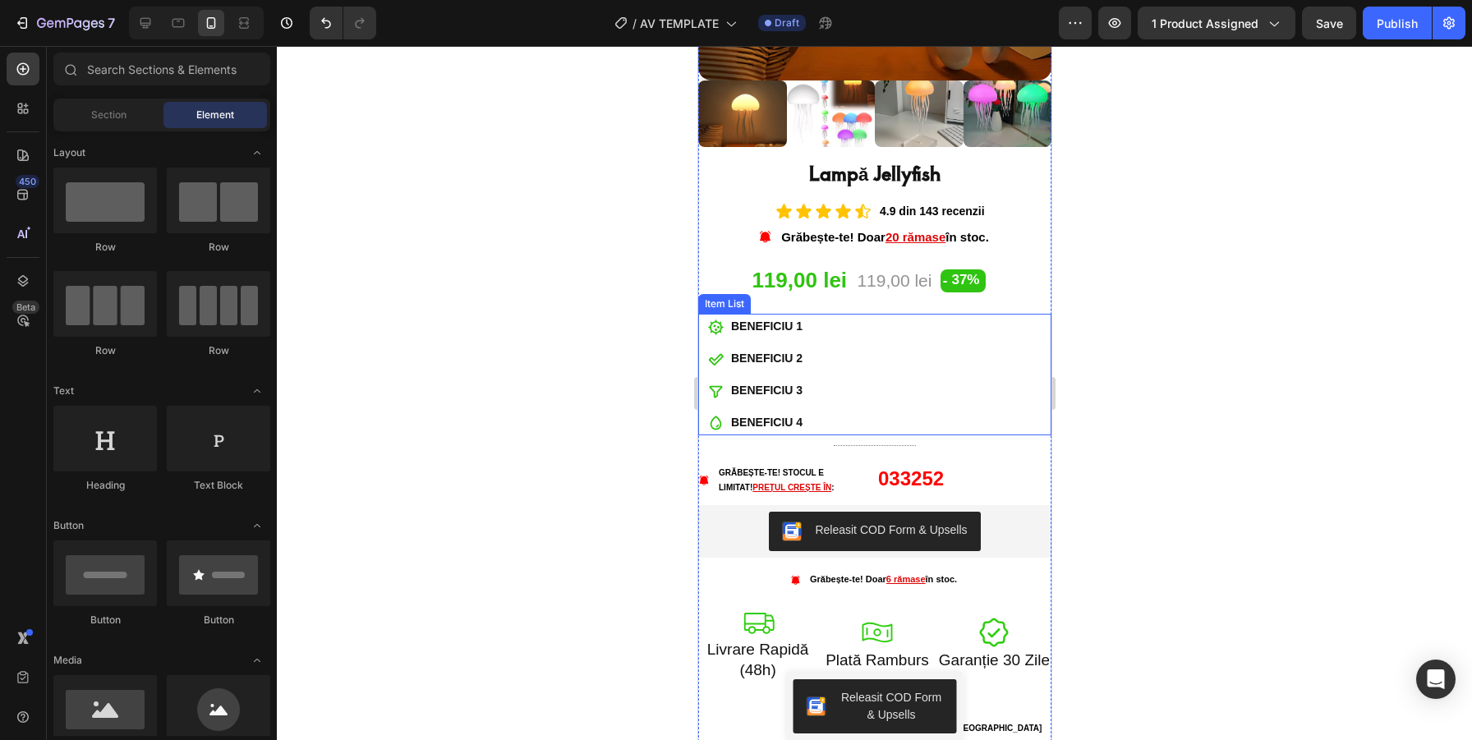
click at [821, 327] on div "BENEFICIU 1 BENEFICIU 2 BENEFICIU 3 BENEFICIU 4" at bounding box center [874, 375] width 353 height 122
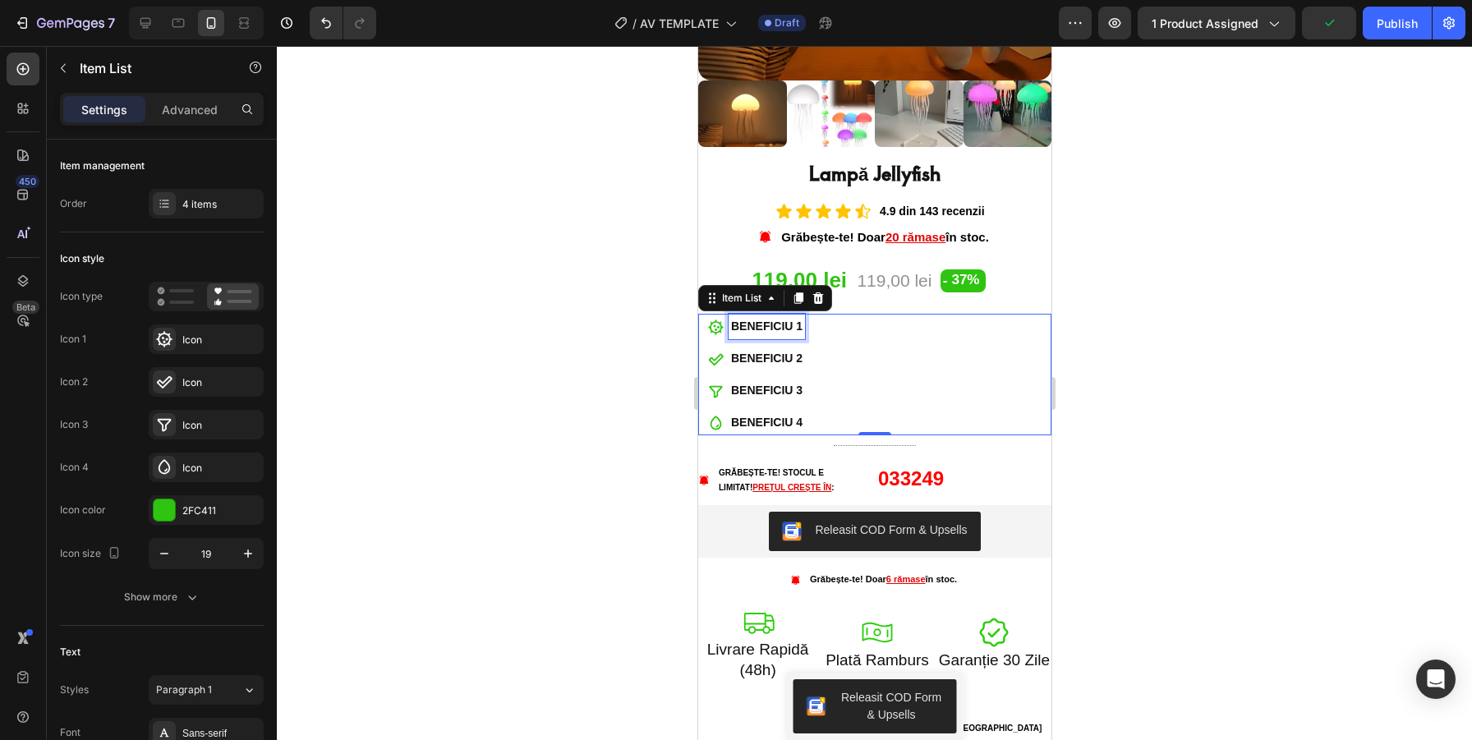
click at [785, 325] on p "BENEFICIU 1" at bounding box center [765, 326] width 71 height 21
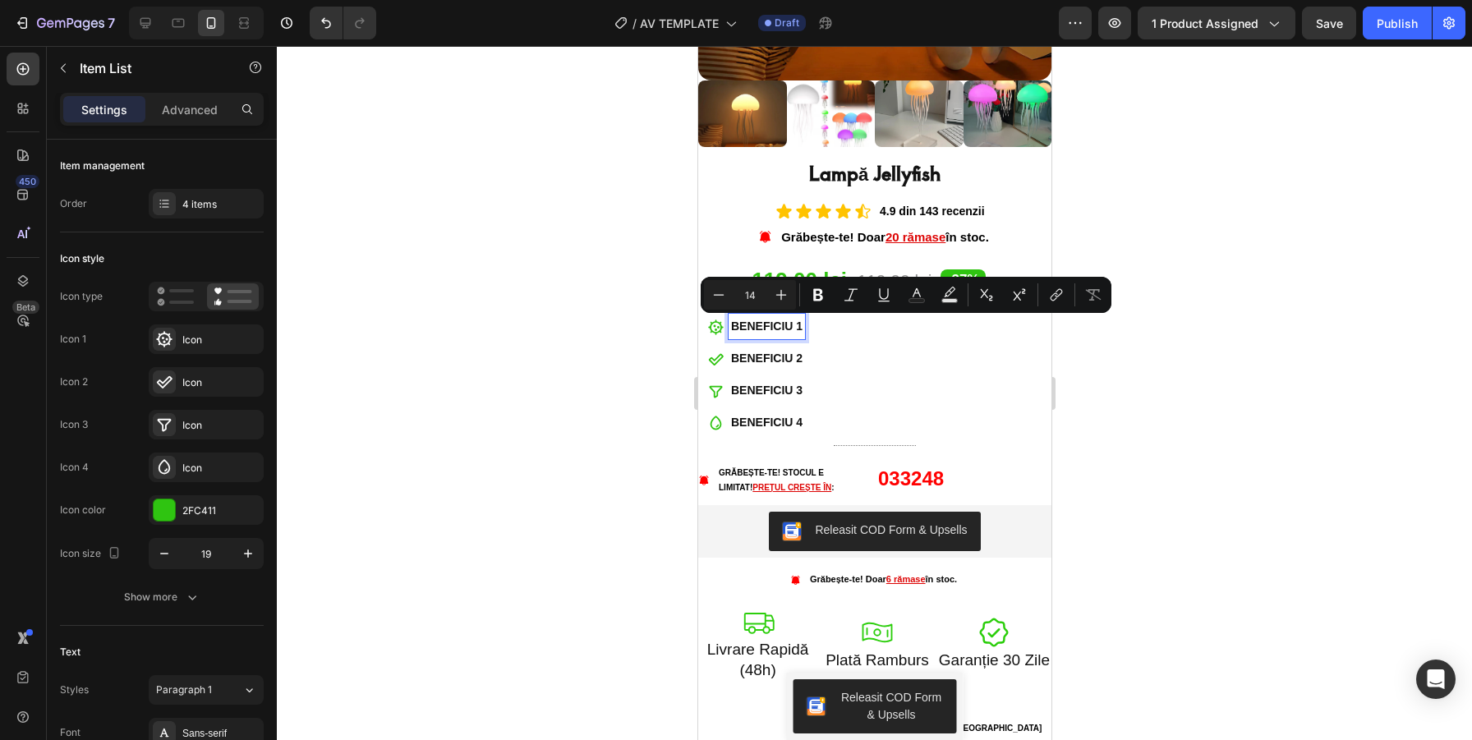
click at [801, 324] on p "BENEFICIU 1" at bounding box center [765, 326] width 71 height 21
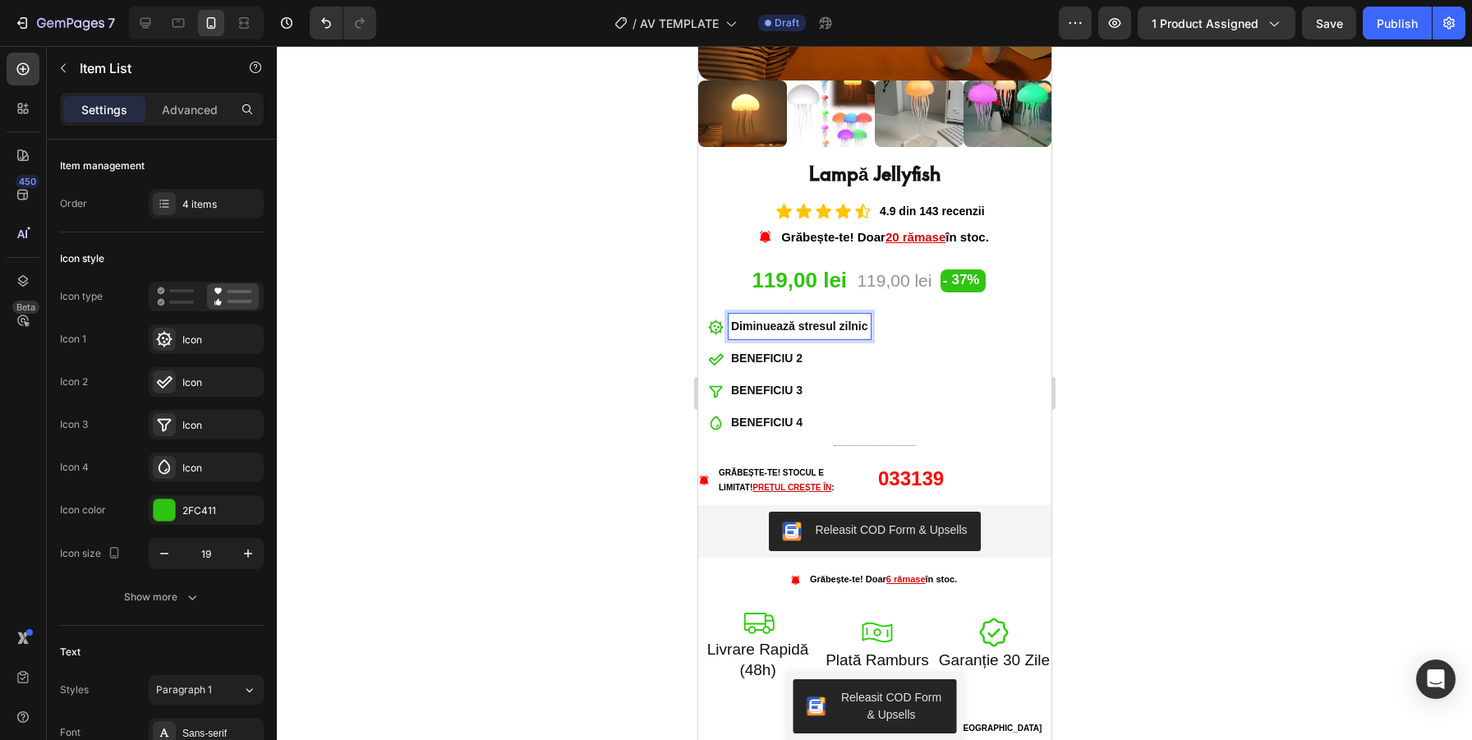
click at [762, 355] on p "BENEFICIU 2" at bounding box center [798, 358] width 137 height 21
click at [818, 362] on p "BENEFICIU 2" at bounding box center [798, 358] width 137 height 21
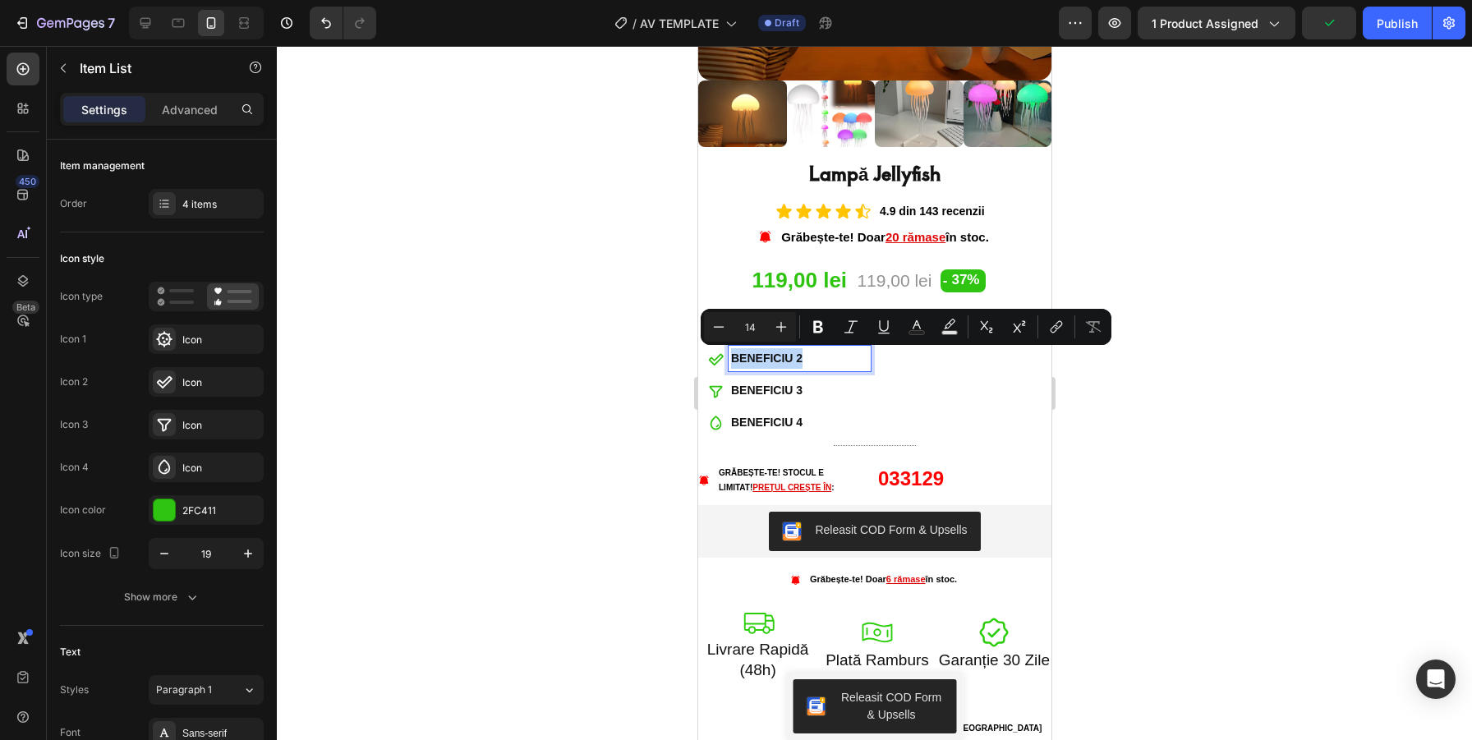
click at [875, 374] on div "Diminuează stresul zilnic BENEFICIU 2 BENEFICIU 3 BENEFICIU 4" at bounding box center [874, 375] width 353 height 122
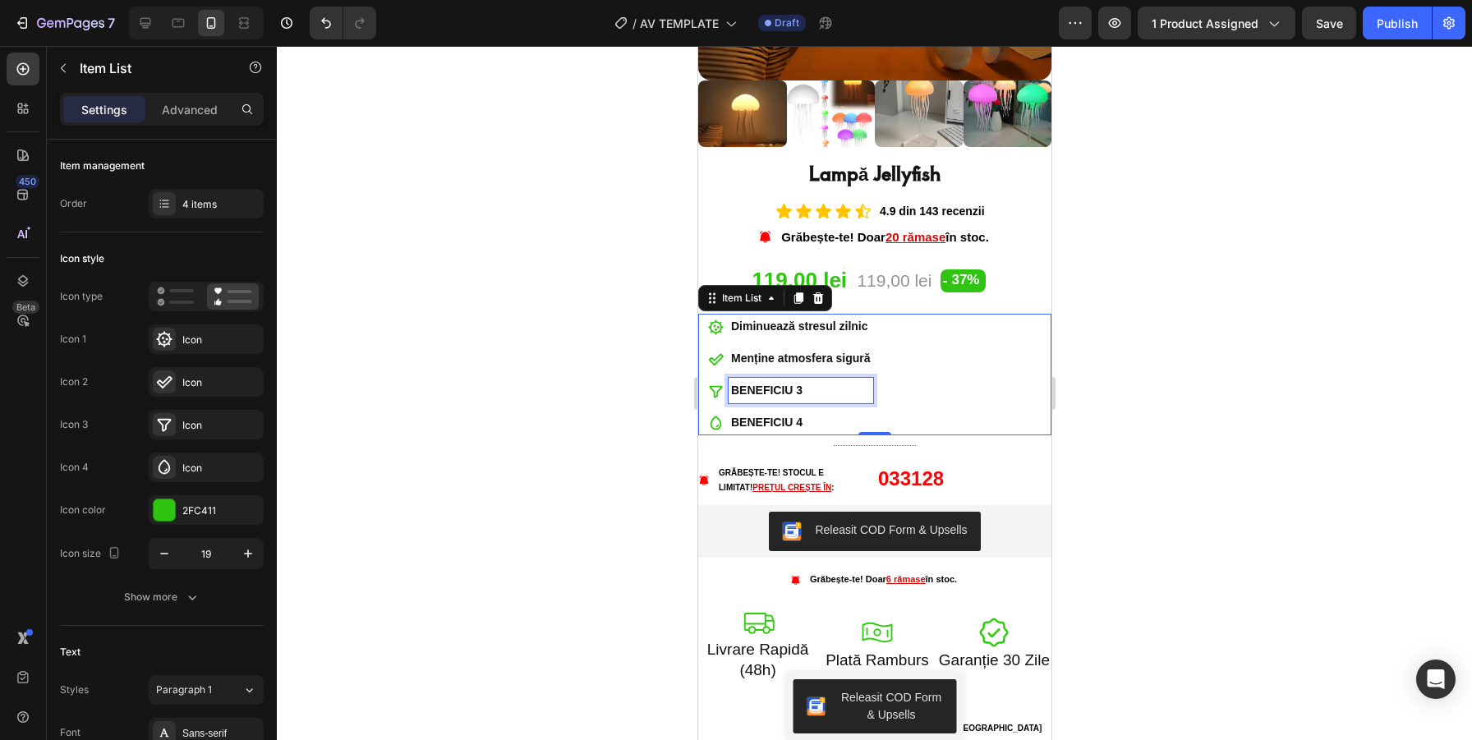
click at [806, 388] on p "BENEFICIU 3" at bounding box center [800, 390] width 140 height 21
click at [771, 421] on p "BENEFICIU 4" at bounding box center [800, 422] width 140 height 21
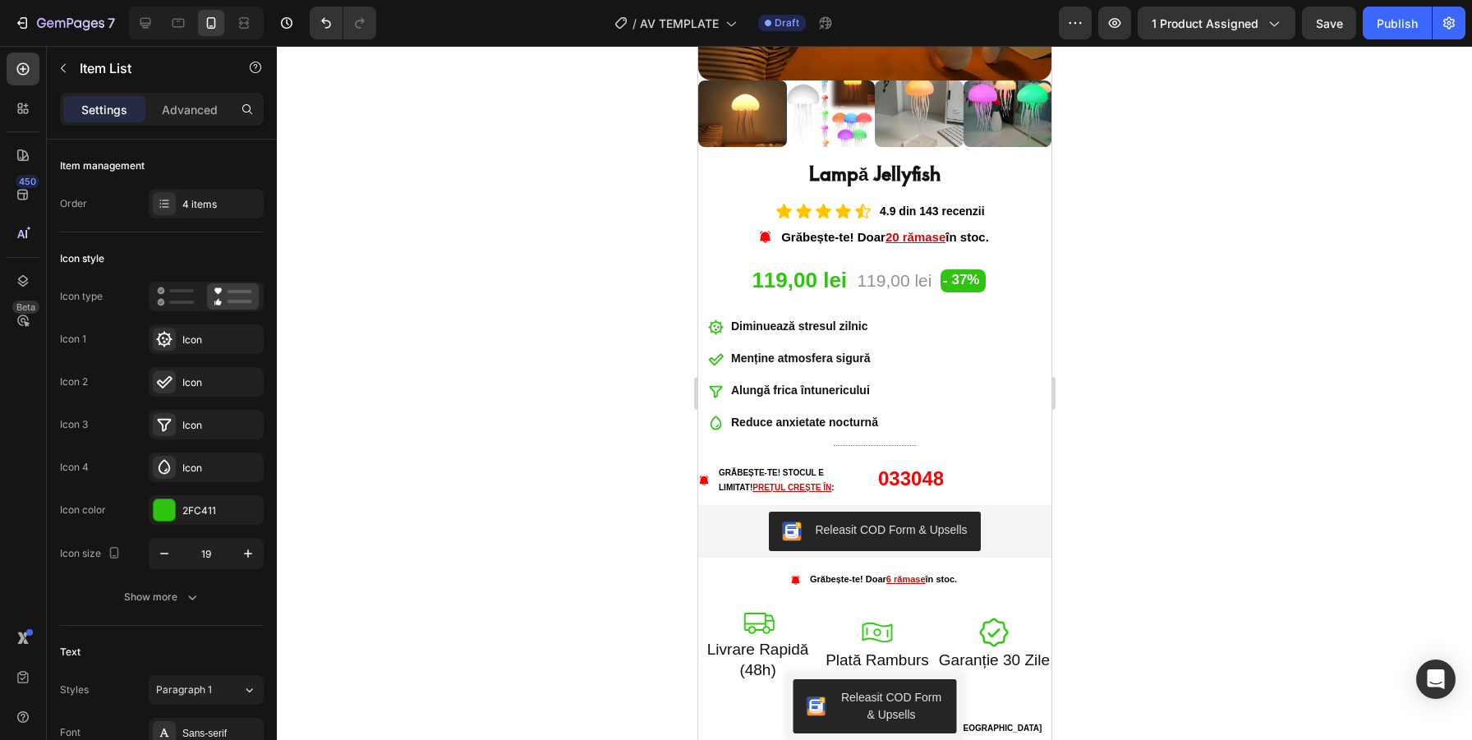
click at [488, 403] on div at bounding box center [874, 393] width 1195 height 694
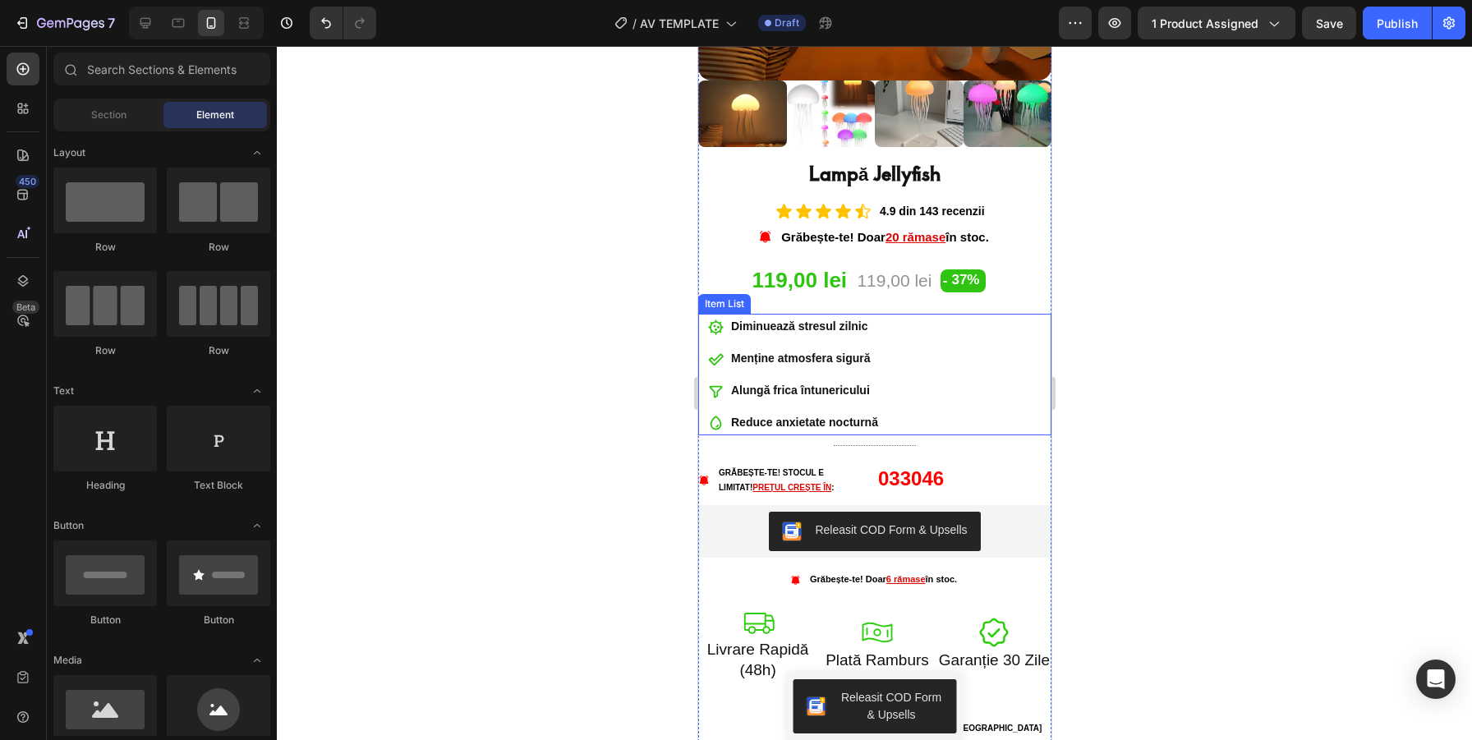
click at [705, 330] on div "Diminuează stresul zilnic Menține atmosfera sigură Alungă frica întunericului R…" at bounding box center [874, 375] width 353 height 122
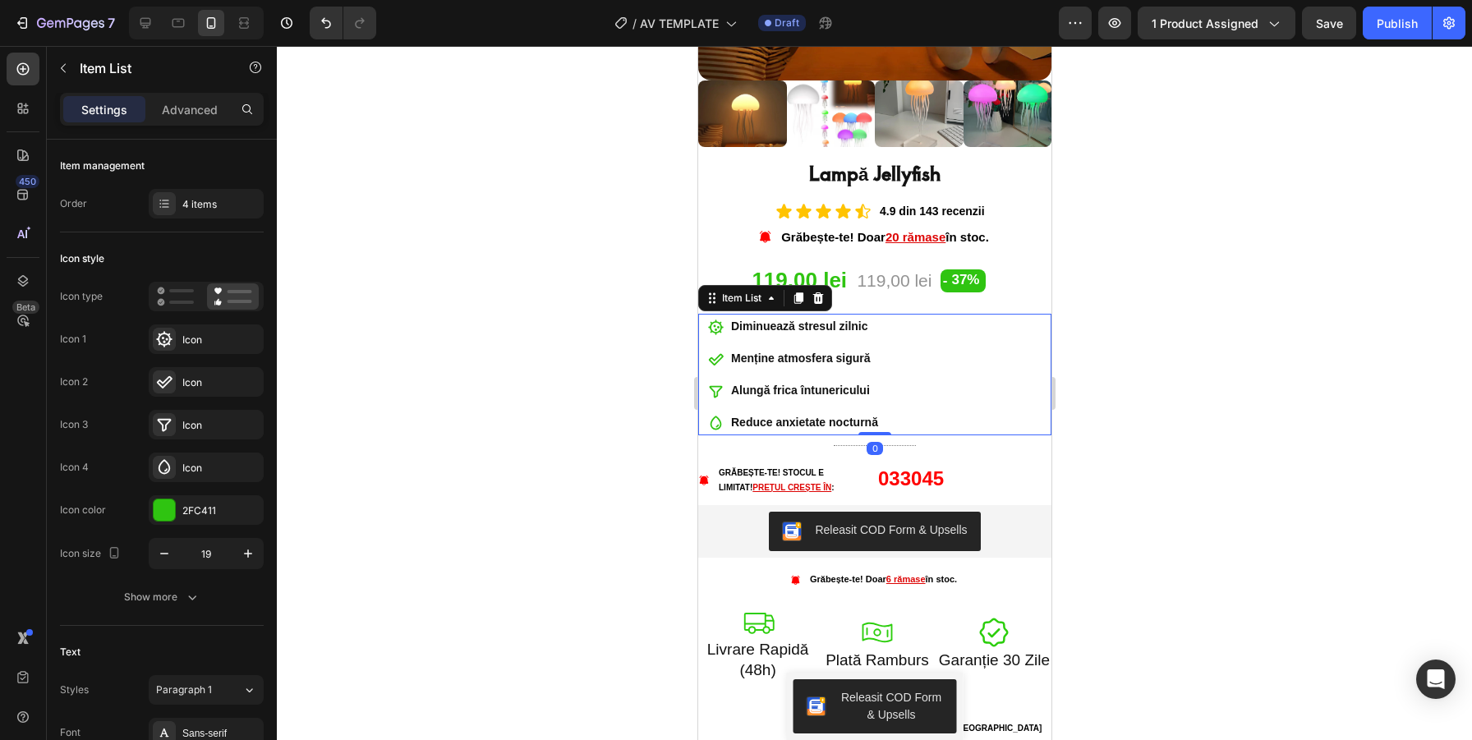
click at [709, 330] on icon at bounding box center [715, 328] width 16 height 16
click at [716, 328] on icon at bounding box center [715, 328] width 16 height 16
click at [188, 334] on div "Icon" at bounding box center [220, 340] width 77 height 15
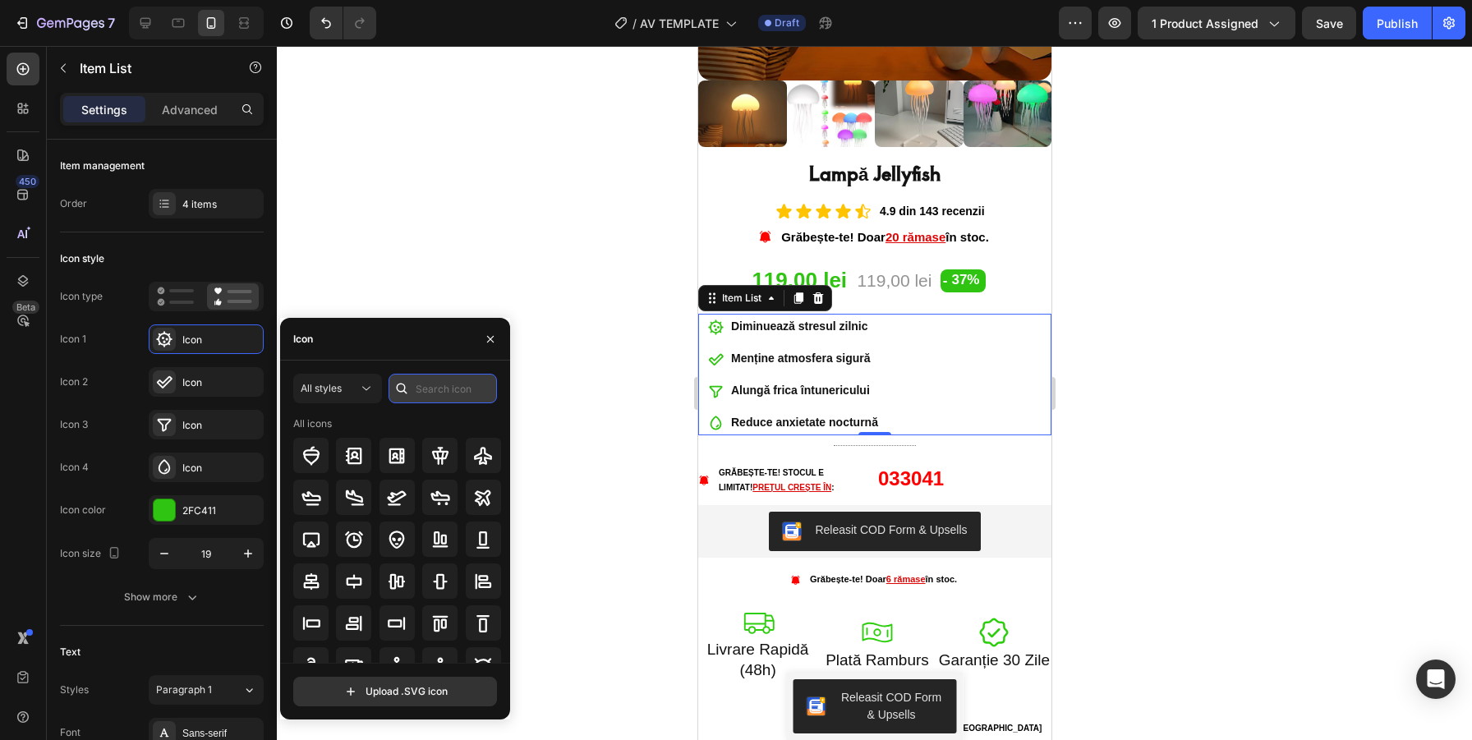
click at [433, 378] on input "text" at bounding box center [443, 389] width 108 height 30
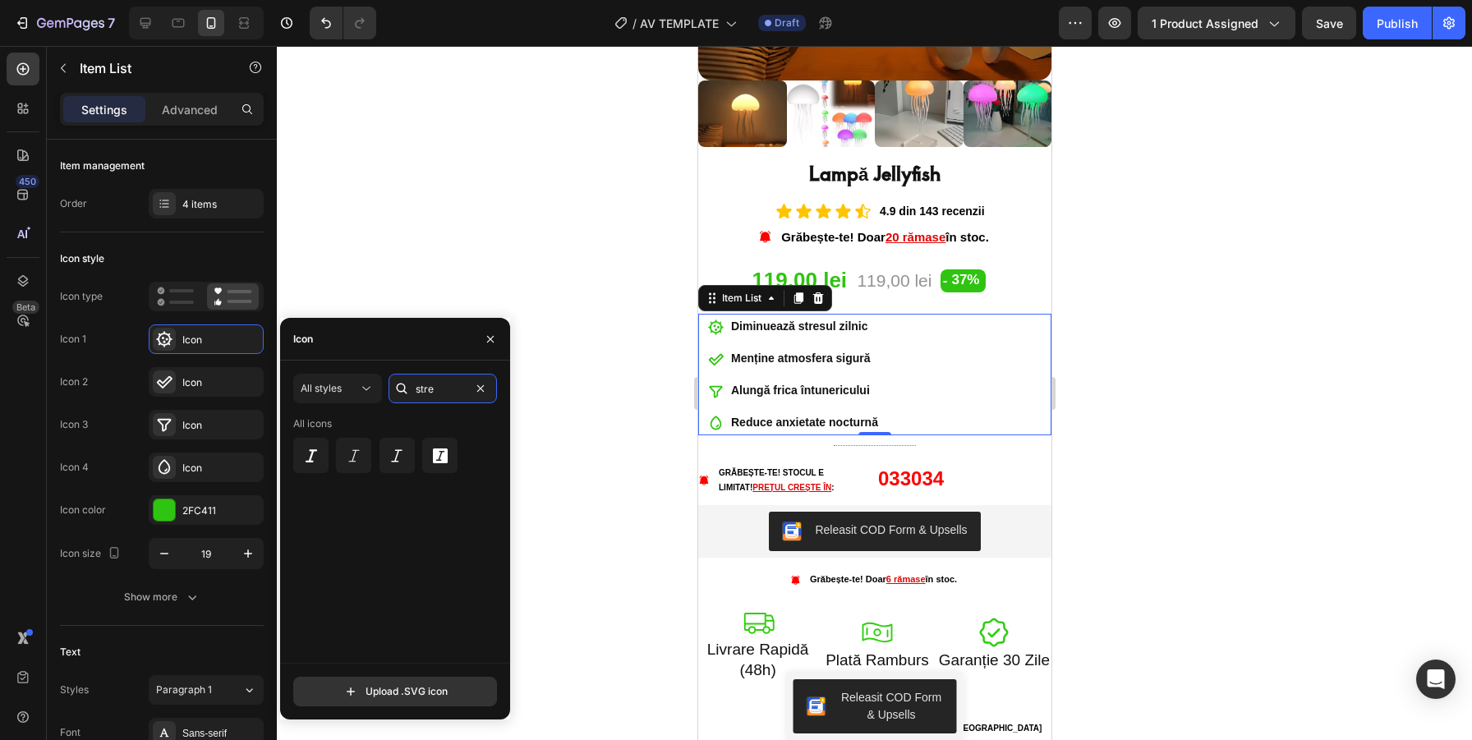
type input "stres"
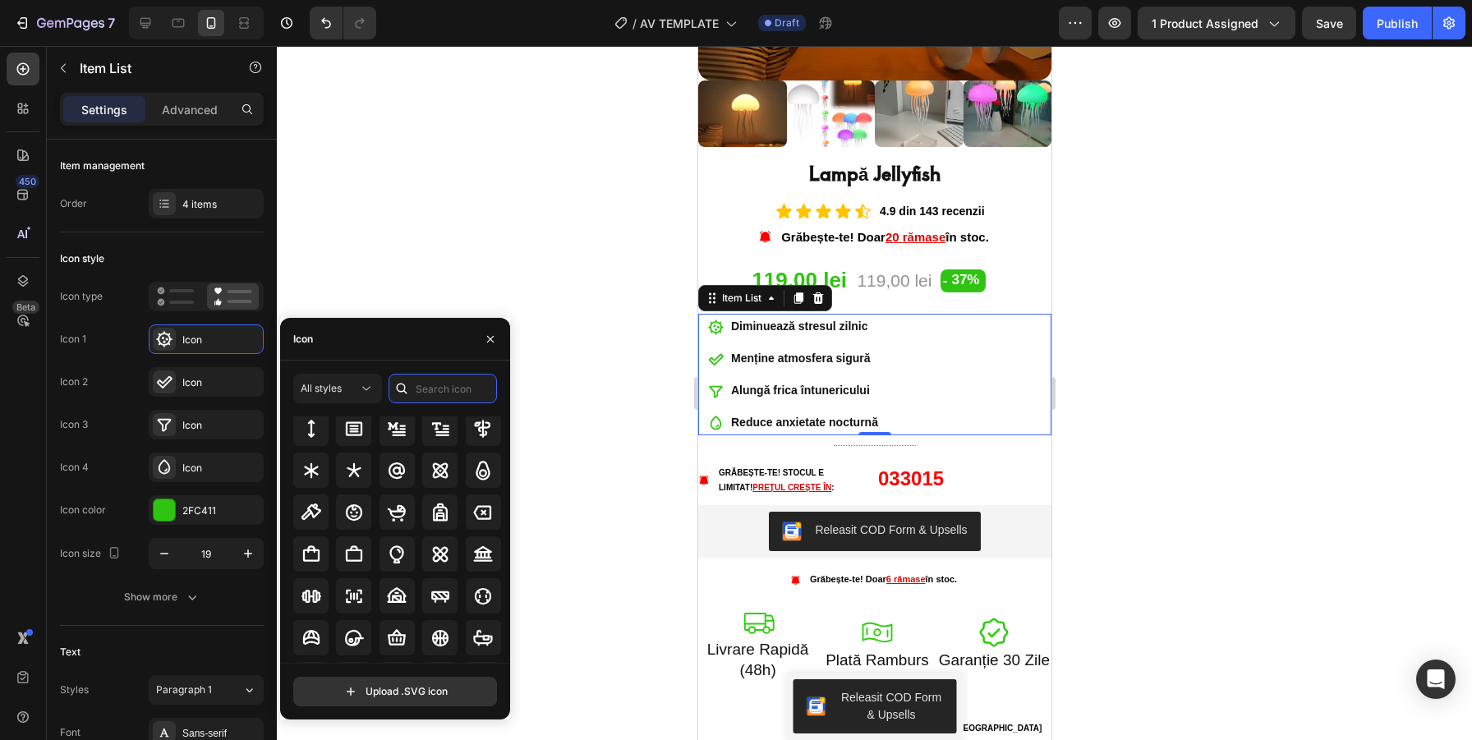
scroll to position [1007, 0]
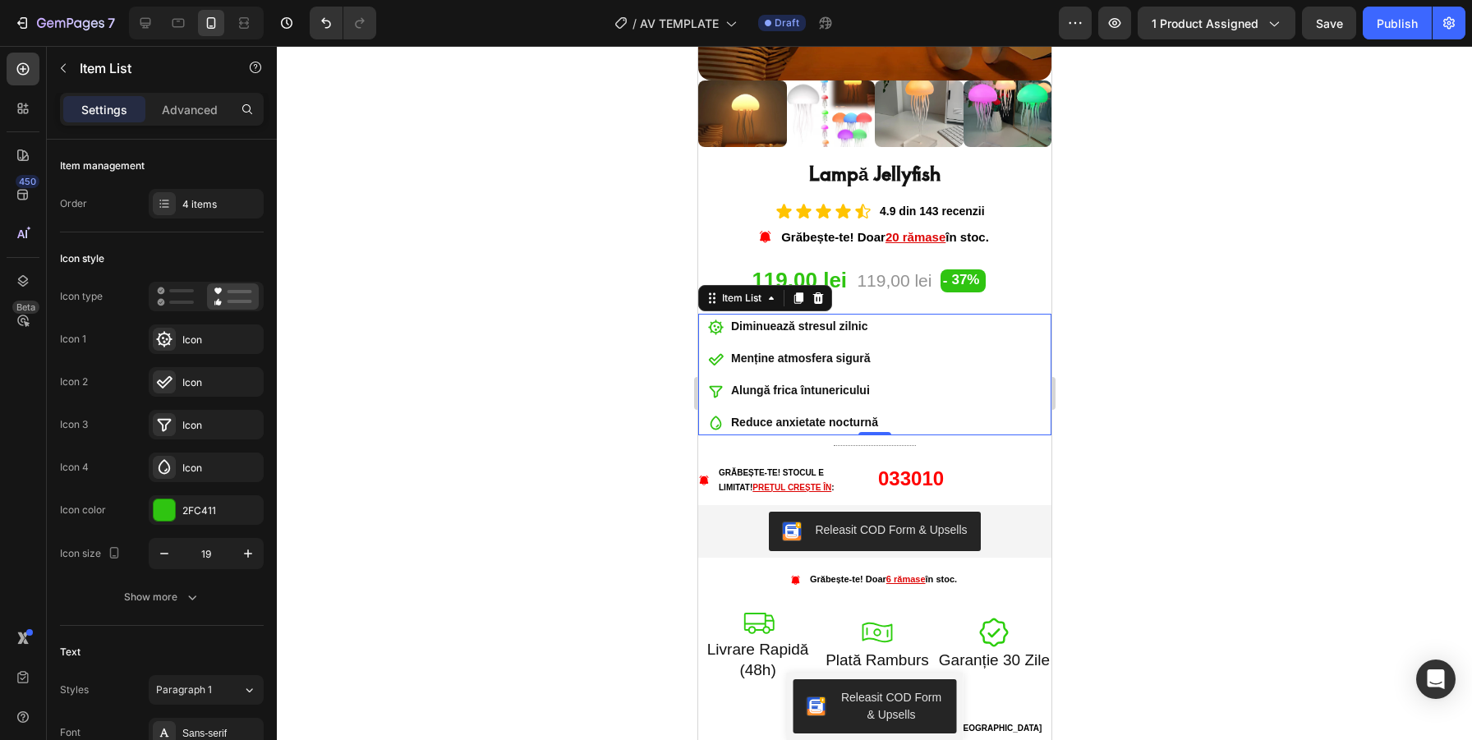
click at [714, 390] on icon at bounding box center [715, 392] width 16 height 16
click at [716, 385] on icon at bounding box center [715, 392] width 16 height 16
click at [754, 380] on div "Alungă frica întunericului" at bounding box center [804, 390] width 152 height 25
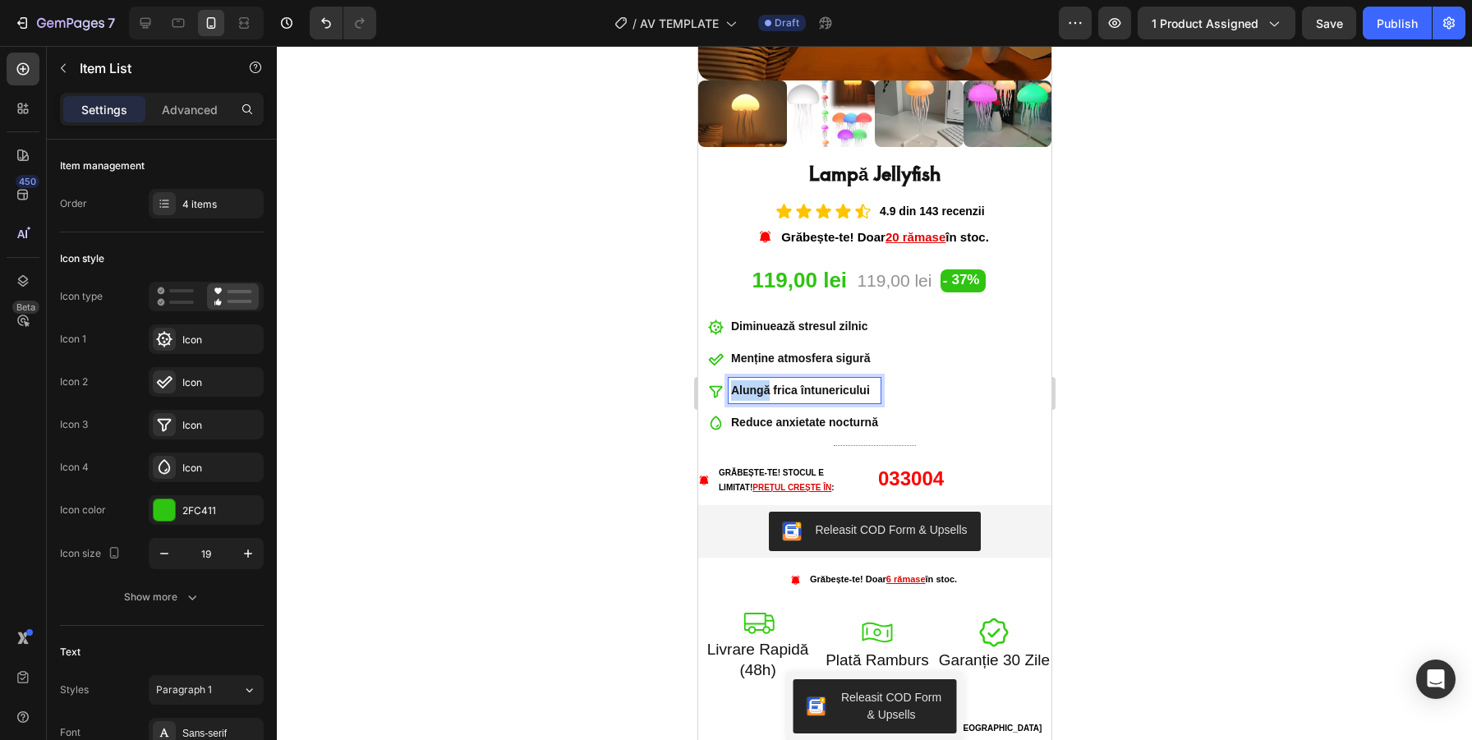
click at [754, 380] on div "Alungă frica întunericului" at bounding box center [804, 390] width 152 height 25
click at [804, 385] on p "Alungă frica întunericului" at bounding box center [803, 390] width 147 height 21
click at [624, 398] on div at bounding box center [874, 393] width 1195 height 694
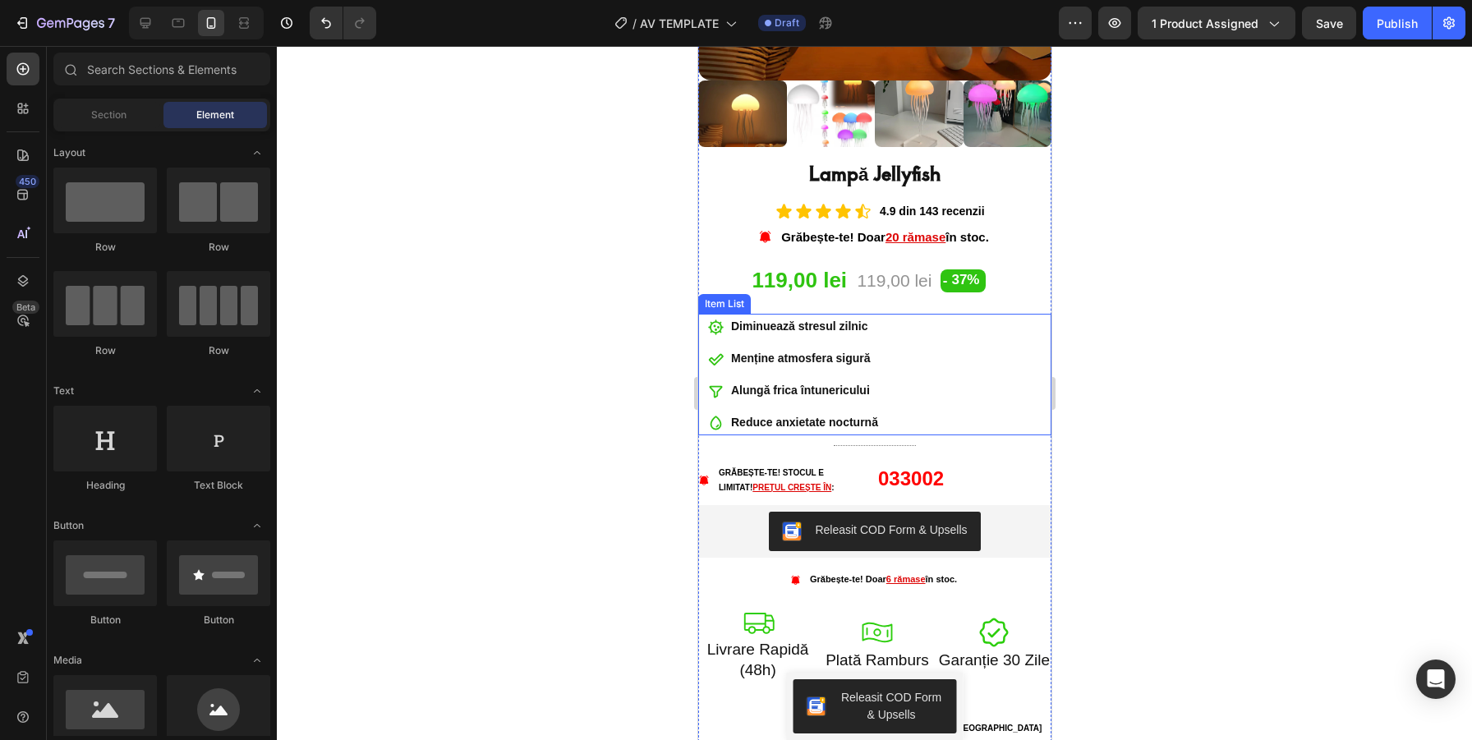
click at [770, 381] on p "Alungă frica întunericului" at bounding box center [803, 390] width 147 height 21
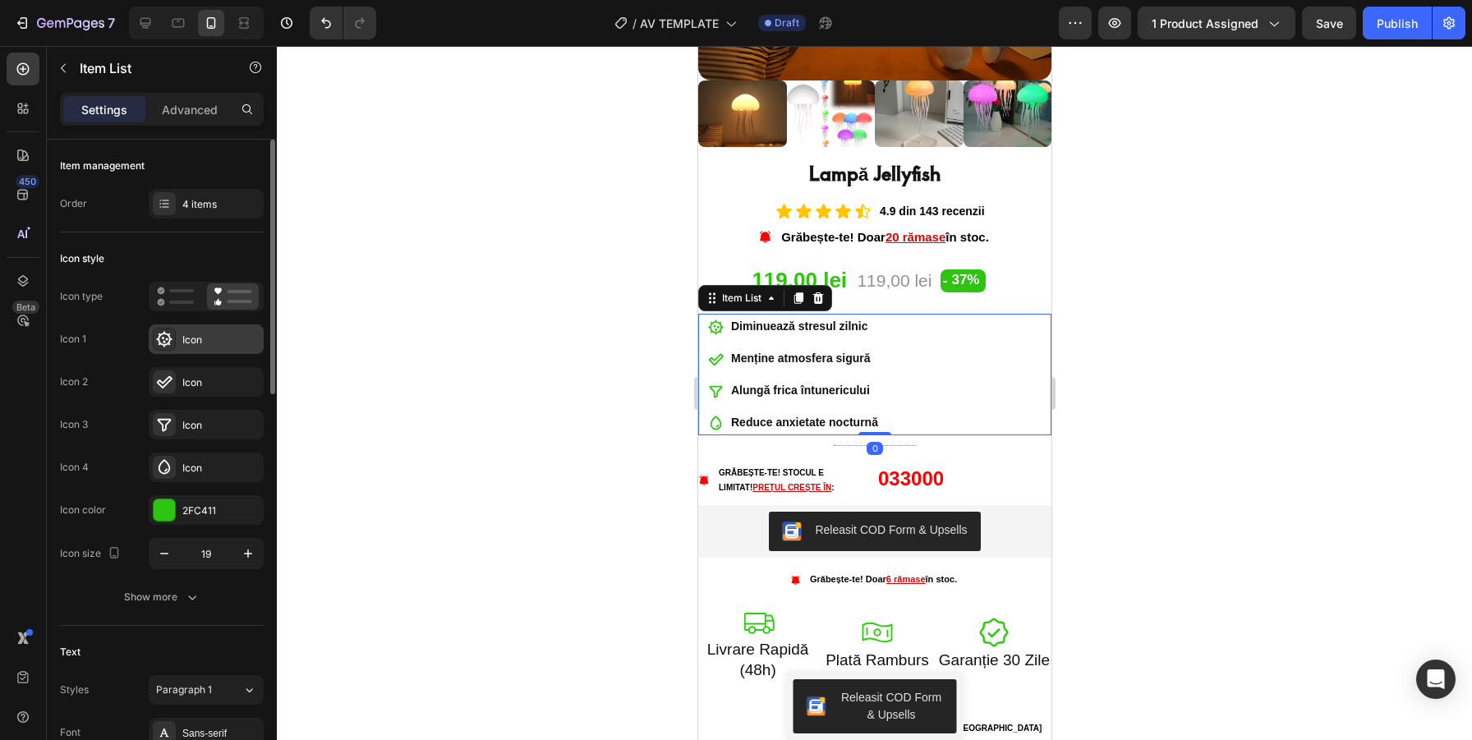
click at [185, 339] on div "Icon" at bounding box center [220, 340] width 77 height 15
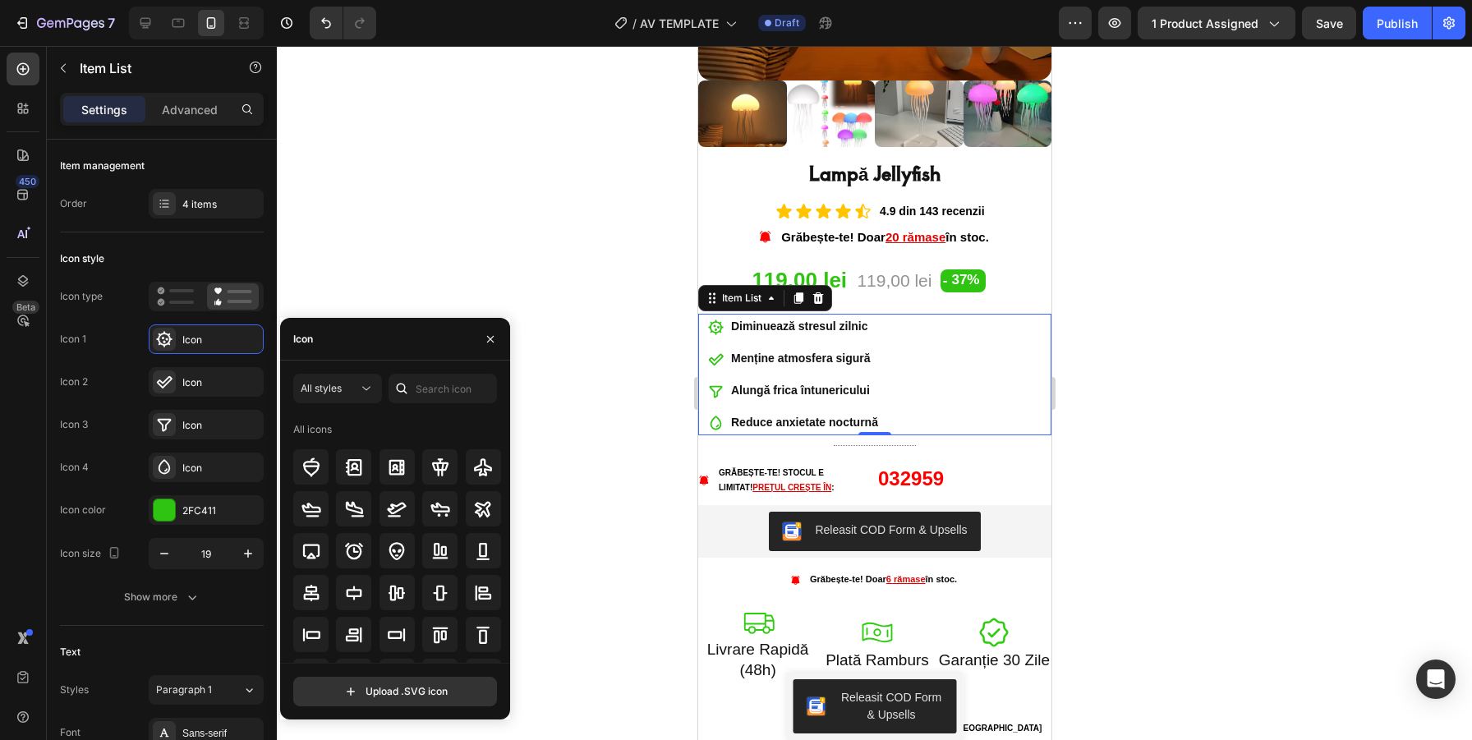
click at [436, 205] on div at bounding box center [874, 393] width 1195 height 694
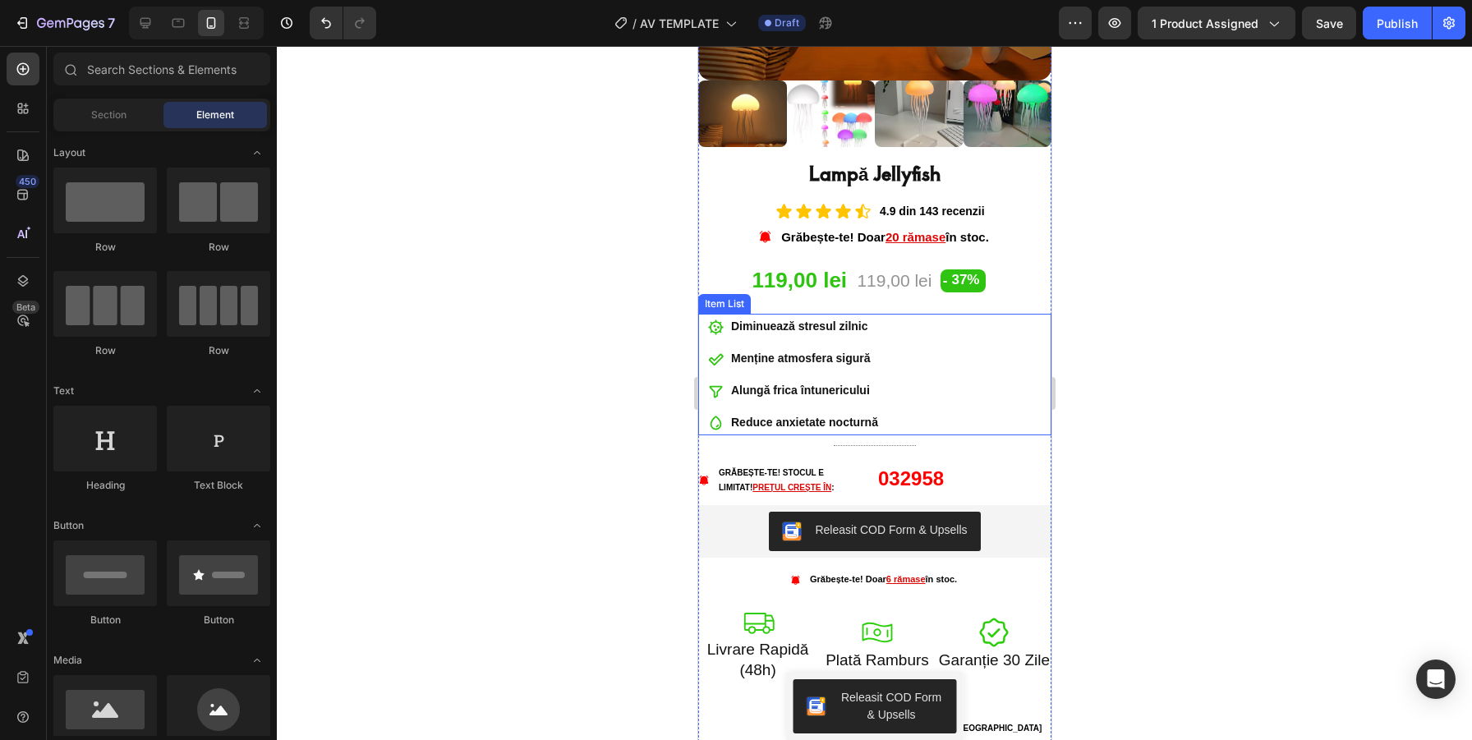
click at [856, 352] on p "Menține atmosfera sigură" at bounding box center [803, 358] width 147 height 21
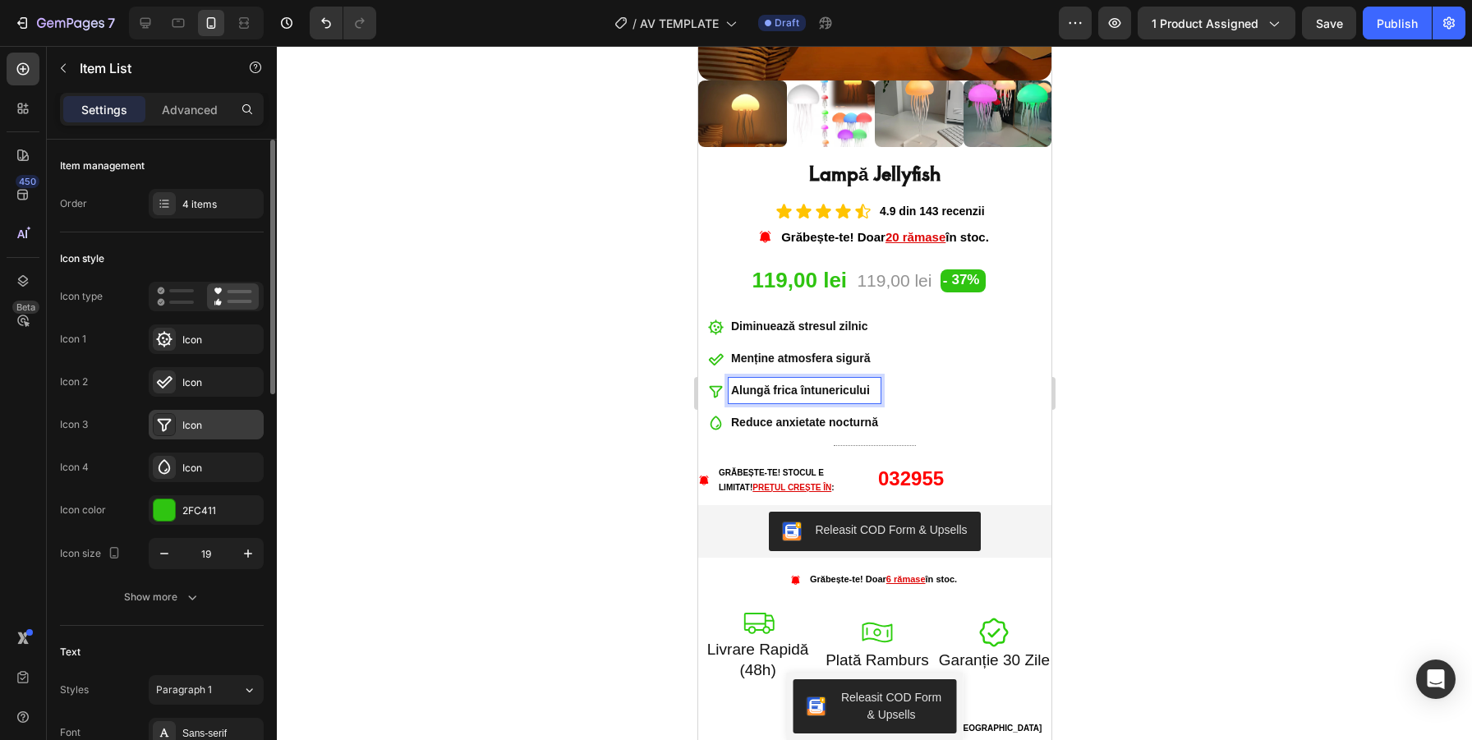
click at [206, 423] on div "Icon" at bounding box center [220, 425] width 77 height 15
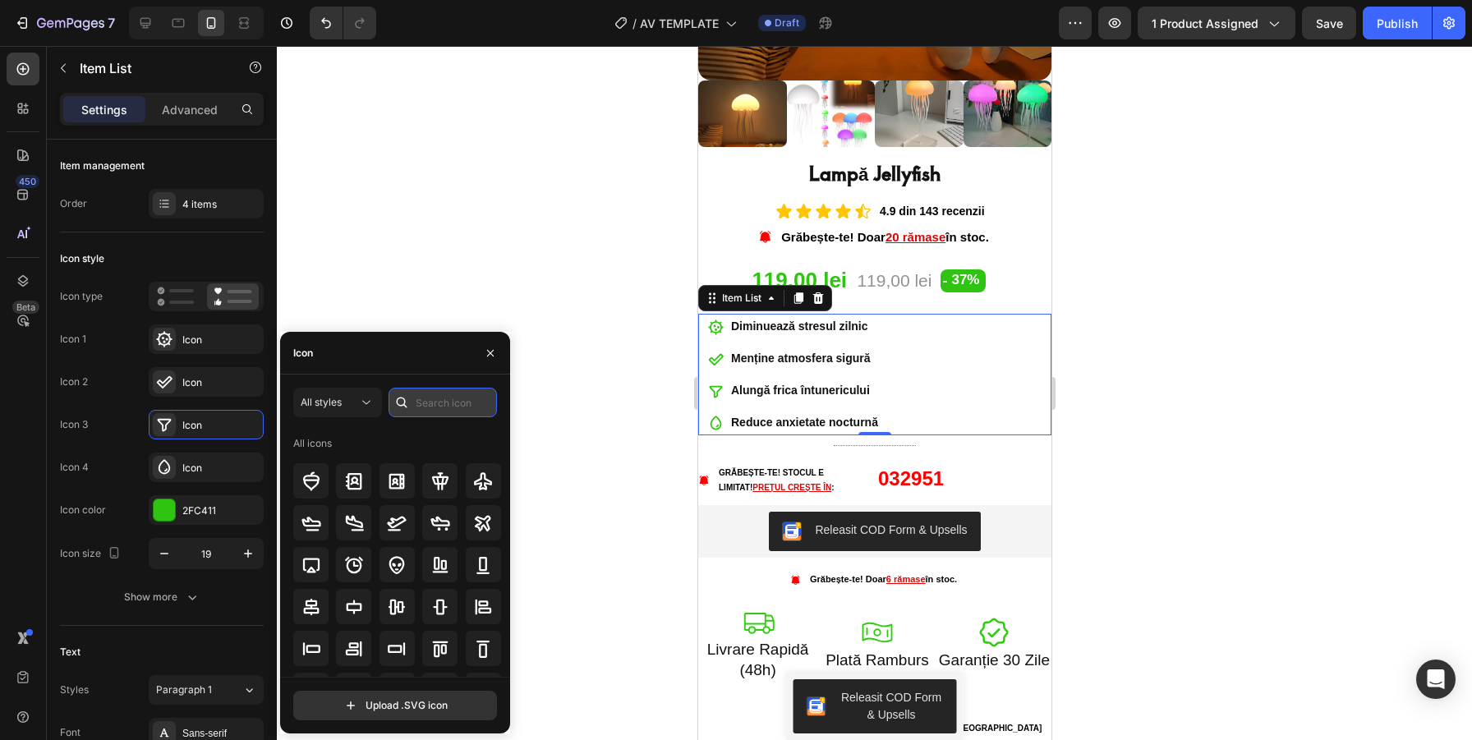
click at [444, 409] on input "text" at bounding box center [443, 403] width 108 height 30
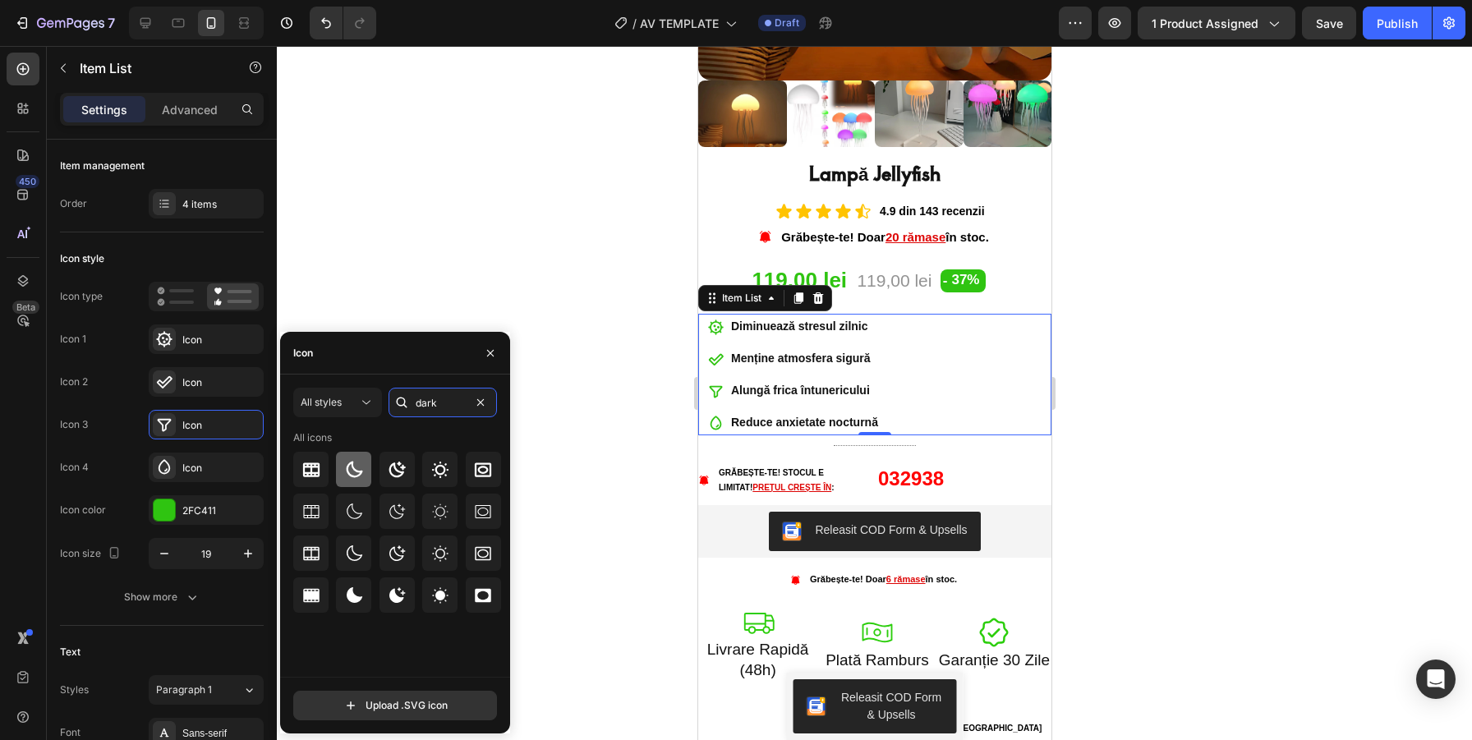
type input "dark"
click at [354, 469] on icon at bounding box center [355, 469] width 16 height 16
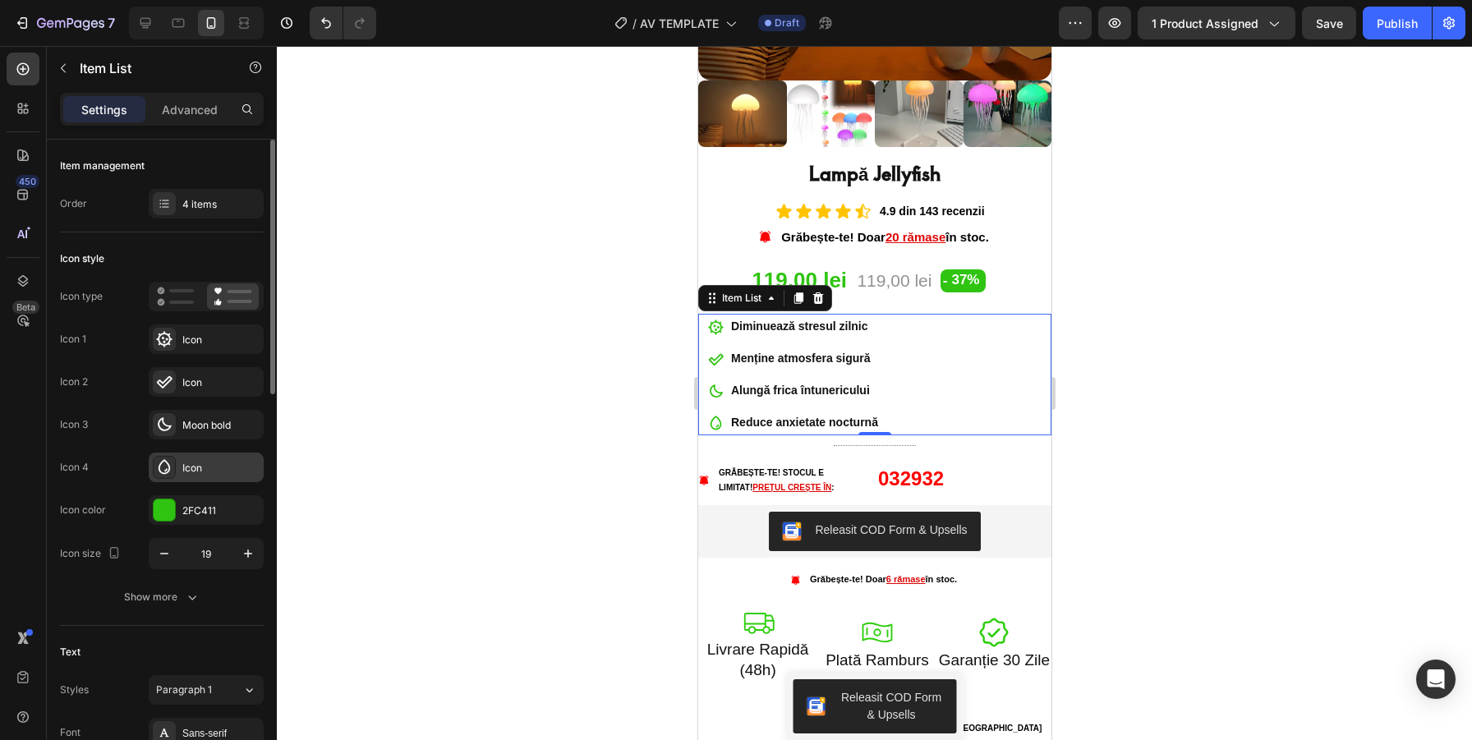
click at [227, 465] on div "Icon" at bounding box center [220, 468] width 77 height 15
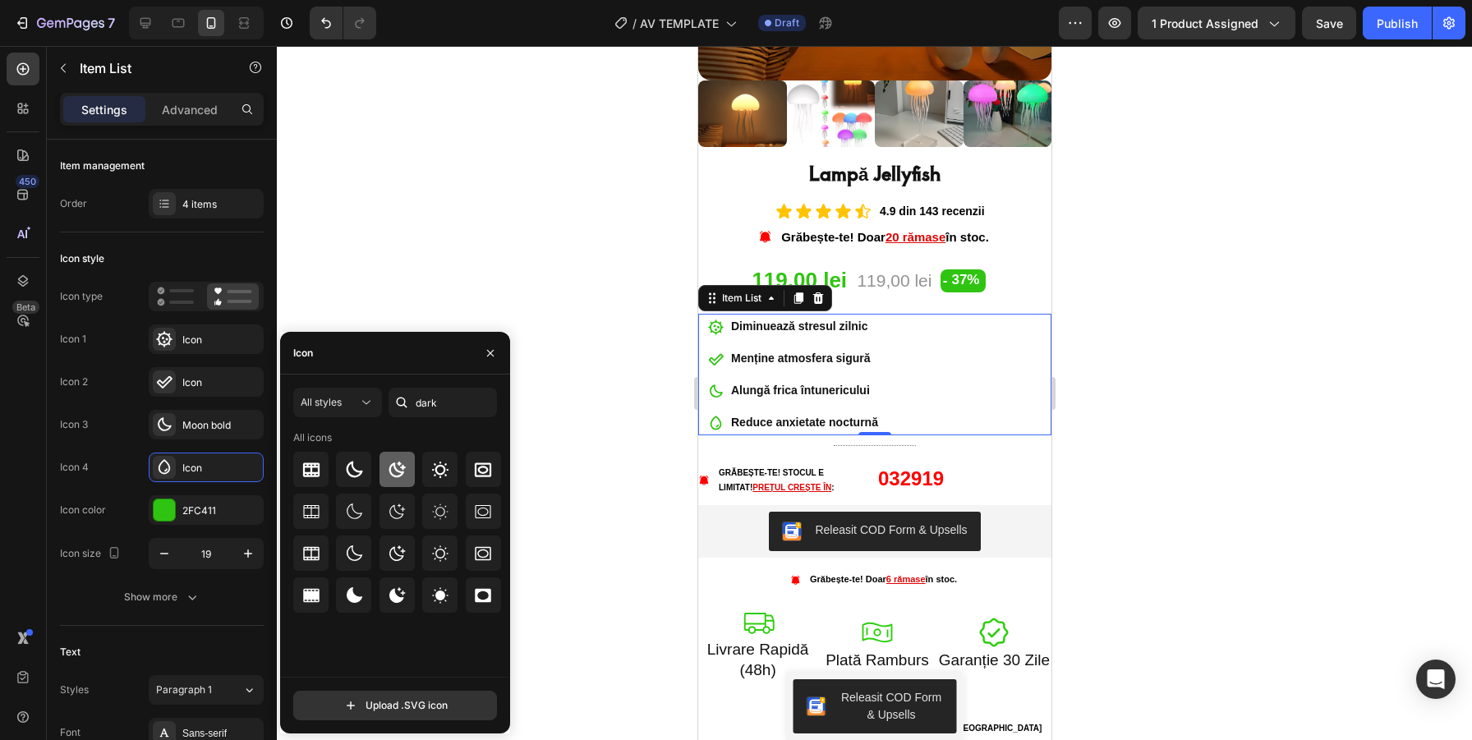
click at [397, 467] on icon at bounding box center [397, 470] width 20 height 20
click at [395, 512] on icon at bounding box center [397, 512] width 20 height 20
click at [398, 548] on icon at bounding box center [397, 554] width 20 height 20
click at [400, 463] on icon at bounding box center [397, 469] width 16 height 16
click at [348, 471] on icon at bounding box center [354, 470] width 20 height 20
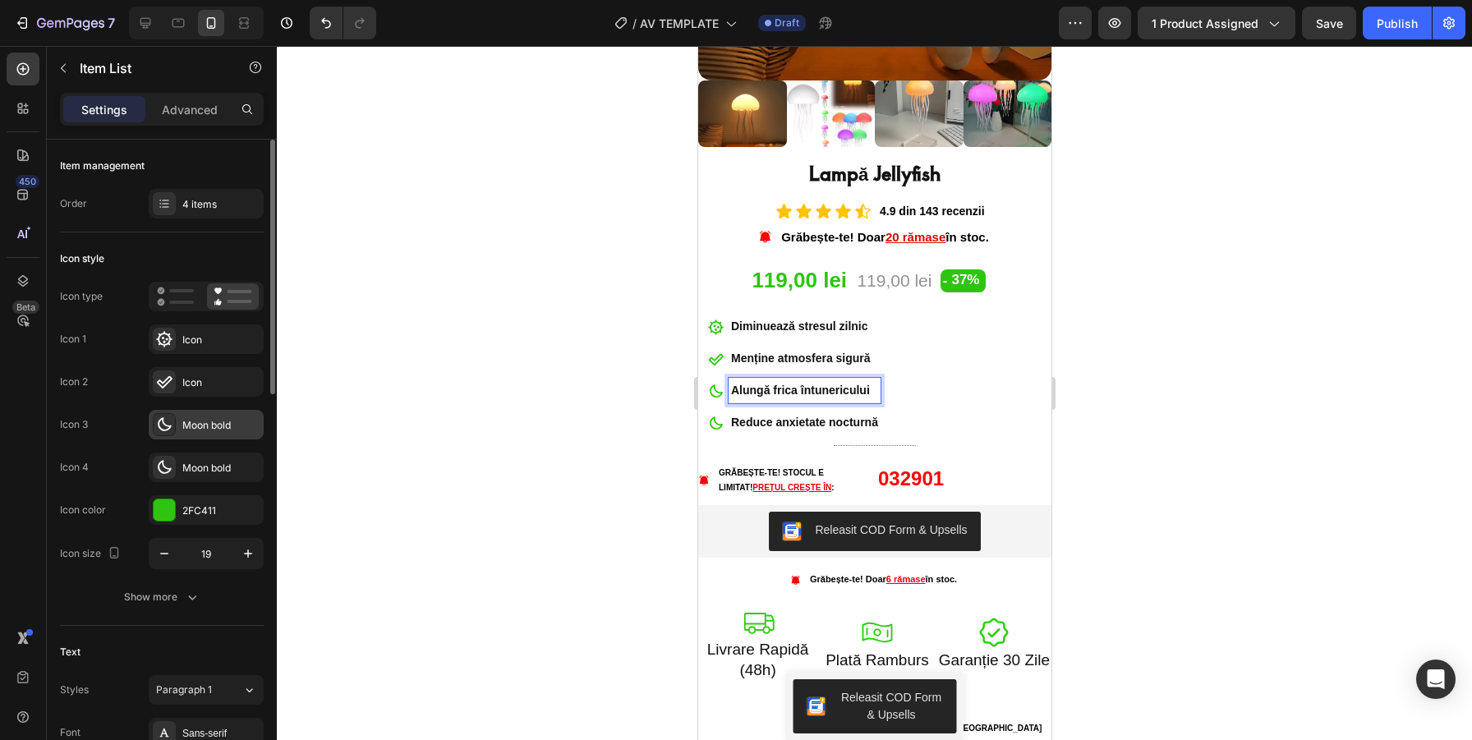
click at [210, 426] on div "Moon bold" at bounding box center [220, 425] width 77 height 15
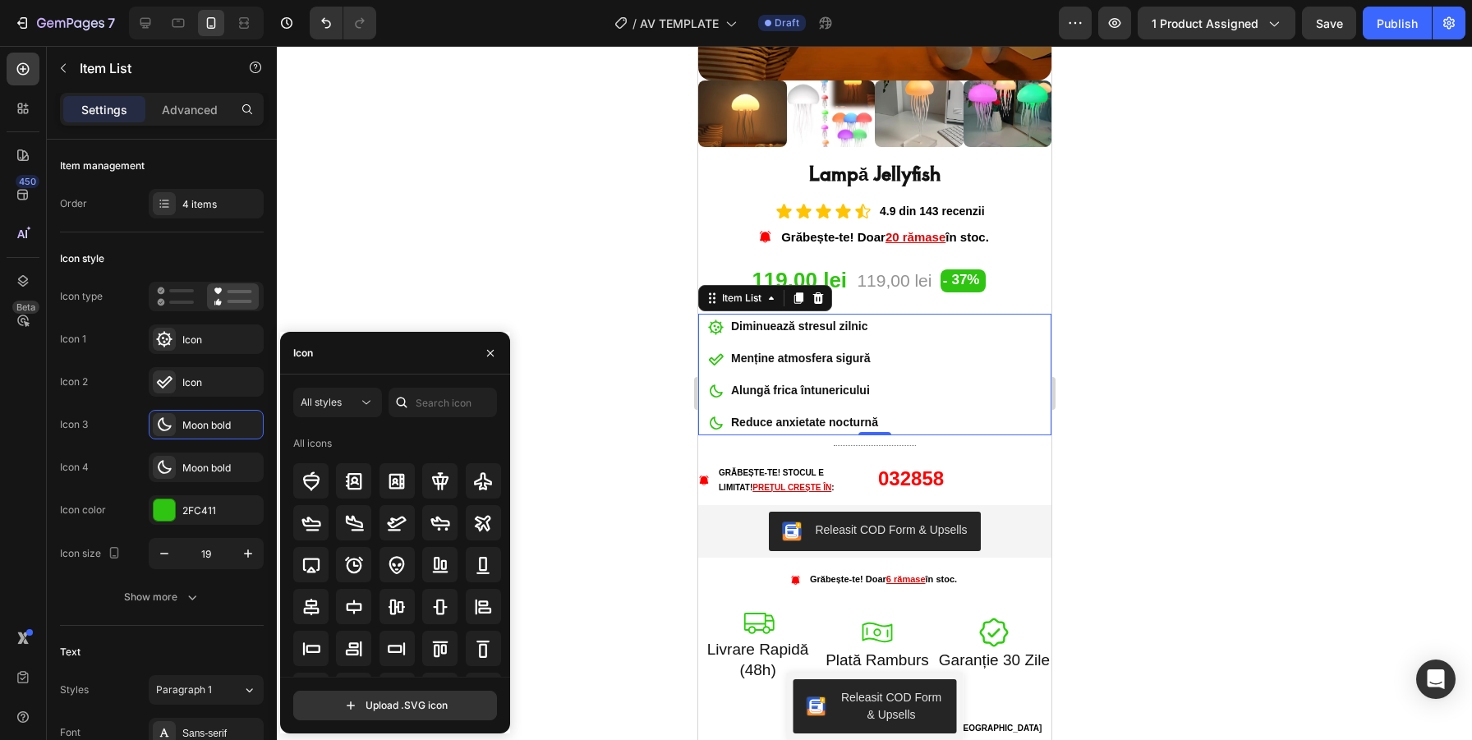
click at [449, 339] on div "Icon" at bounding box center [395, 353] width 230 height 43
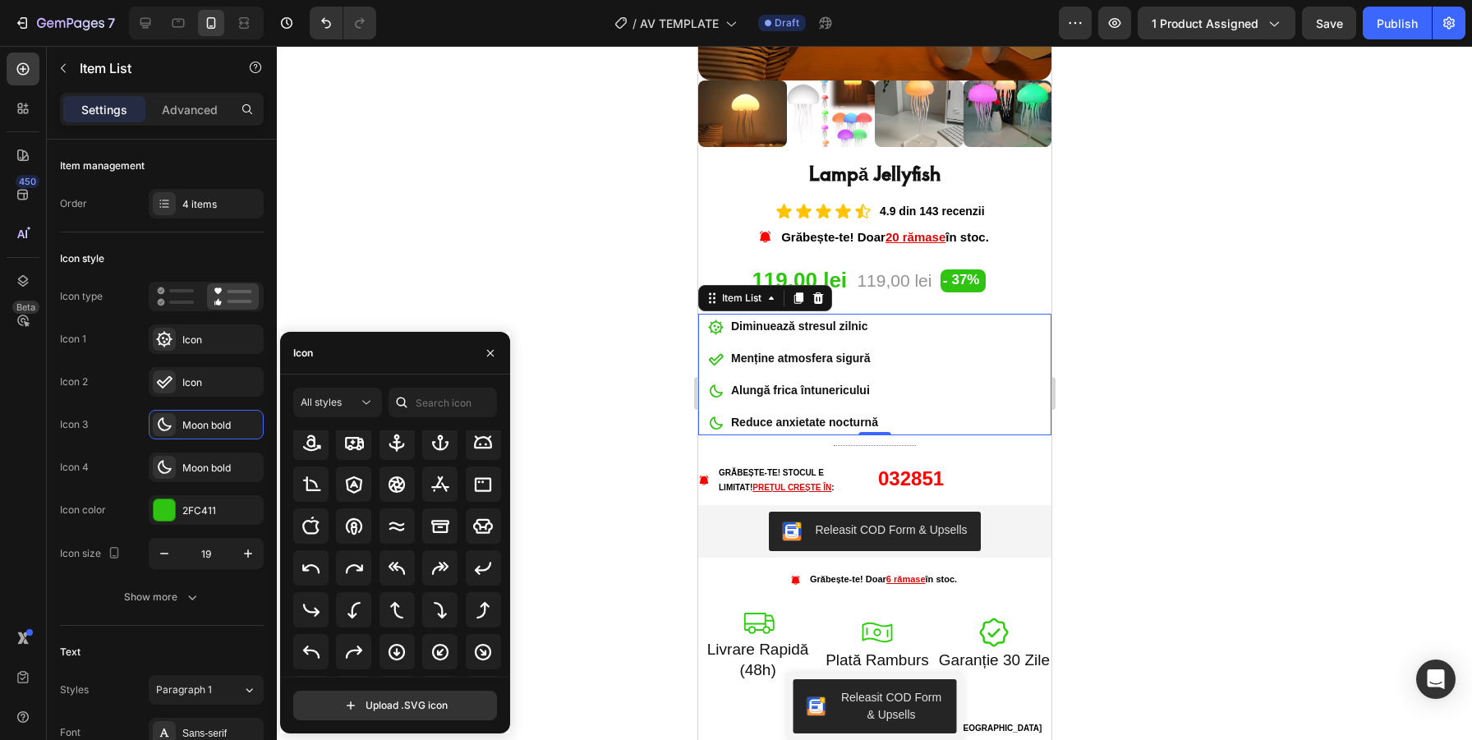
scroll to position [237, 0]
click at [434, 400] on input "text" at bounding box center [443, 403] width 108 height 30
type input "fear"
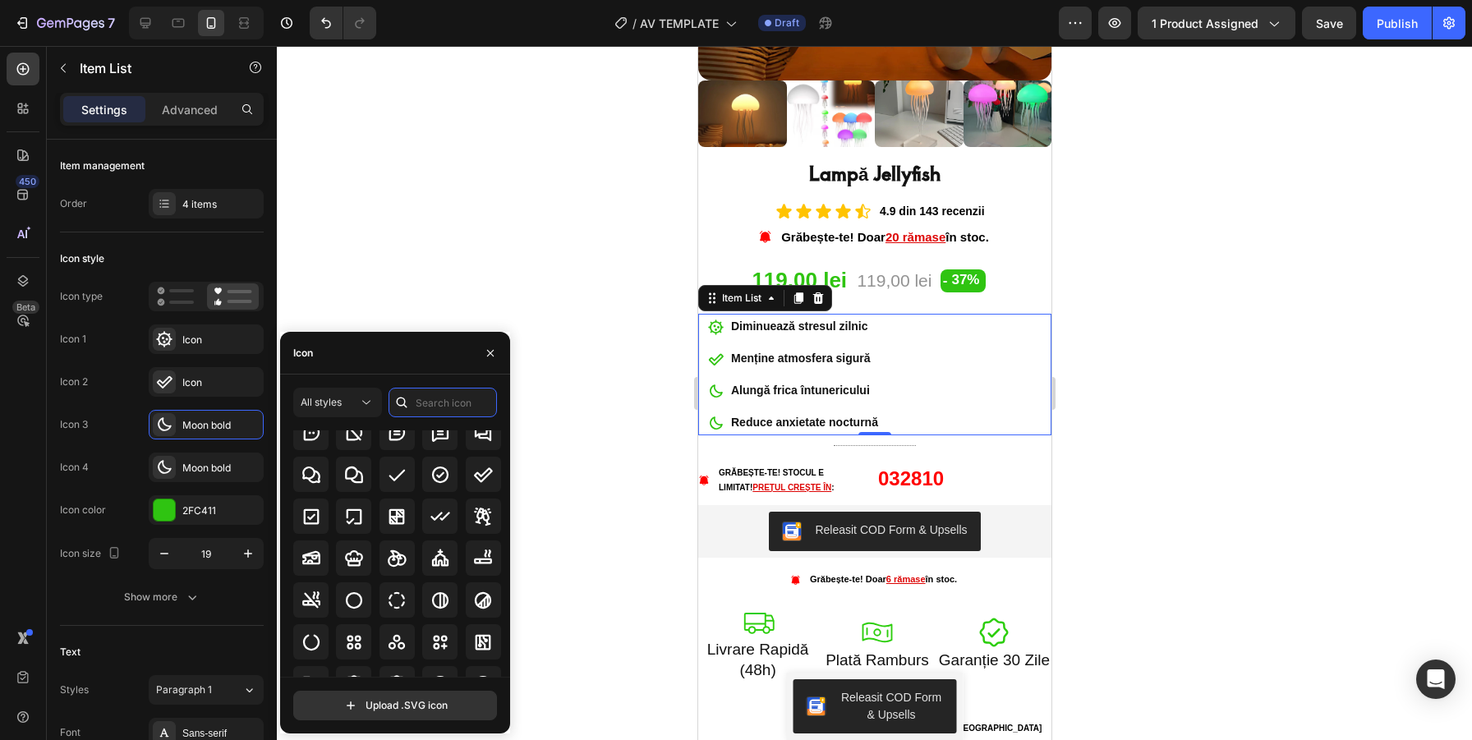
scroll to position [2518, 0]
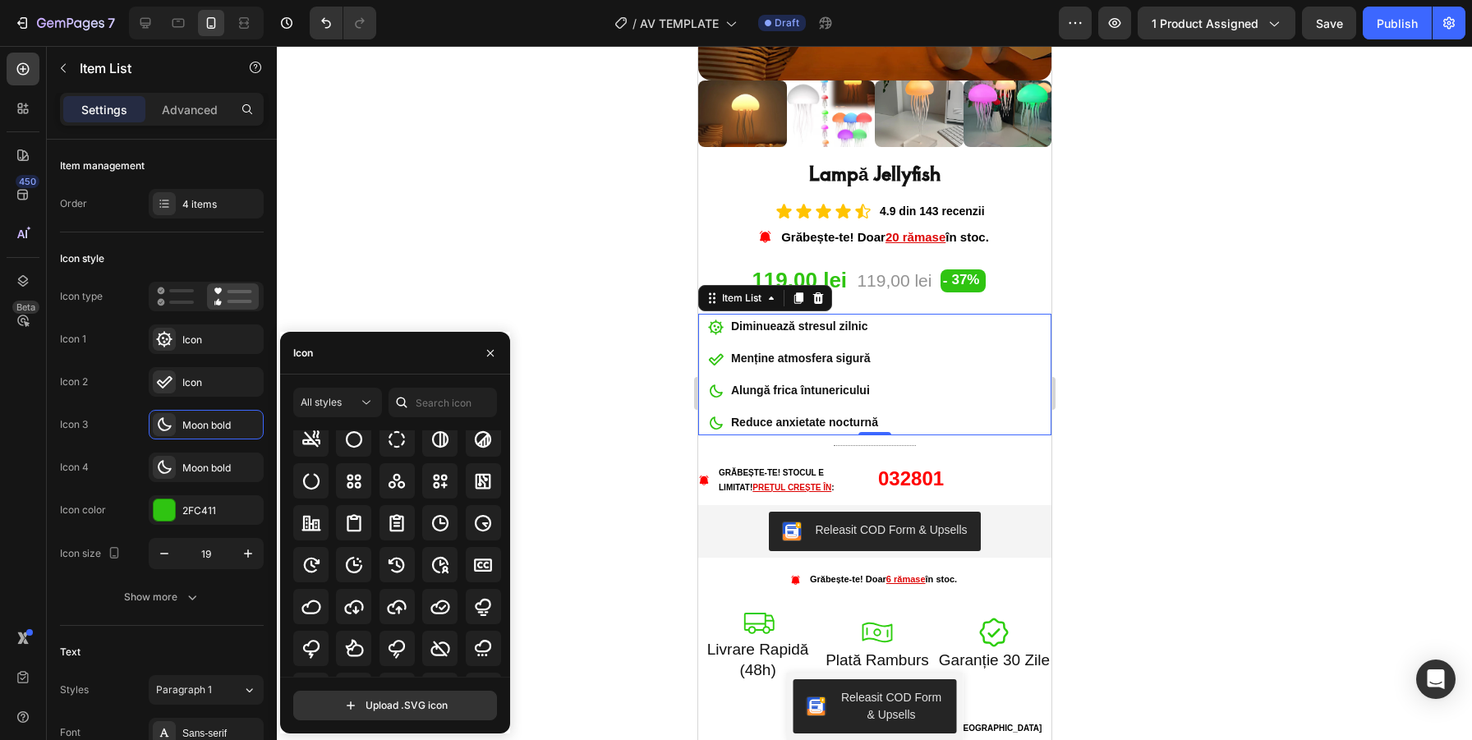
scroll to position [2654, 0]
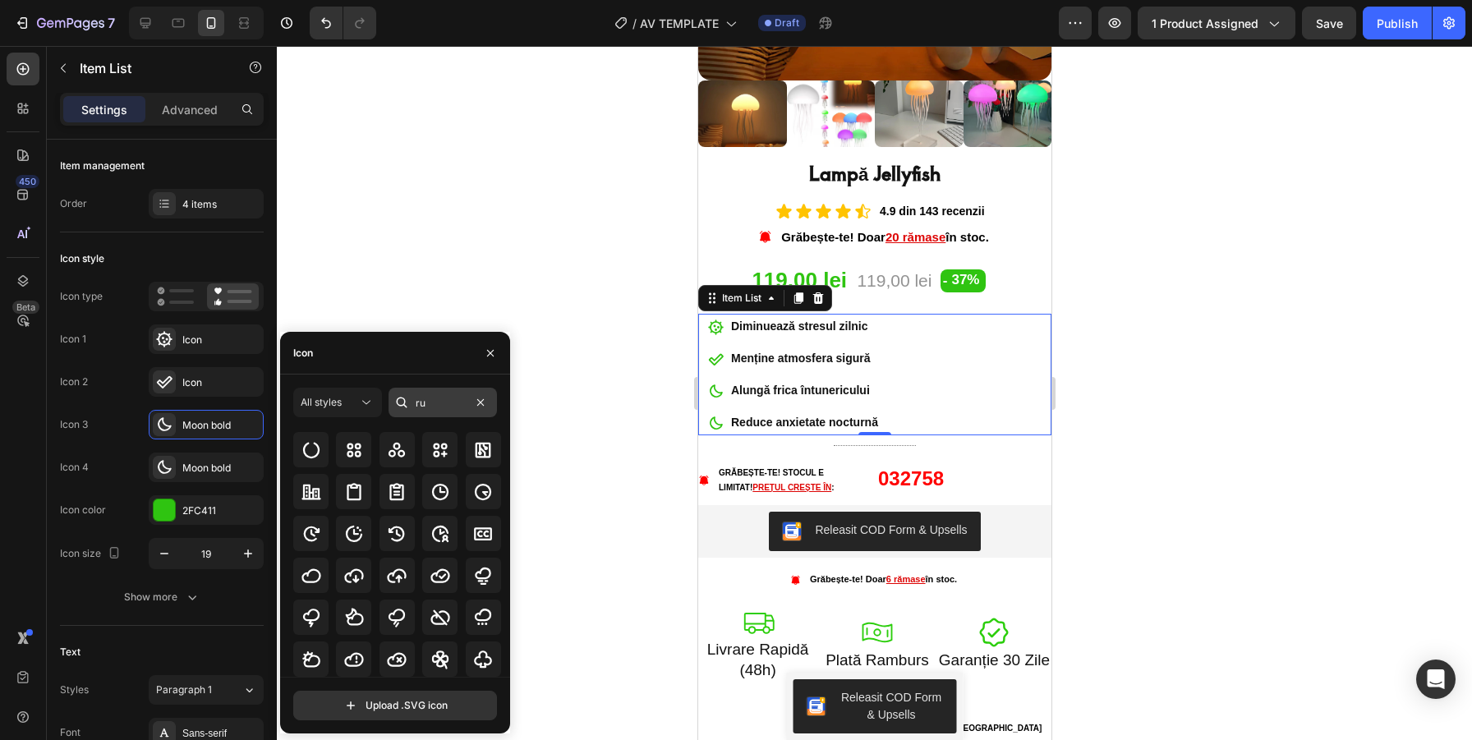
type input "run"
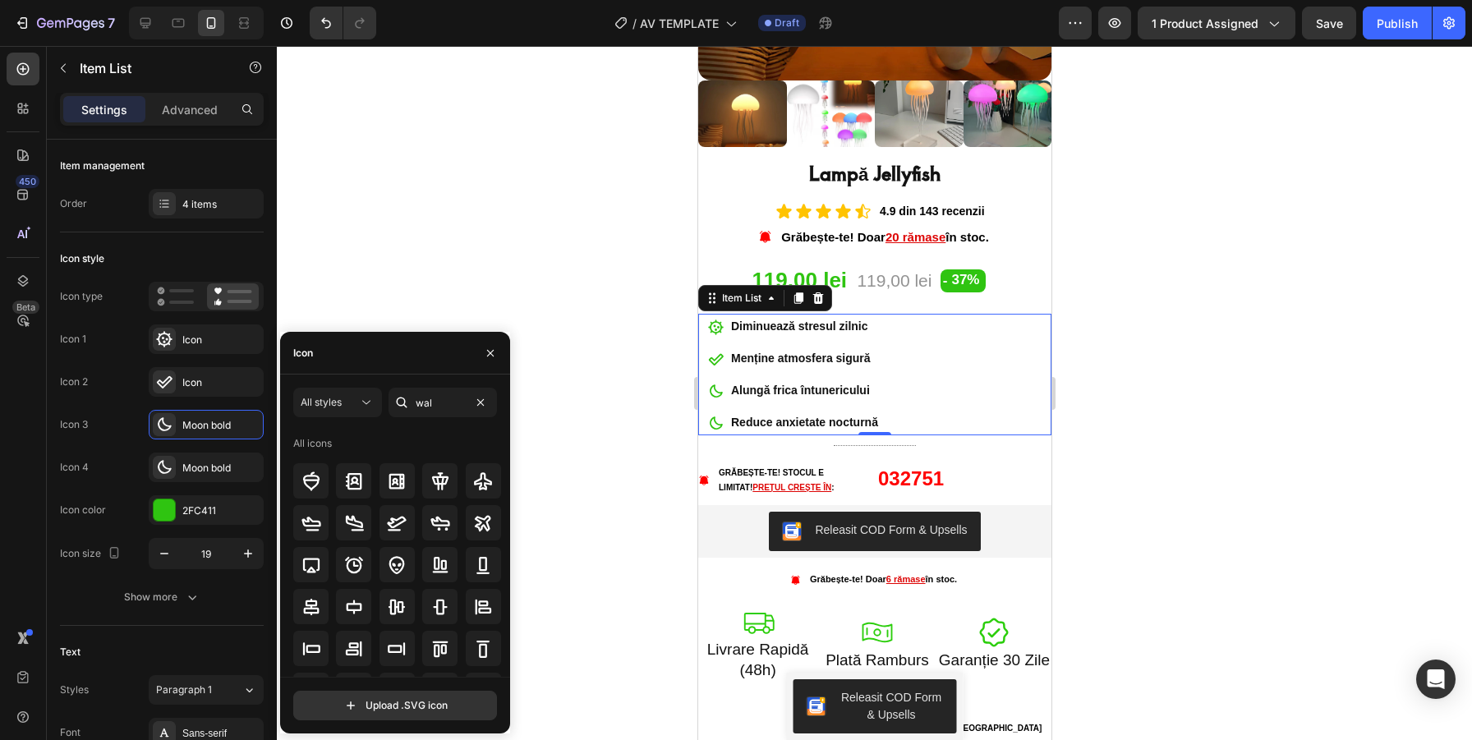
type input "walk"
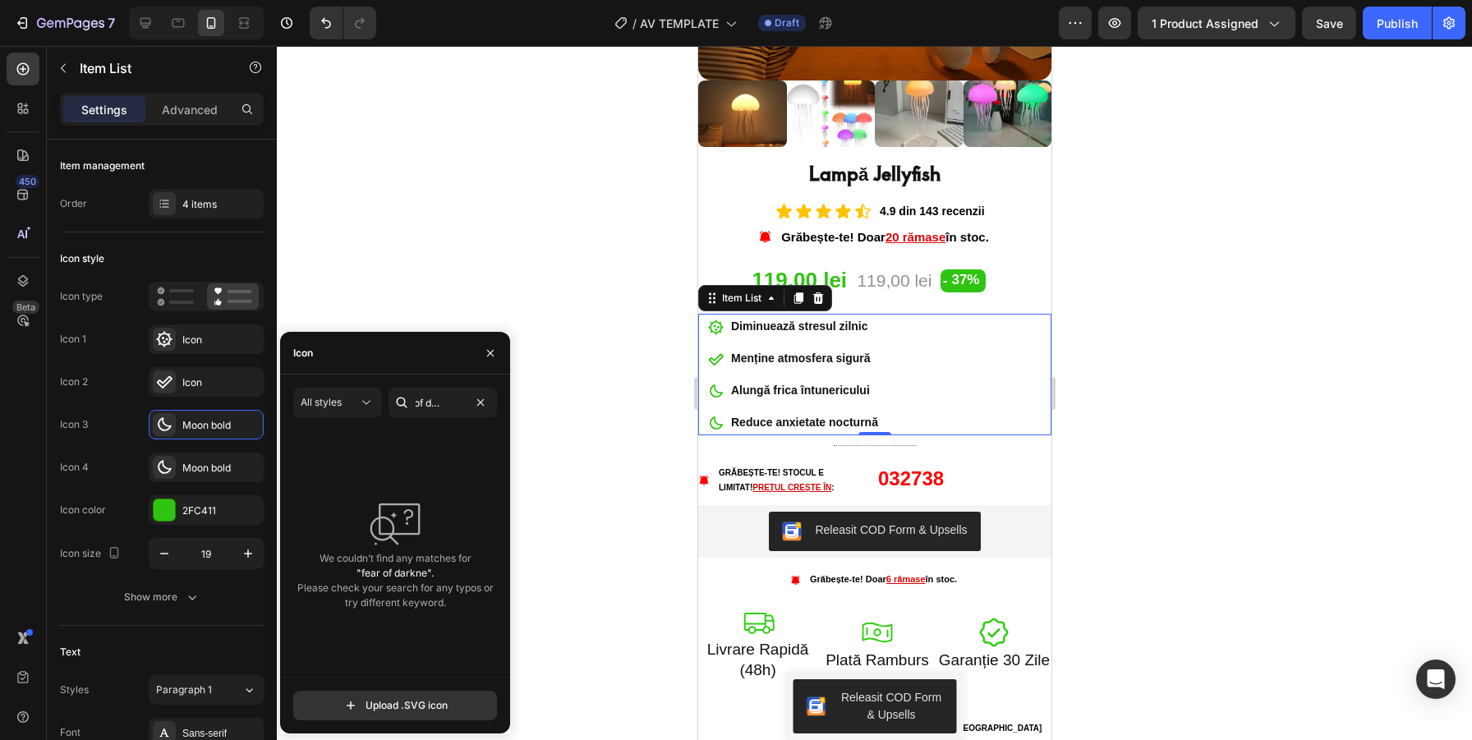
type input "fear of darkness"
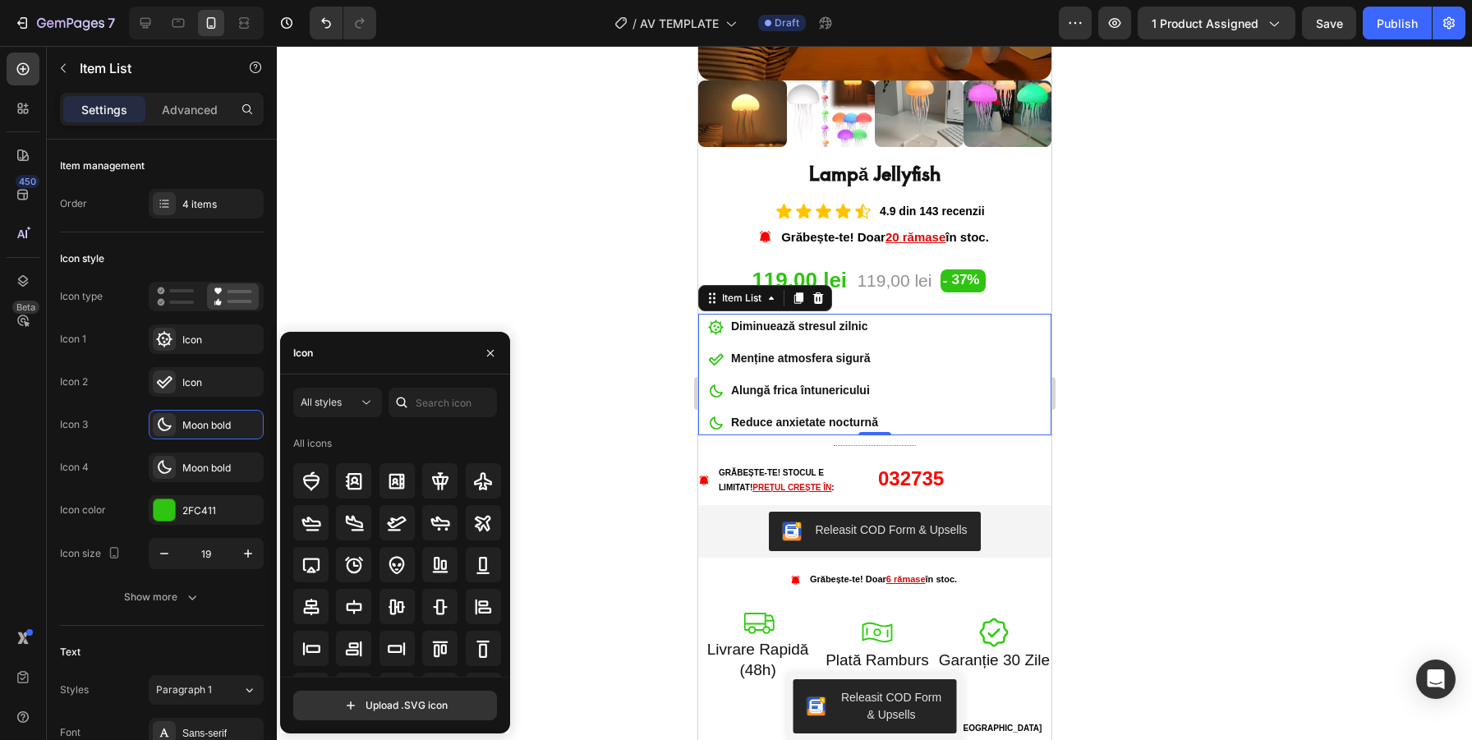
click at [421, 338] on div "Icon" at bounding box center [395, 353] width 230 height 43
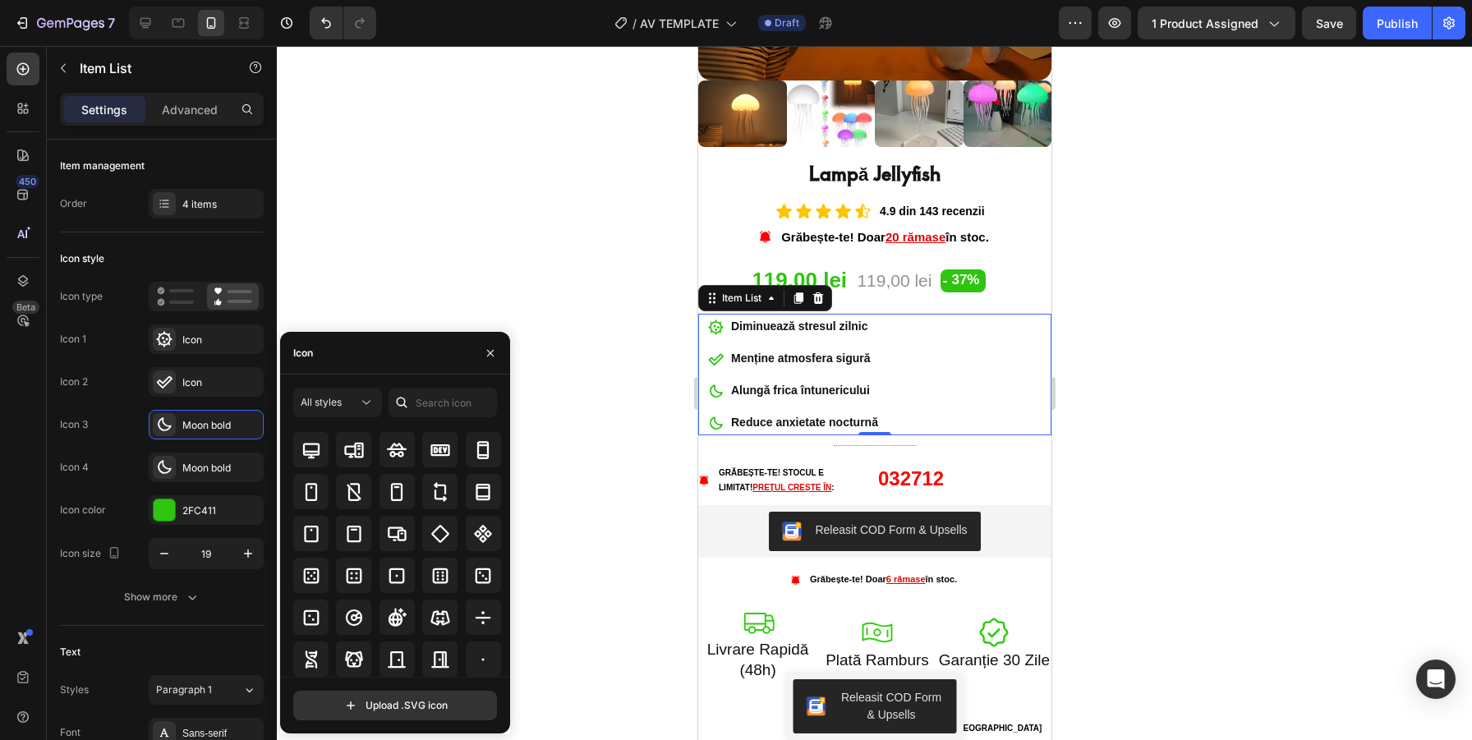
scroll to position [3360, 0]
click at [446, 407] on input "text" at bounding box center [443, 403] width 108 height 30
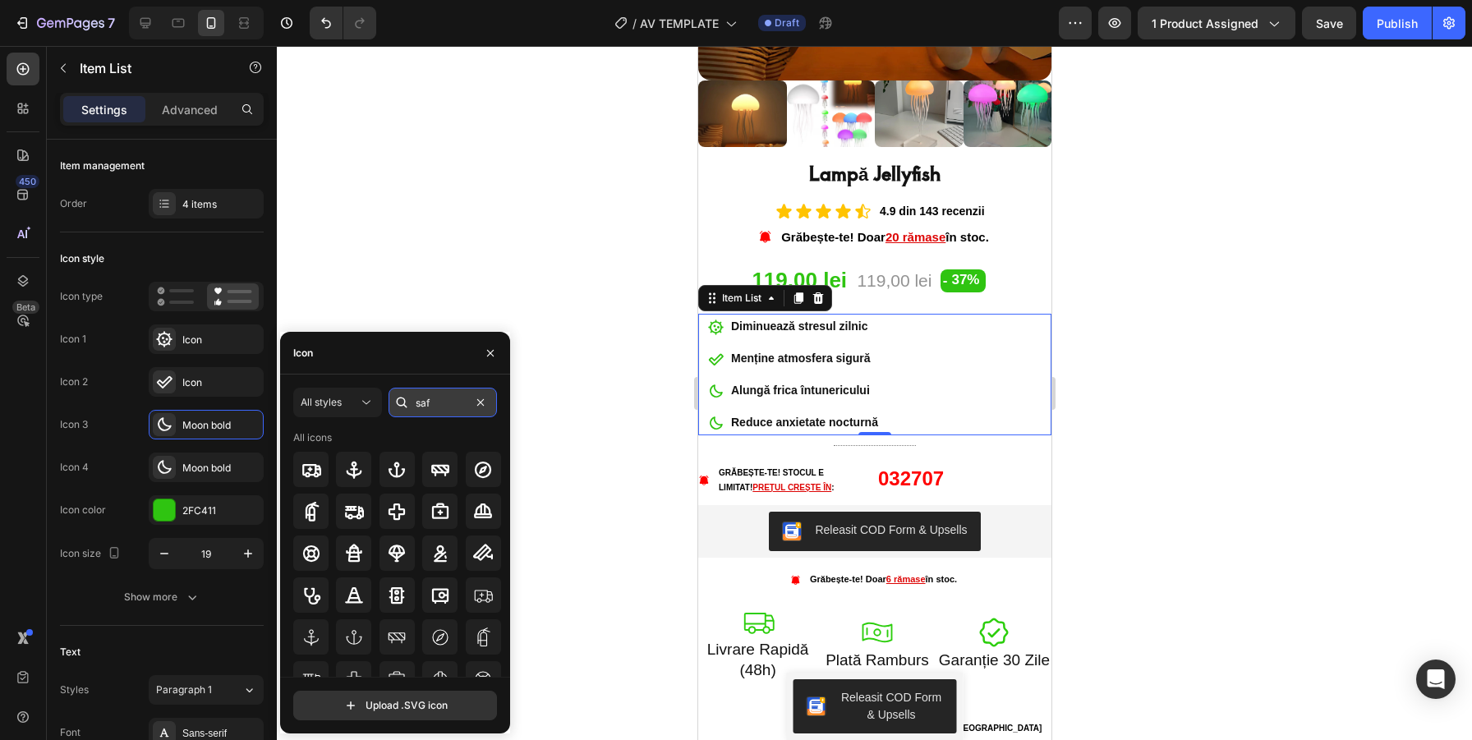
type input "safe"
click at [227, 466] on div "Moon bold" at bounding box center [220, 468] width 77 height 15
click at [457, 401] on input "safe" at bounding box center [443, 403] width 108 height 30
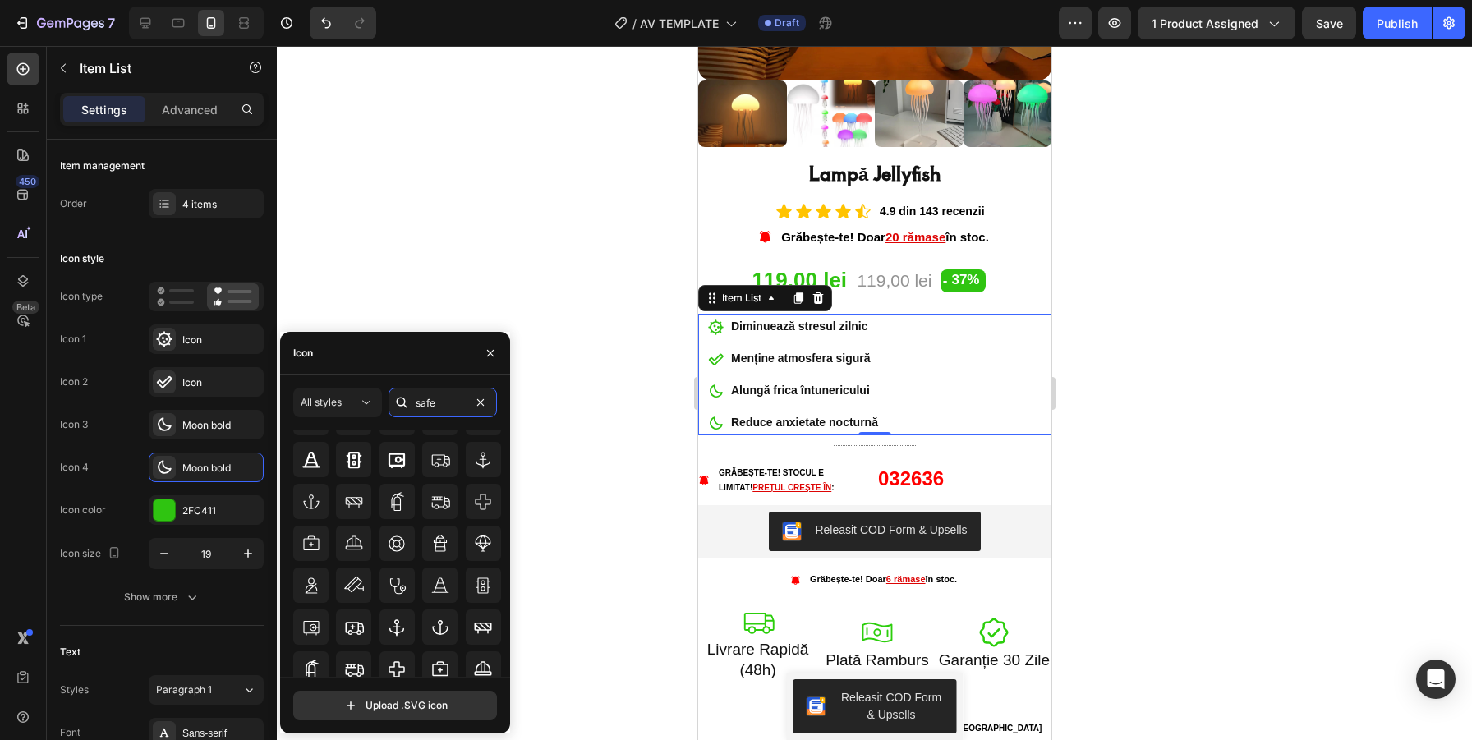
scroll to position [131, 0]
click at [477, 494] on div at bounding box center [483, 506] width 35 height 35
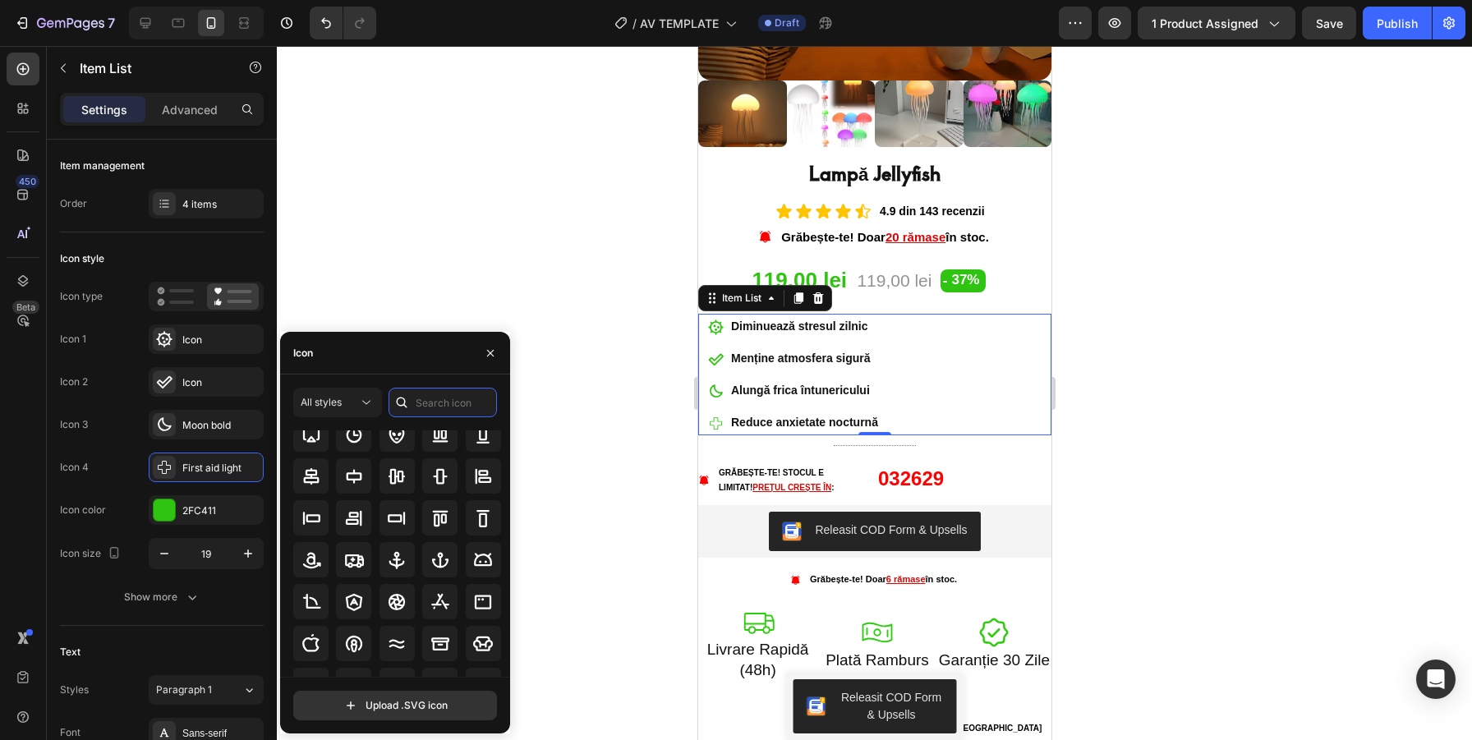
scroll to position [0, 0]
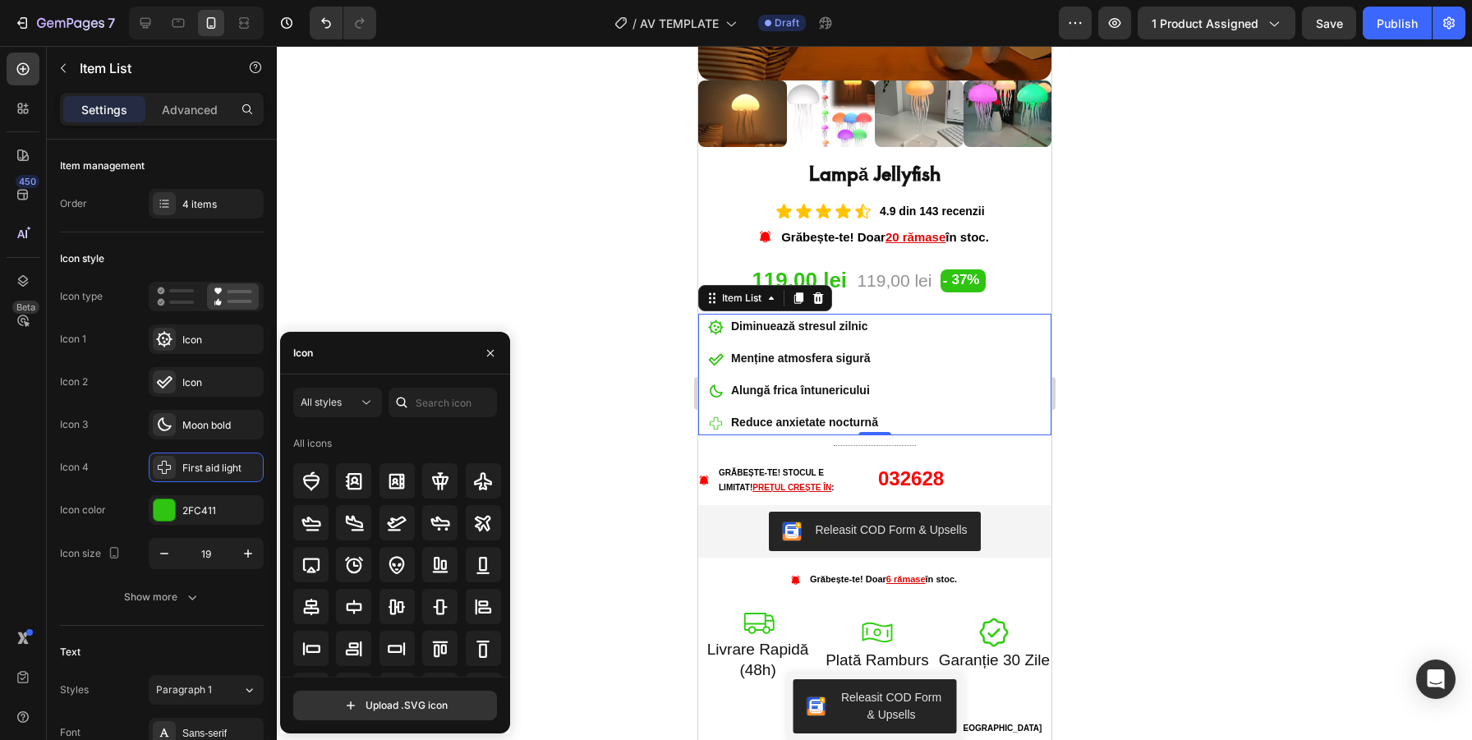
click at [441, 360] on div "Icon" at bounding box center [395, 353] width 230 height 43
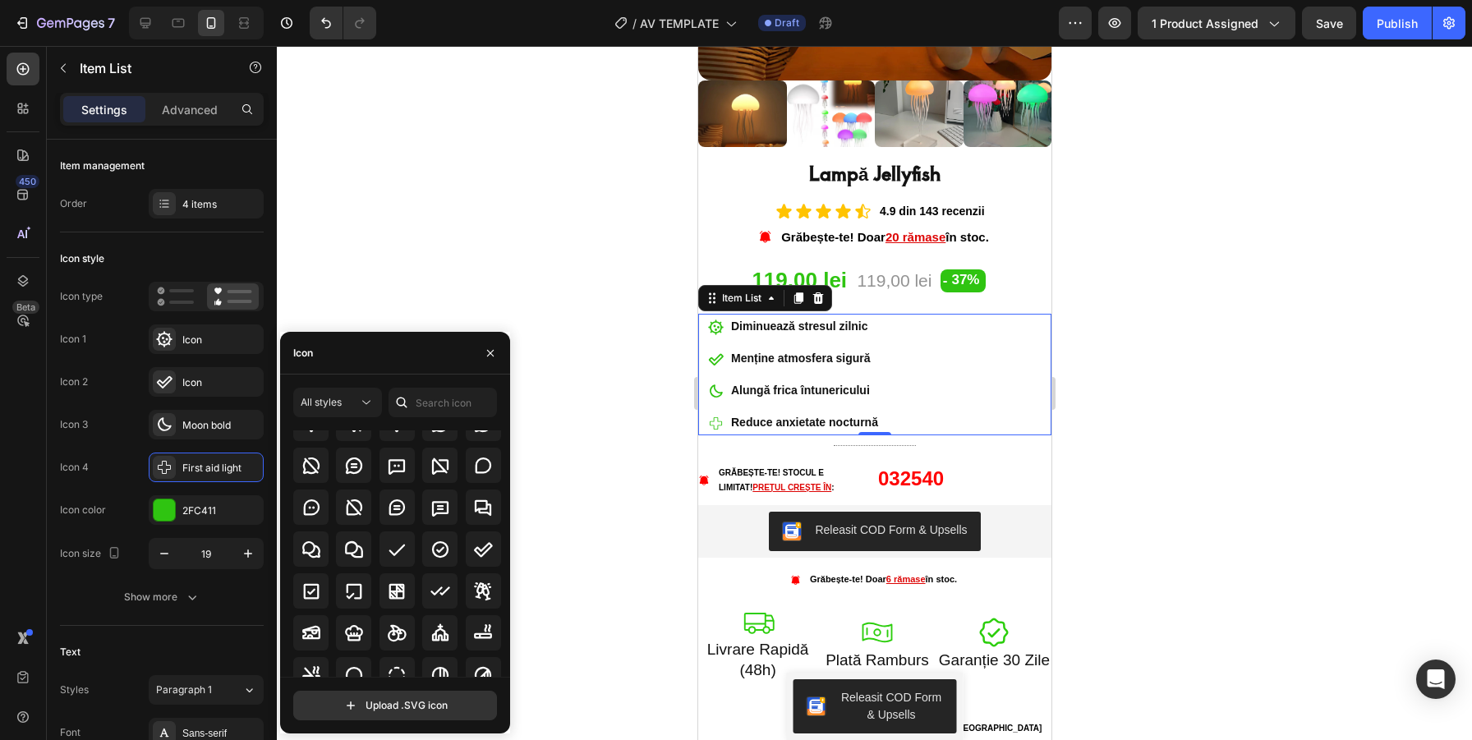
scroll to position [2445, 0]
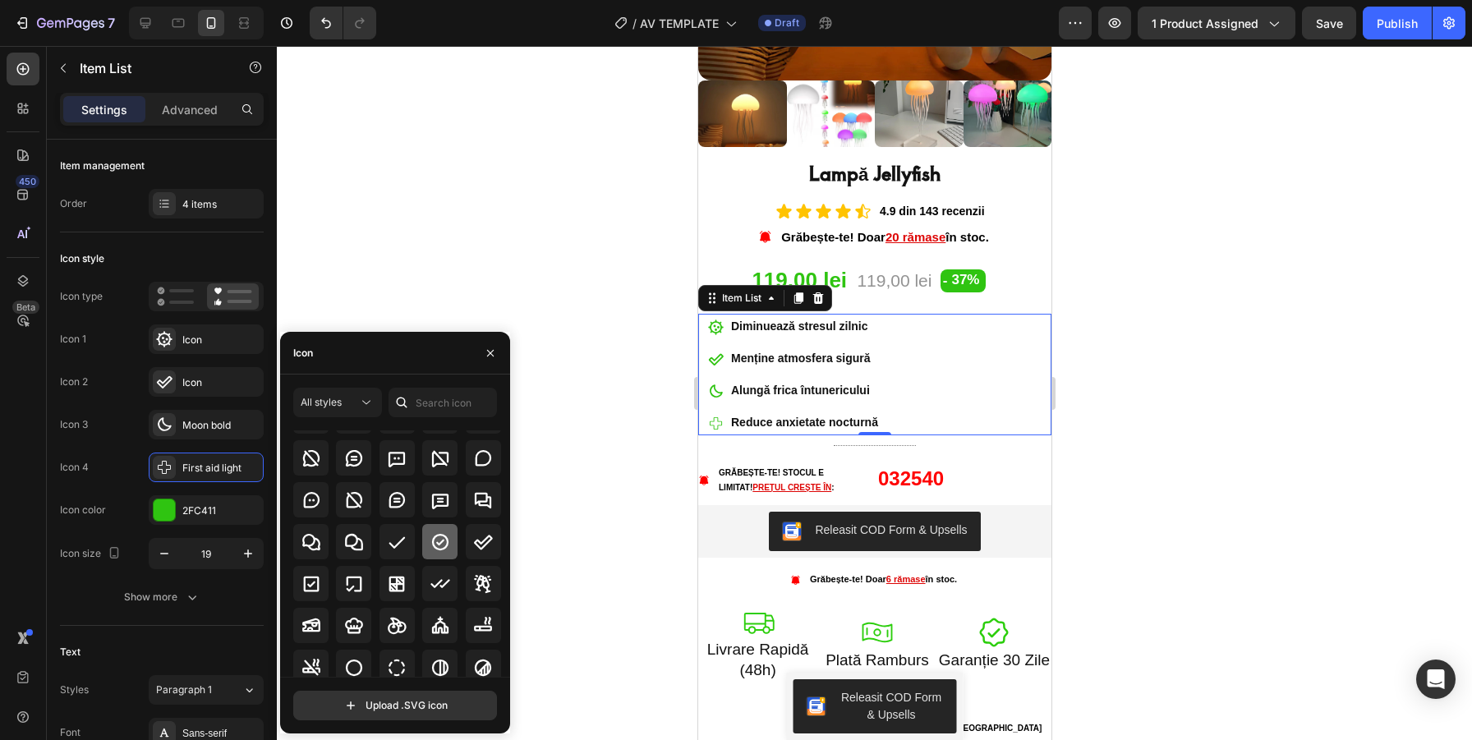
click at [435, 551] on icon at bounding box center [441, 542] width 20 height 20
click at [636, 384] on div at bounding box center [874, 393] width 1195 height 694
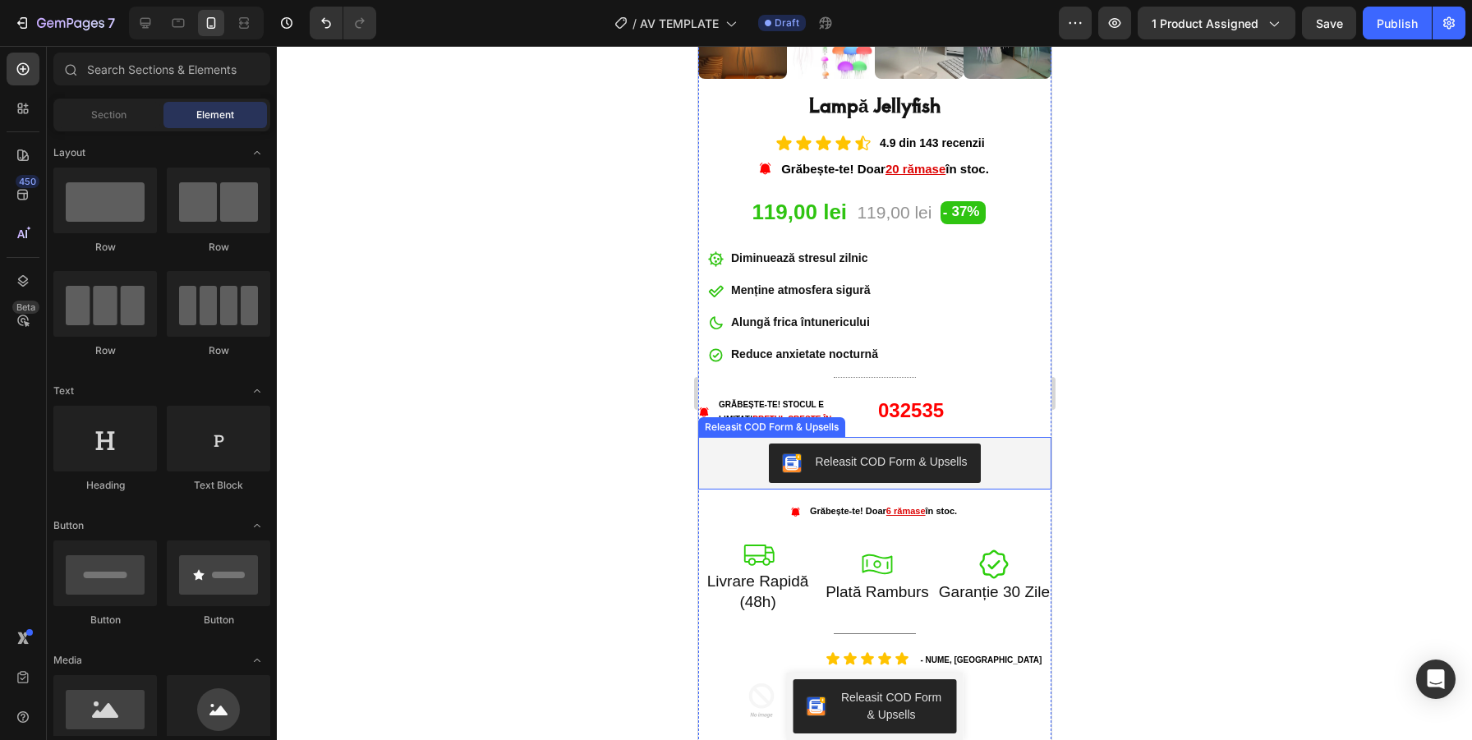
scroll to position [504, 0]
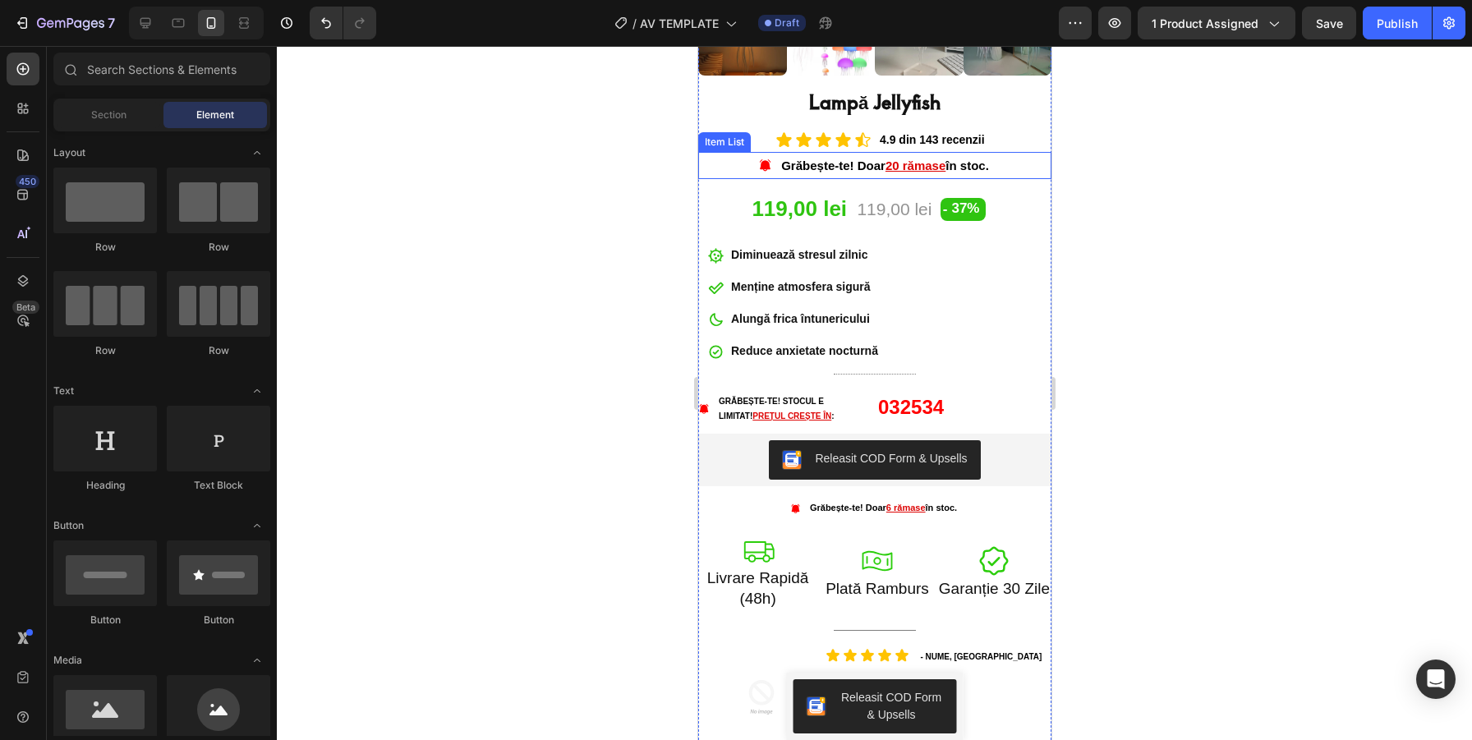
click at [855, 166] on p "Grăbește-te! Doar 20 rămase în stoc." at bounding box center [885, 165] width 208 height 22
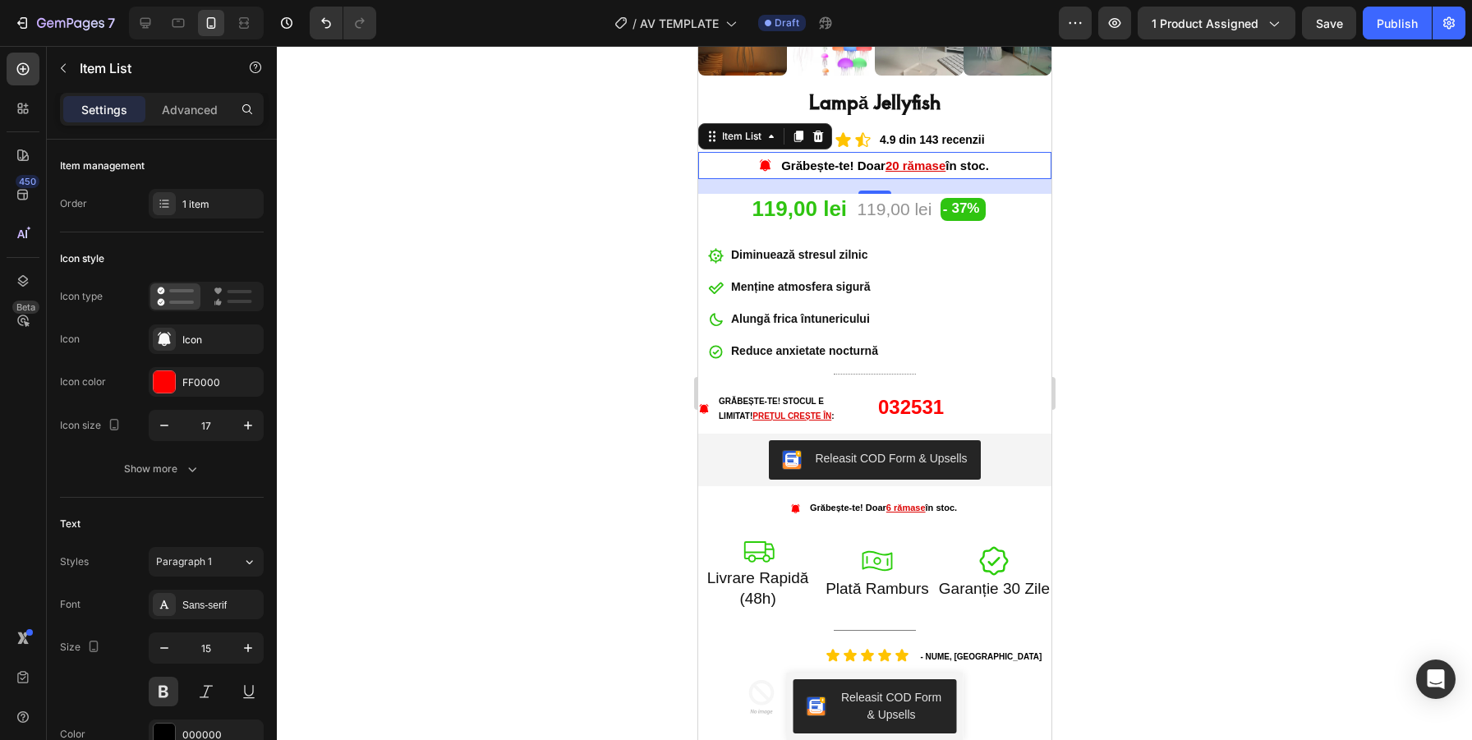
click at [876, 187] on div "18" at bounding box center [874, 186] width 353 height 15
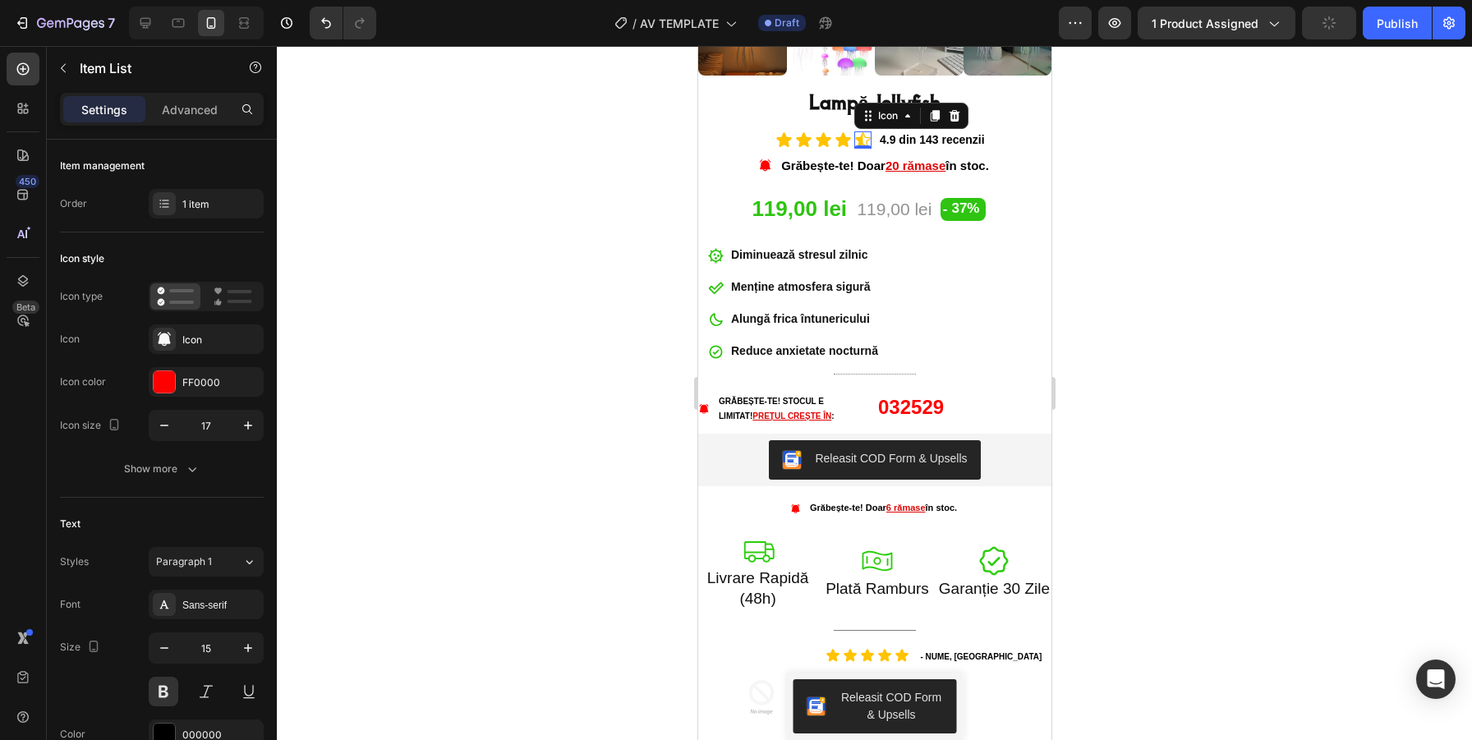
click at [868, 138] on icon at bounding box center [861, 139] width 15 height 15
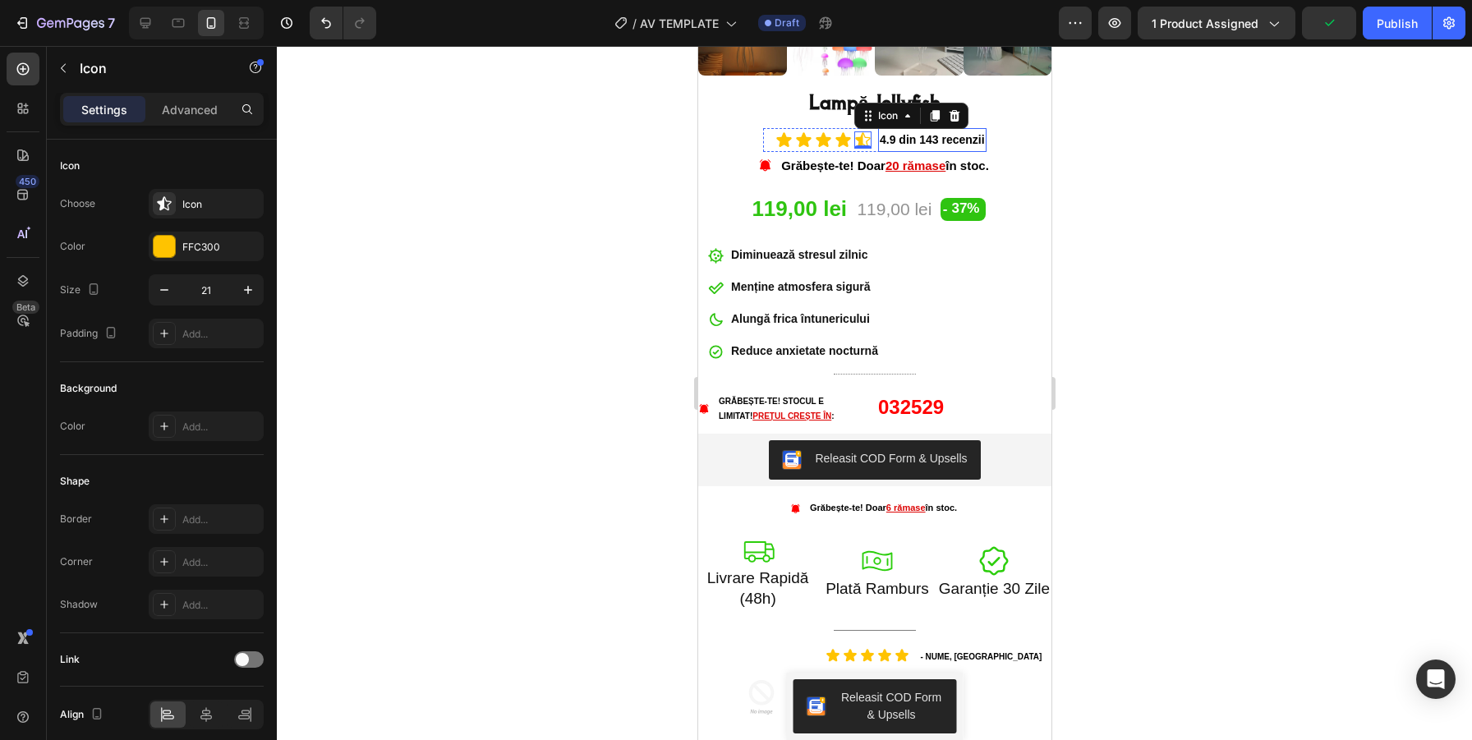
click at [880, 137] on p "4.9 din 143 recenzii" at bounding box center [931, 140] width 105 height 21
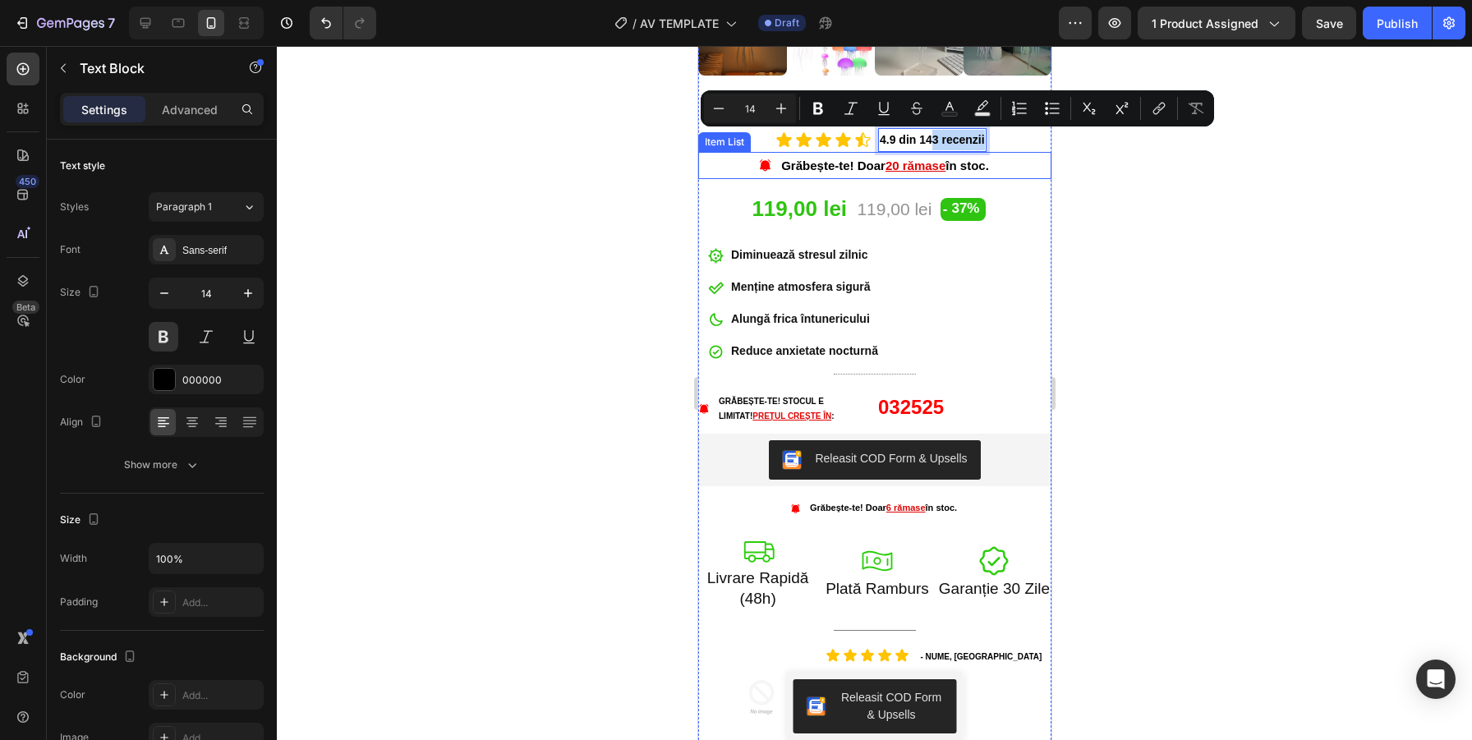
drag, startPoint x: 929, startPoint y: 147, endPoint x: 929, endPoint y: 158, distance: 10.7
click at [1149, 153] on div at bounding box center [874, 393] width 1195 height 694
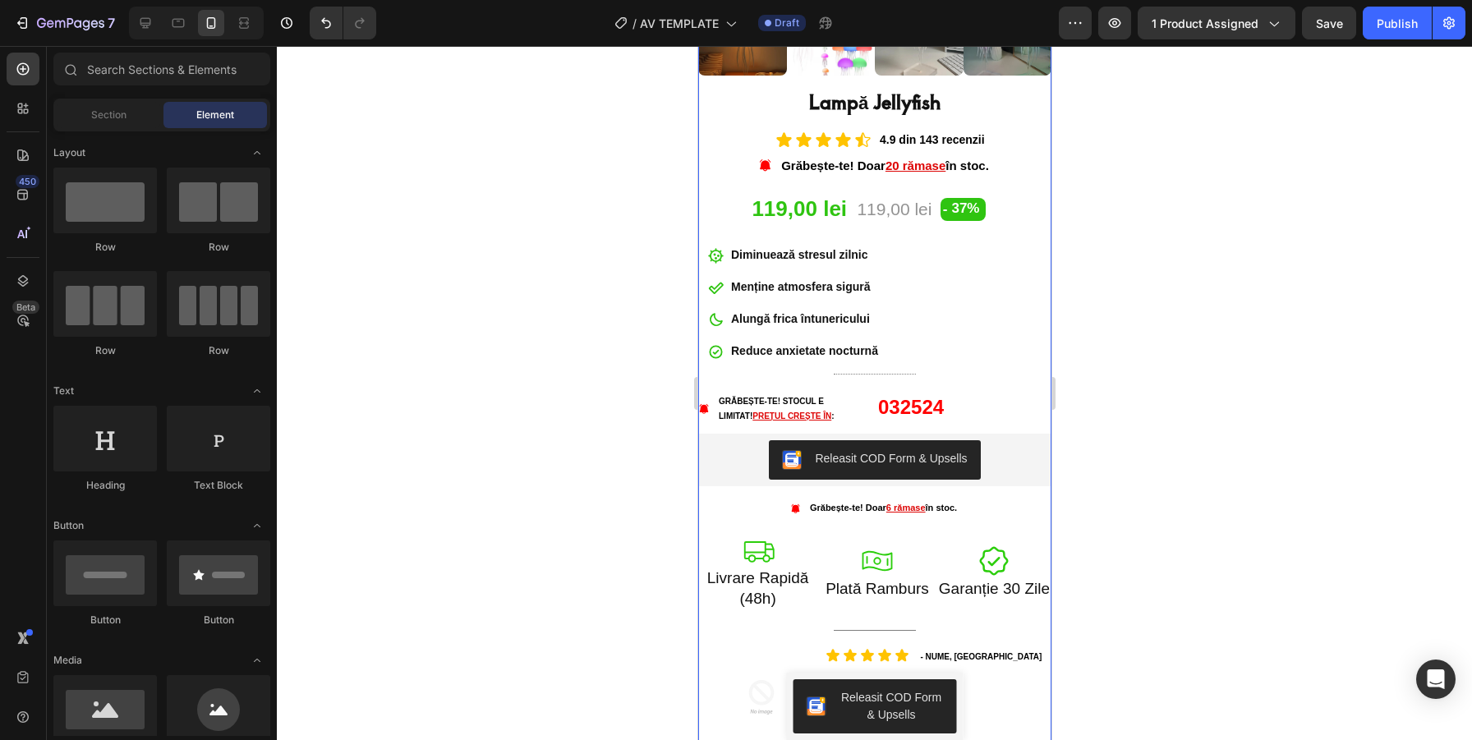
click at [996, 142] on div "Icon Icon Icon Icon Icon Icon List 4.9 din 143 recenzii Text Block Row Grăbește…" at bounding box center [874, 442] width 353 height 629
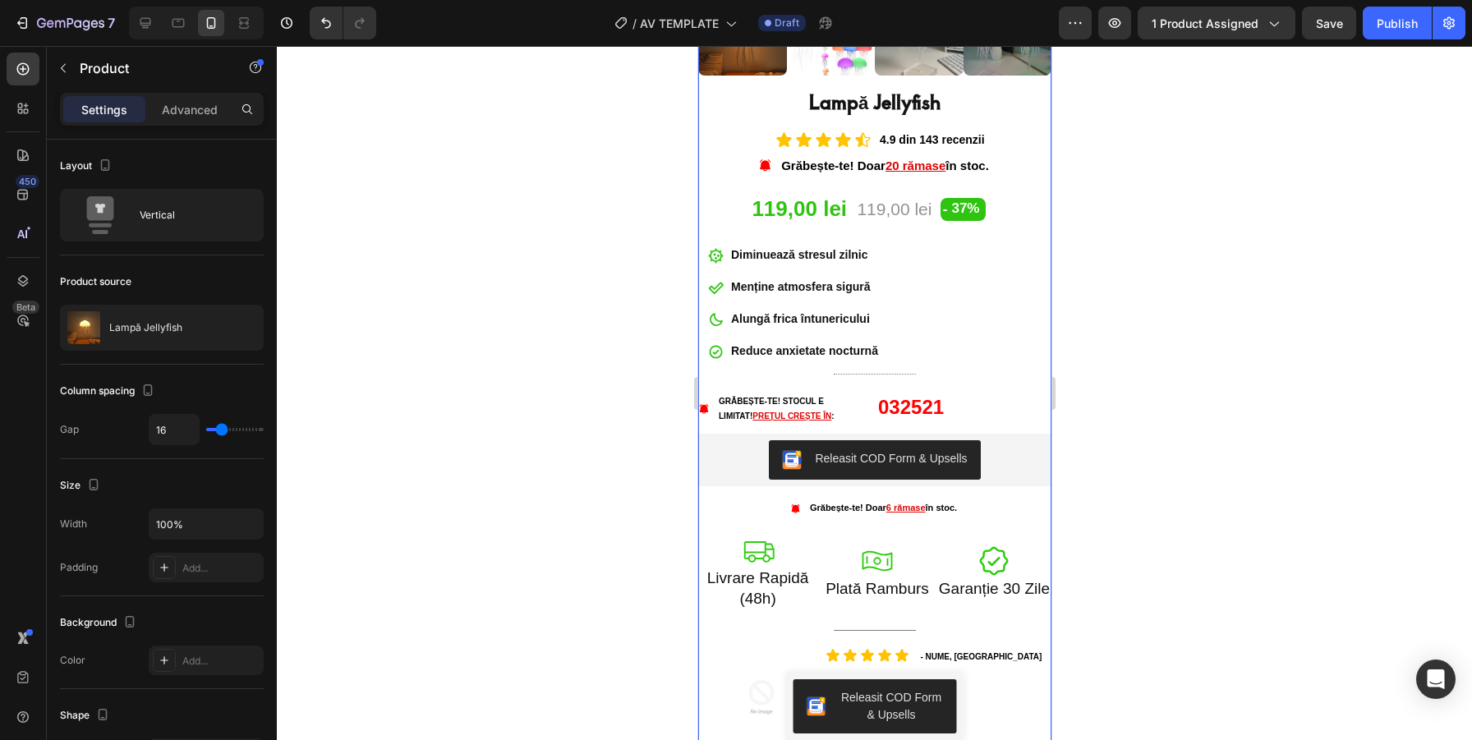
click at [1205, 205] on div at bounding box center [874, 393] width 1195 height 694
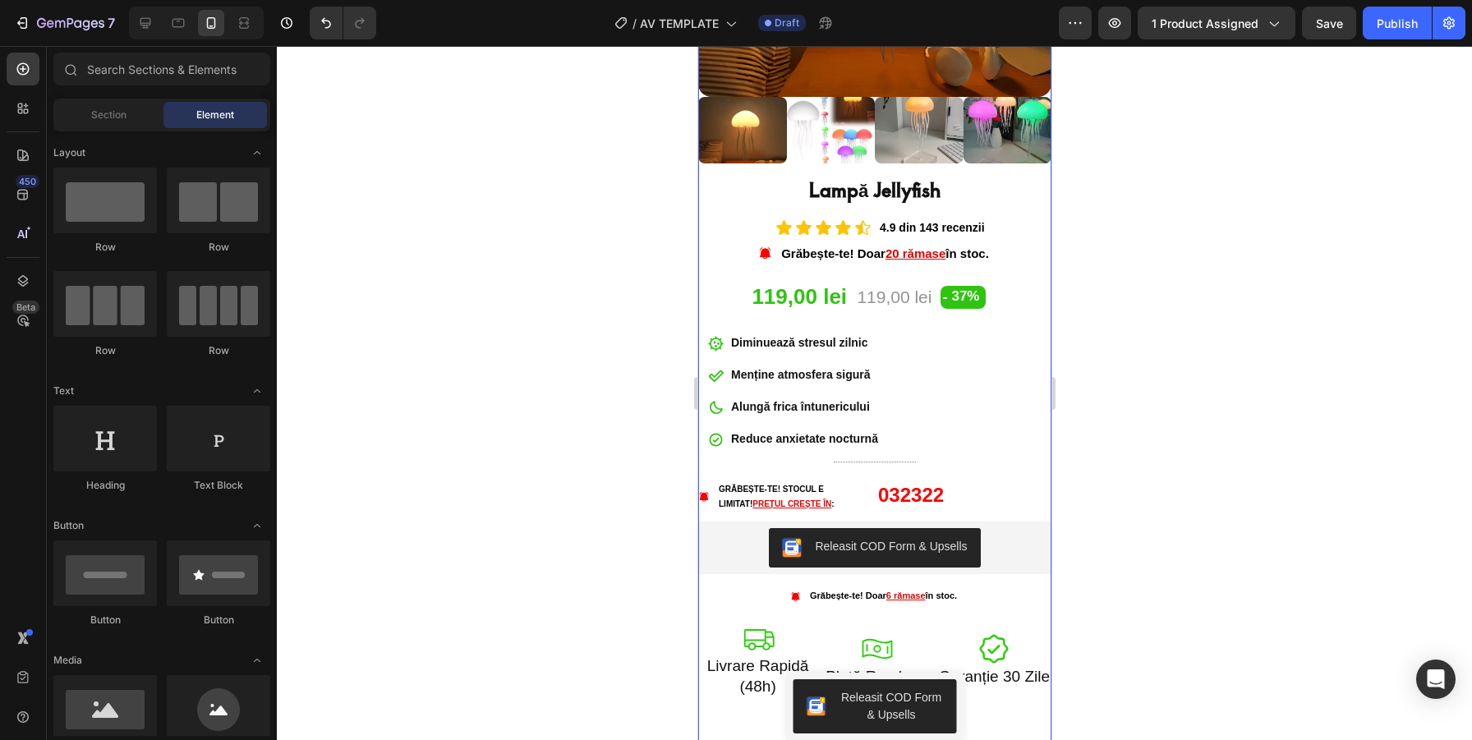
scroll to position [414, 0]
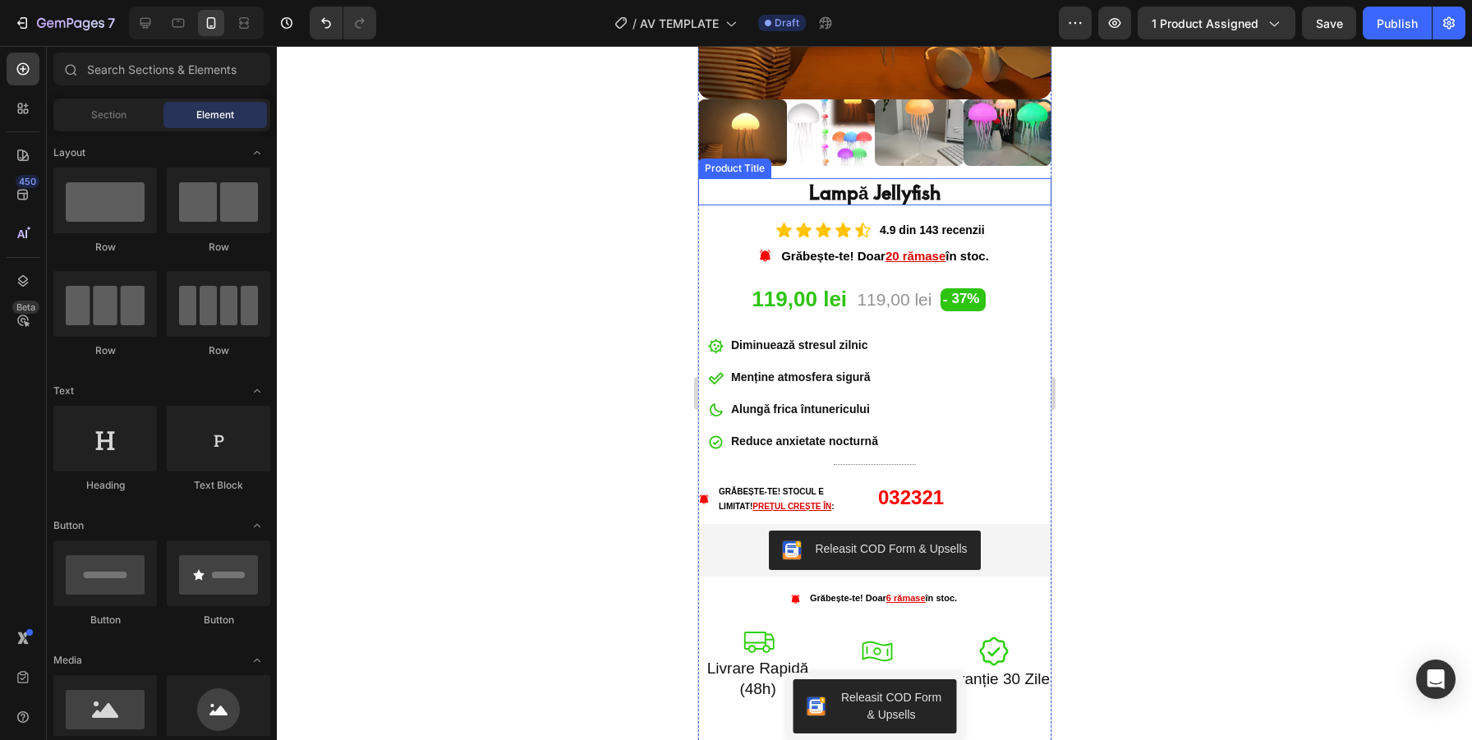
click at [908, 194] on h1 "Lampă Jellyfish" at bounding box center [874, 191] width 353 height 27
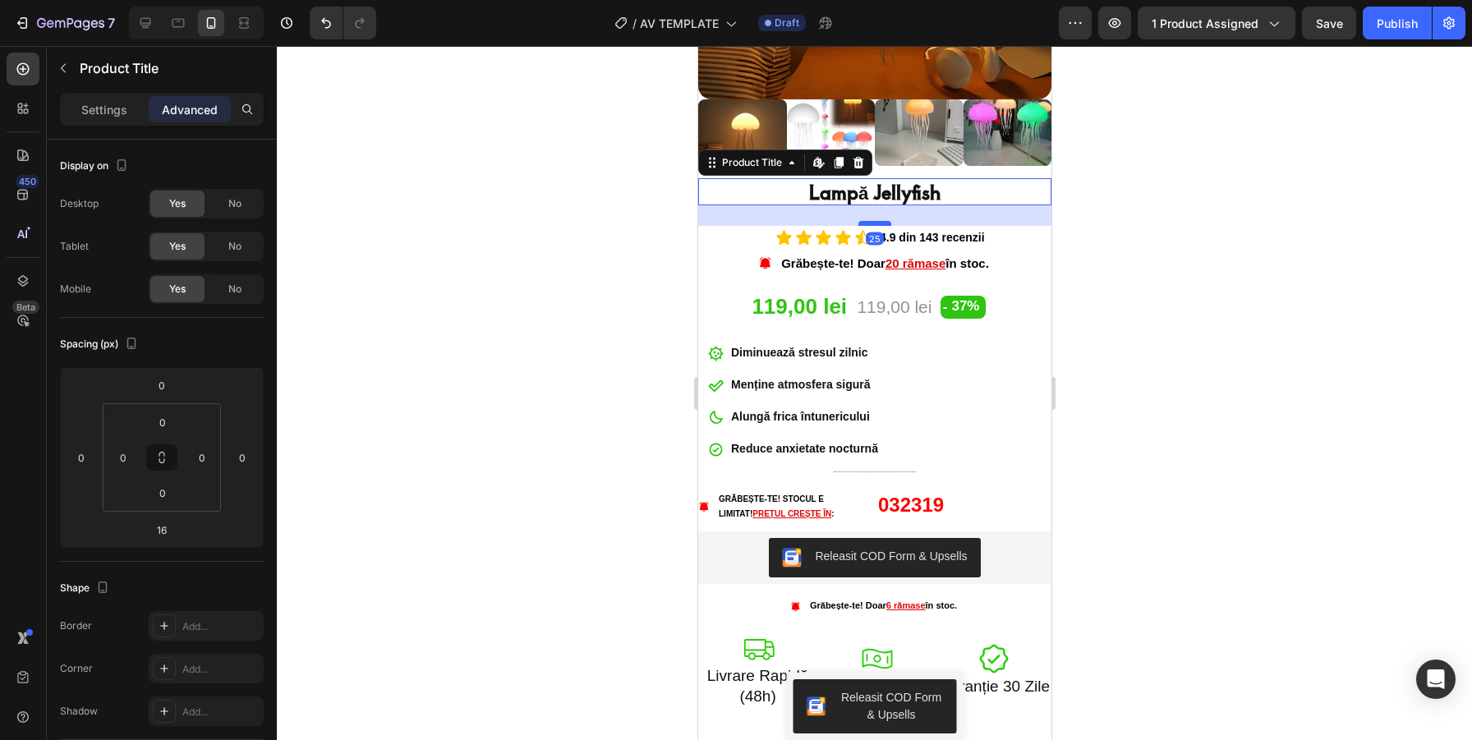
click at [883, 223] on div at bounding box center [874, 223] width 33 height 5
type input "25"
click at [1340, 208] on div at bounding box center [874, 393] width 1195 height 694
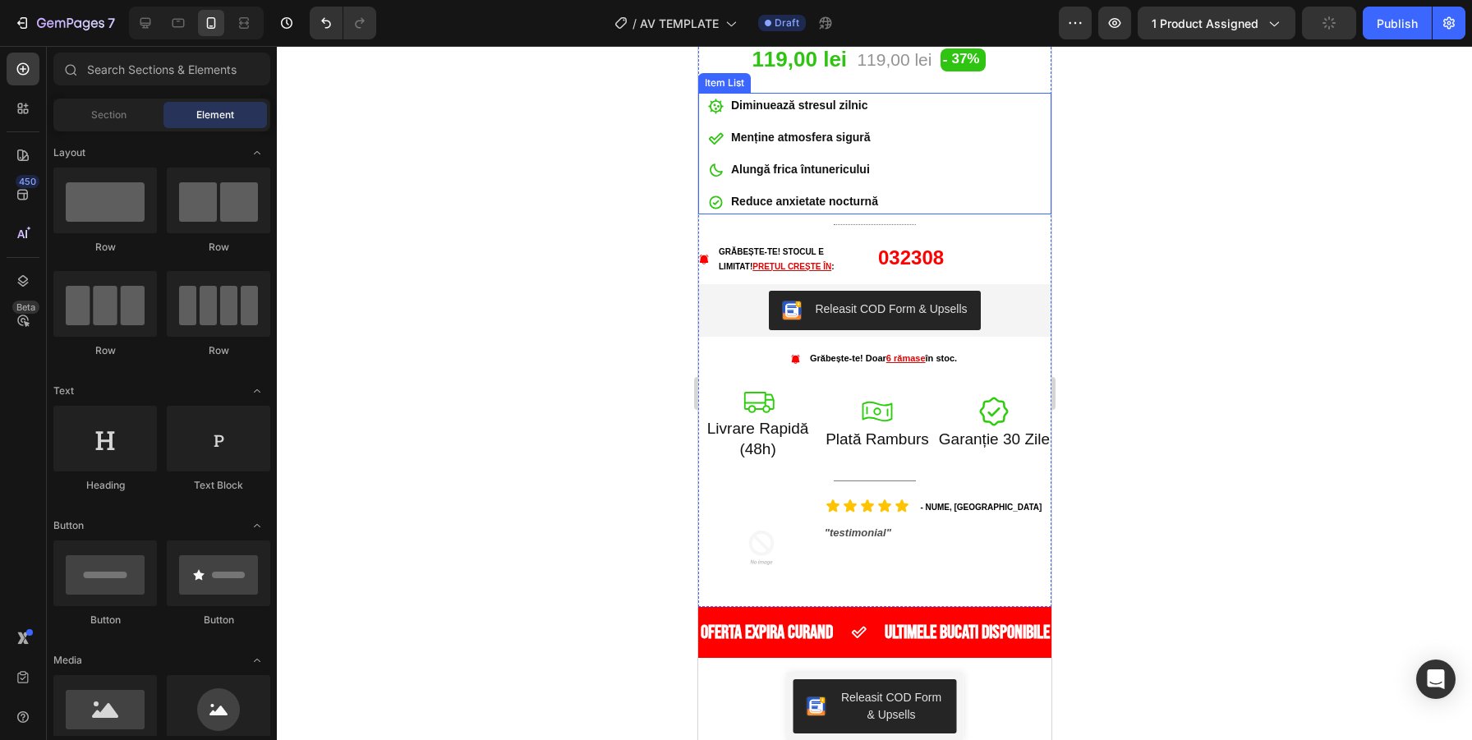
scroll to position [665, 0]
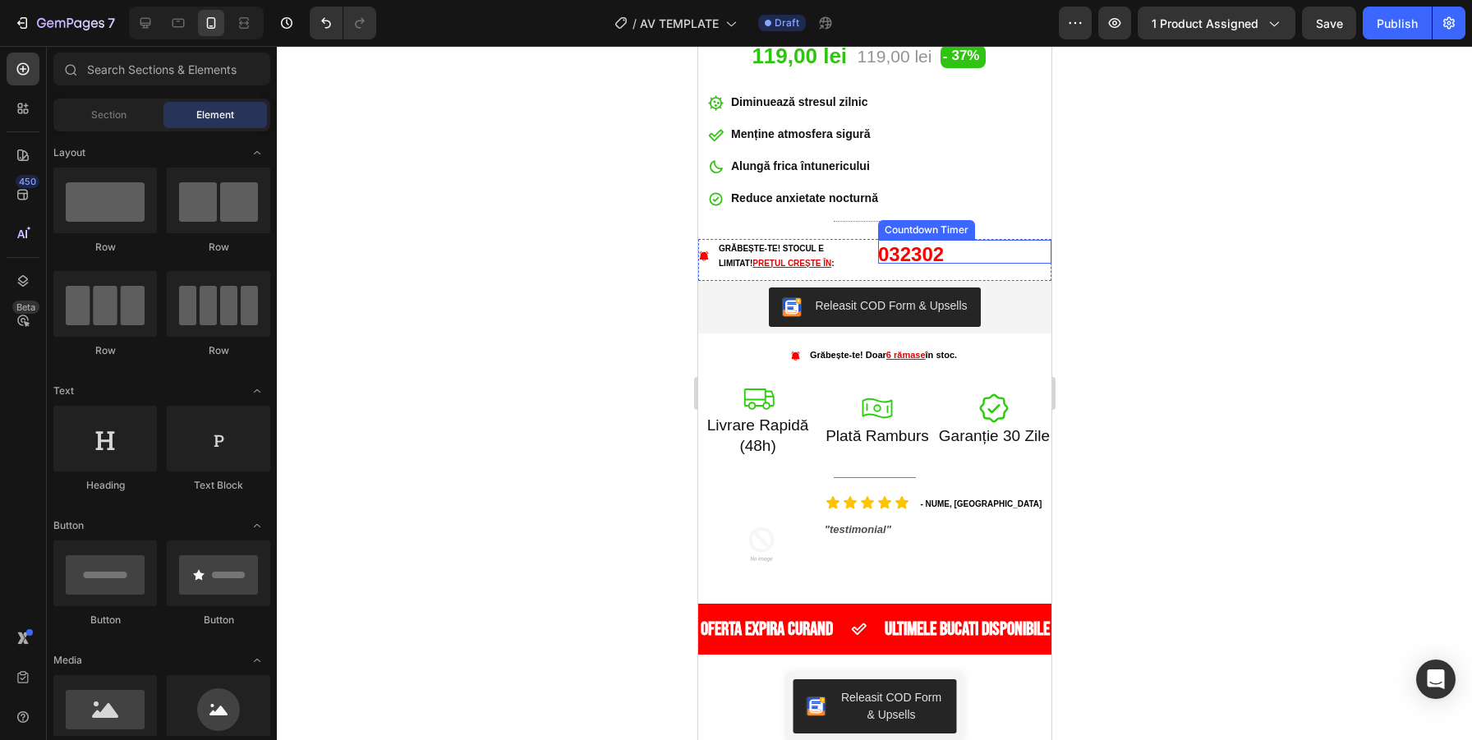
click at [928, 251] on div "02" at bounding box center [932, 255] width 22 height 30
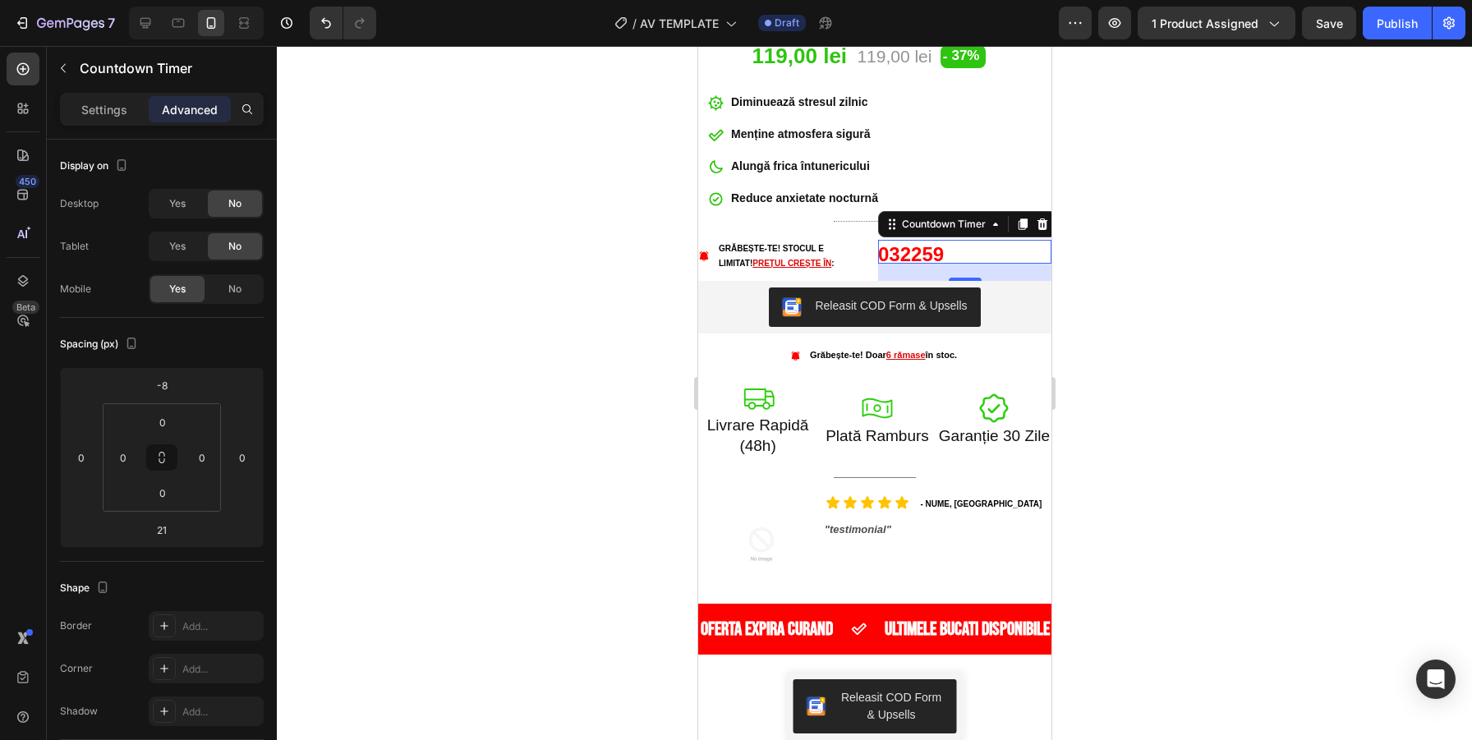
click at [1186, 208] on div at bounding box center [874, 393] width 1195 height 694
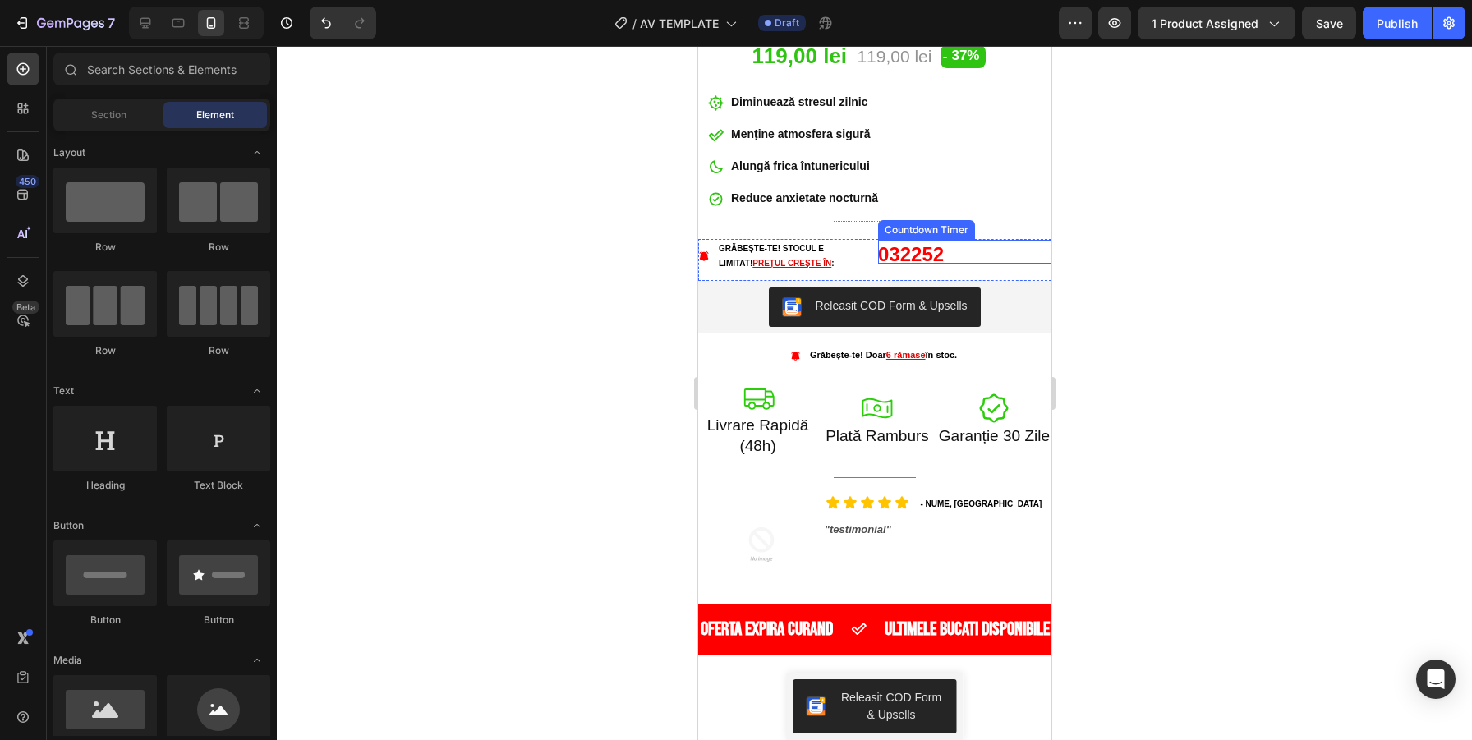
click at [910, 256] on div "22" at bounding box center [911, 255] width 22 height 30
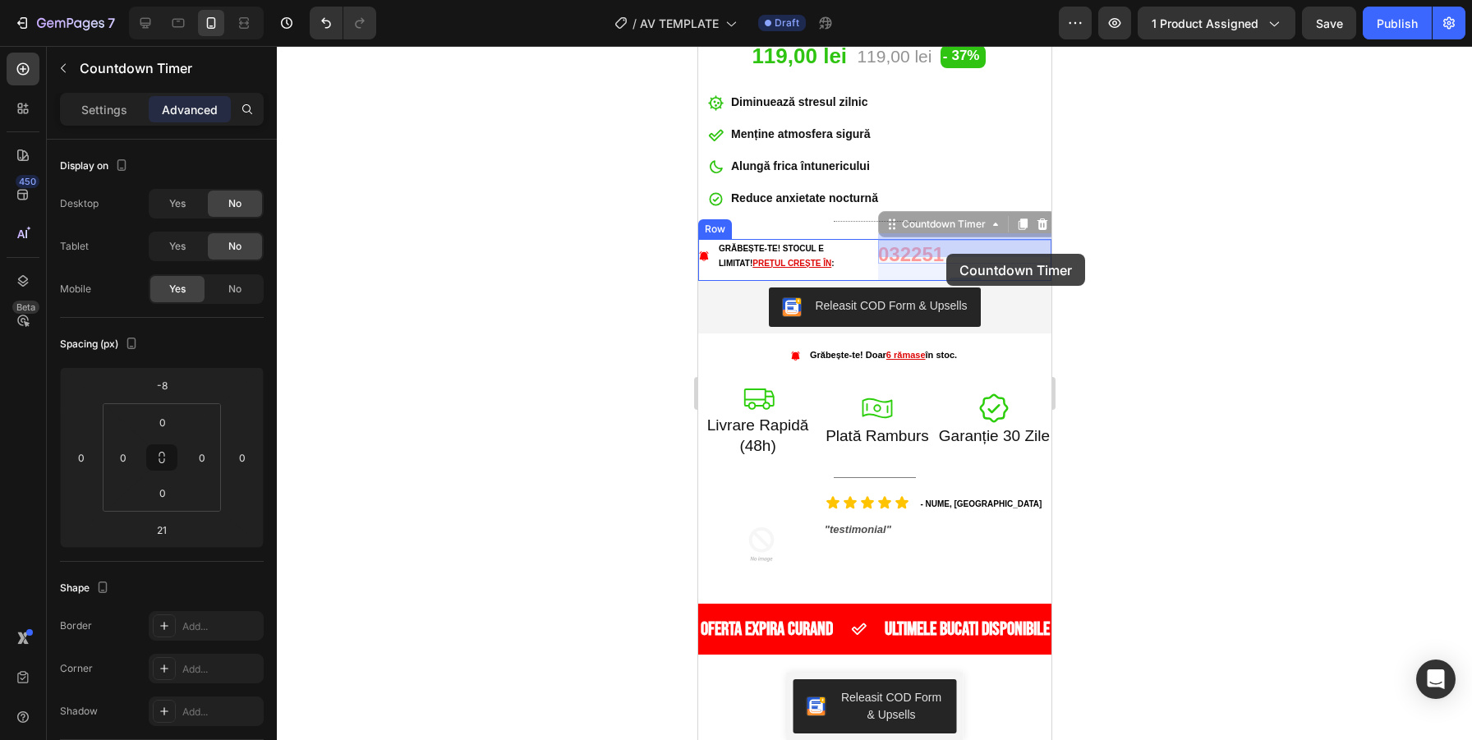
drag, startPoint x: 904, startPoint y: 255, endPoint x: 946, endPoint y: 254, distance: 41.9
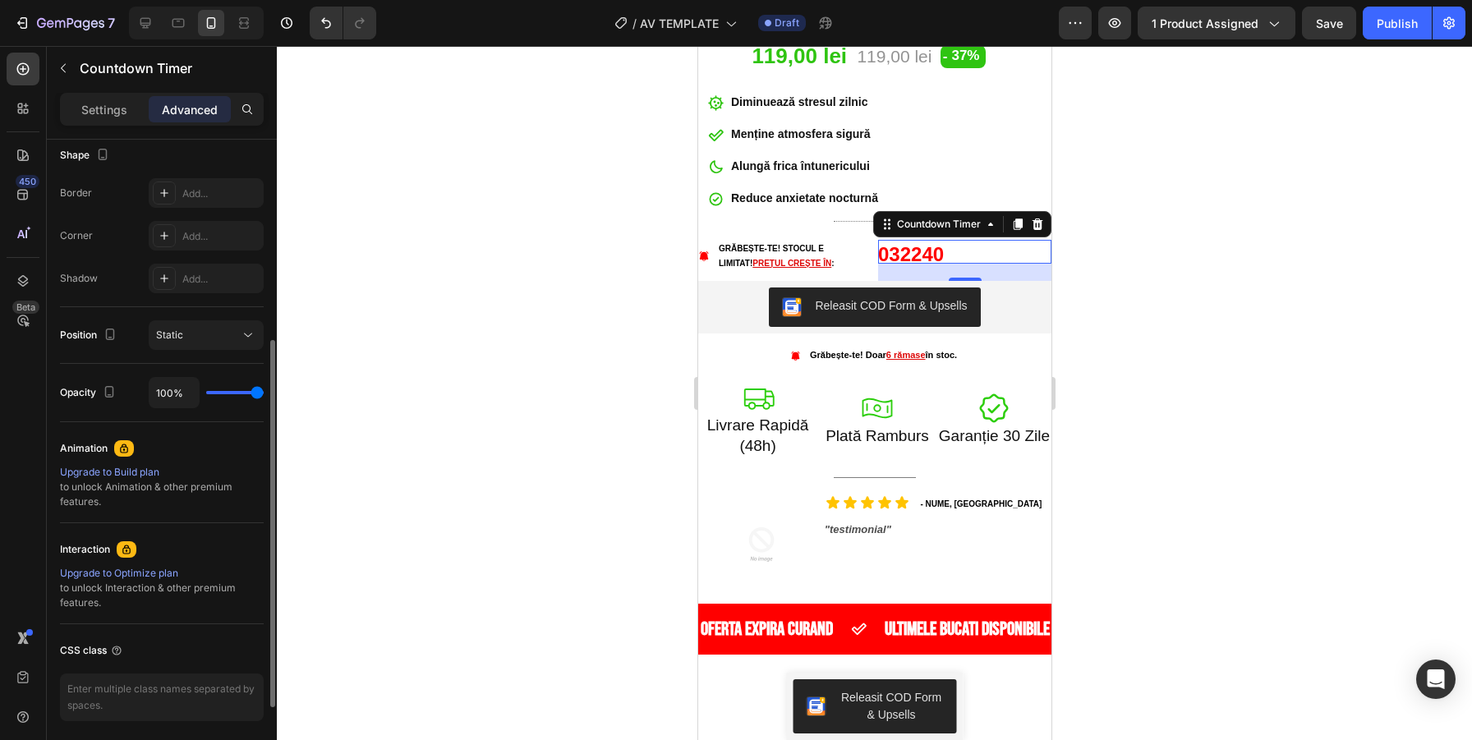
scroll to position [0, 0]
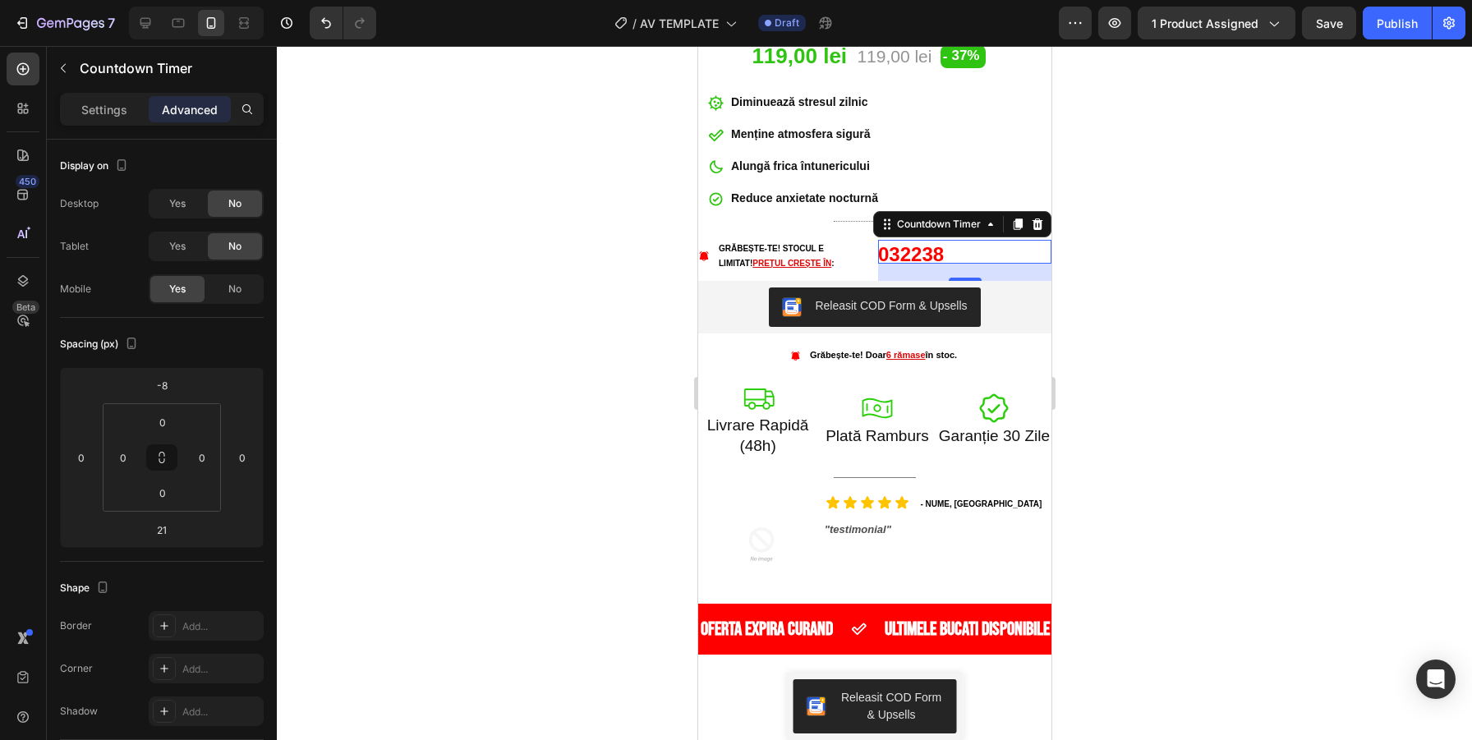
click at [905, 249] on div "22" at bounding box center [911, 255] width 22 height 30
click at [822, 249] on p "Grăbește-te! STOCUL E LIMITAT! PREȚUL CREȘTE ÎN :" at bounding box center [793, 257] width 150 height 30
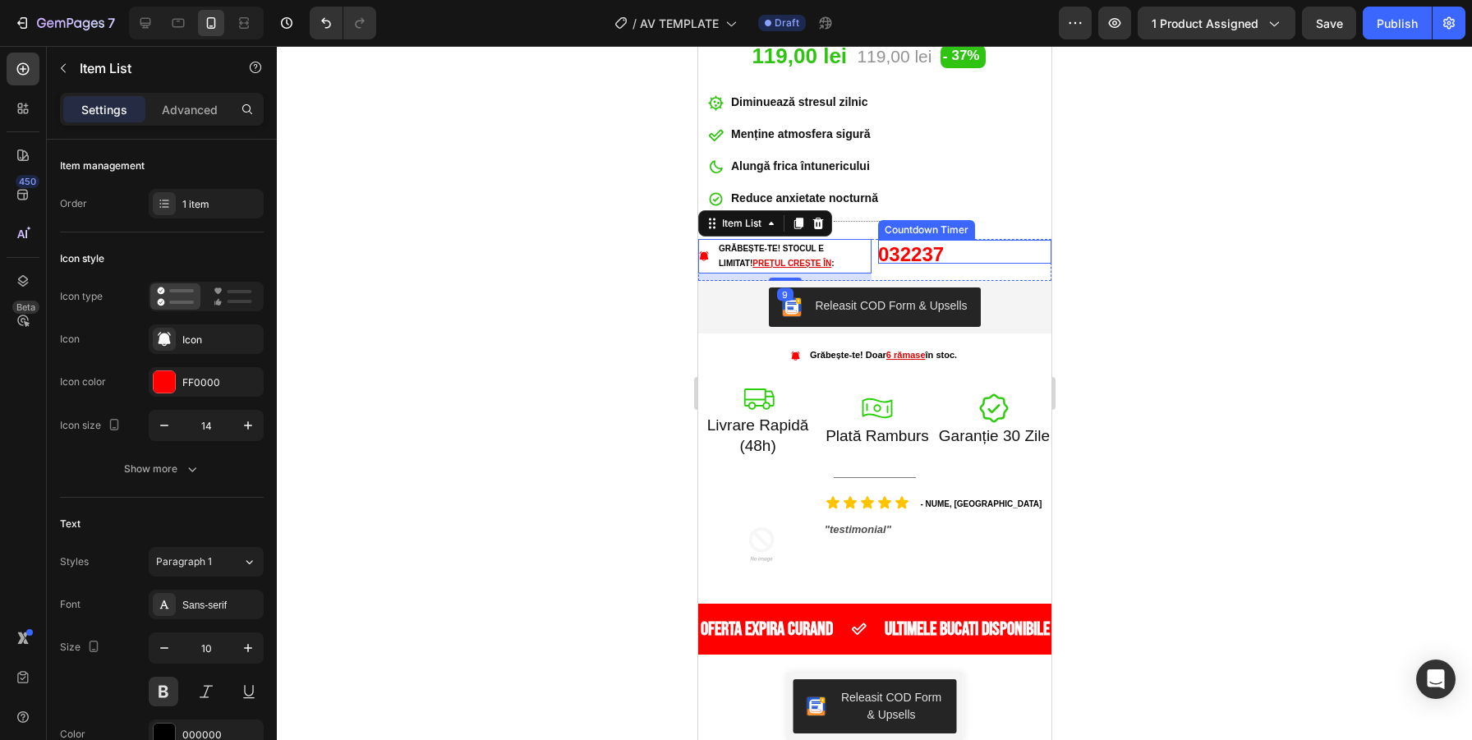
click at [923, 252] on div "37" at bounding box center [932, 255] width 22 height 30
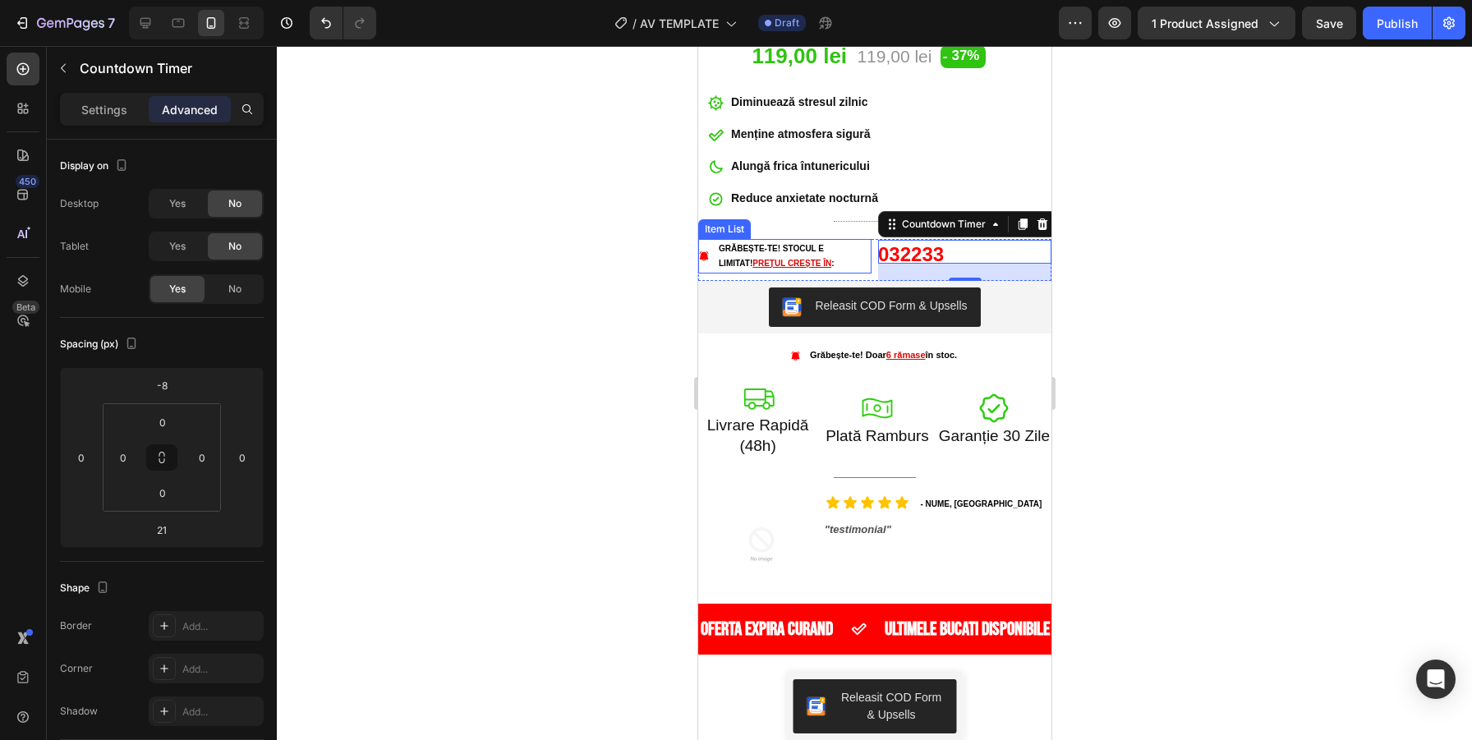
click at [703, 257] on icon at bounding box center [703, 256] width 9 height 10
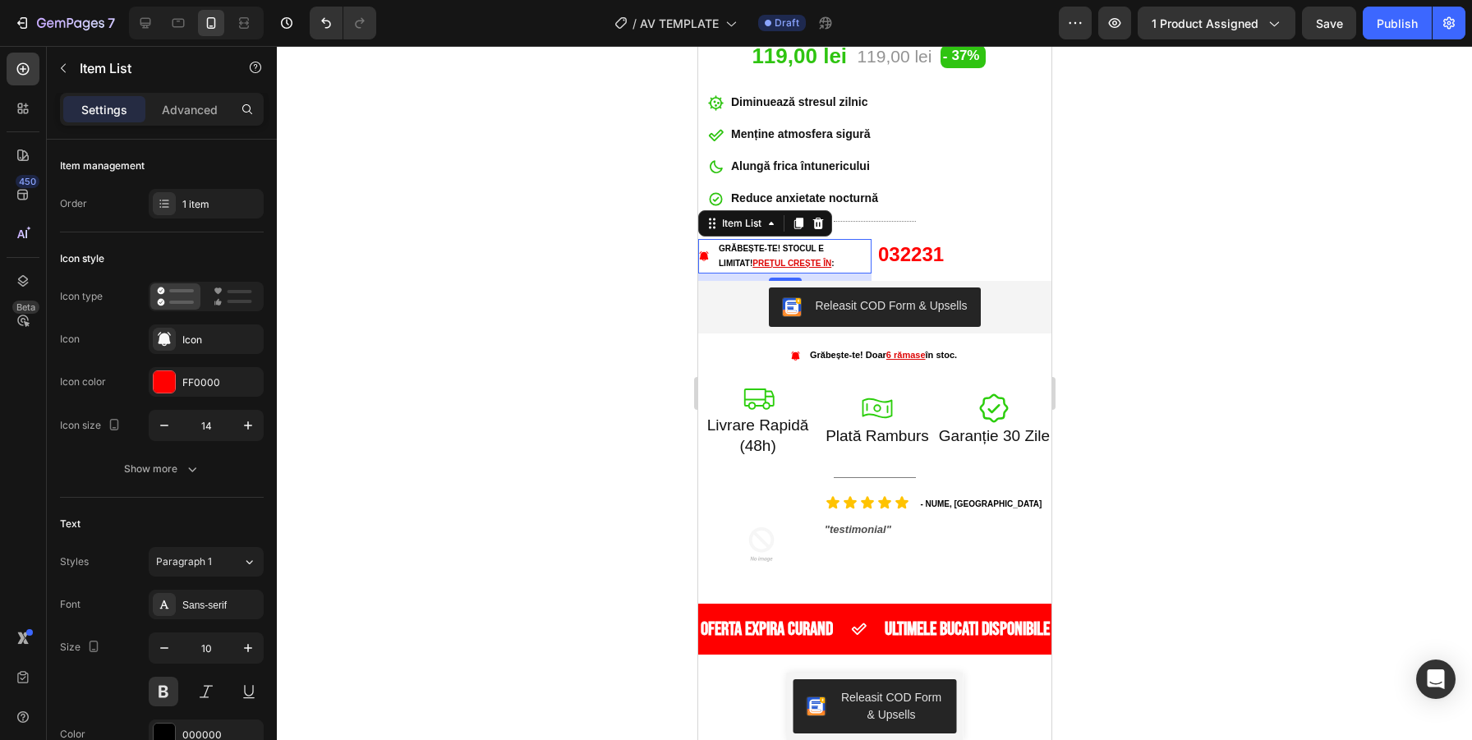
click at [526, 257] on div at bounding box center [874, 393] width 1195 height 694
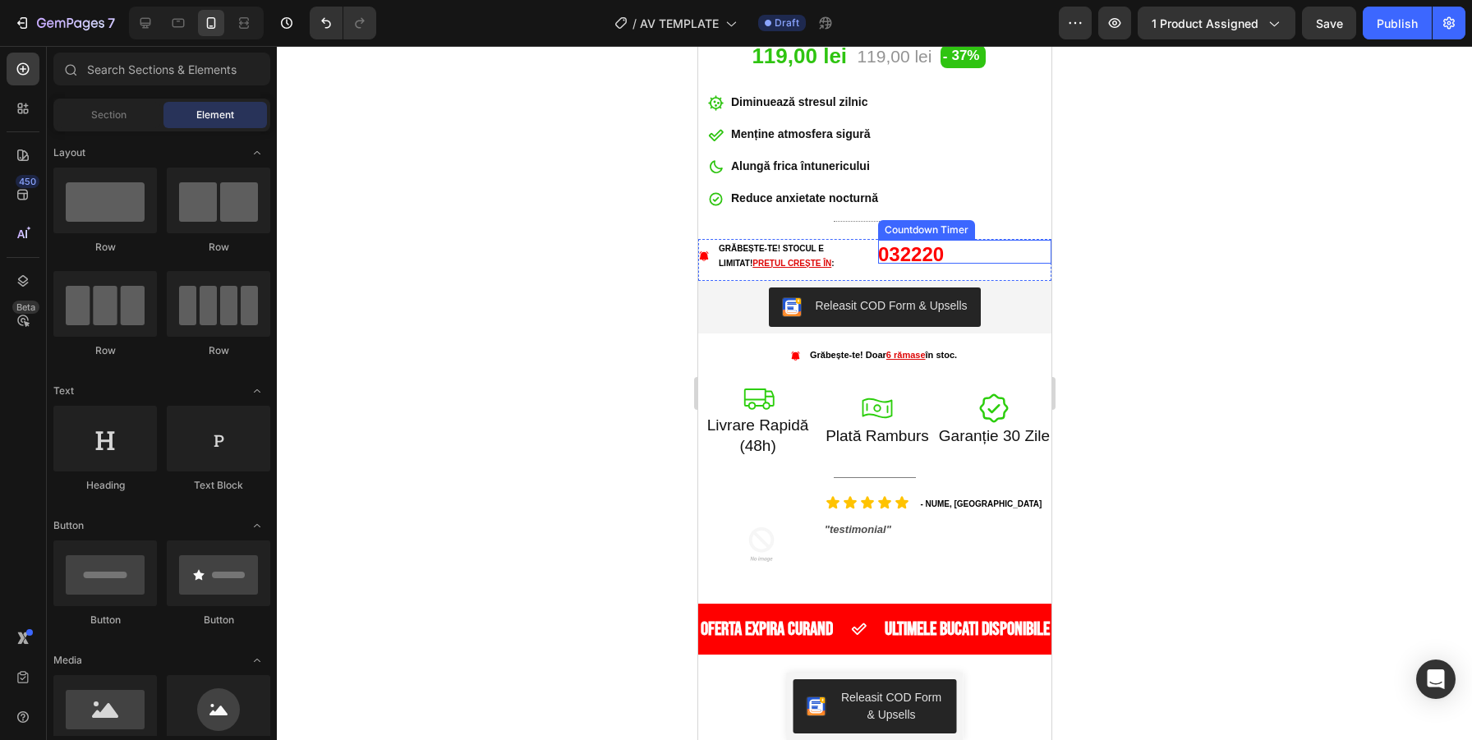
click at [908, 255] on div "22" at bounding box center [911, 255] width 22 height 30
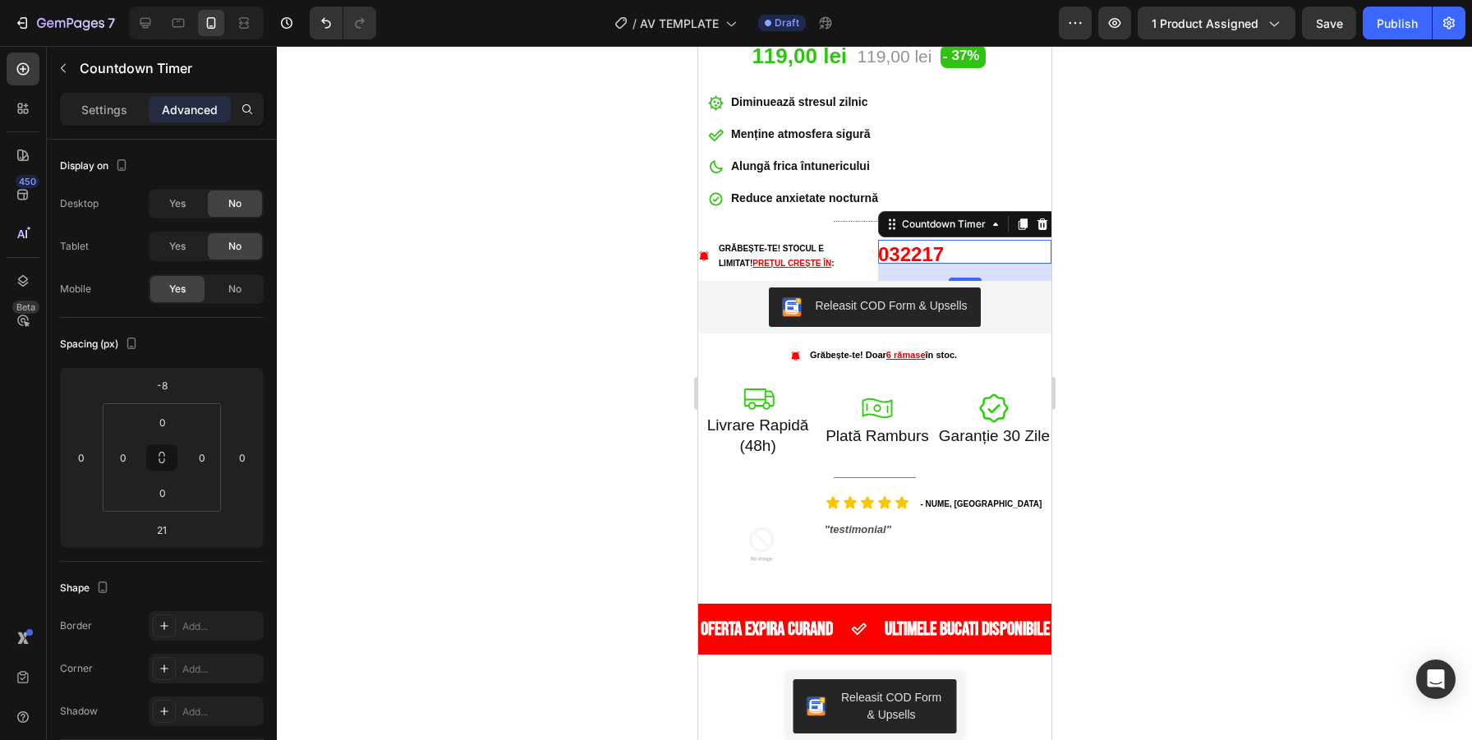
click at [958, 269] on div "21" at bounding box center [963, 272] width 173 height 17
click at [962, 267] on div "17" at bounding box center [963, 267] width 173 height 0
type input "17"
click at [1154, 254] on div at bounding box center [874, 393] width 1195 height 694
click at [929, 262] on div "11" at bounding box center [932, 258] width 22 height 30
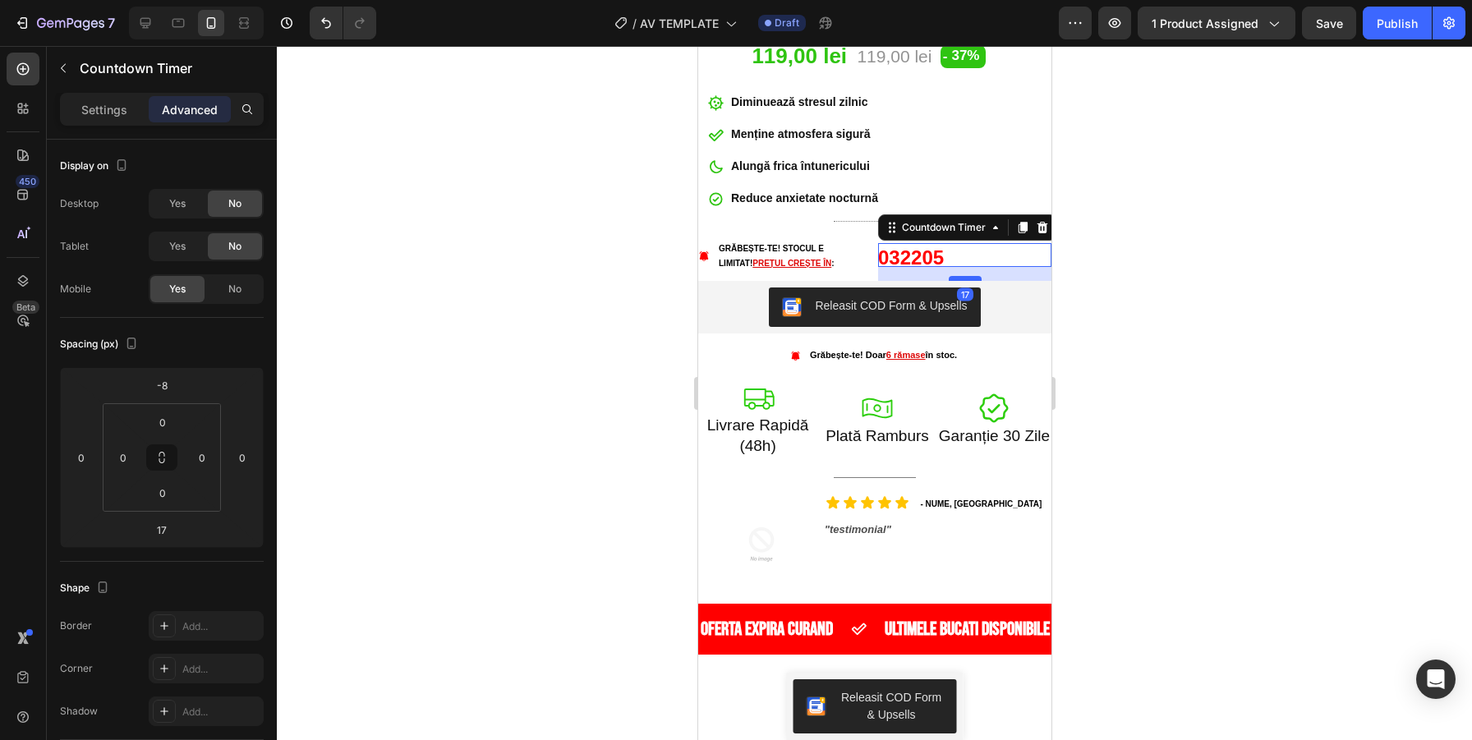
click at [957, 280] on div at bounding box center [964, 278] width 33 height 5
click at [1145, 238] on div at bounding box center [874, 393] width 1195 height 694
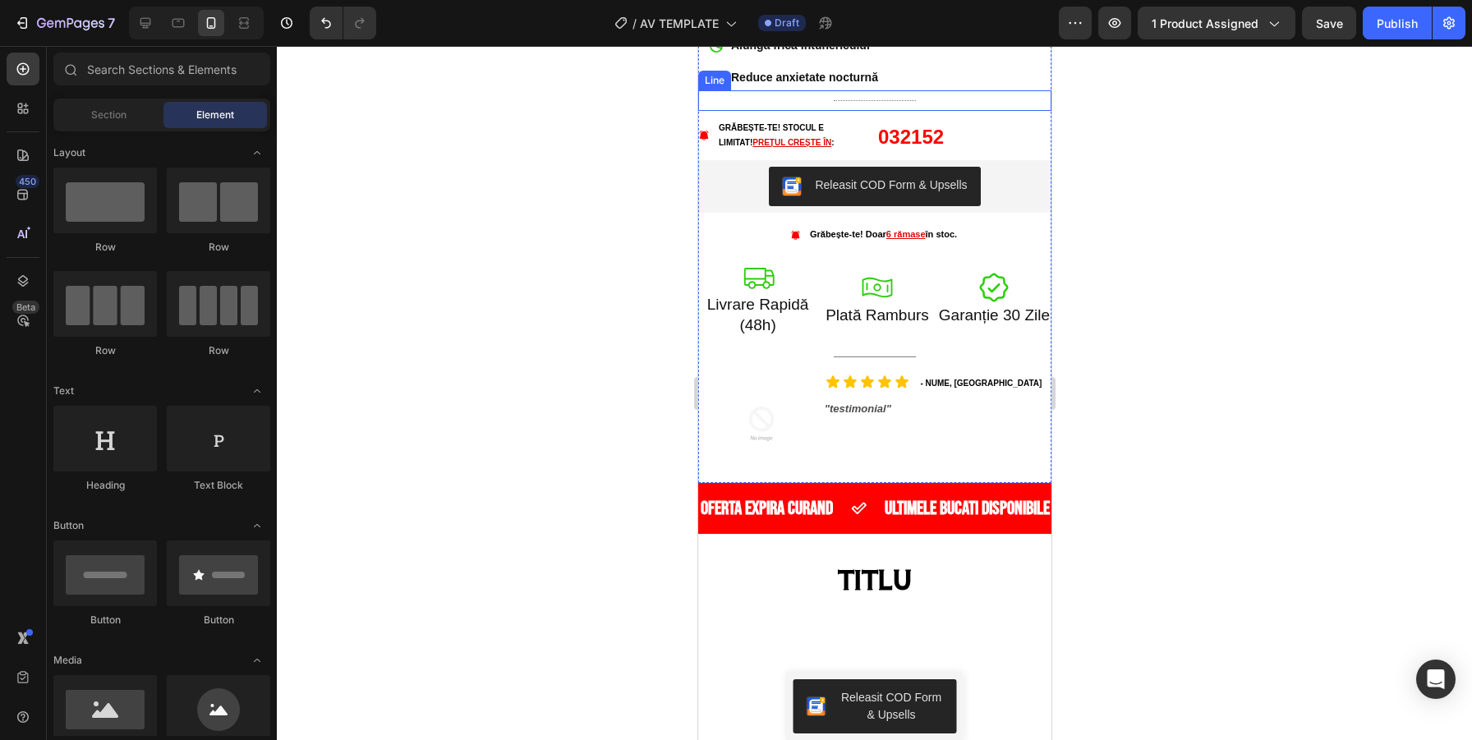
scroll to position [775, 0]
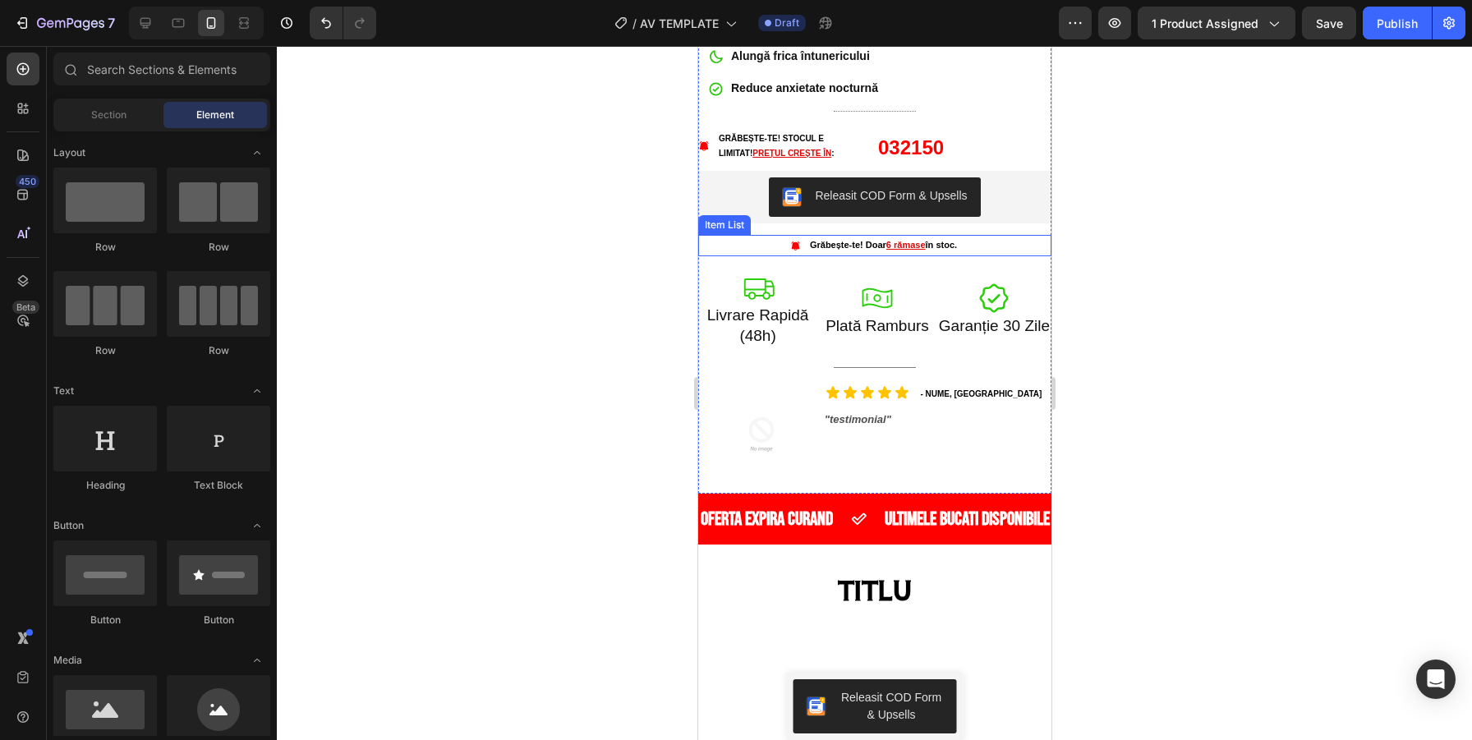
click at [886, 244] on u "6 rămase" at bounding box center [905, 245] width 39 height 10
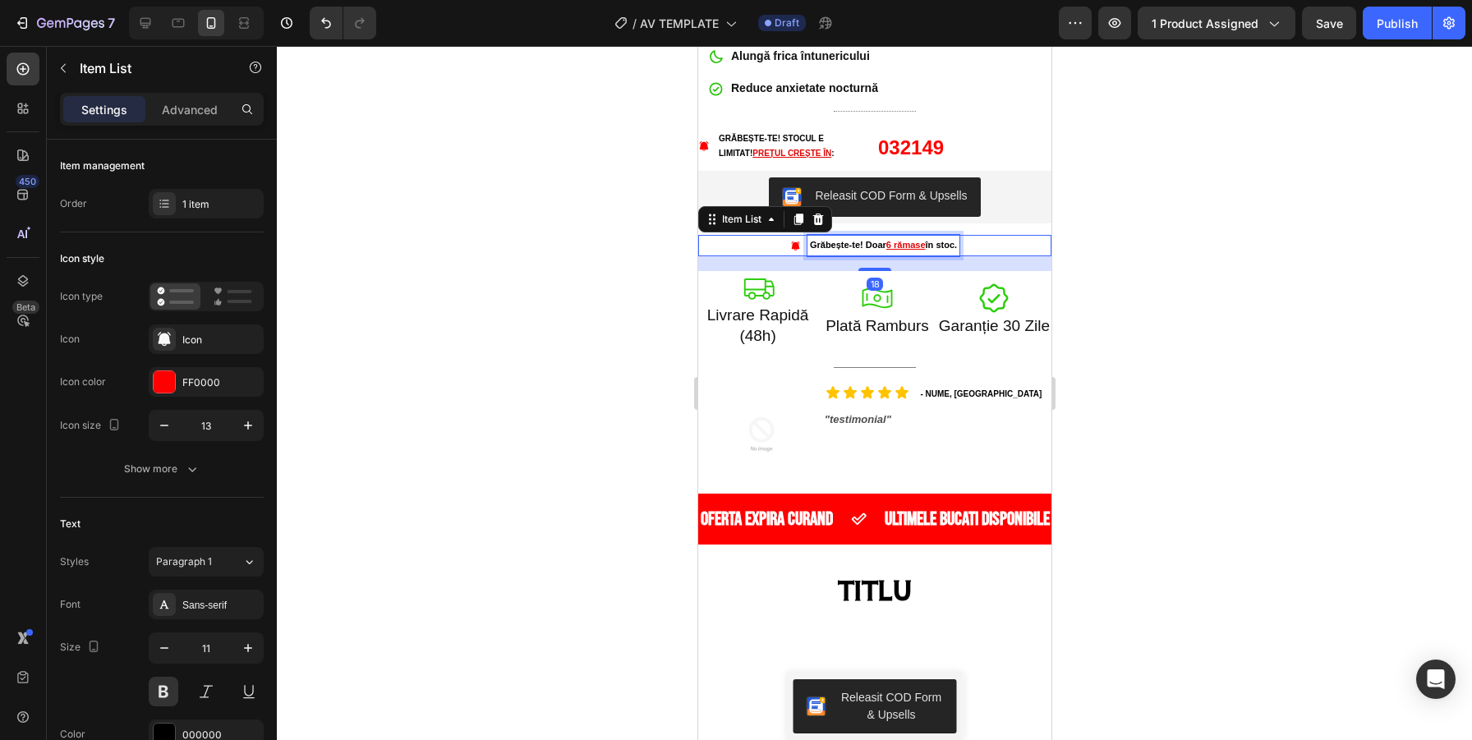
click at [886, 243] on u "6 rămase" at bounding box center [905, 245] width 39 height 10
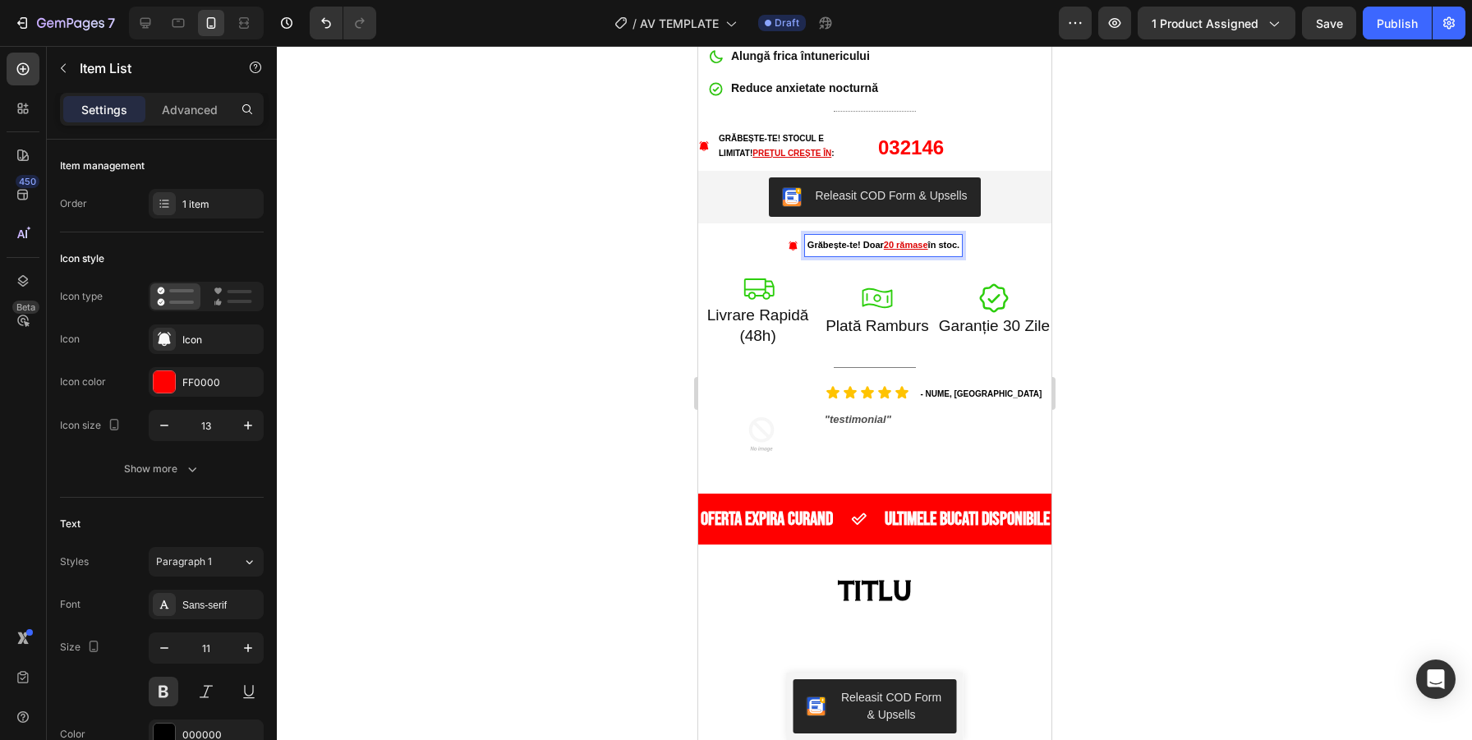
click at [1209, 249] on div at bounding box center [874, 393] width 1195 height 694
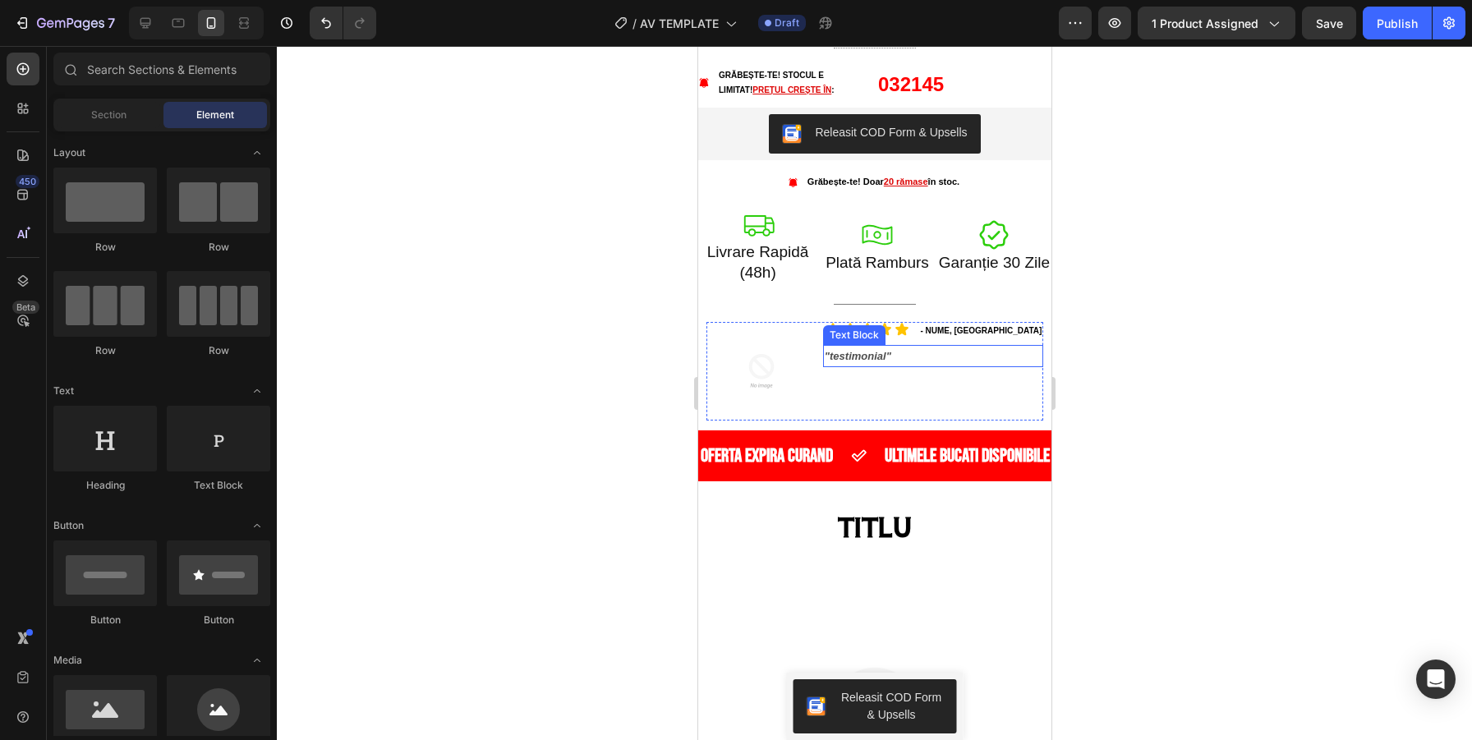
scroll to position [842, 0]
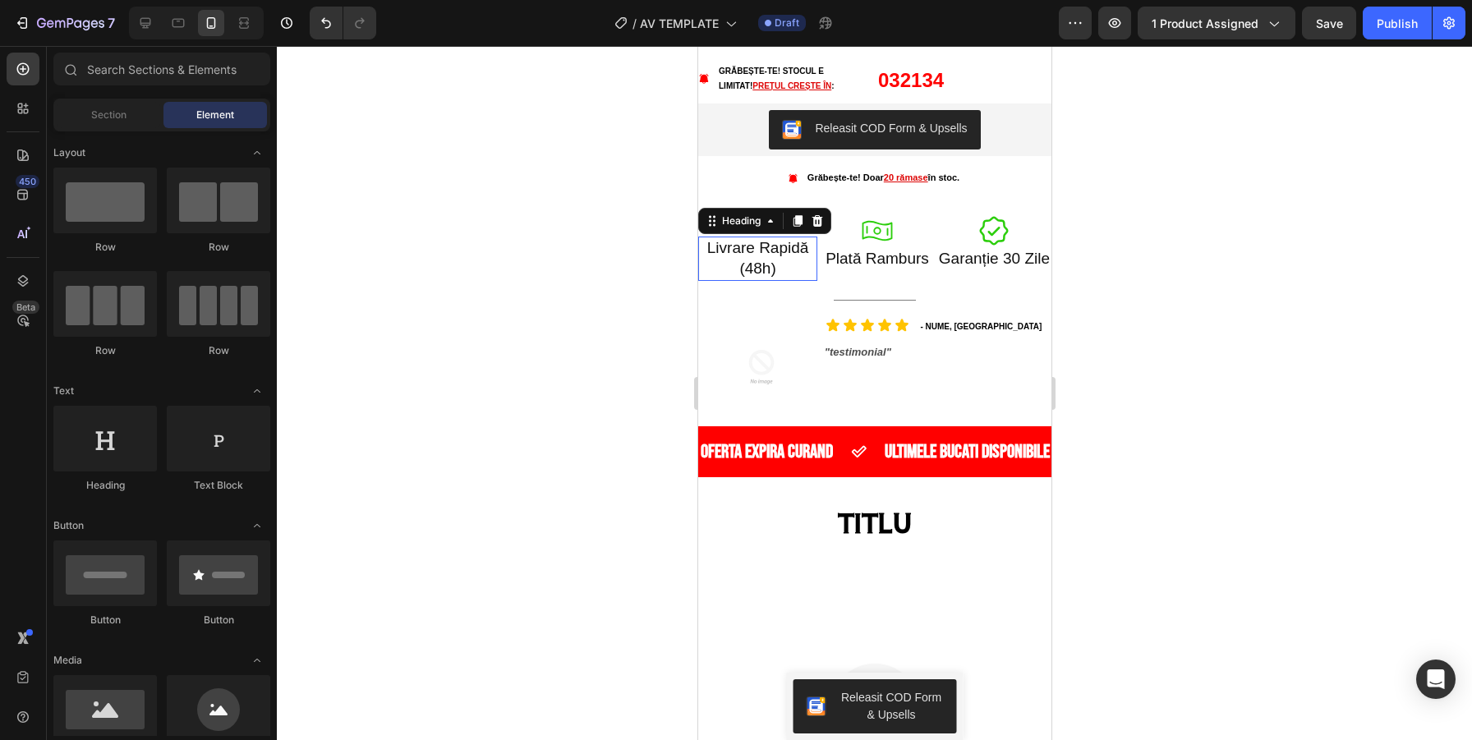
click at [772, 247] on h2 "Livrare Rapidă (48h)" at bounding box center [757, 259] width 119 height 44
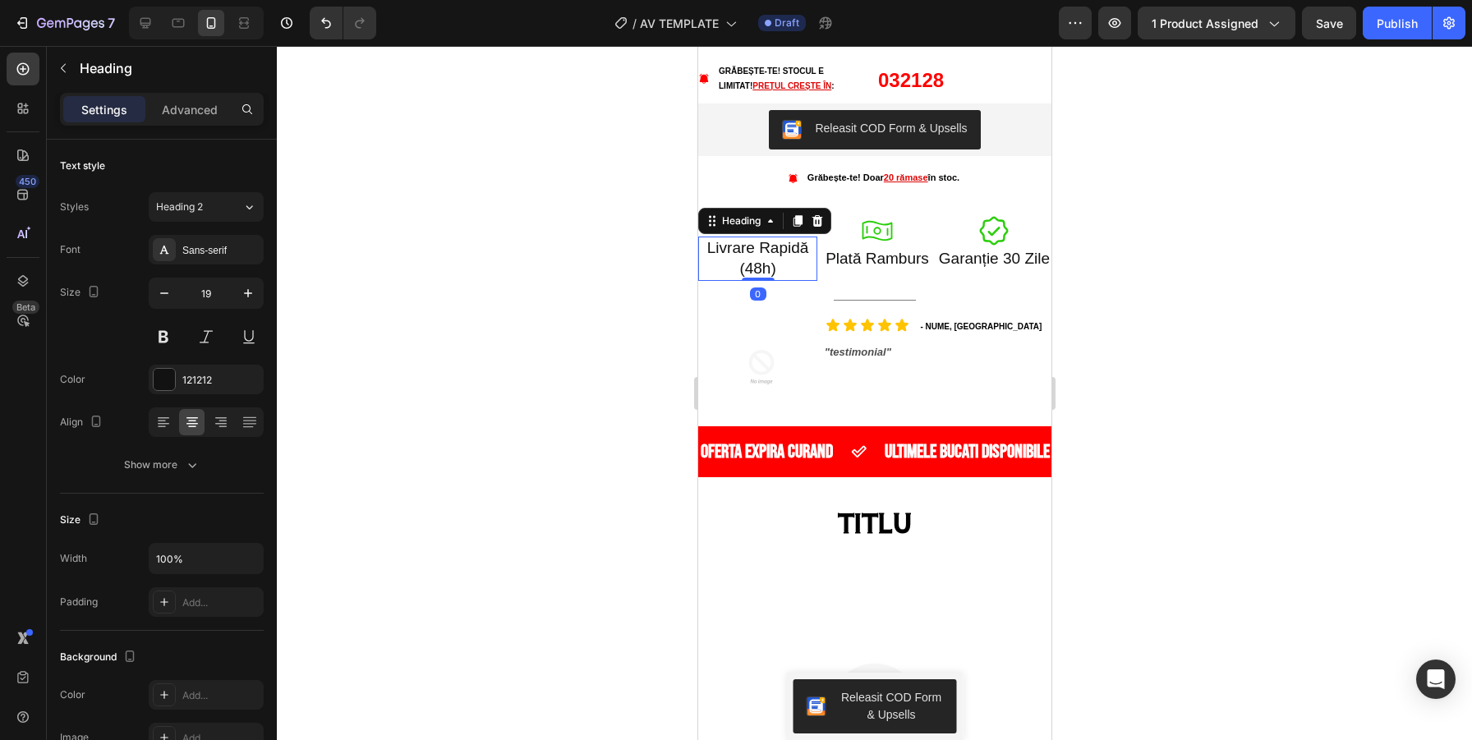
drag, startPoint x: 765, startPoint y: 279, endPoint x: 768, endPoint y: 265, distance: 14.3
click at [768, 265] on div "Livrare Rapidă (48h) Heading 0" at bounding box center [757, 259] width 119 height 44
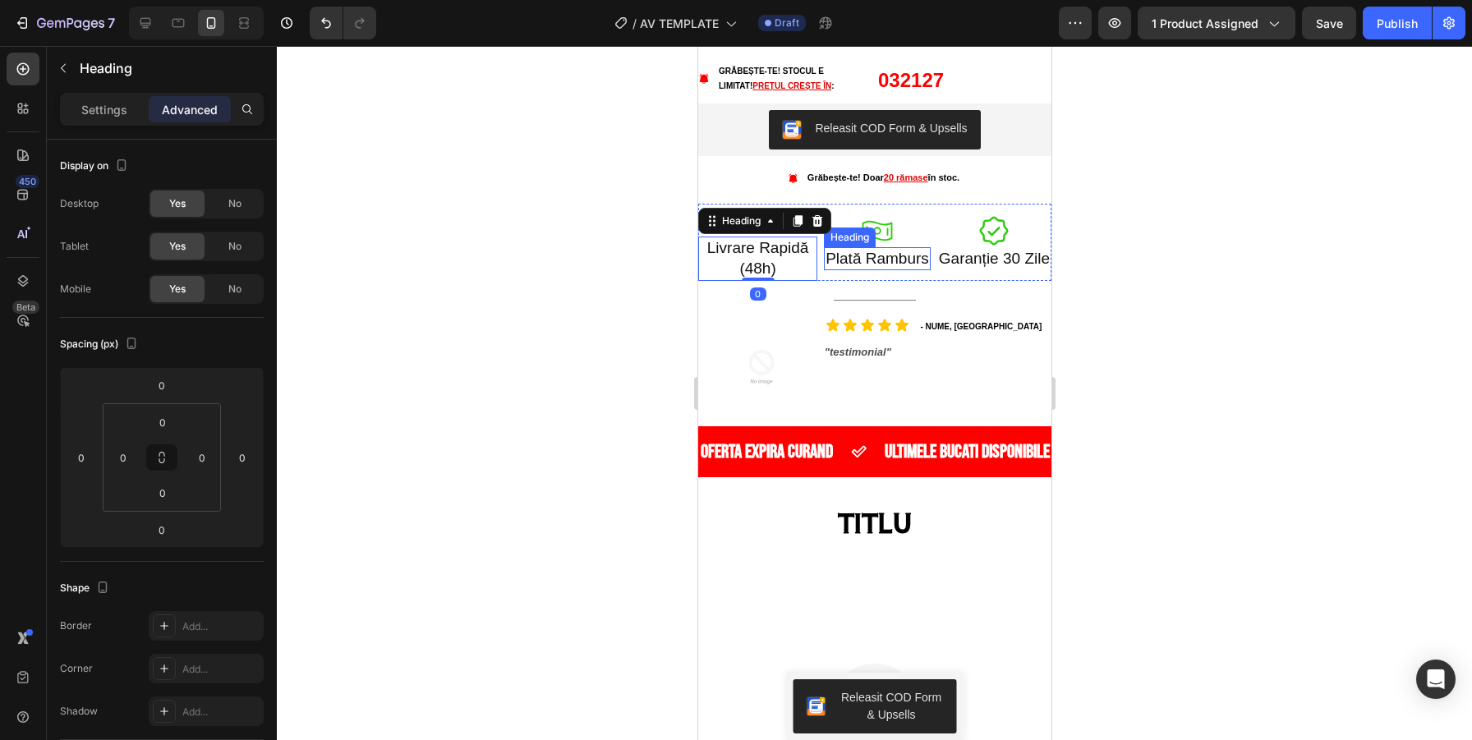
click at [878, 256] on h2 "Plată Ramburs" at bounding box center [876, 259] width 107 height 24
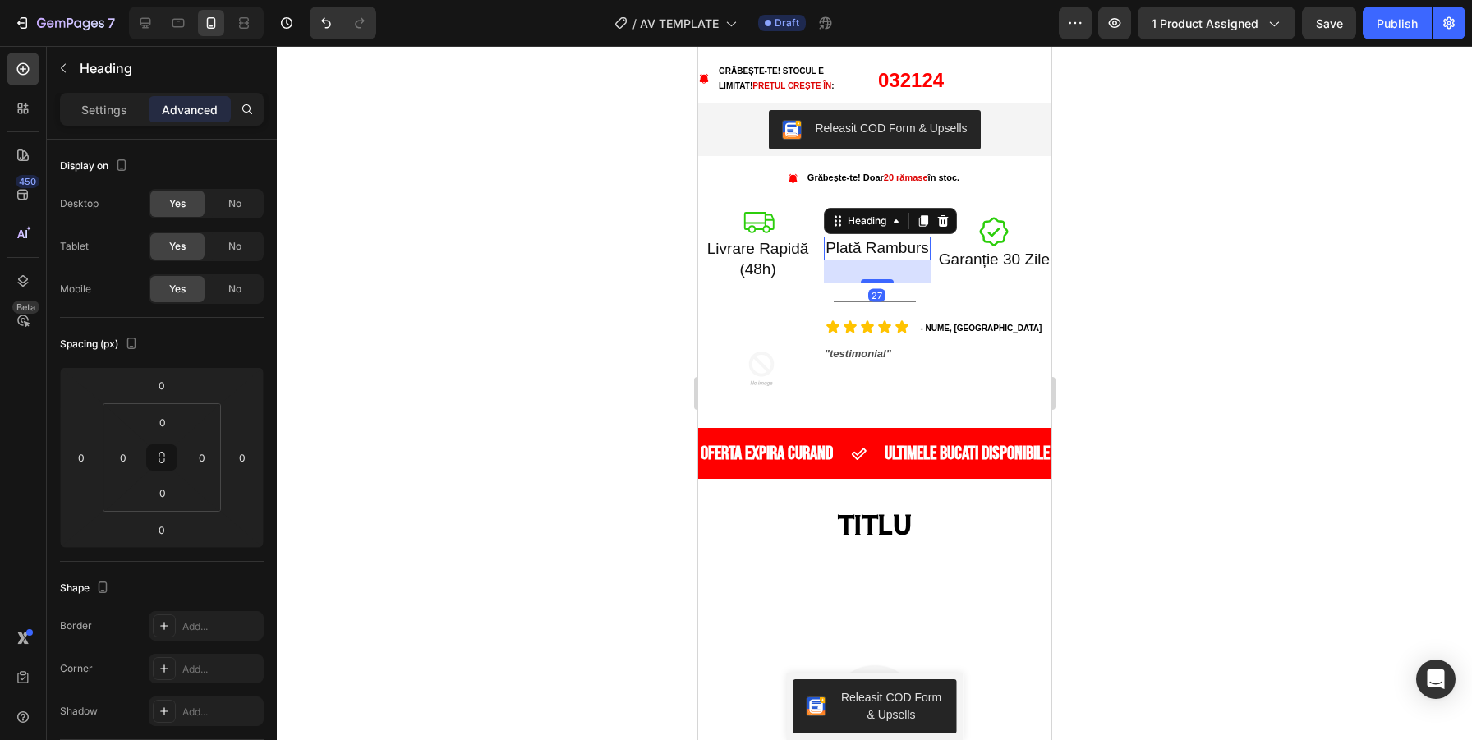
drag, startPoint x: 877, startPoint y: 269, endPoint x: 873, endPoint y: 292, distance: 22.4
click at [873, 260] on div "27" at bounding box center [876, 260] width 107 height 0
type input "27"
click at [1126, 287] on div at bounding box center [874, 393] width 1195 height 694
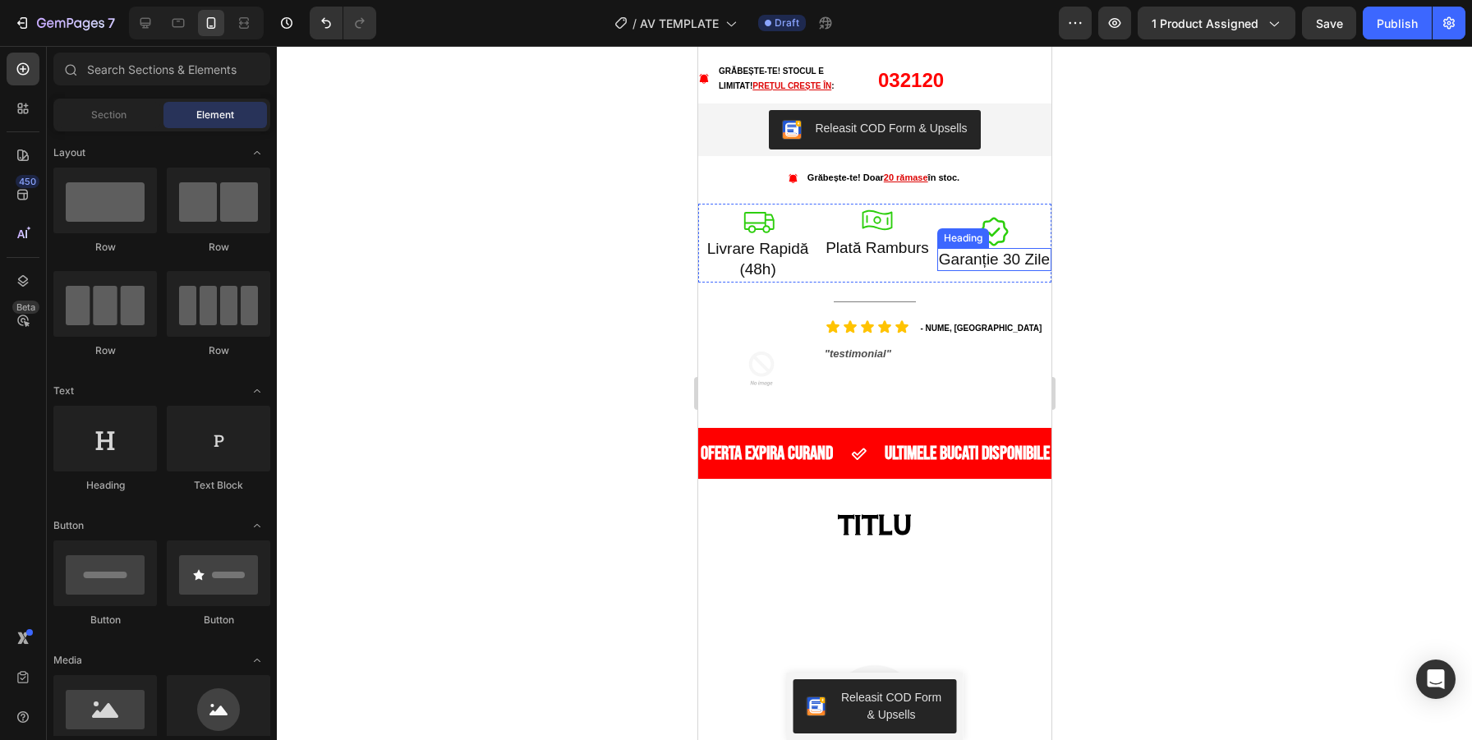
click at [1002, 263] on h2 "Garanție 30 Zile" at bounding box center [994, 260] width 114 height 24
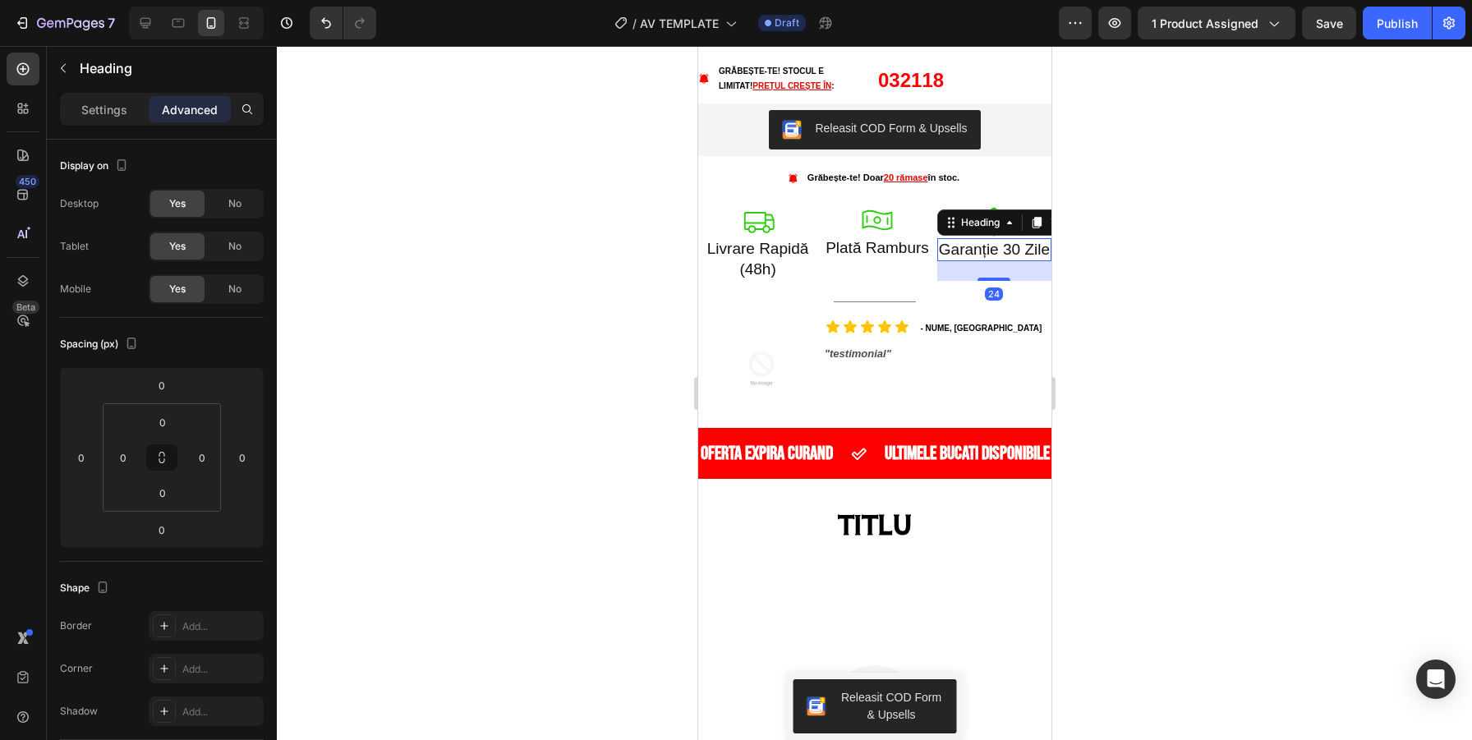
drag, startPoint x: 995, startPoint y: 268, endPoint x: 995, endPoint y: 288, distance: 19.7
click at [995, 261] on div "24" at bounding box center [994, 261] width 114 height 0
type input "24"
click at [1184, 242] on div at bounding box center [874, 393] width 1195 height 694
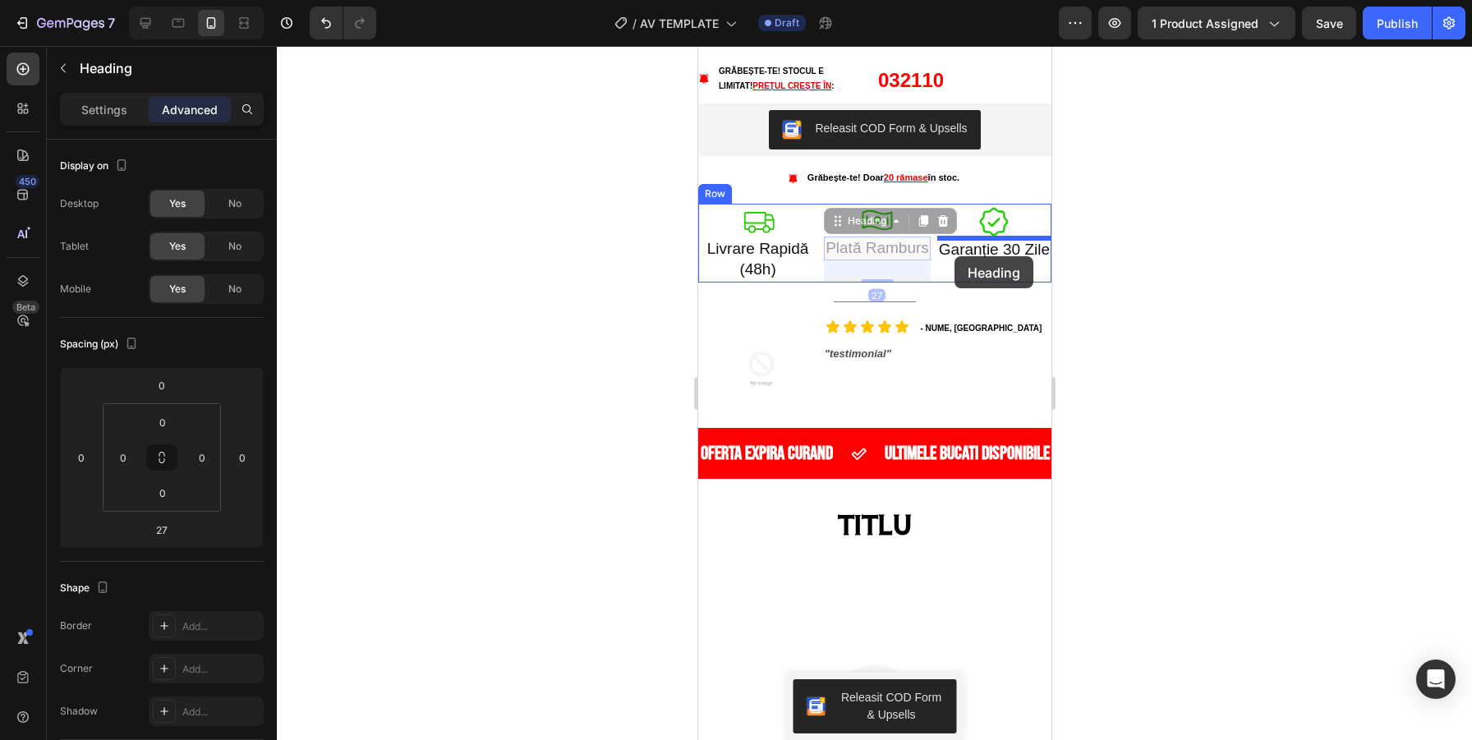
drag, startPoint x: 851, startPoint y: 249, endPoint x: 954, endPoint y: 256, distance: 103.0
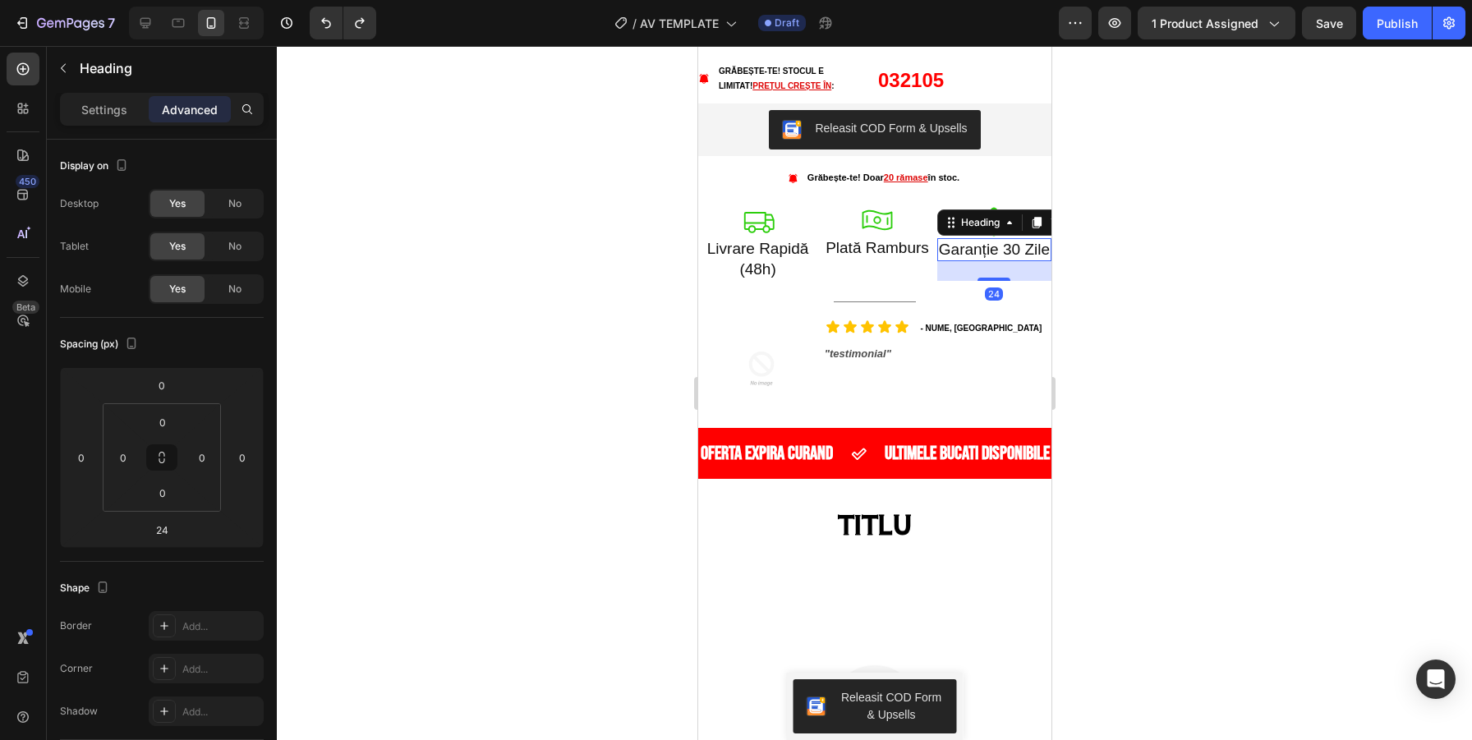
click at [977, 250] on h2 "Garanție 30 Zile" at bounding box center [994, 250] width 114 height 24
click at [892, 249] on h2 "Plată Ramburs" at bounding box center [876, 249] width 107 height 24
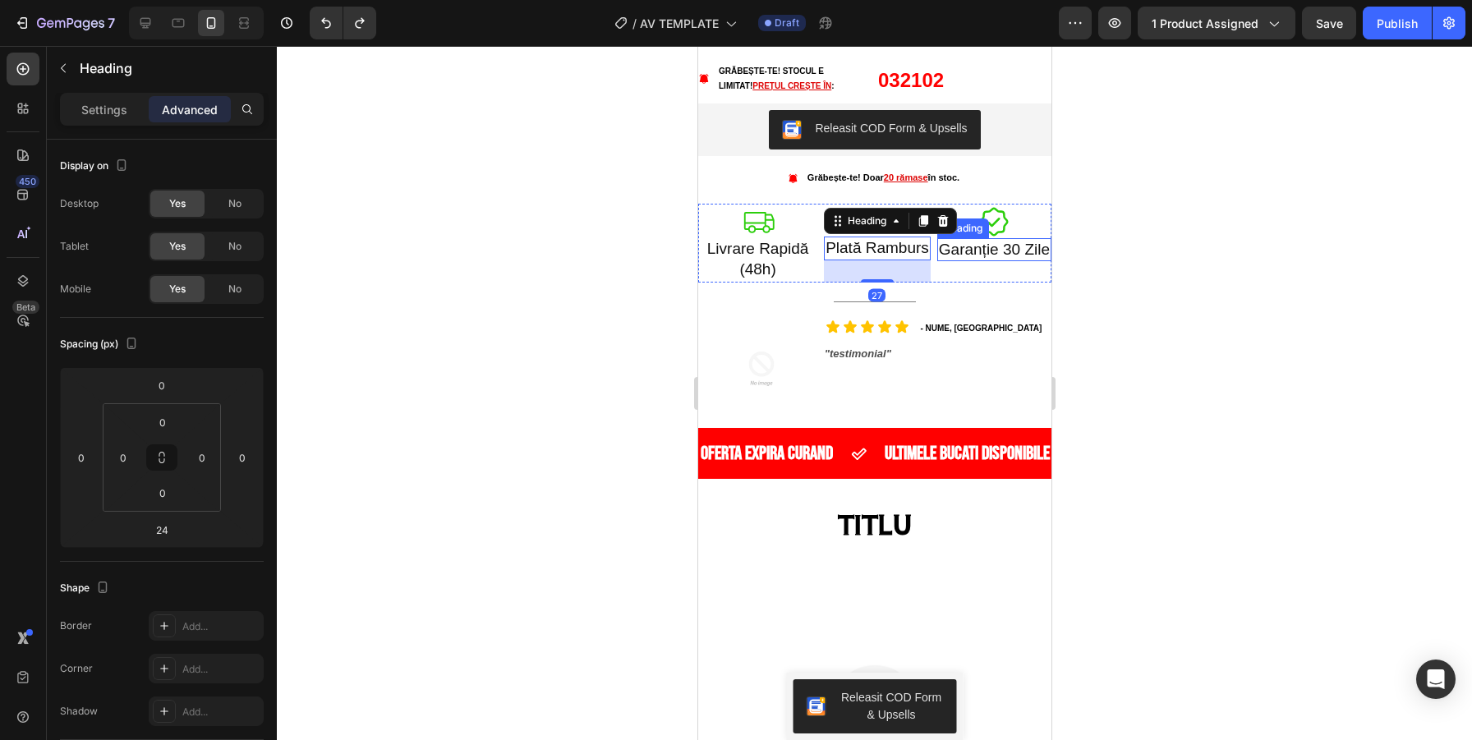
click at [983, 250] on h2 "Garanție 30 Zile" at bounding box center [994, 250] width 114 height 24
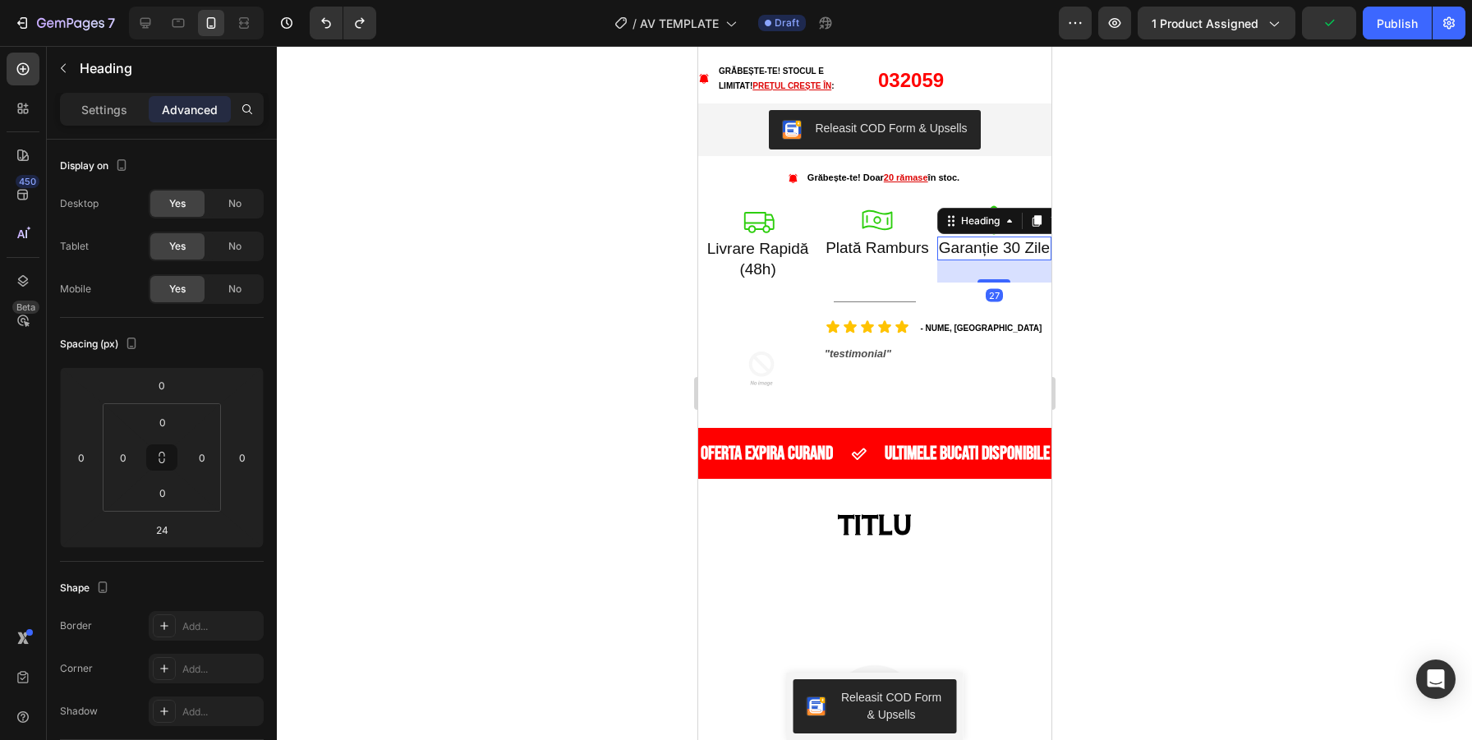
click at [996, 283] on div "Icon Icon Icon Icon Icon Icon List 4.9 din 143 recenzii Text Block Row Grăbește…" at bounding box center [874, 113] width 353 height 630
type input "27"
click at [777, 246] on h2 "Livrare Rapidă (48h)" at bounding box center [757, 259] width 119 height 44
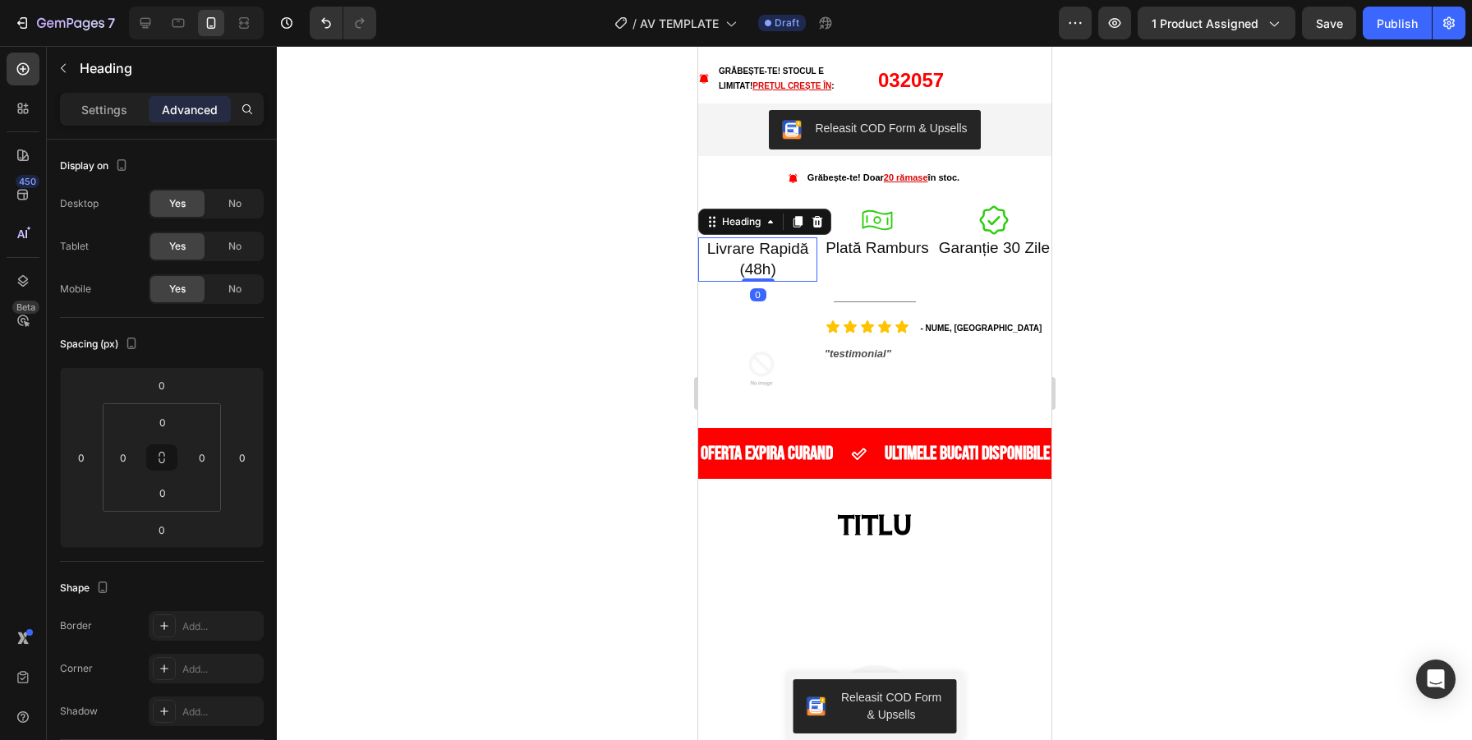
click at [576, 293] on div at bounding box center [874, 393] width 1195 height 694
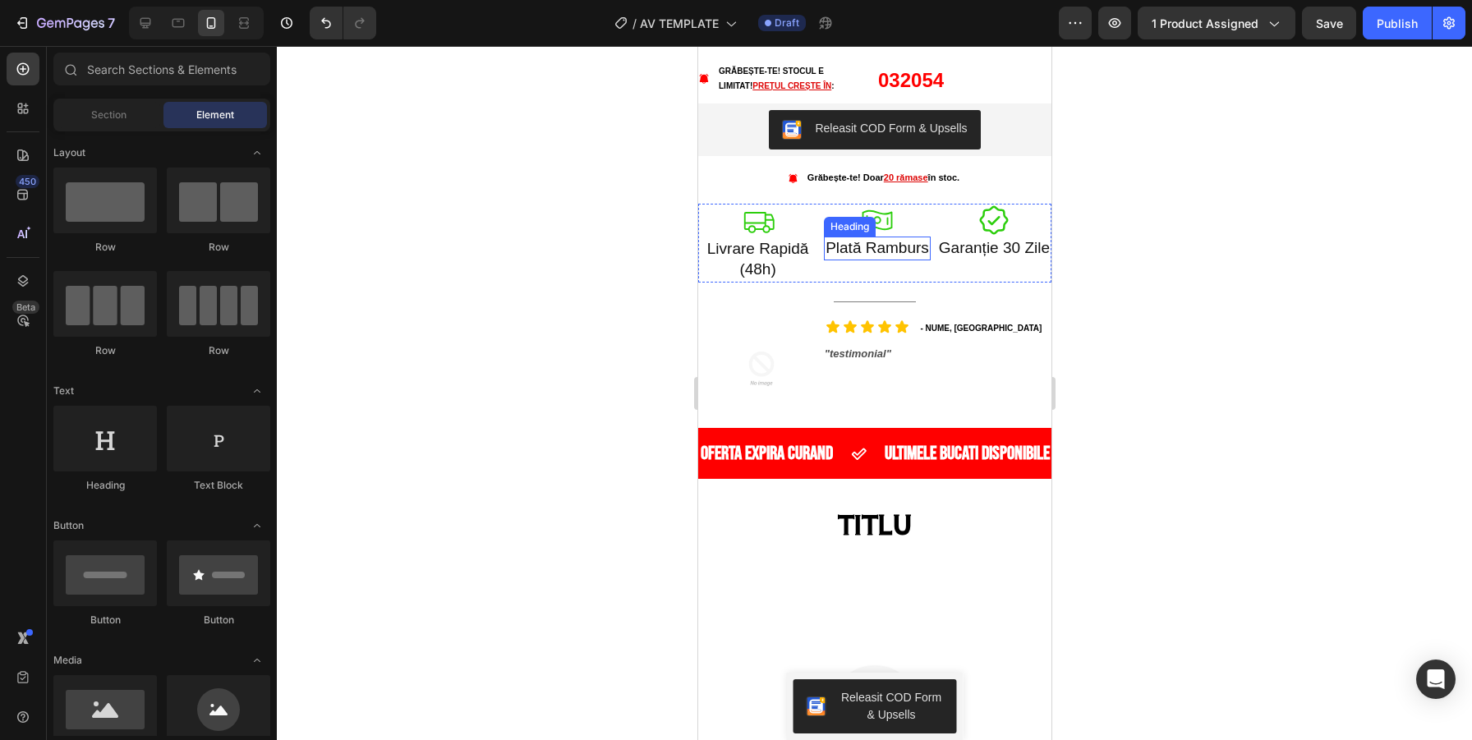
click at [859, 243] on h2 "Plată Ramburs" at bounding box center [876, 249] width 107 height 24
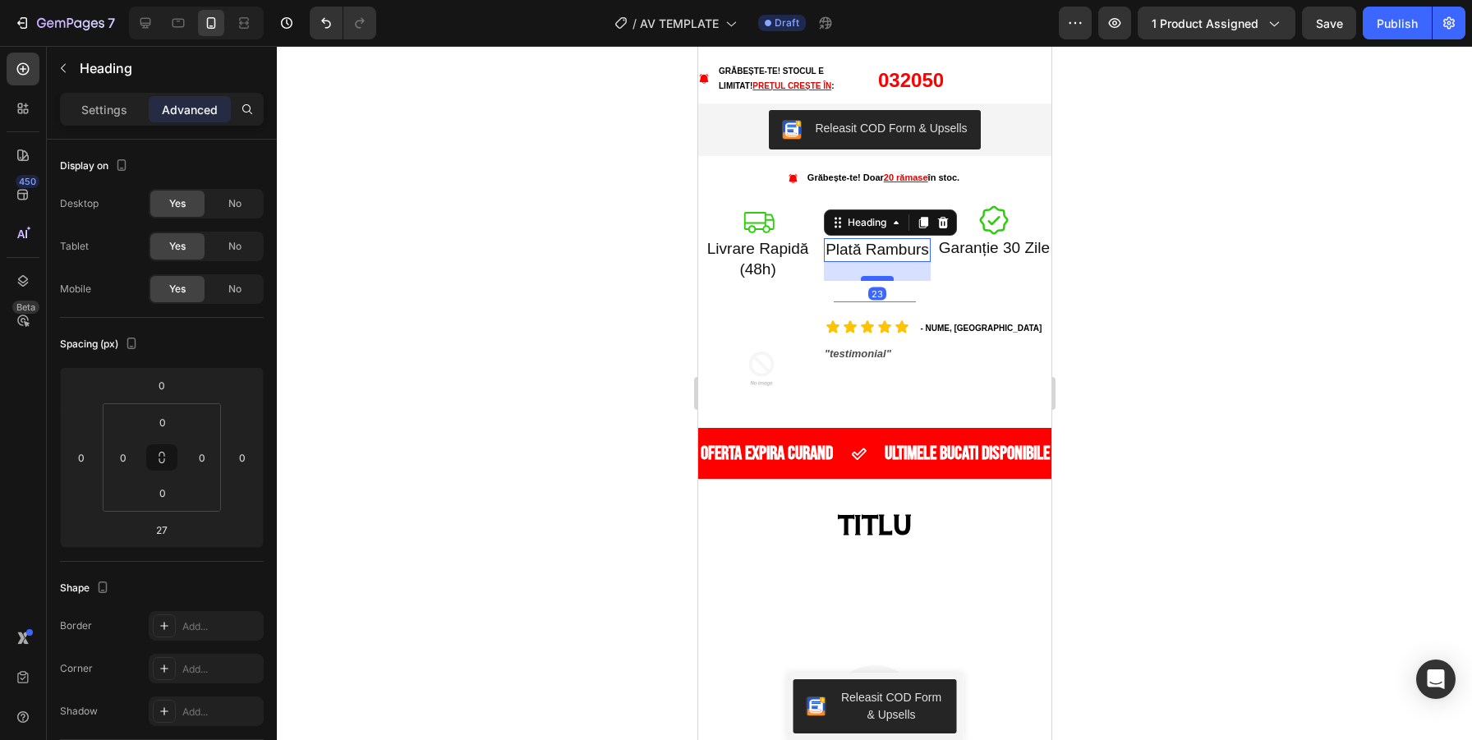
click at [875, 276] on div at bounding box center [876, 278] width 33 height 5
type input "23"
click at [967, 248] on h2 "Garanție 30 Zile" at bounding box center [994, 249] width 114 height 24
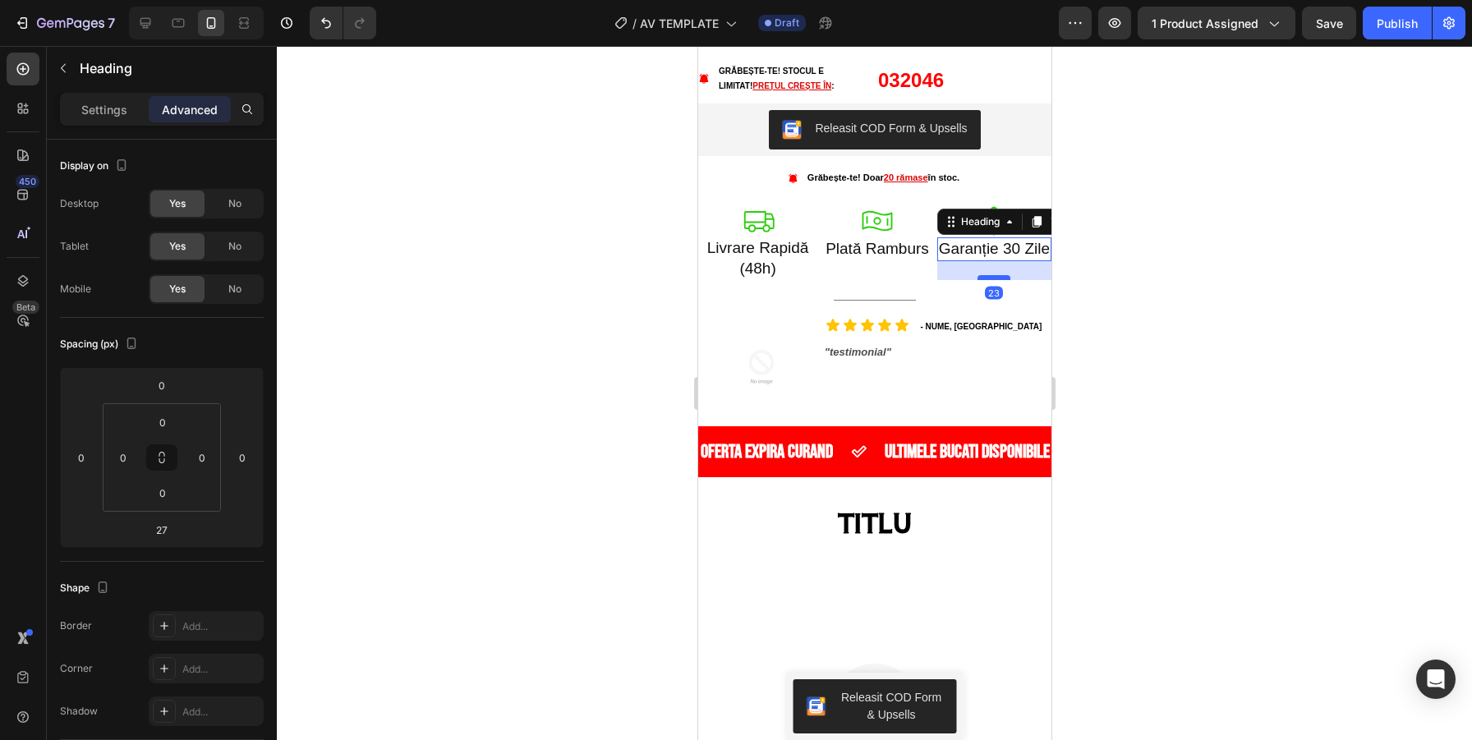
click at [1001, 277] on div at bounding box center [993, 277] width 33 height 5
type input "23"
click at [1173, 266] on div at bounding box center [874, 393] width 1195 height 694
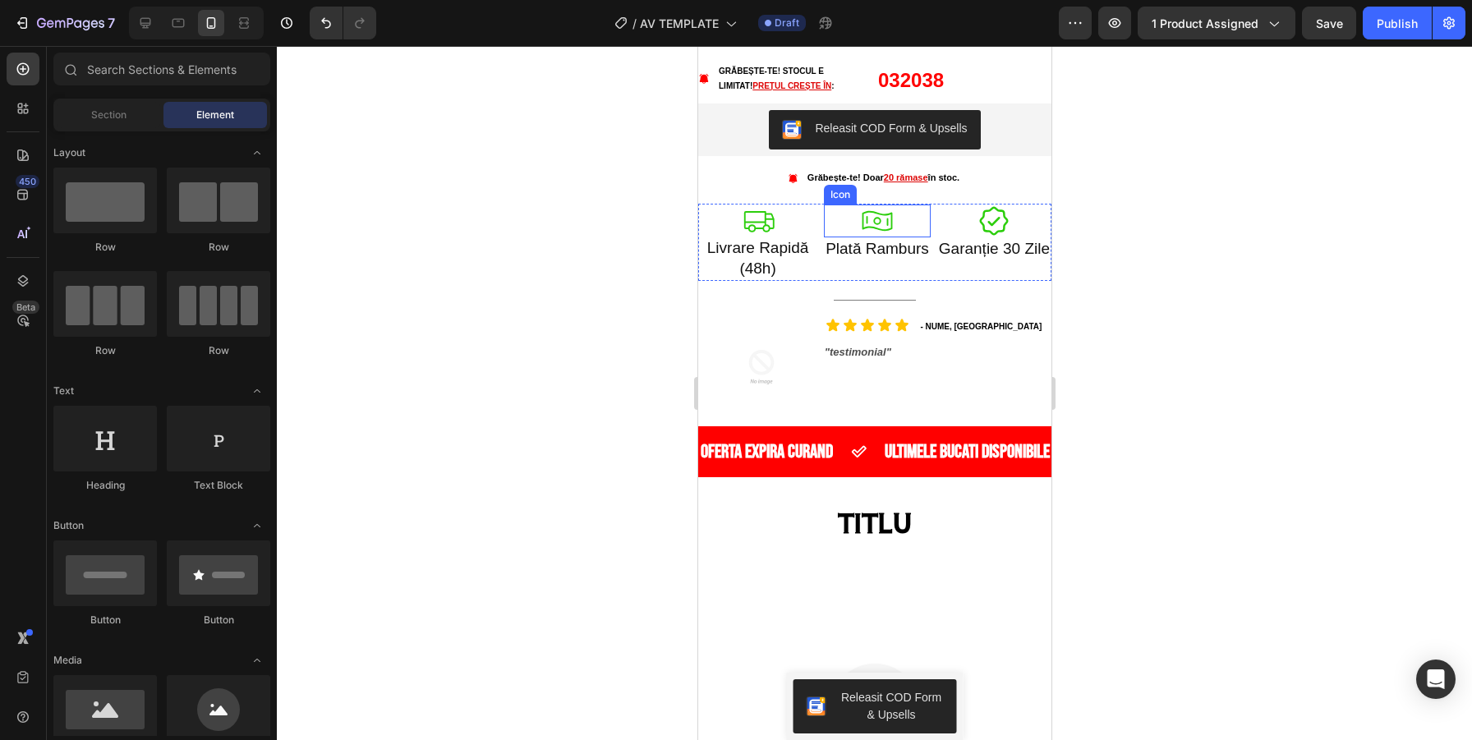
click at [862, 220] on icon at bounding box center [877, 221] width 30 height 20
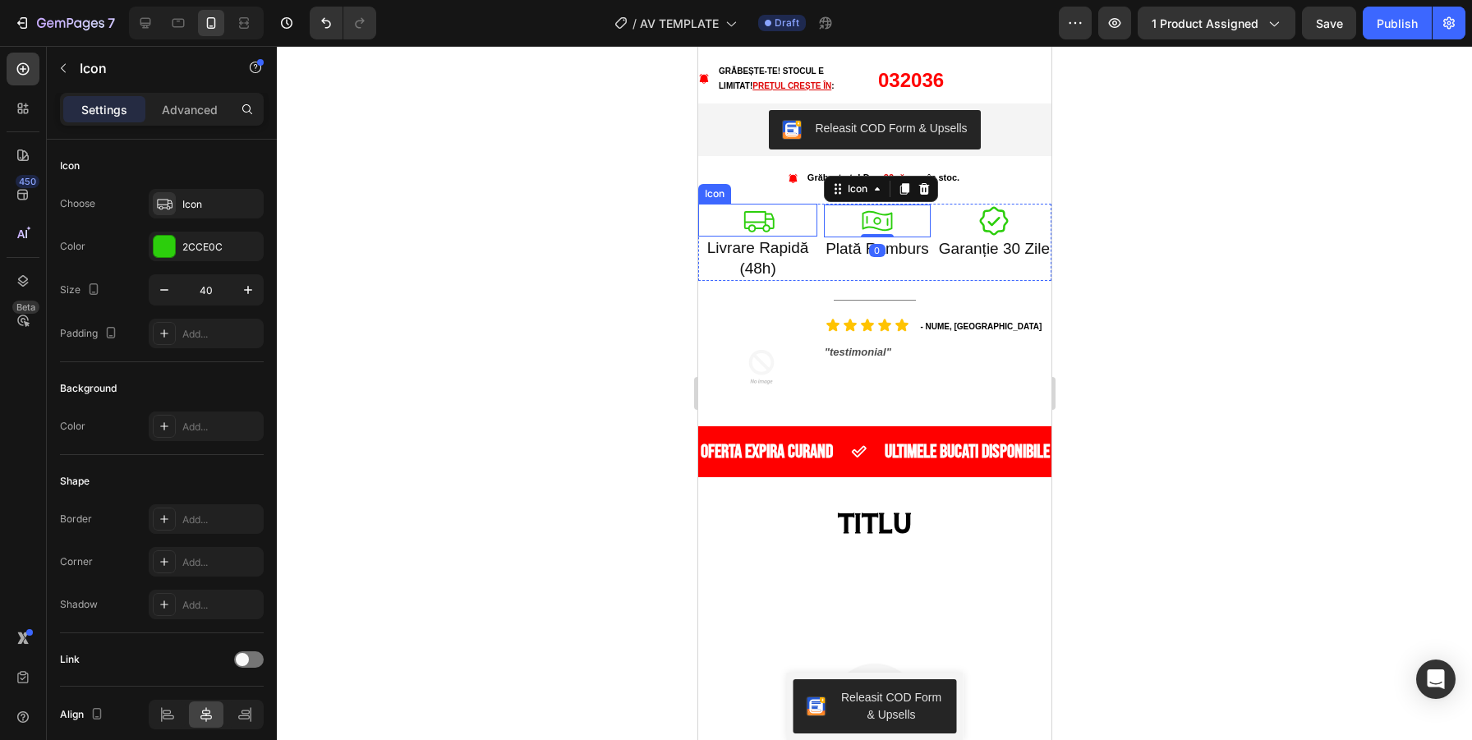
click at [765, 222] on icon at bounding box center [758, 221] width 30 height 21
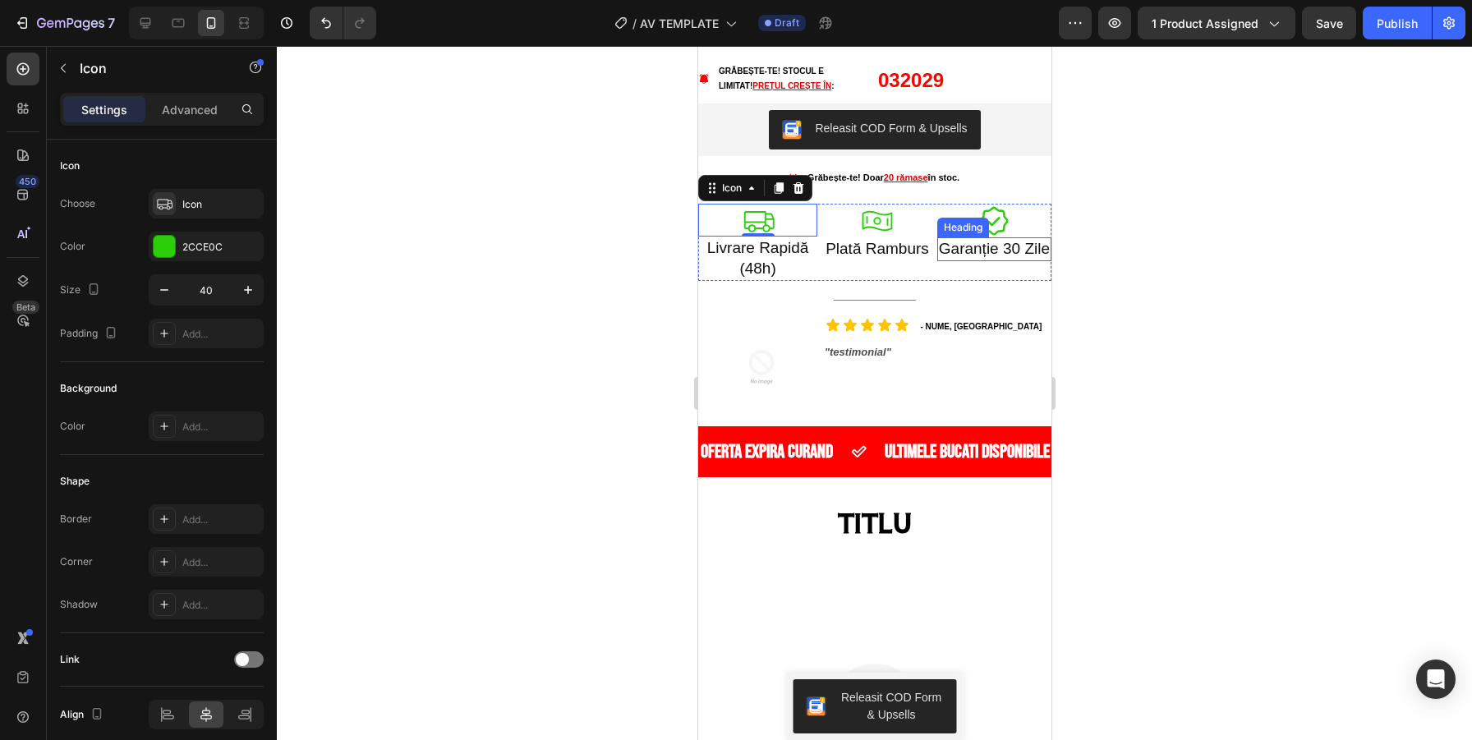
click at [1168, 244] on div at bounding box center [874, 393] width 1195 height 694
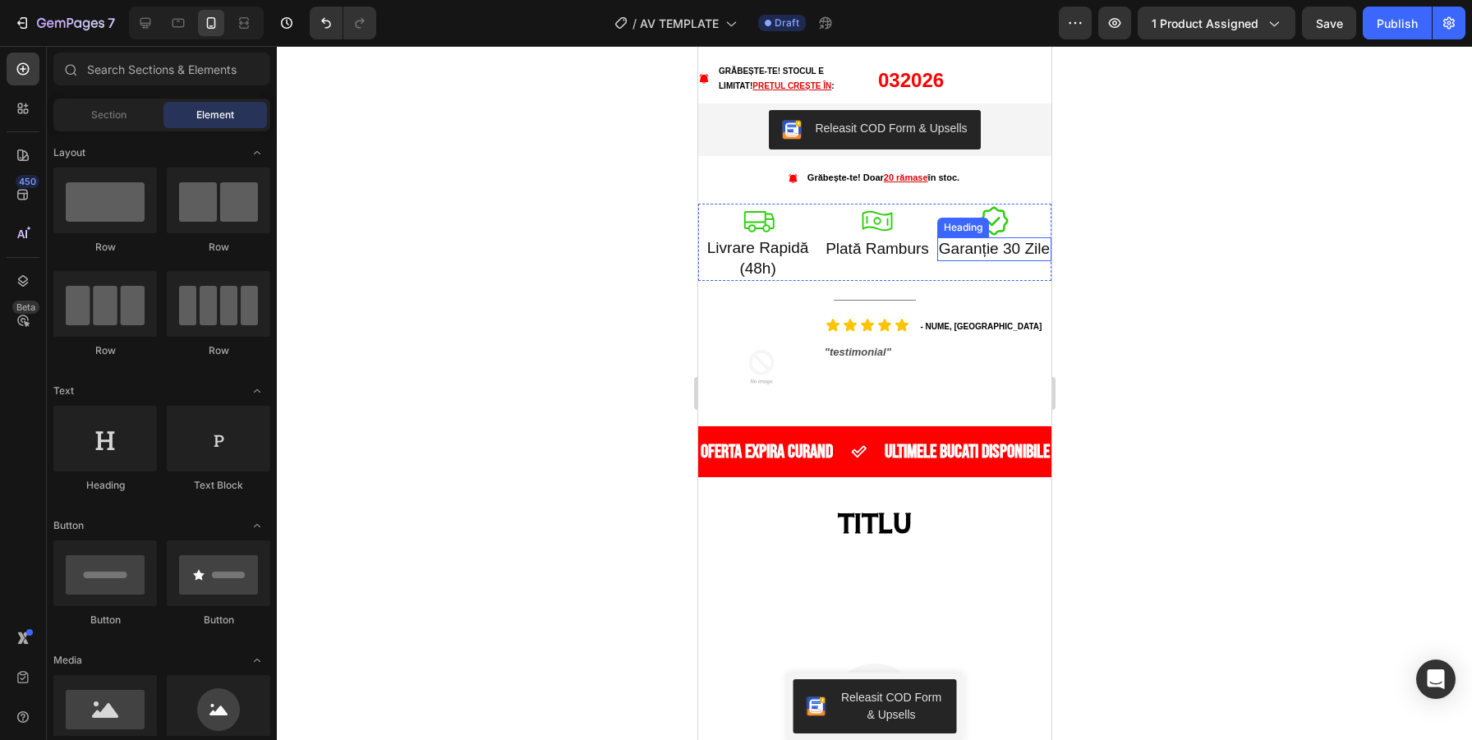
click at [1168, 244] on div at bounding box center [874, 393] width 1195 height 694
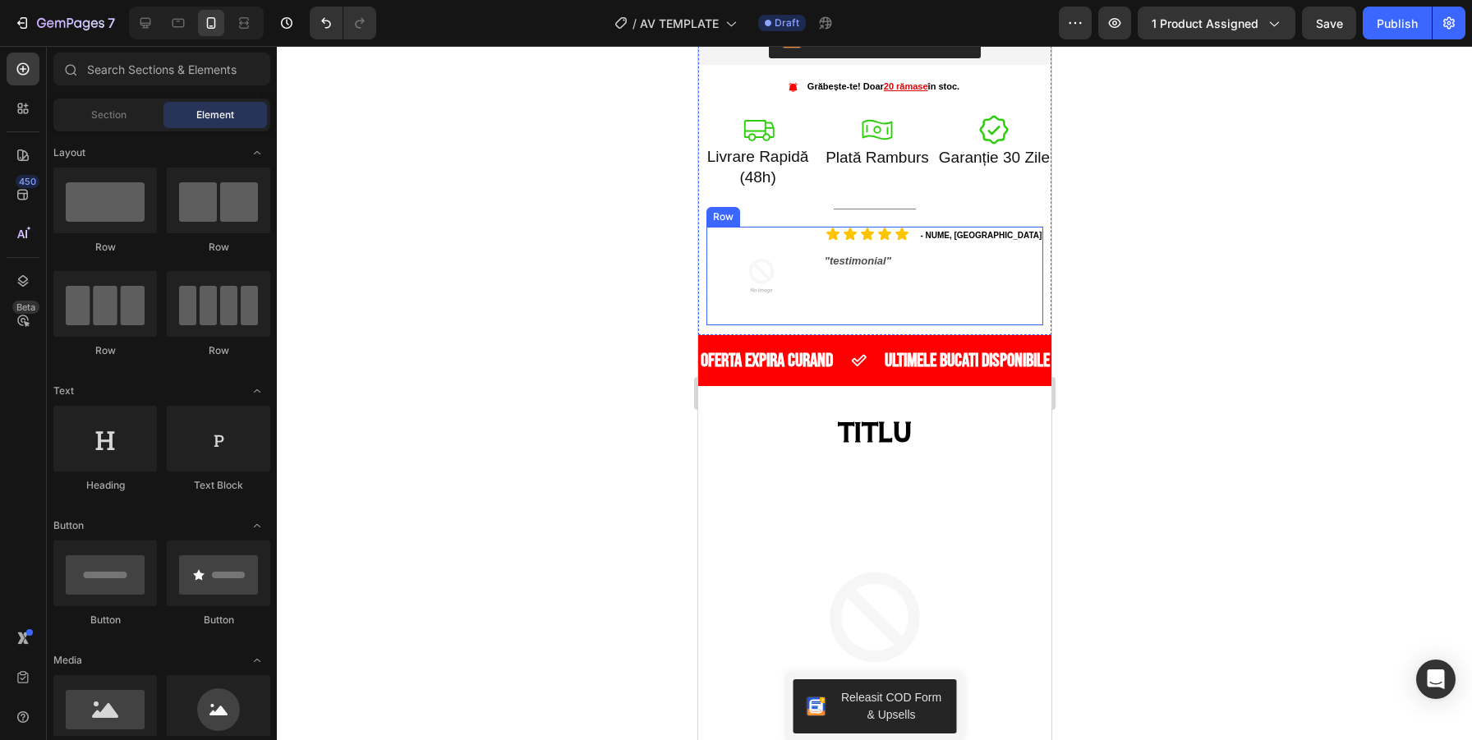
scroll to position [937, 0]
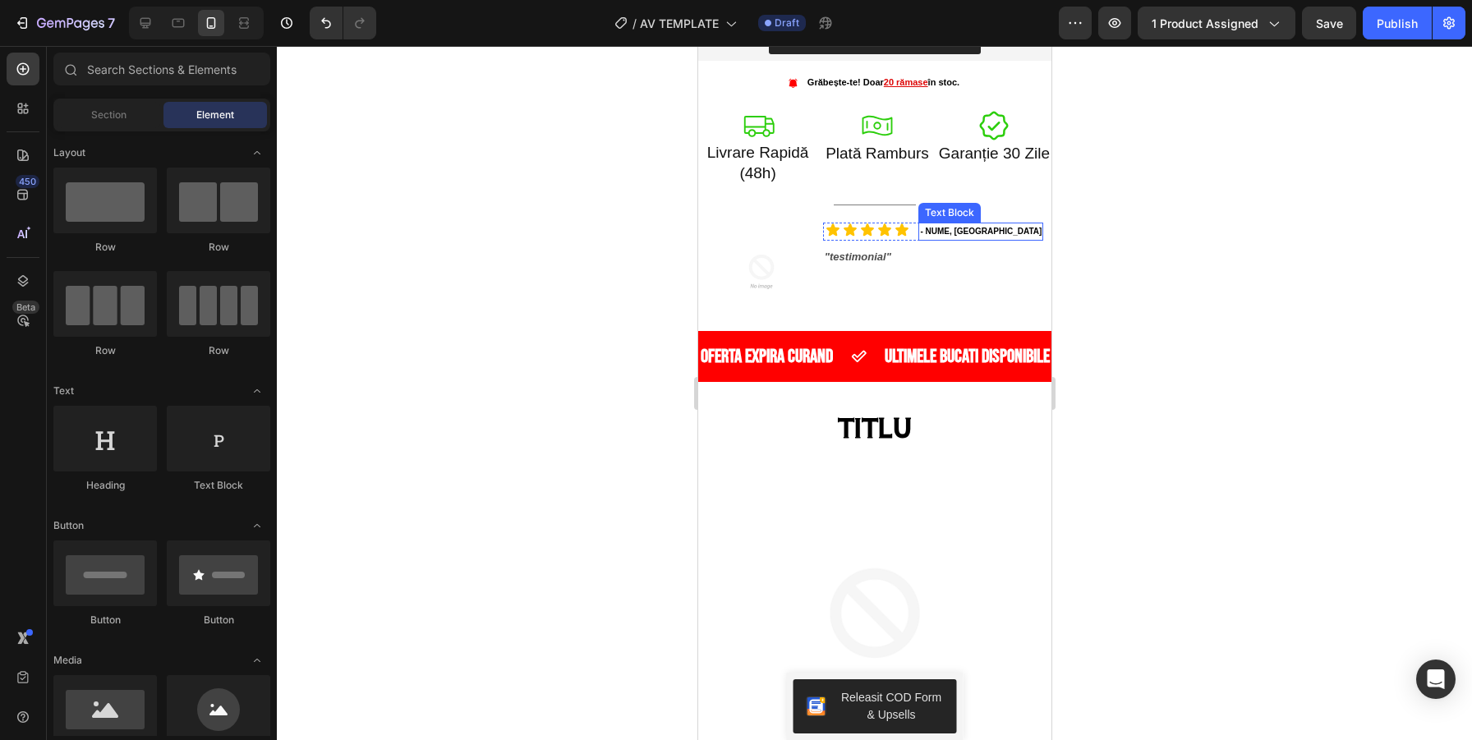
click at [938, 232] on p "- NUME, [GEOGRAPHIC_DATA]" at bounding box center [980, 231] width 122 height 15
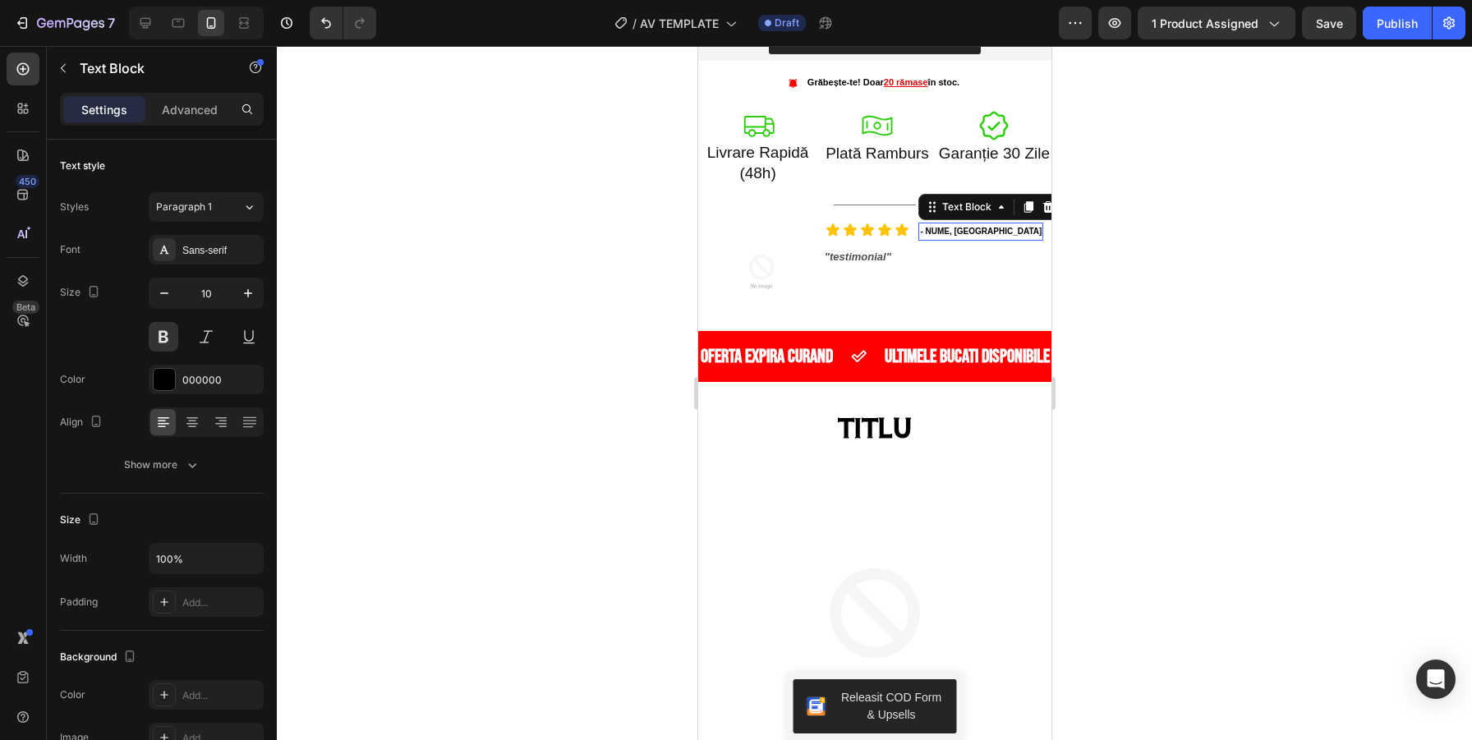
click at [938, 232] on p "- NUME, [GEOGRAPHIC_DATA]" at bounding box center [980, 231] width 122 height 15
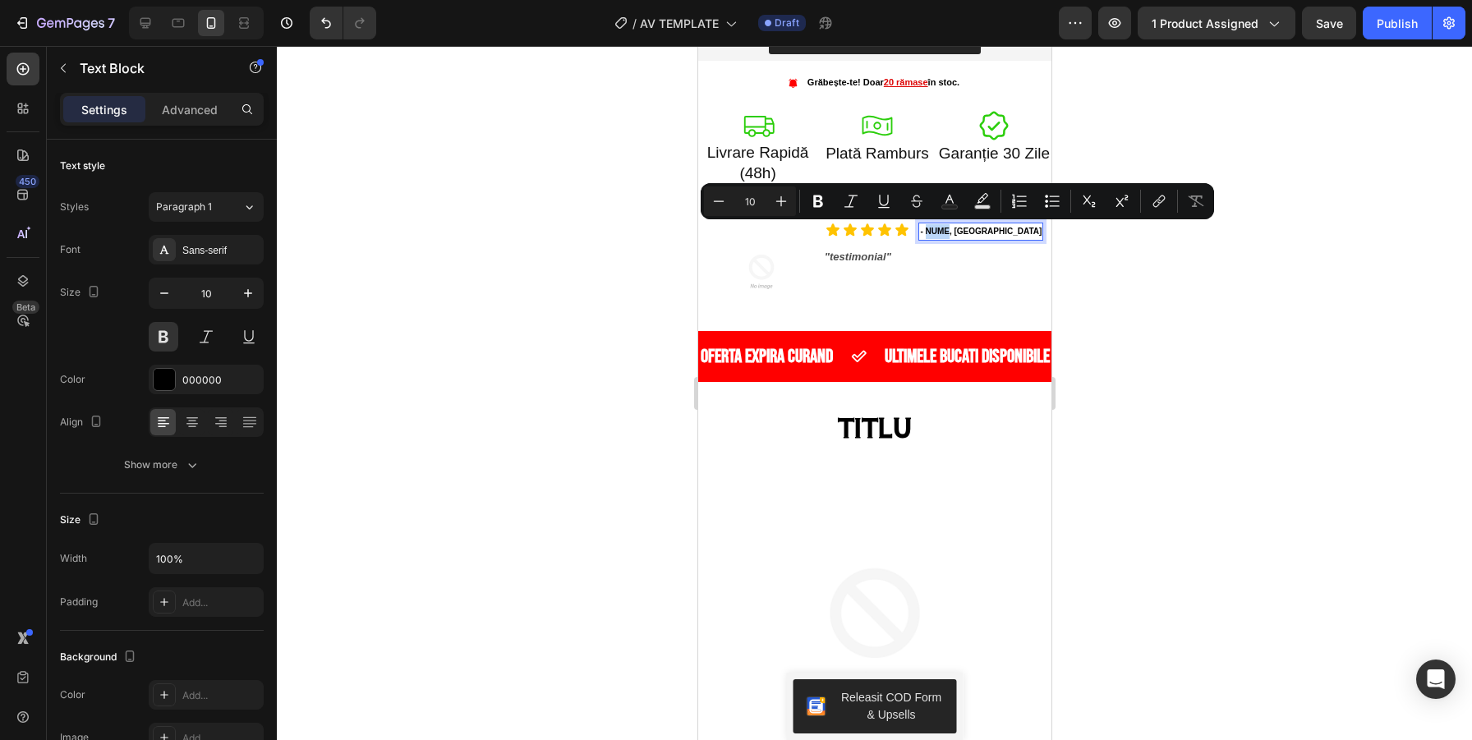
click at [938, 232] on p "- NUME, [GEOGRAPHIC_DATA]" at bounding box center [980, 231] width 122 height 15
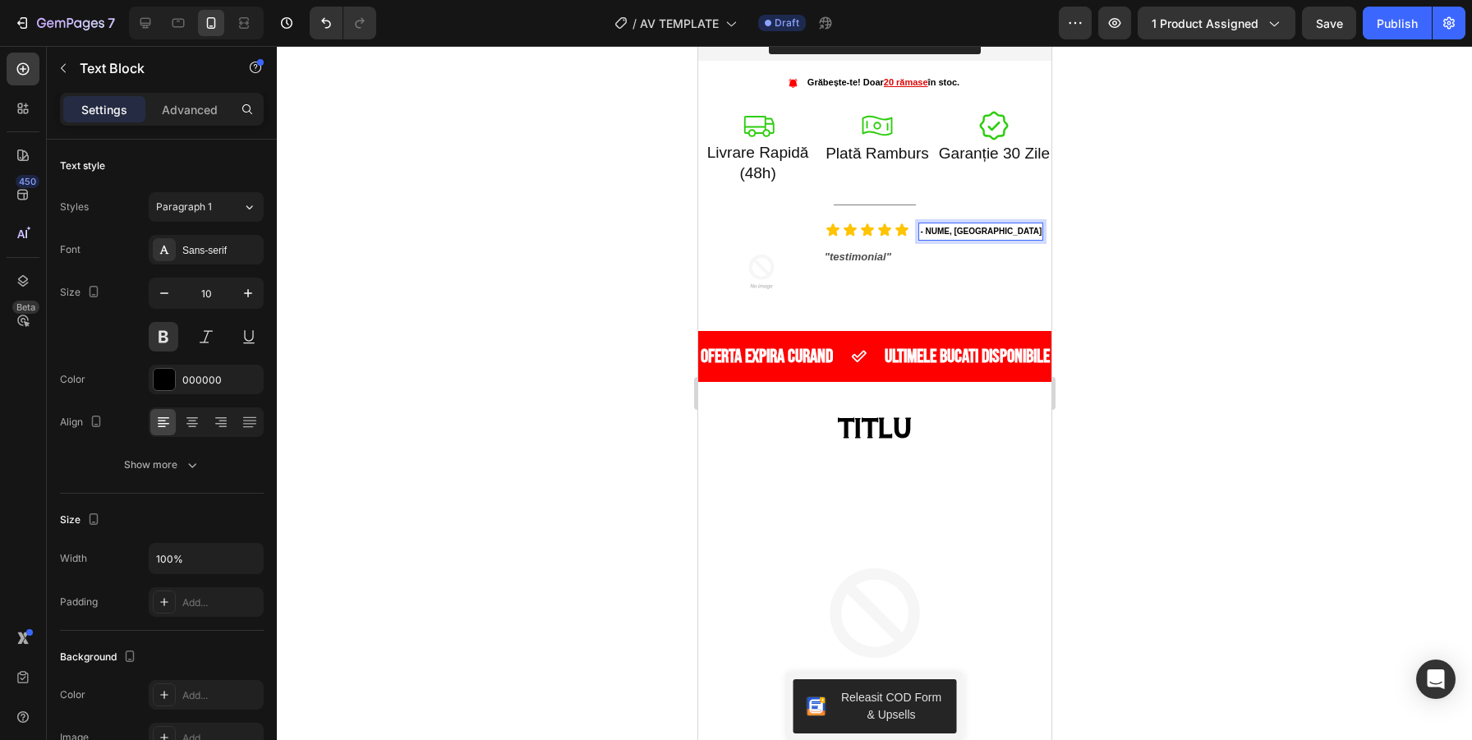
click at [938, 232] on p "- NUME, [GEOGRAPHIC_DATA]" at bounding box center [980, 231] width 122 height 15
click at [973, 231] on p "- Andrei, București" at bounding box center [985, 239] width 127 height 30
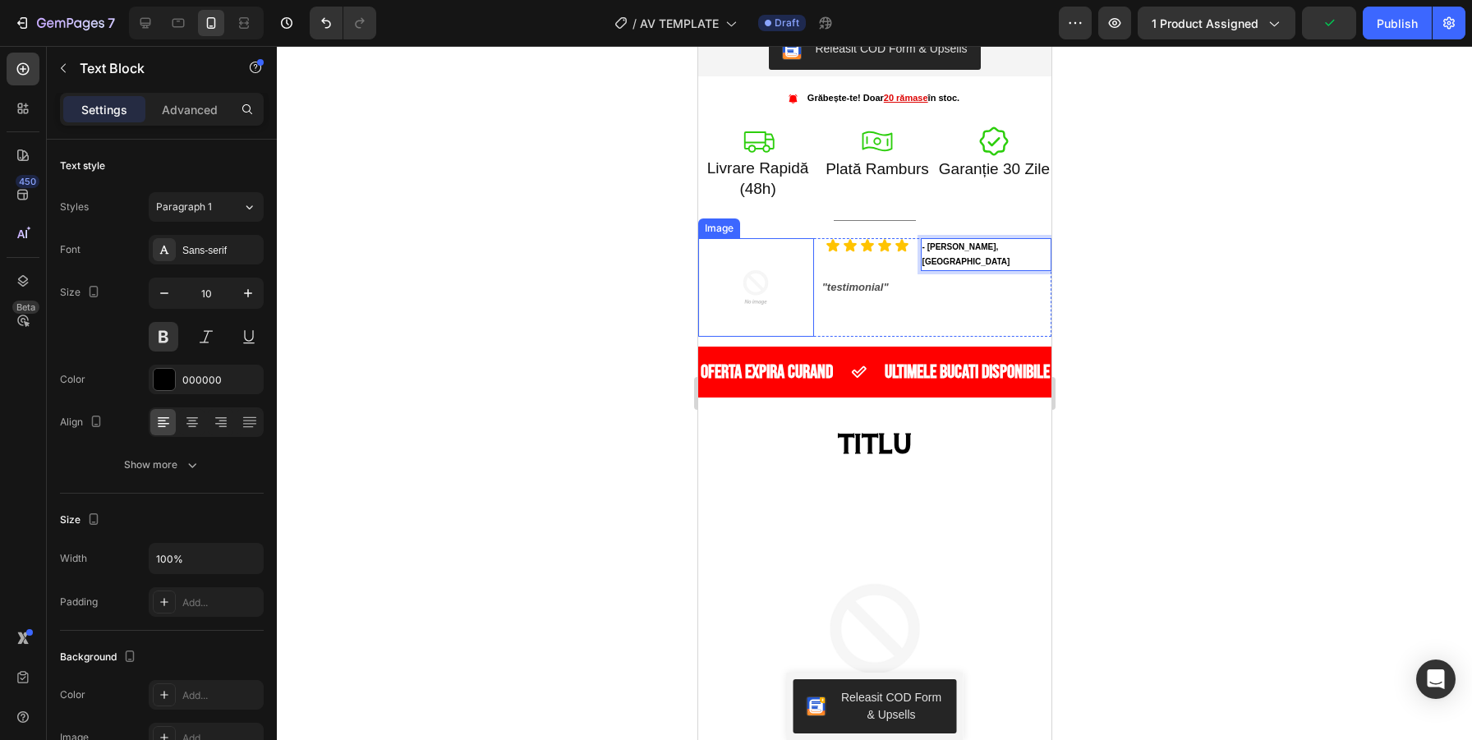
scroll to position [923, 0]
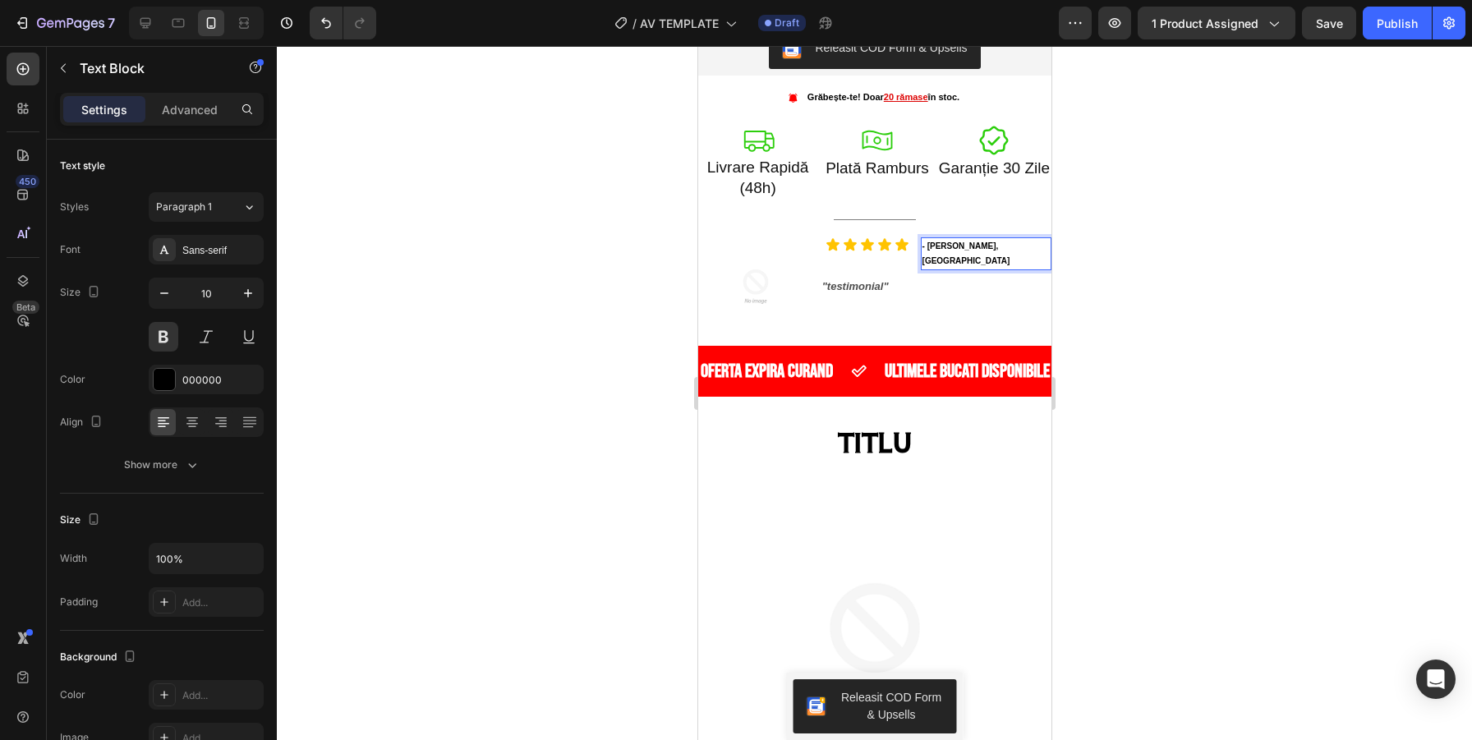
click at [1290, 302] on div at bounding box center [874, 393] width 1195 height 694
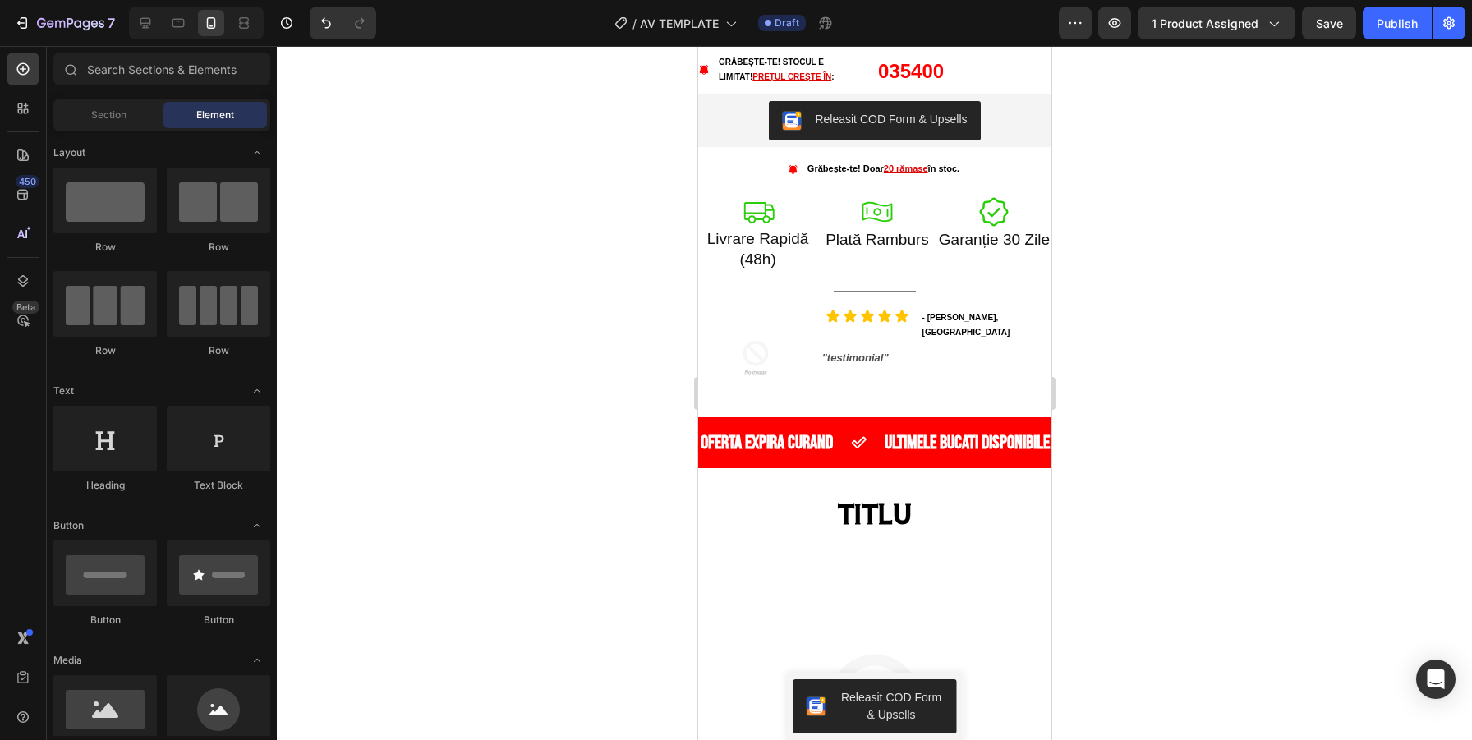
scroll to position [0, 0]
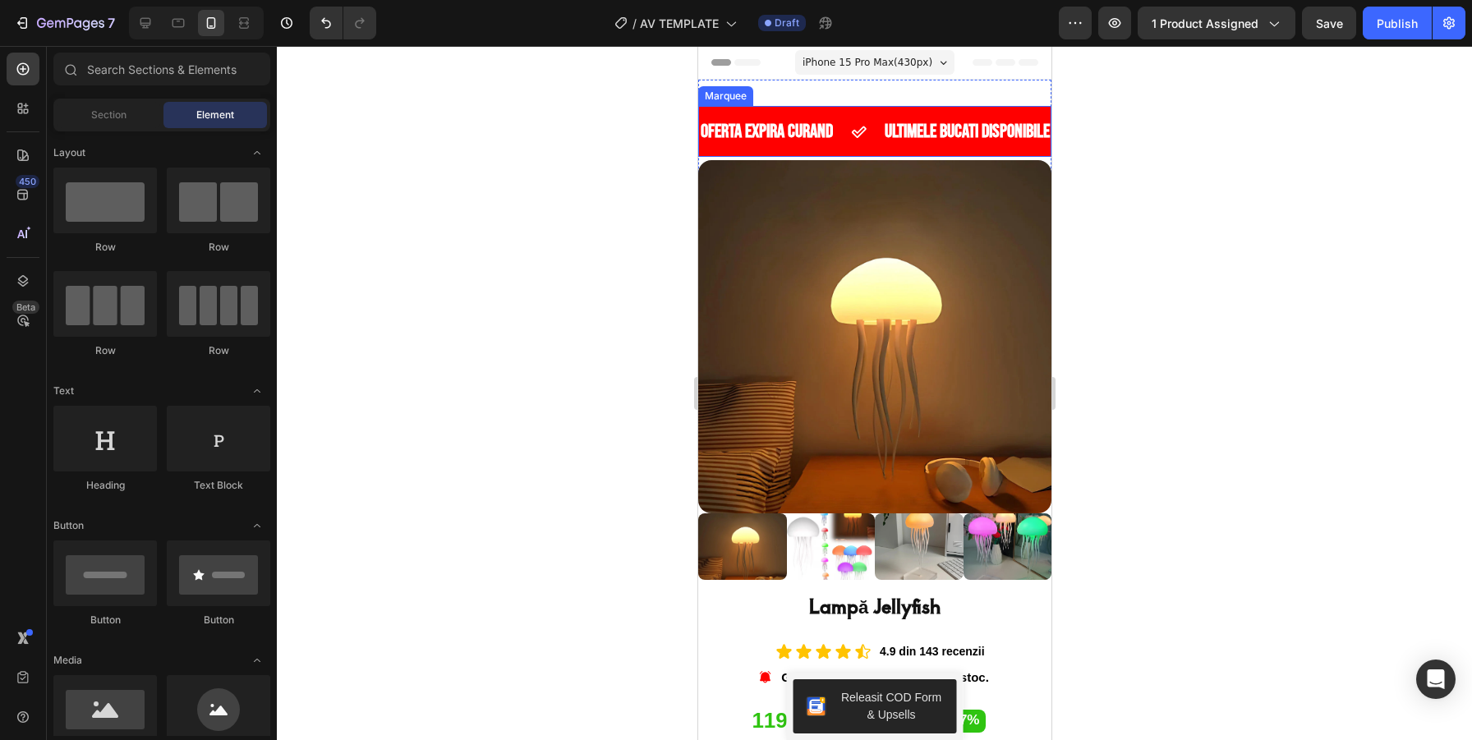
click at [873, 142] on div "OFERTA EXPIRA CURAND Text" at bounding box center [790, 131] width 184 height 31
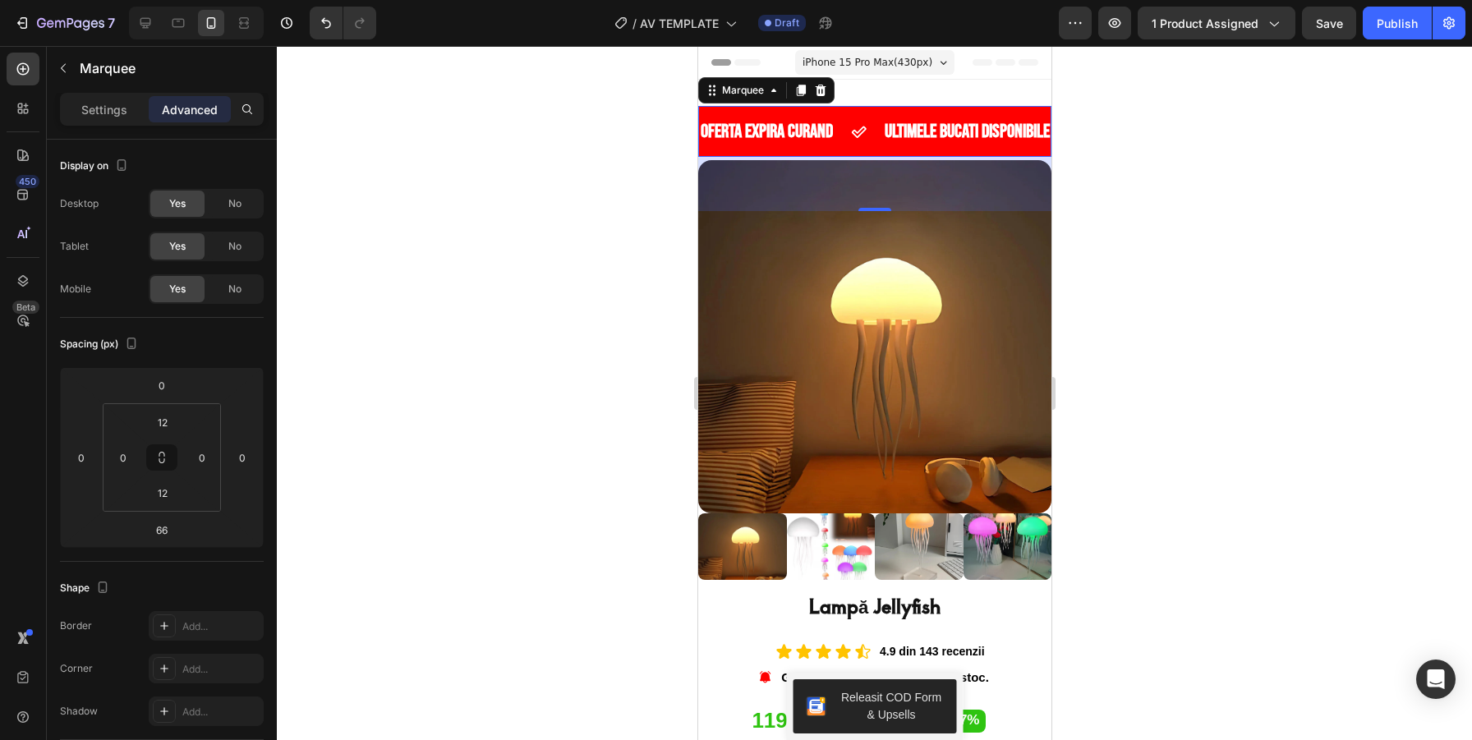
click at [1151, 224] on div at bounding box center [874, 393] width 1195 height 694
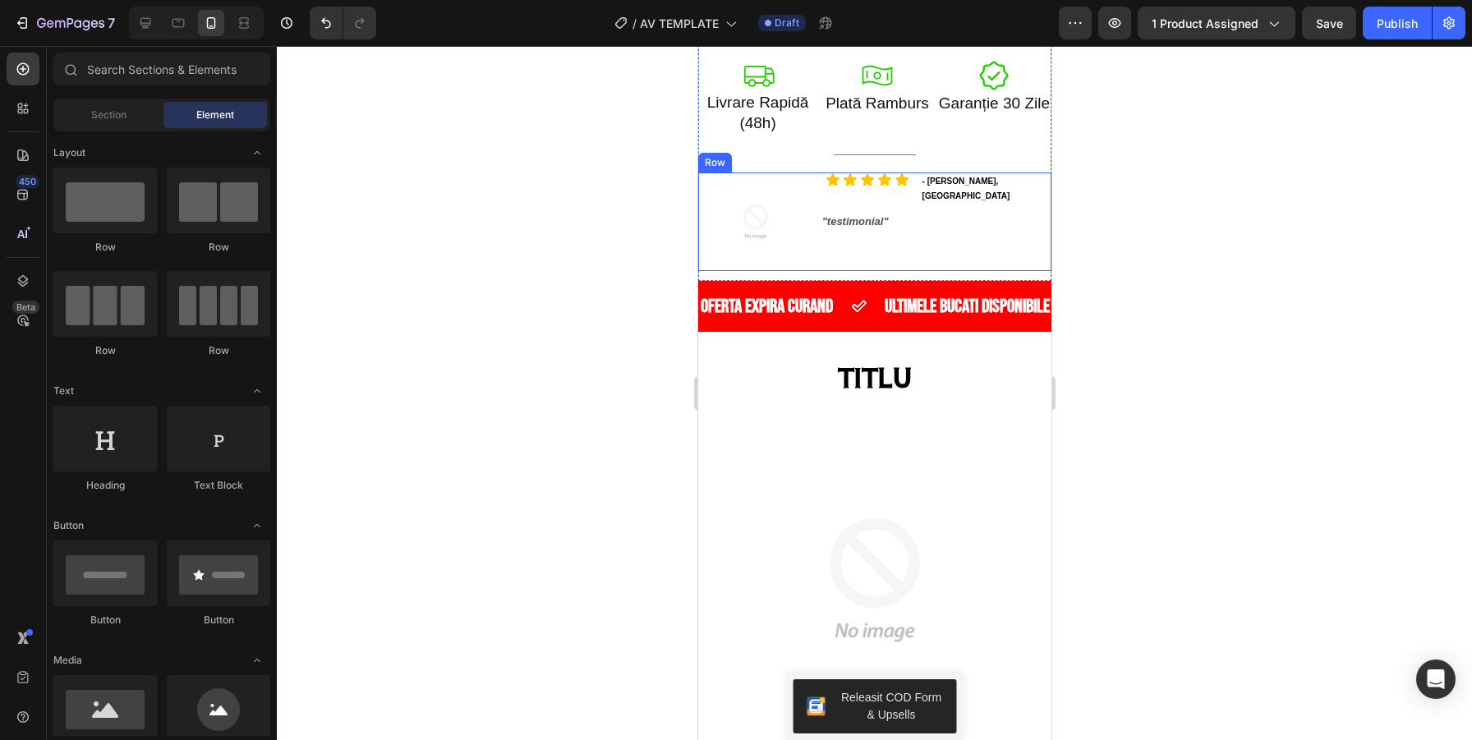
scroll to position [992, 0]
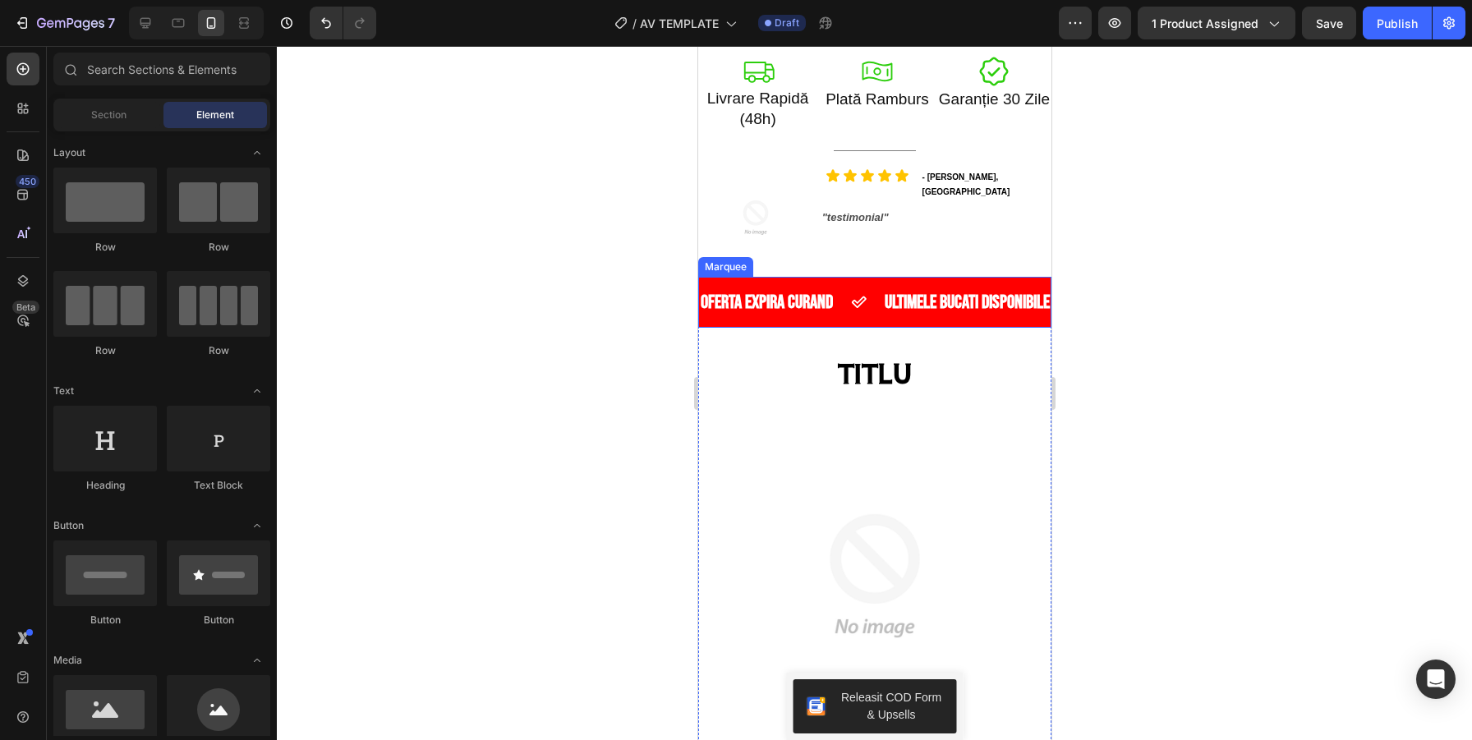
click at [956, 319] on div "OFERTA EXPIRA CURAND Text ULTIMELE BUCATI DISPONIBILE Text OFERTA EXPIRA CURAND…" at bounding box center [874, 302] width 353 height 51
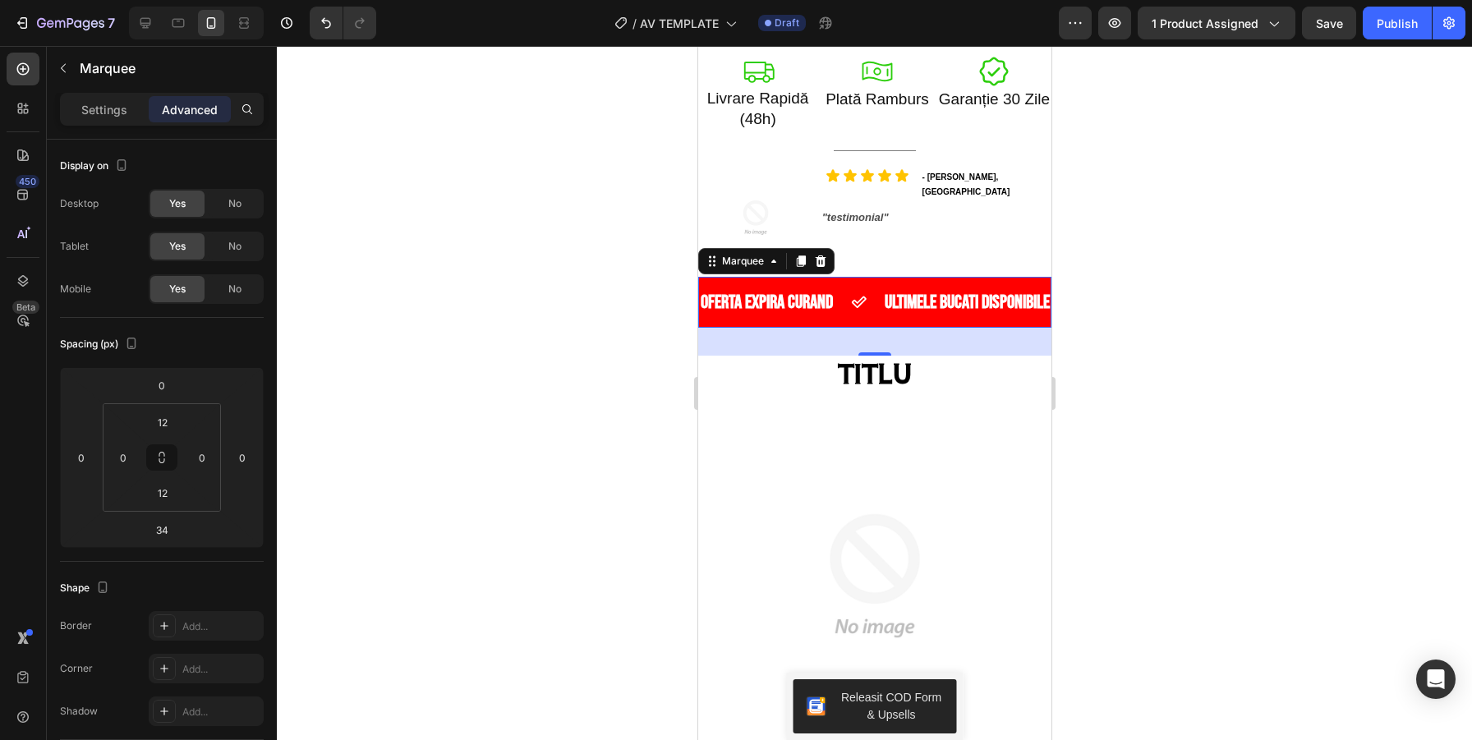
click at [1229, 246] on div at bounding box center [874, 393] width 1195 height 694
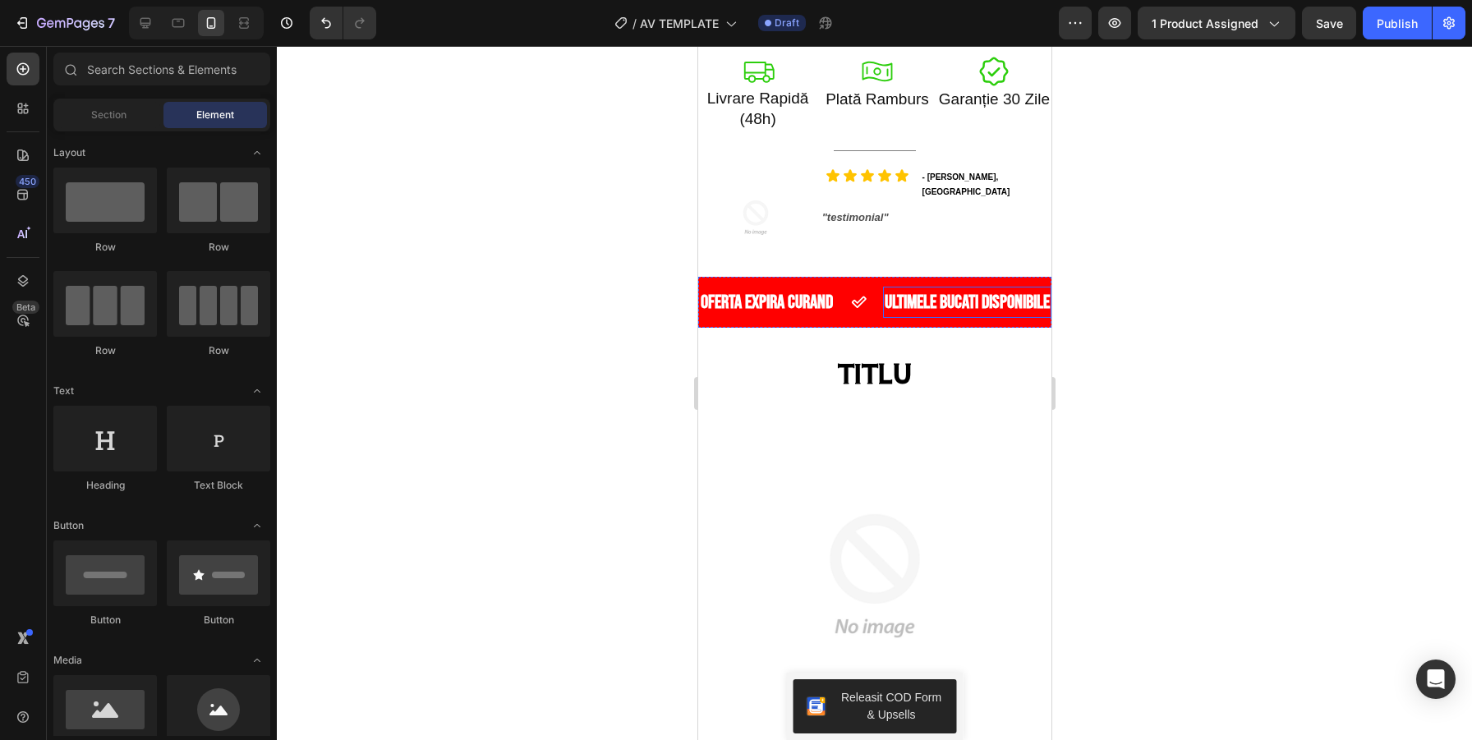
click at [884, 317] on div "ULTIMELE BUCATI DISPONIBILE Text" at bounding box center [966, 302] width 168 height 31
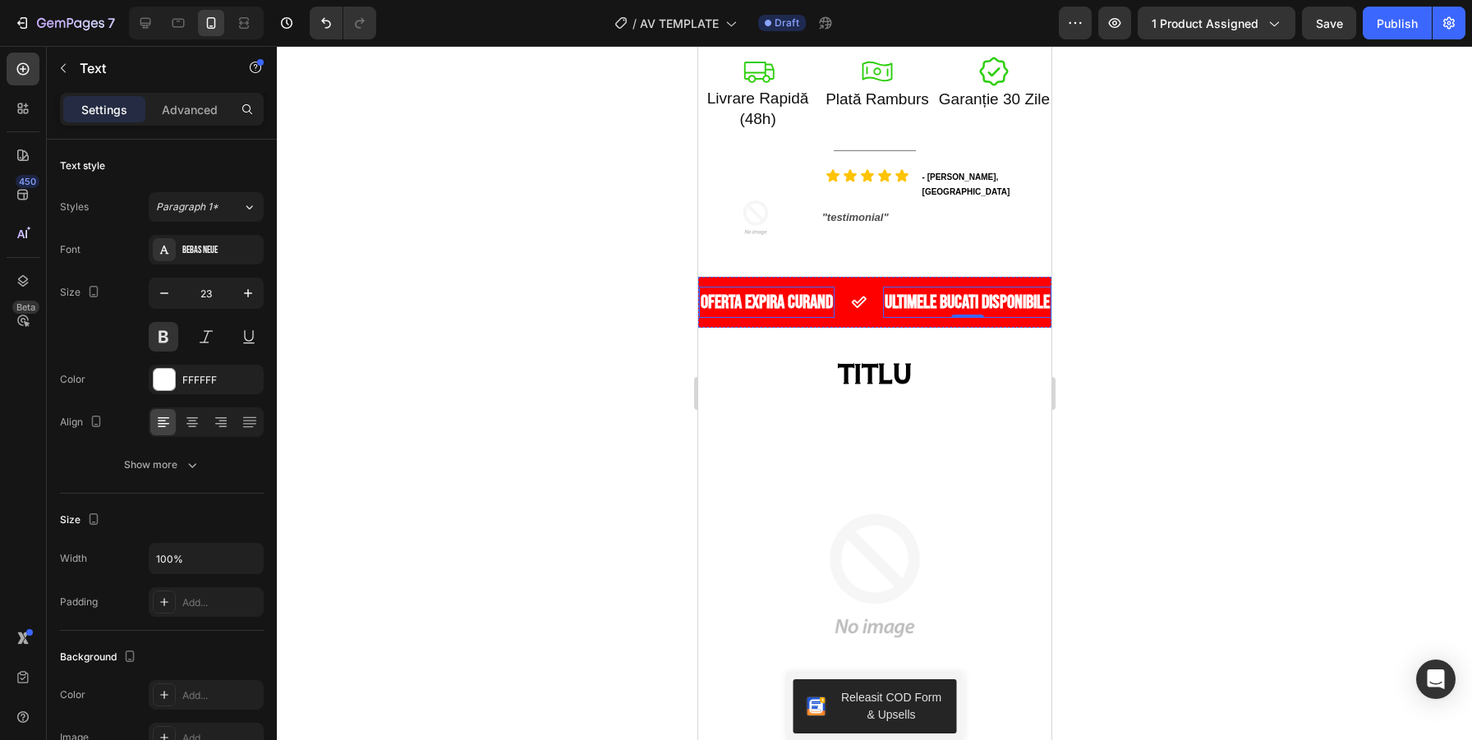
click at [834, 312] on div "OFERTA EXPIRA CURAND Text" at bounding box center [766, 302] width 136 height 31
click at [862, 316] on div "OFERTA EXPIRA CURAND Text 0" at bounding box center [790, 302] width 184 height 31
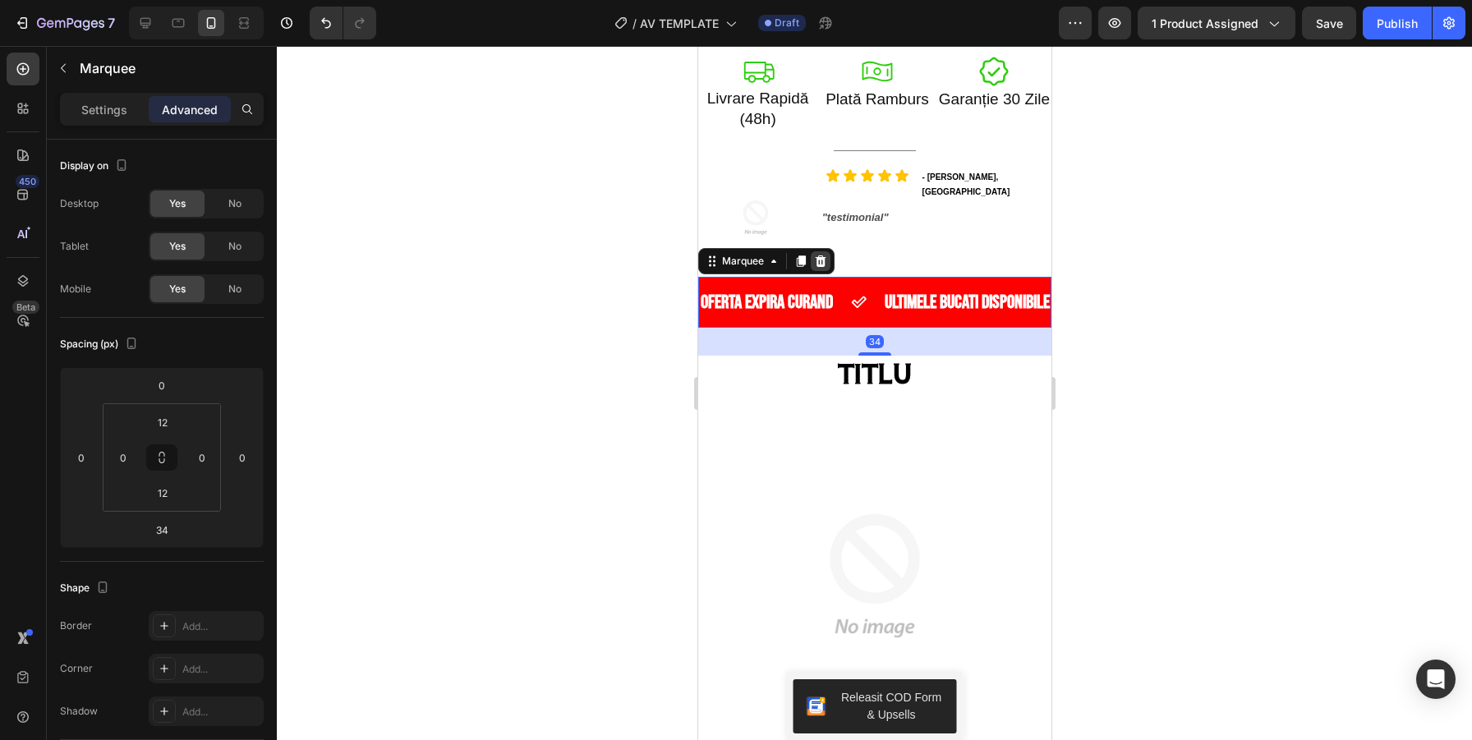
click at [816, 264] on icon at bounding box center [819, 261] width 13 height 13
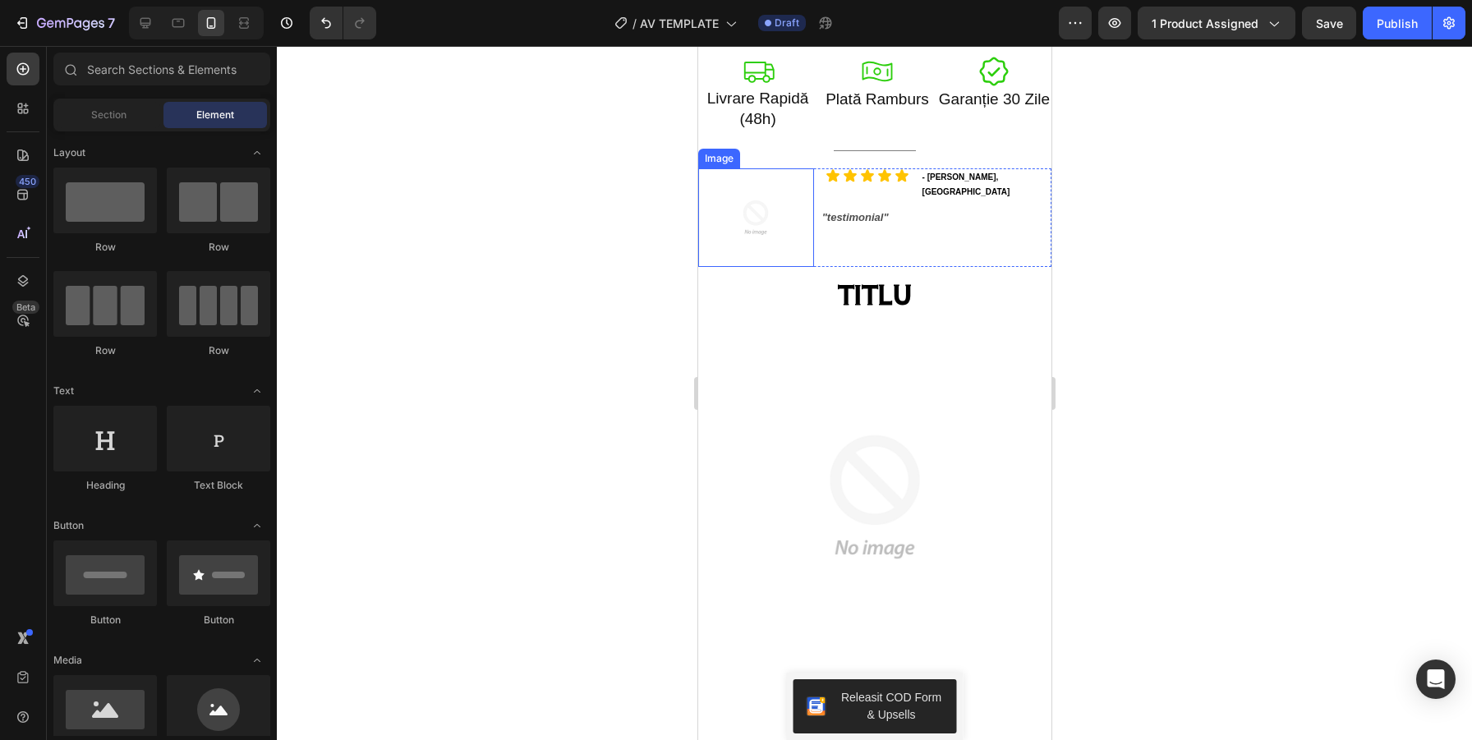
click at [771, 214] on img at bounding box center [755, 217] width 99 height 99
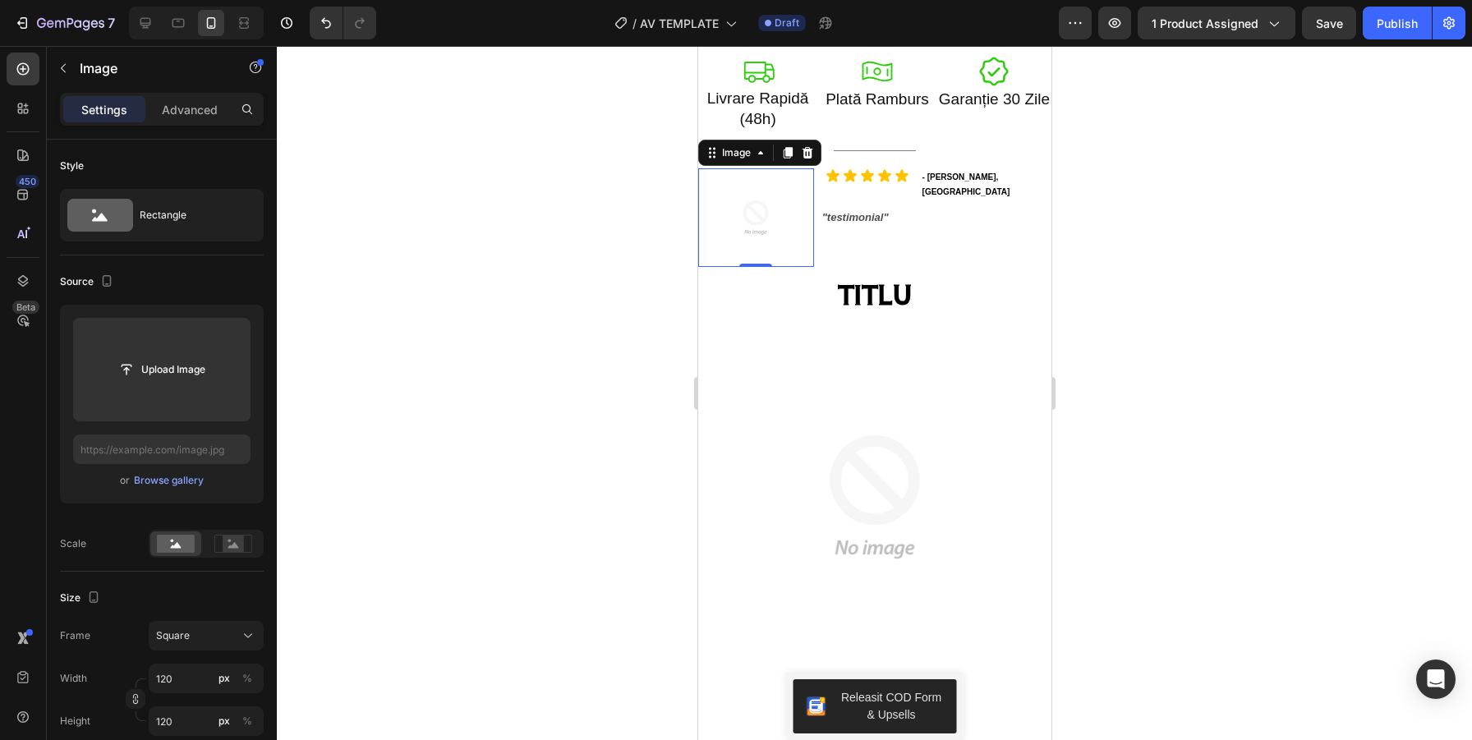
click at [776, 228] on img at bounding box center [755, 217] width 99 height 99
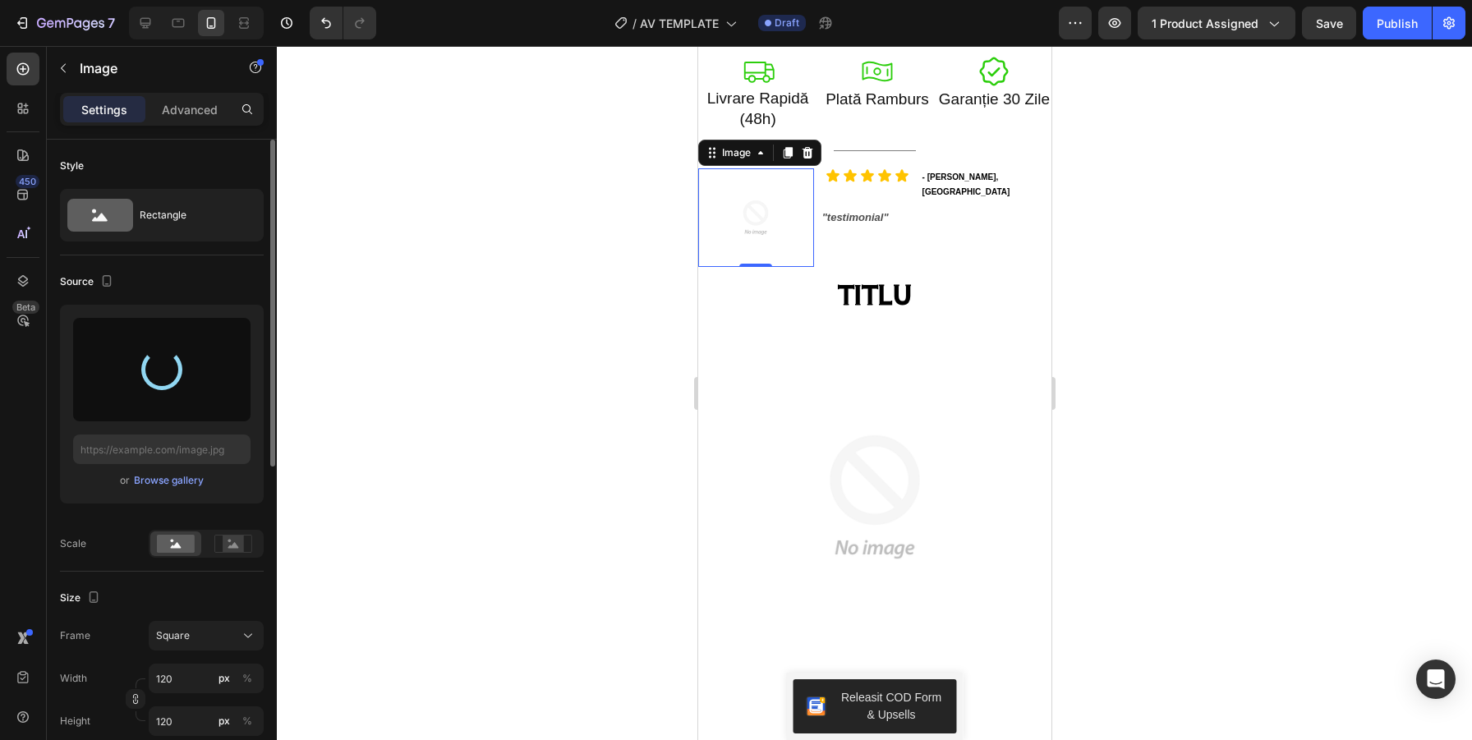
type input "https://cdn.shopify.com/s/files/1/0916/8964/8509/files/gempages_581491624580809…"
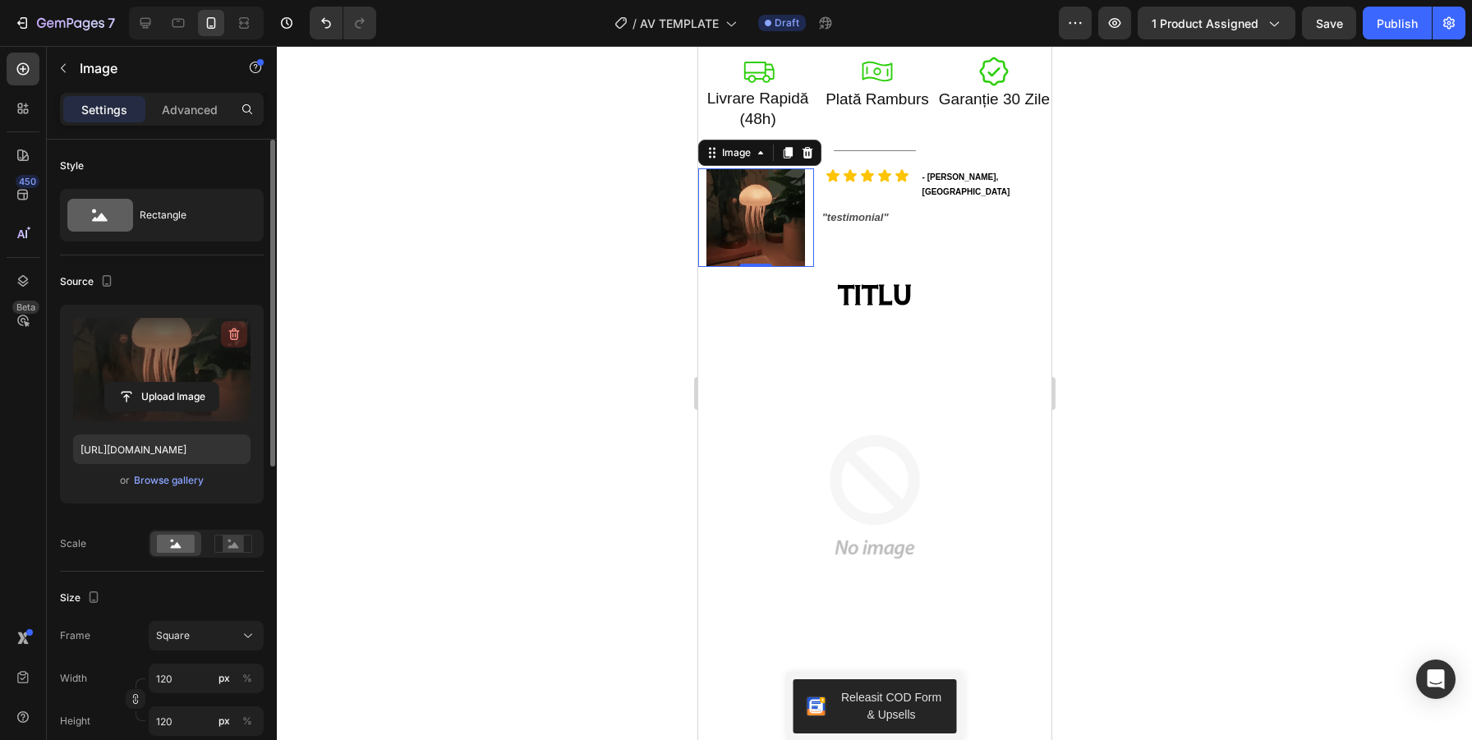
click at [233, 335] on icon "button" at bounding box center [234, 335] width 2 height 5
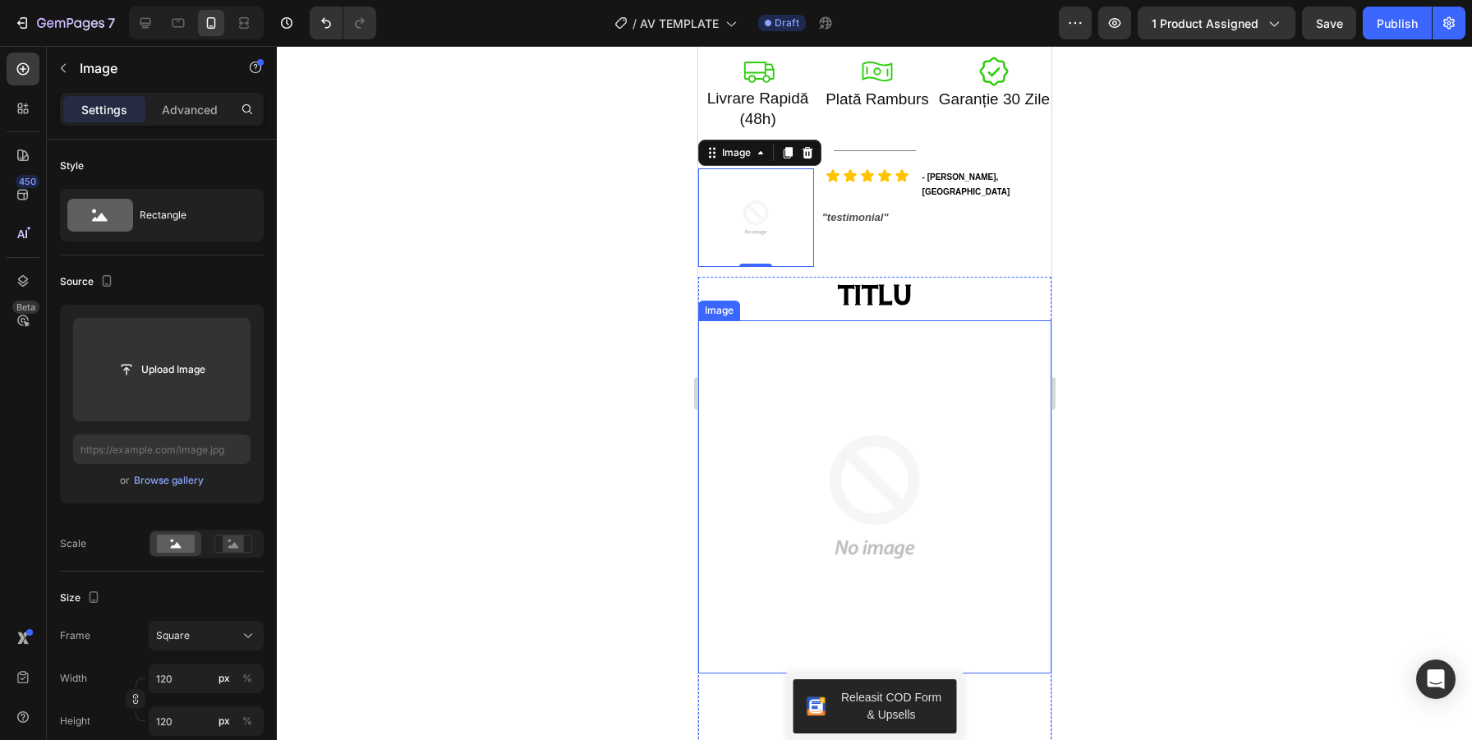
click at [891, 434] on img at bounding box center [874, 496] width 353 height 353
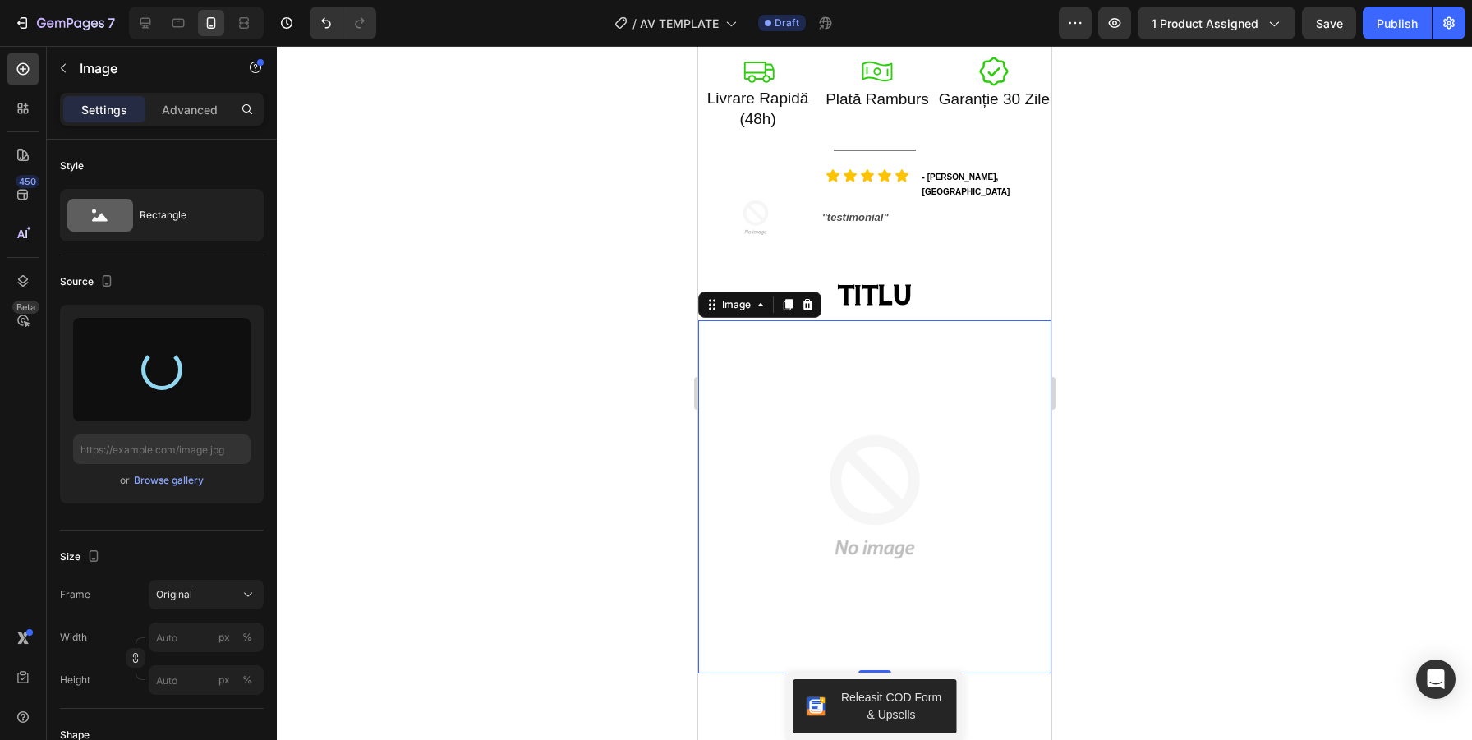
type input "https://cdn.shopify.com/s/files/1/0916/8964/8509/files/gempages_581491624580809…"
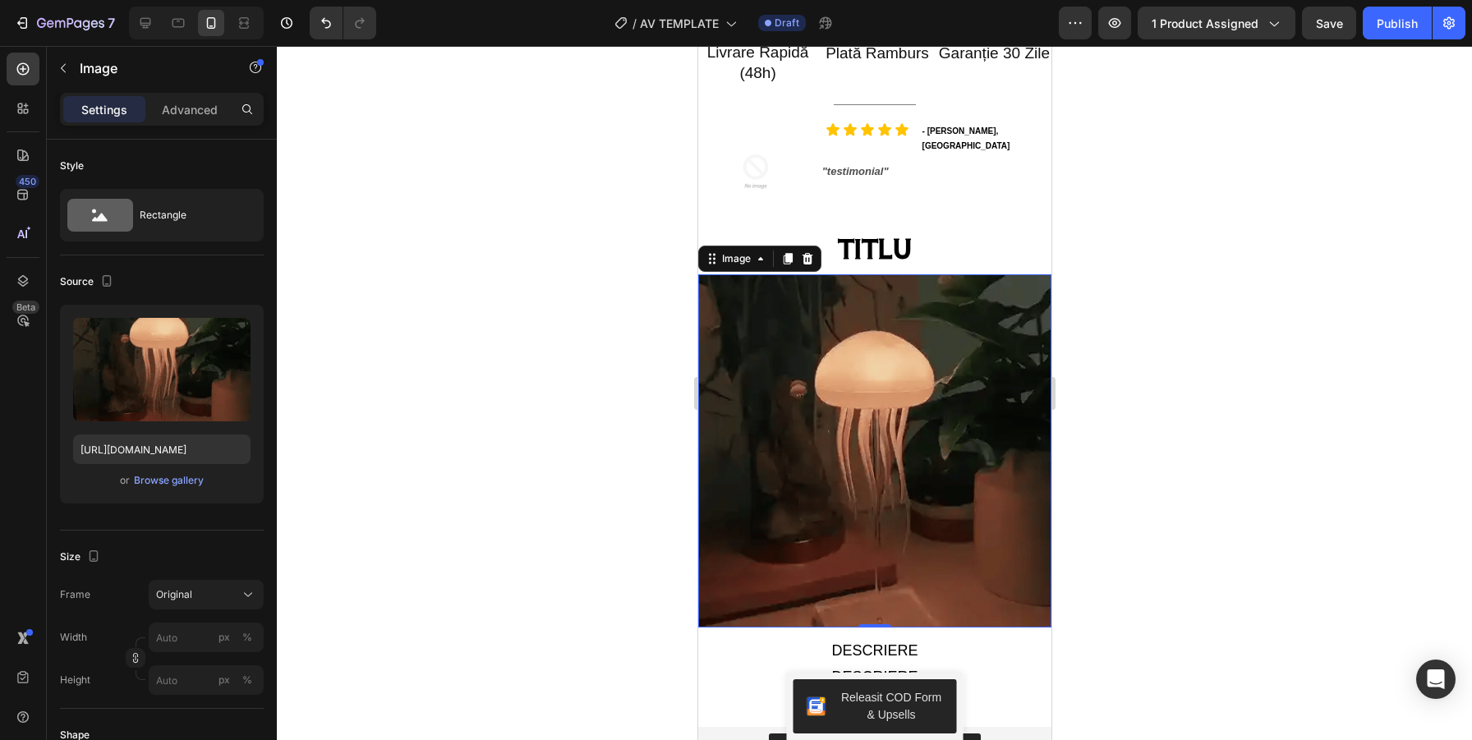
scroll to position [1034, 0]
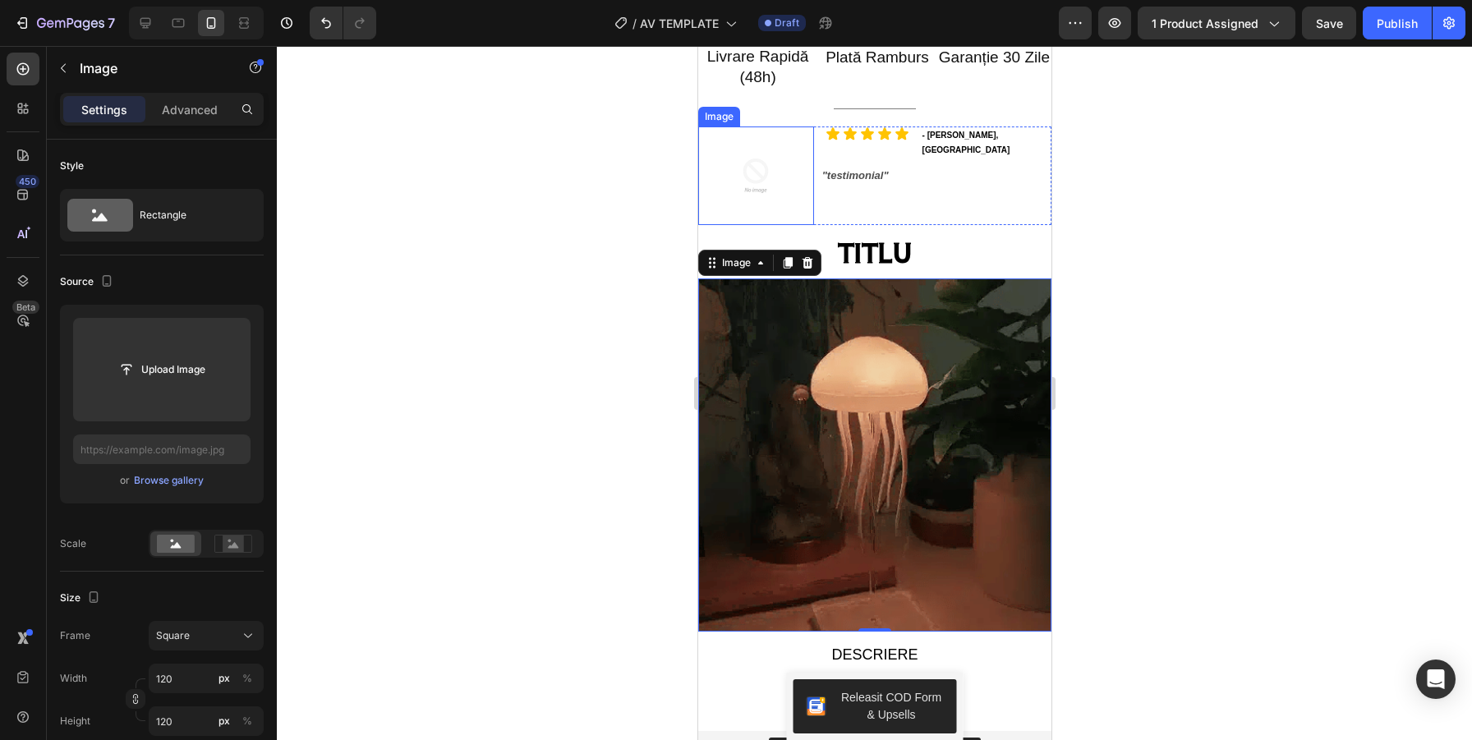
click at [778, 178] on img at bounding box center [755, 176] width 99 height 99
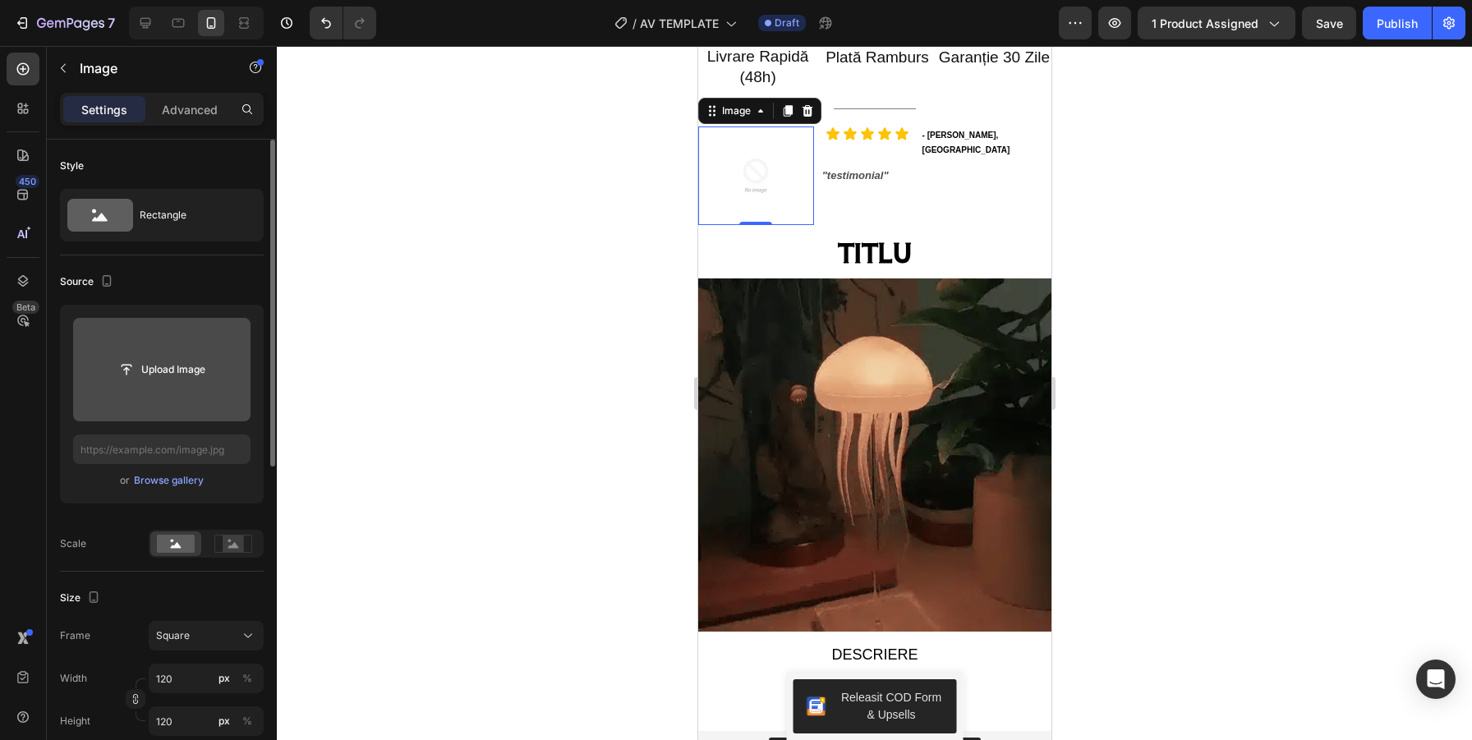
click at [177, 370] on input "file" at bounding box center [161, 370] width 113 height 28
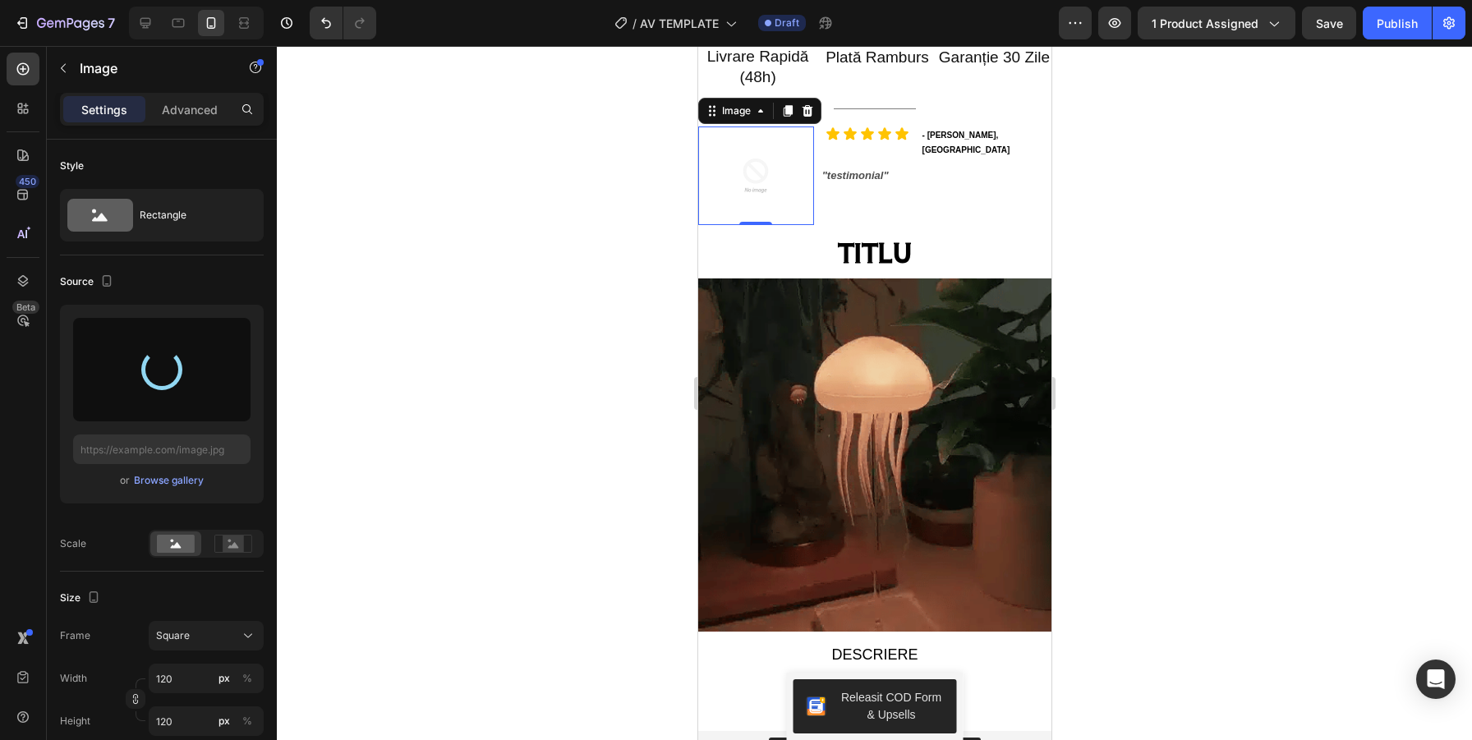
type input "https://cdn.shopify.com/s/files/1/0916/8964/8509/files/gempages_581491624580809…"
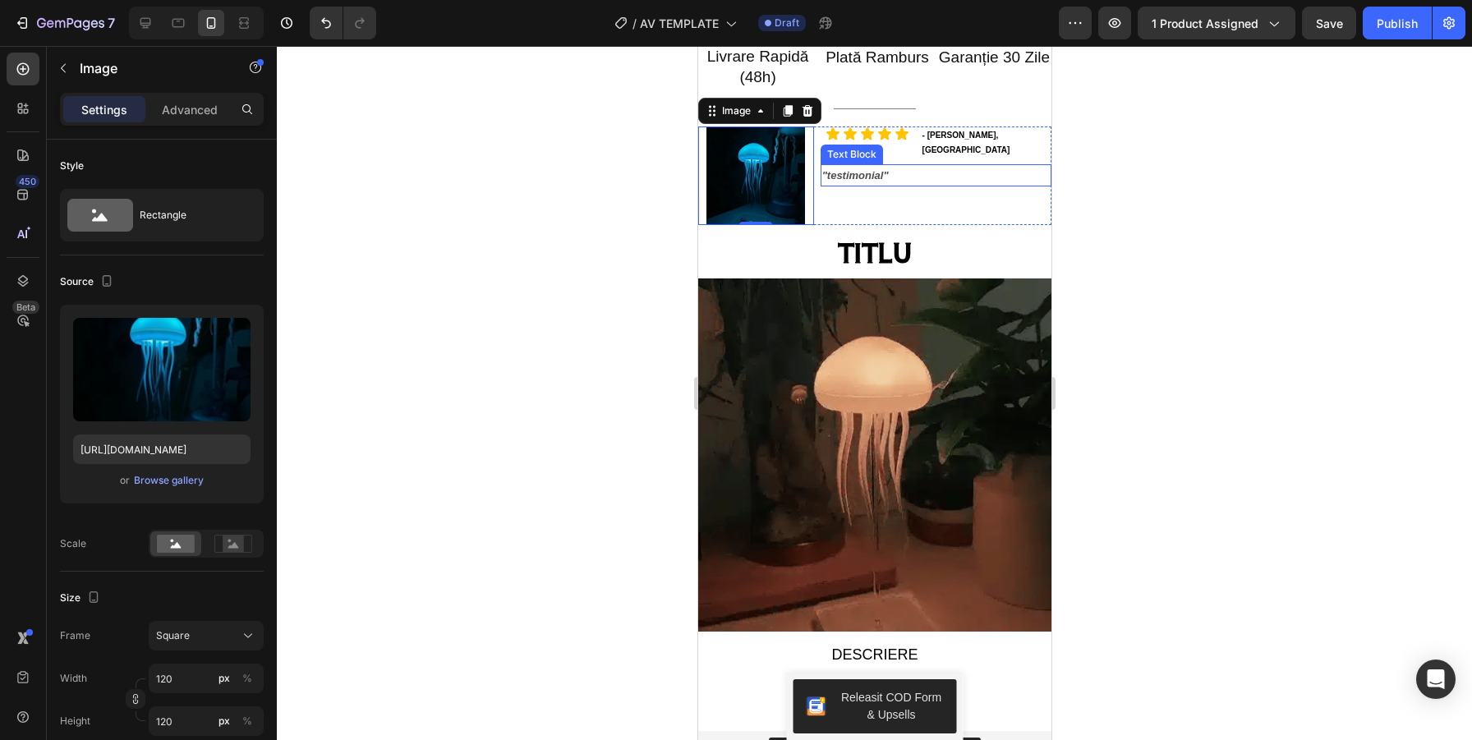
click at [858, 174] on p ""testimonial"" at bounding box center [936, 175] width 228 height 19
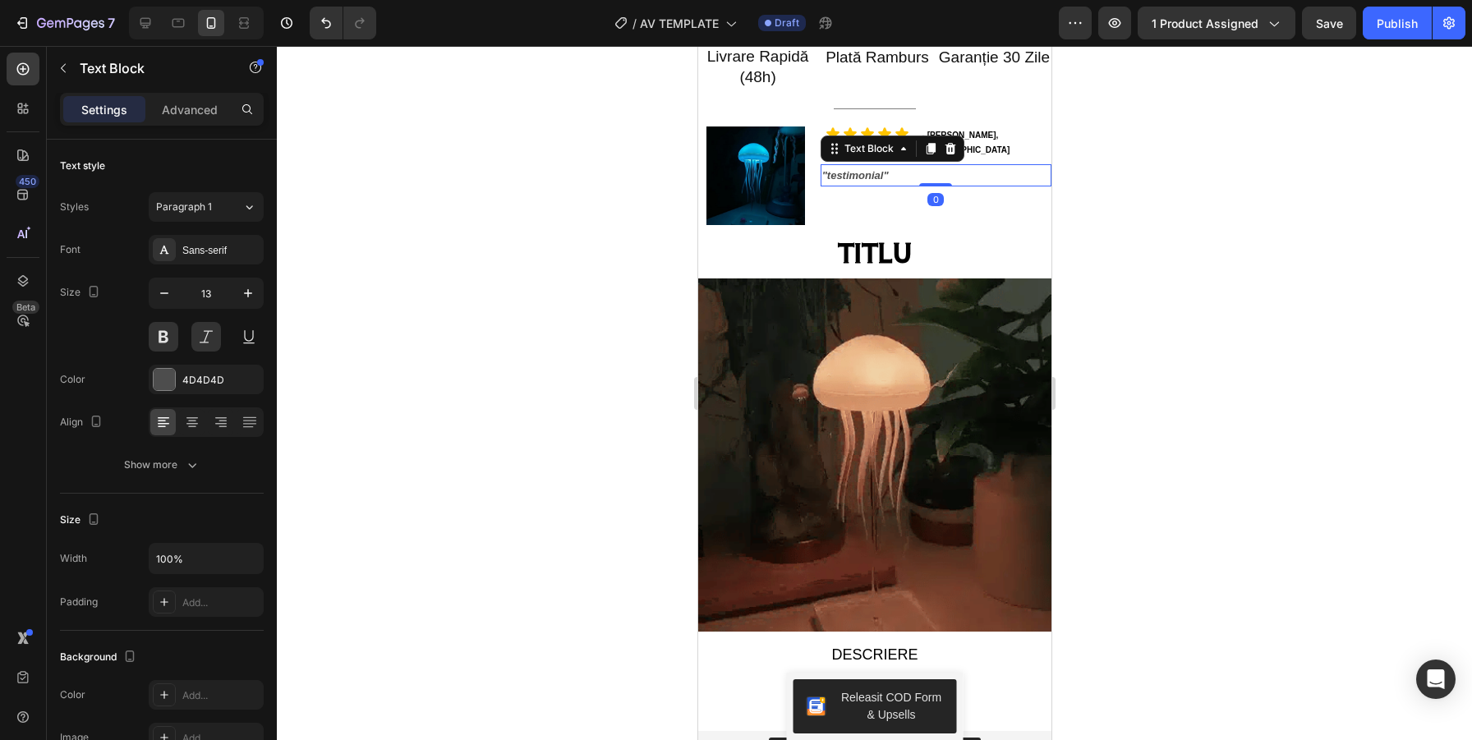
click at [858, 174] on p ""testimonial"" at bounding box center [936, 175] width 228 height 19
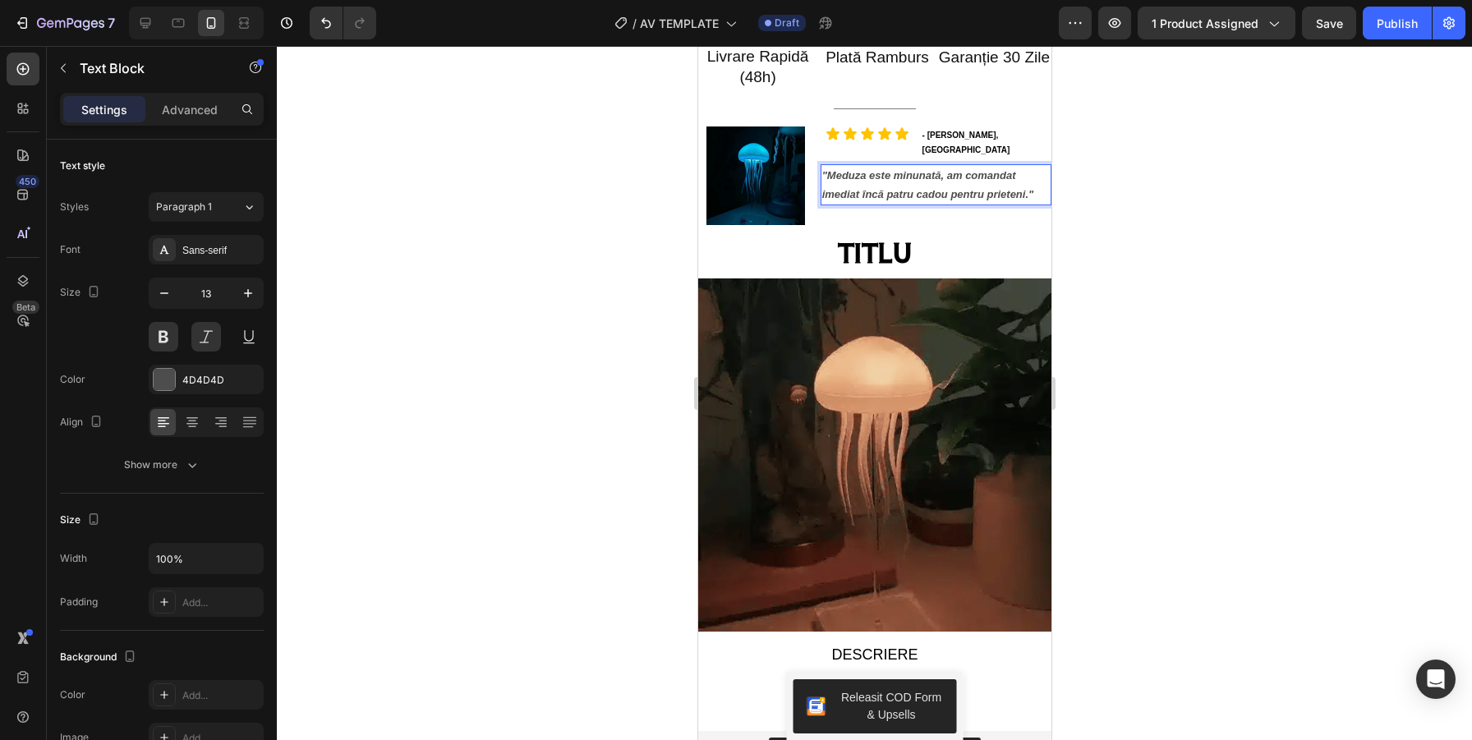
click at [915, 191] on p ""Meduza este minunată, am comandat imediat încă patru cadou pentru prieteni."" at bounding box center [936, 185] width 228 height 39
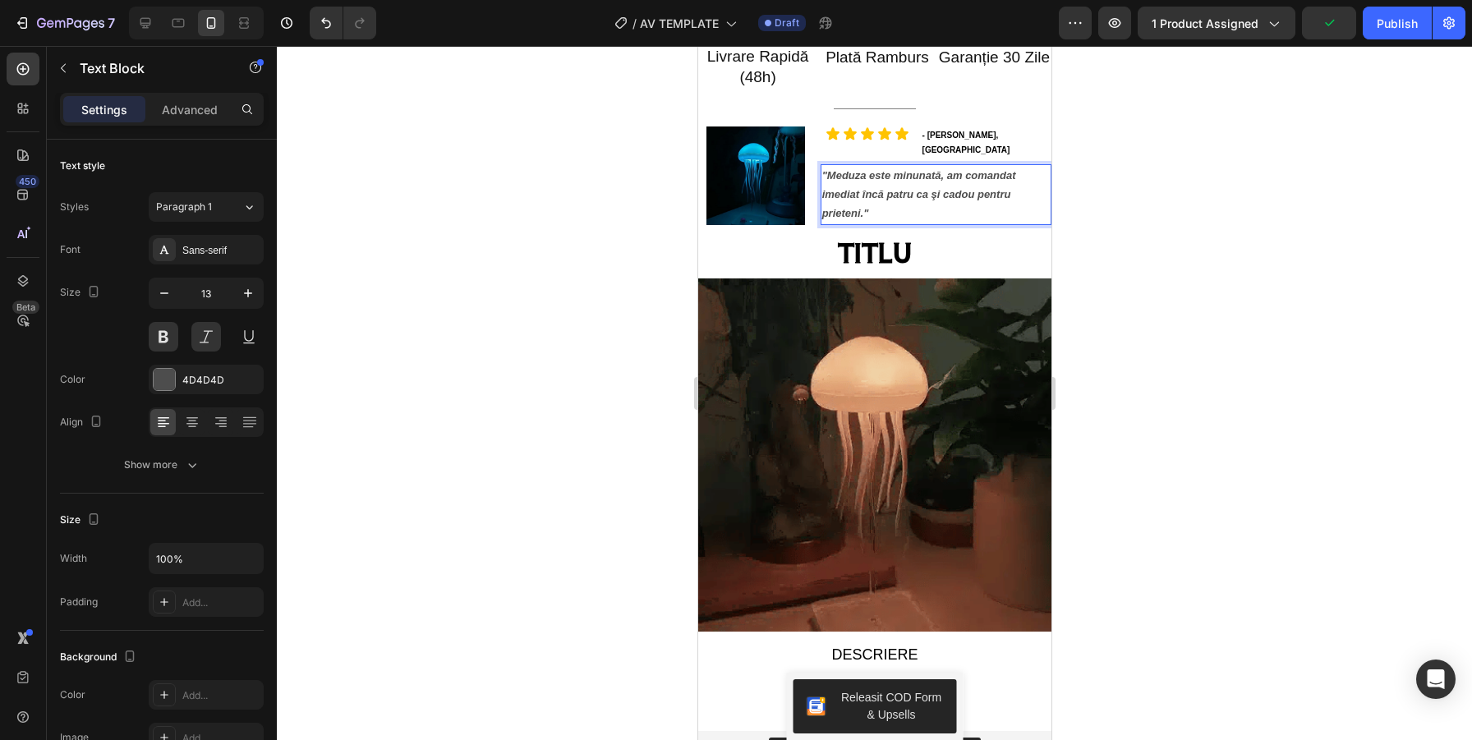
click at [888, 209] on p ""Meduza este minunată, am comandat imediat încă patru ca şi cadou pentru priete…" at bounding box center [936, 195] width 228 height 58
click at [850, 173] on p ""Meduza este minunată, am comandat imediat încă patru ca şi cadou pentru priete…" at bounding box center [936, 195] width 228 height 58
click at [1244, 168] on div at bounding box center [874, 393] width 1195 height 694
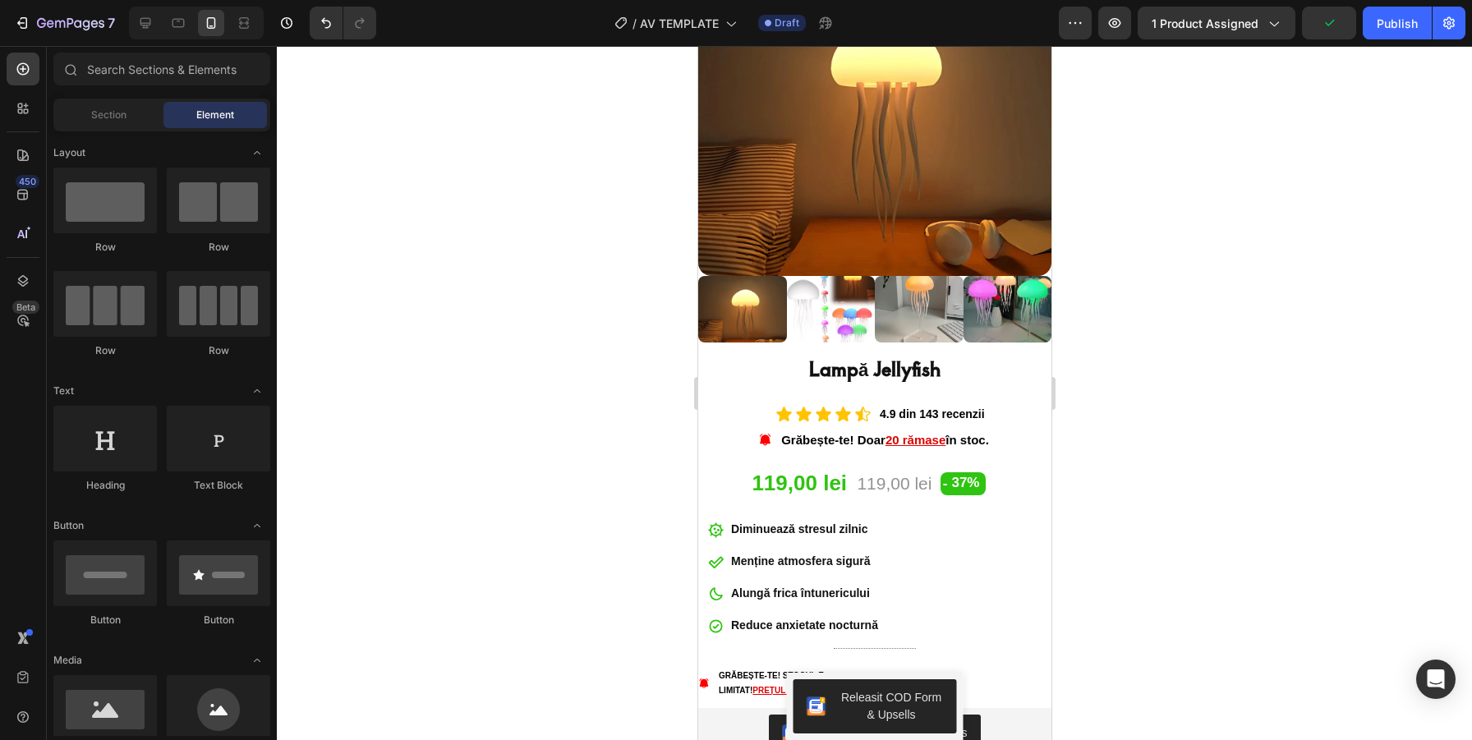
scroll to position [241, 0]
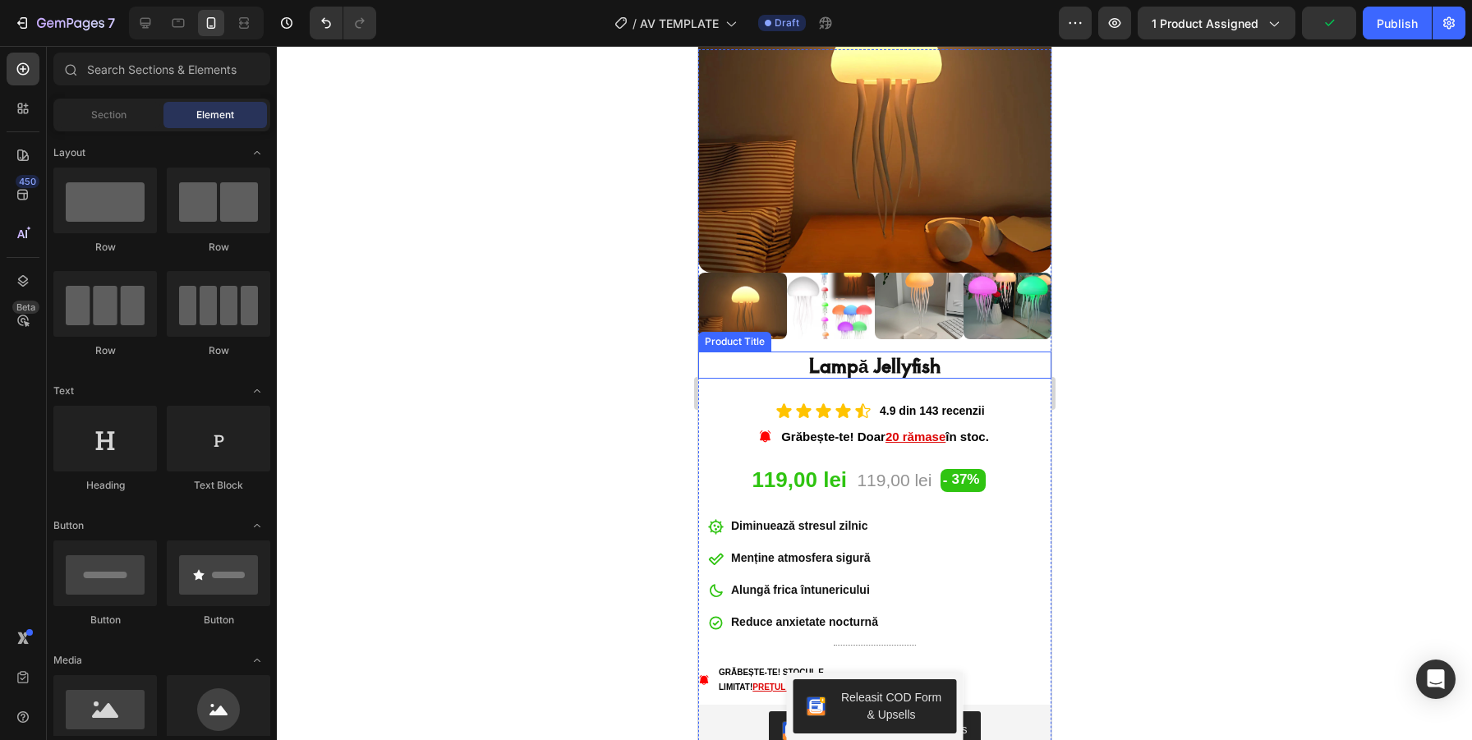
click at [864, 369] on h1 "Lampă Jellyfish" at bounding box center [874, 365] width 353 height 27
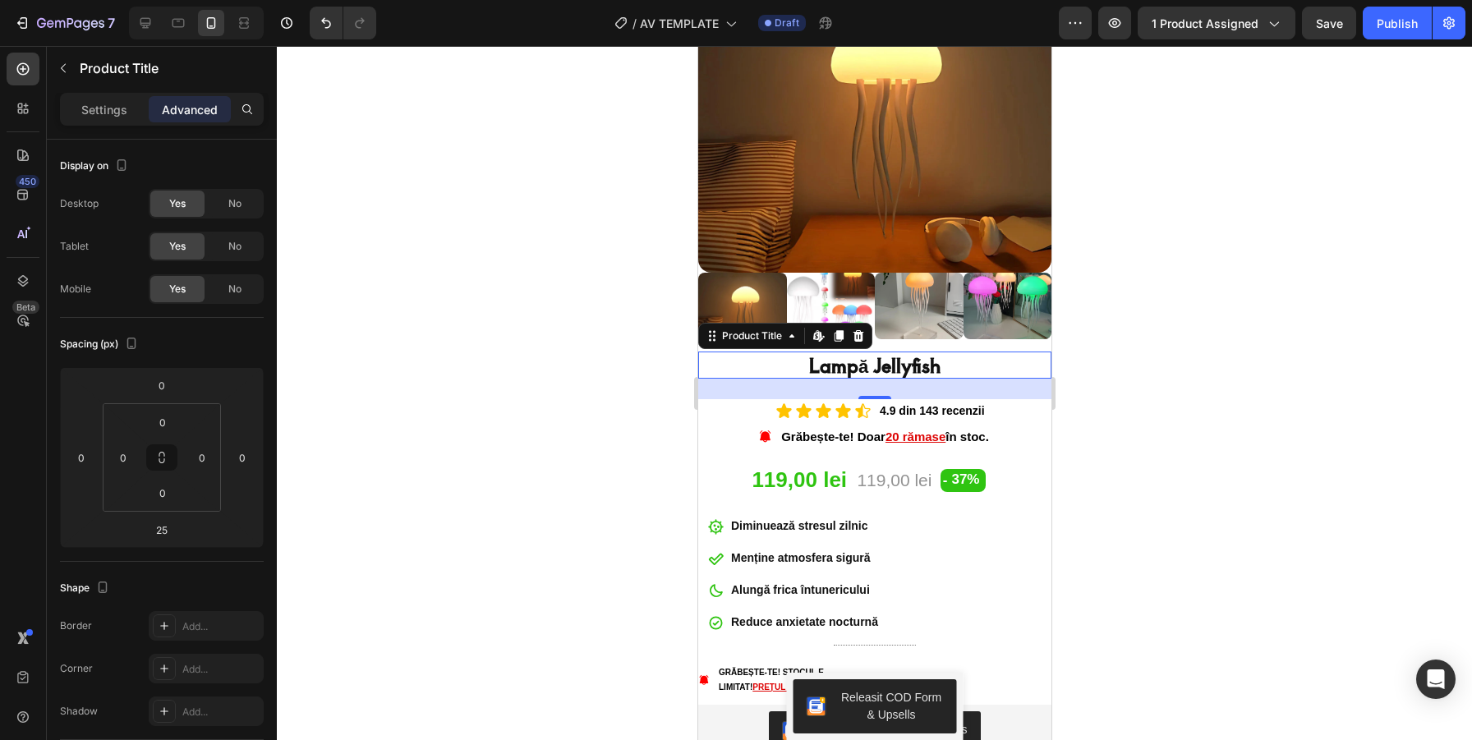
click at [864, 366] on h1 "Lampă Jellyfish" at bounding box center [874, 365] width 353 height 27
click at [1230, 345] on div at bounding box center [874, 393] width 1195 height 694
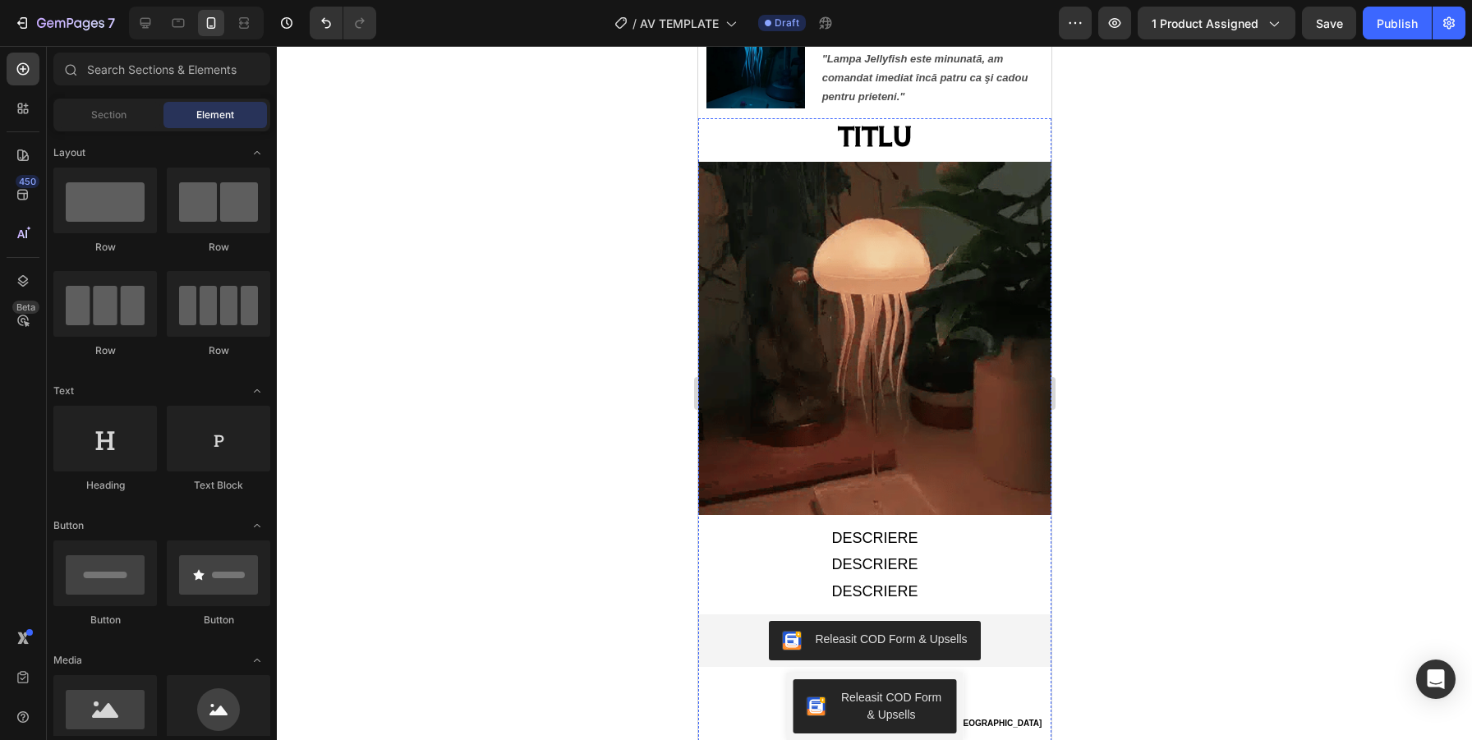
scroll to position [1149, 0]
